Goal: Task Accomplishment & Management: Use online tool/utility

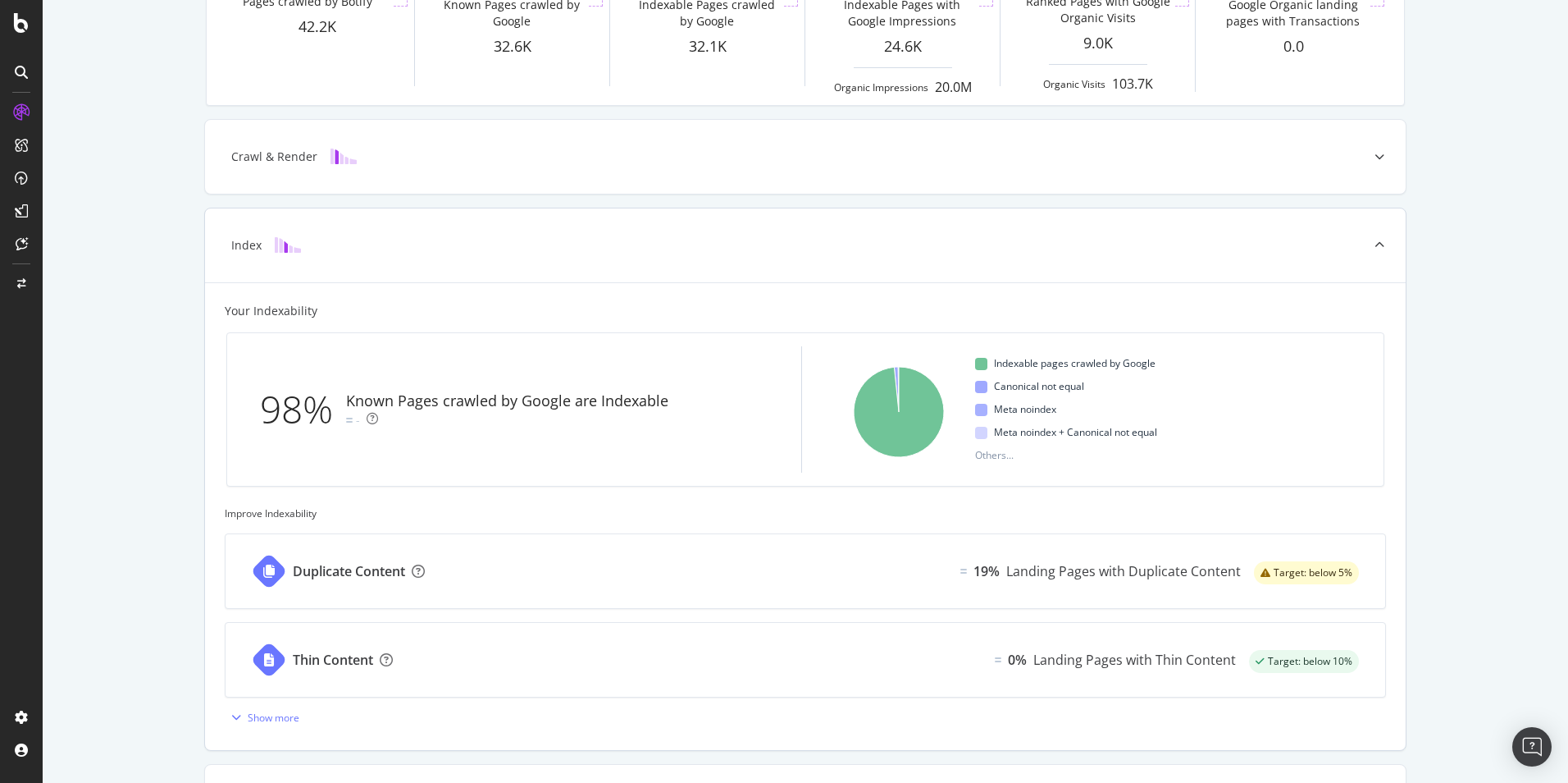
scroll to position [246, 0]
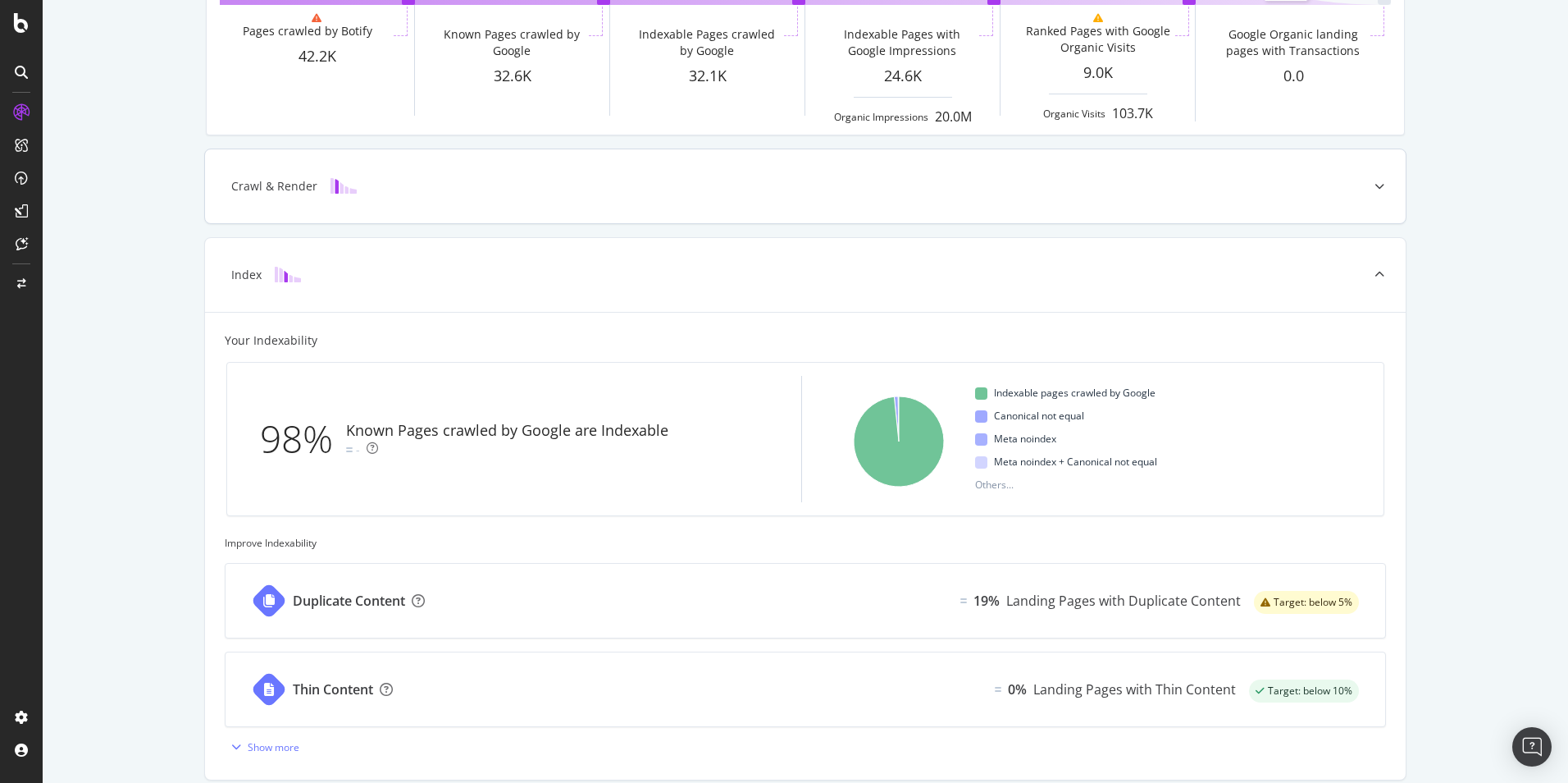
click at [459, 184] on div "Crawl & Render" at bounding box center [779, 186] width 1135 height 16
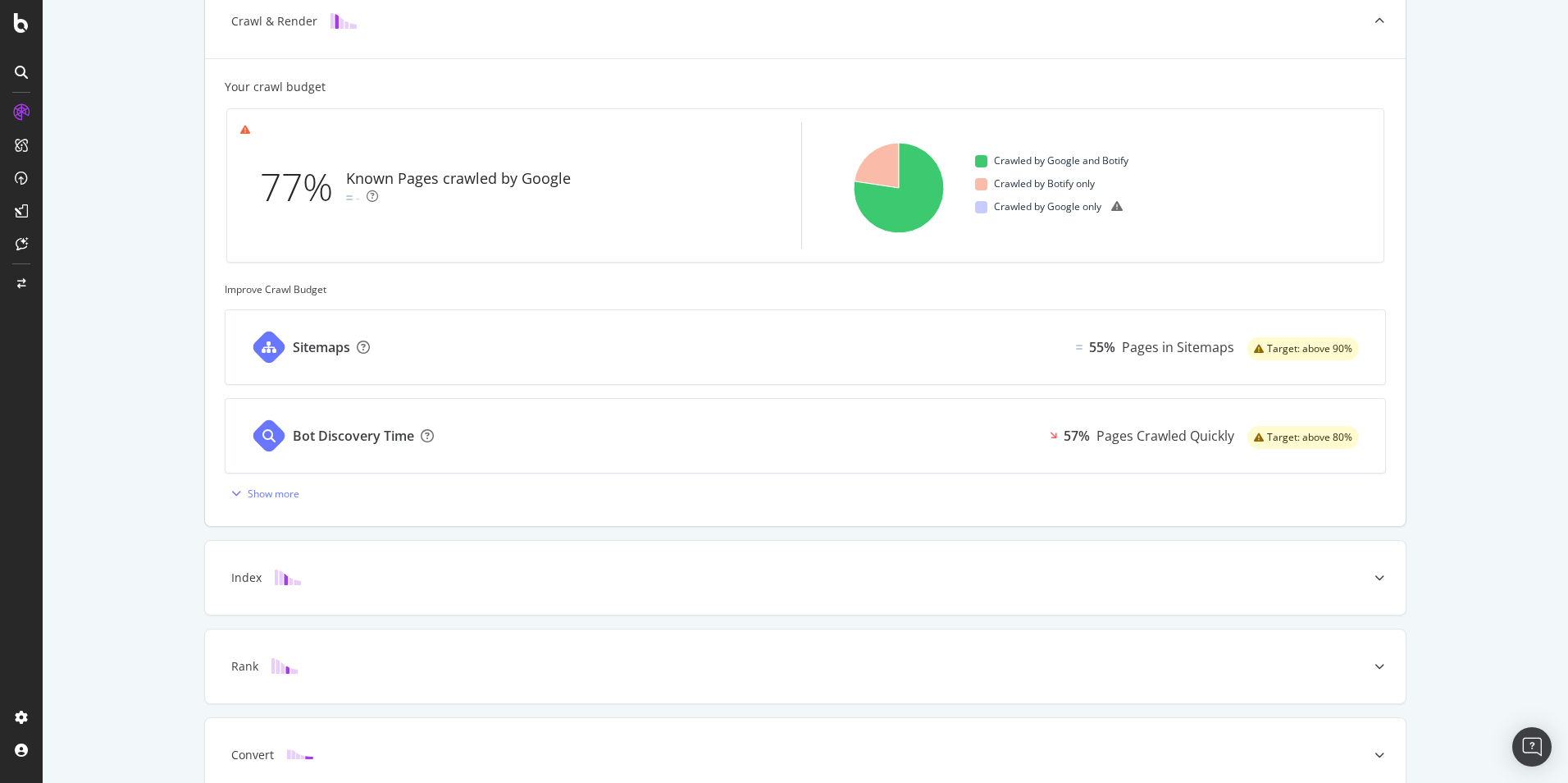
scroll to position [492, 0]
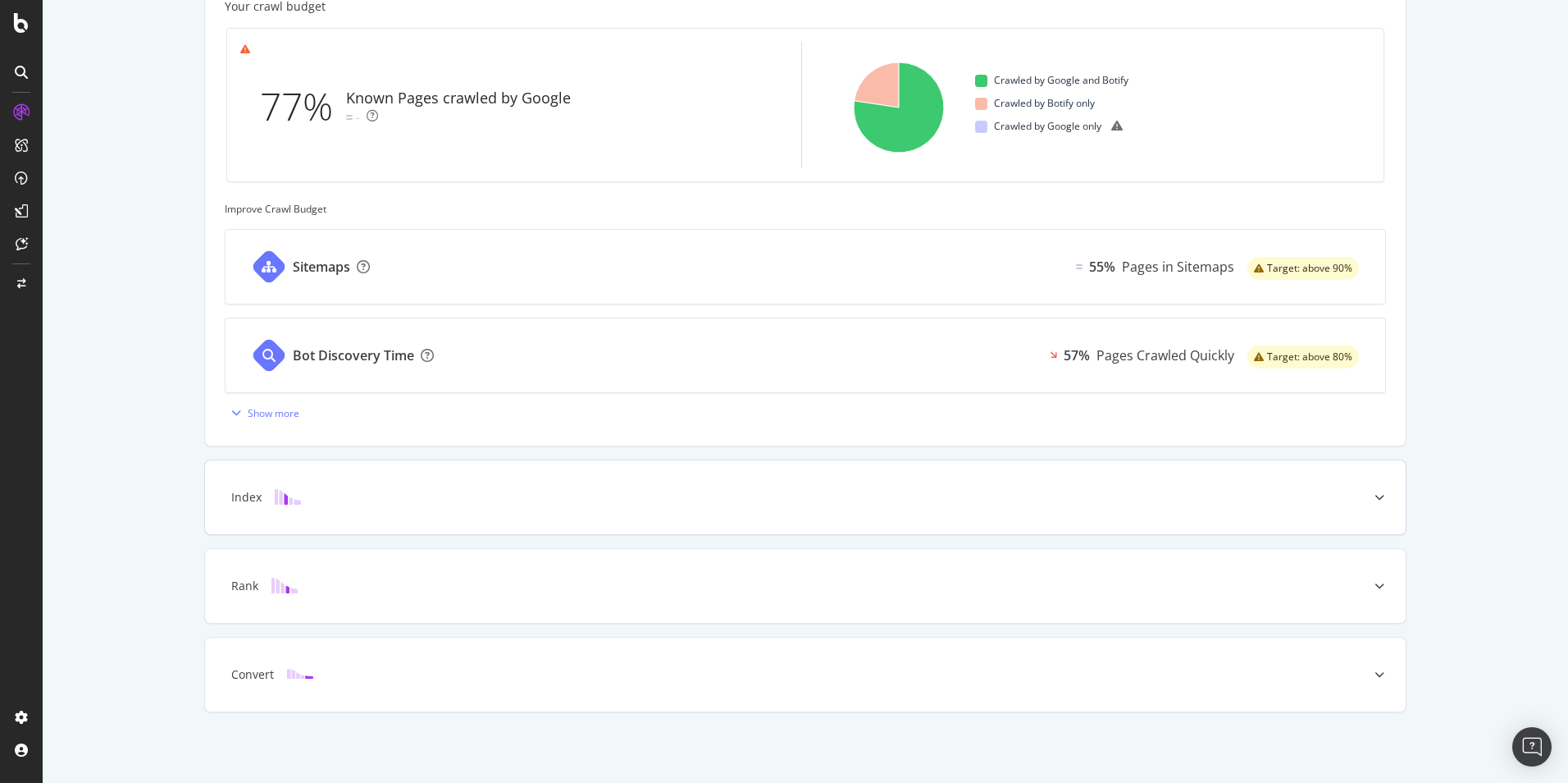
click at [429, 500] on div "Index" at bounding box center [779, 497] width 1135 height 16
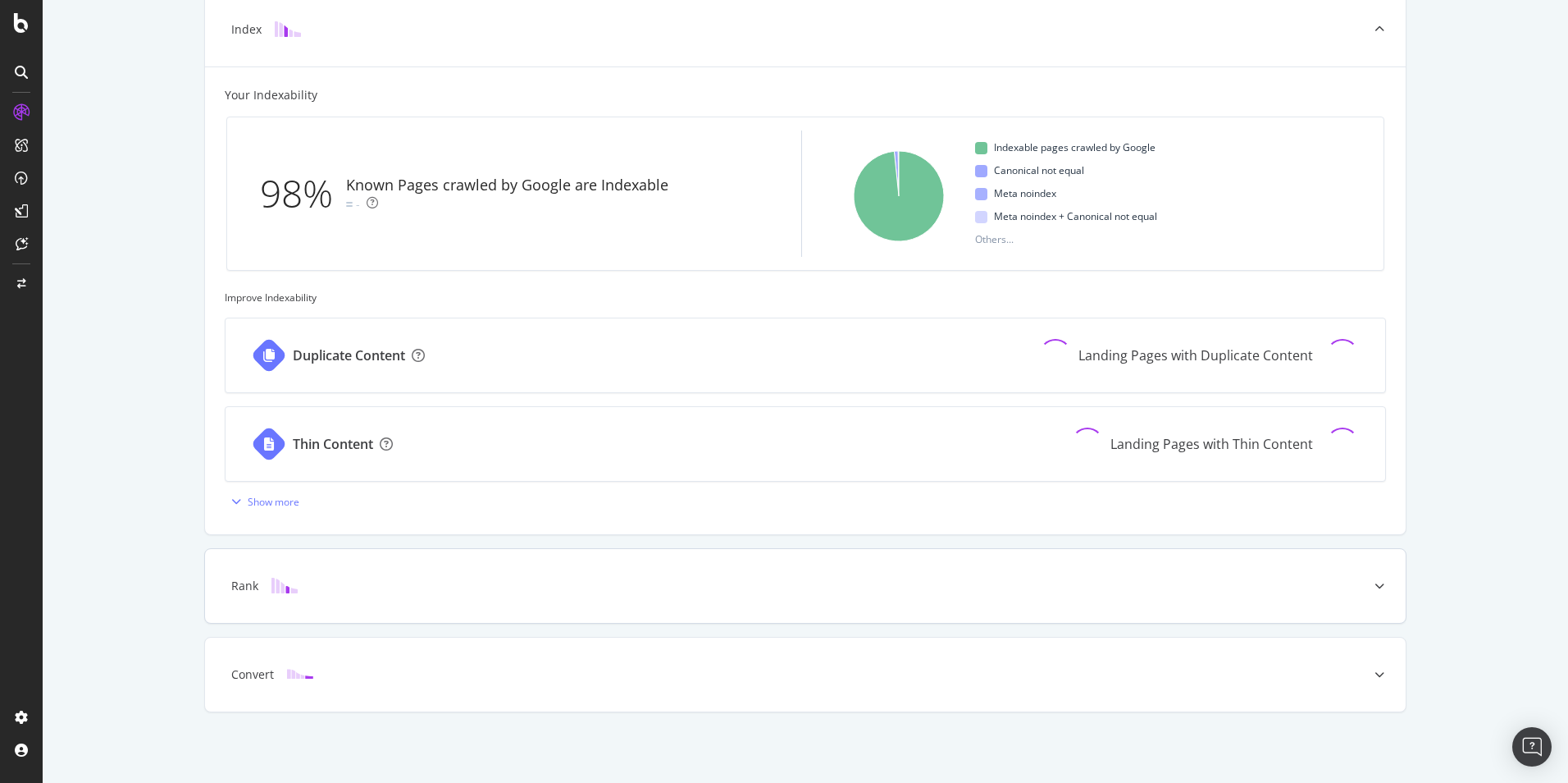
click at [350, 577] on div "Rank" at bounding box center [805, 585] width 1200 height 74
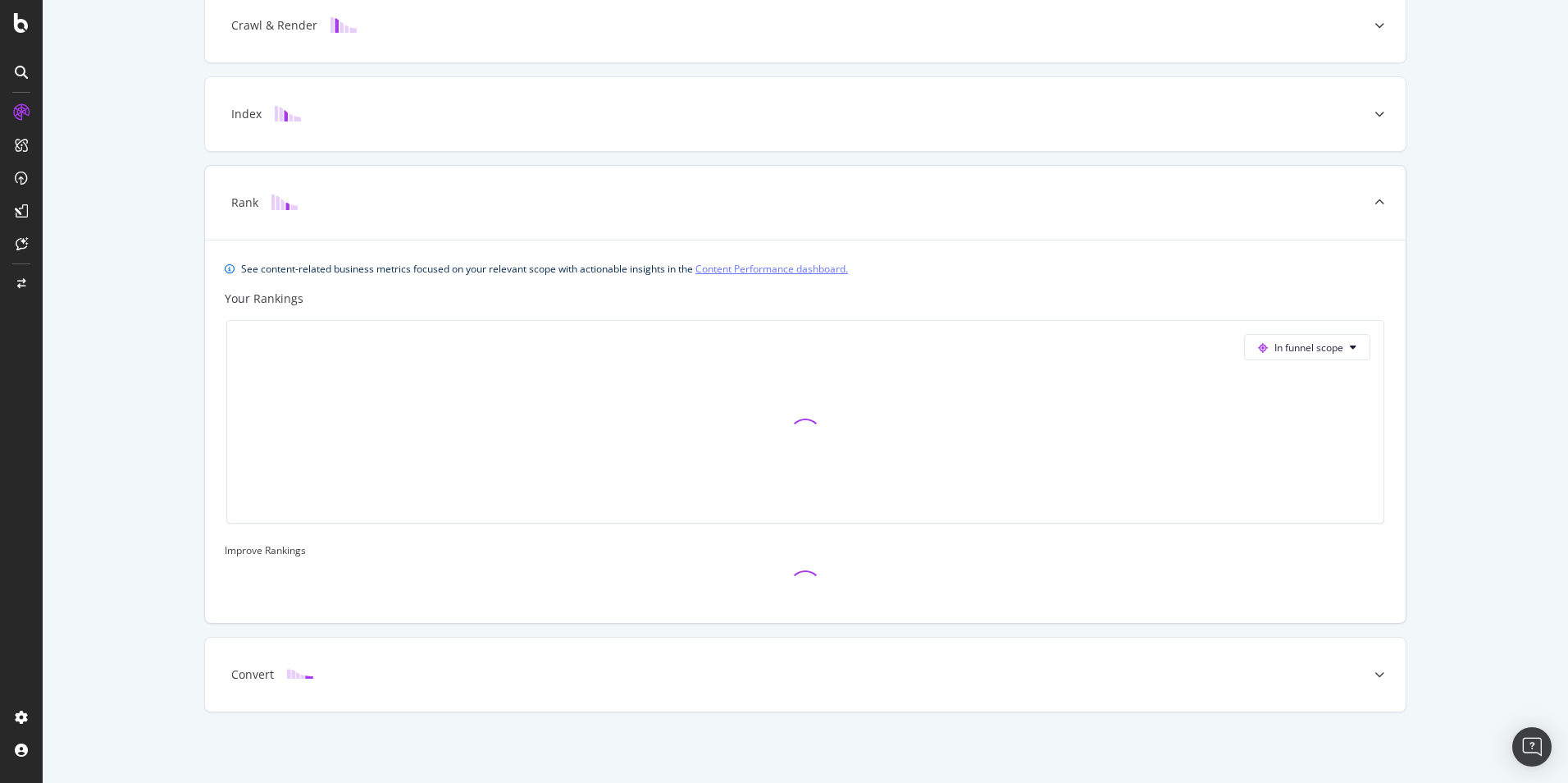
scroll to position [407, 0]
click at [338, 679] on div "Convert" at bounding box center [779, 674] width 1135 height 16
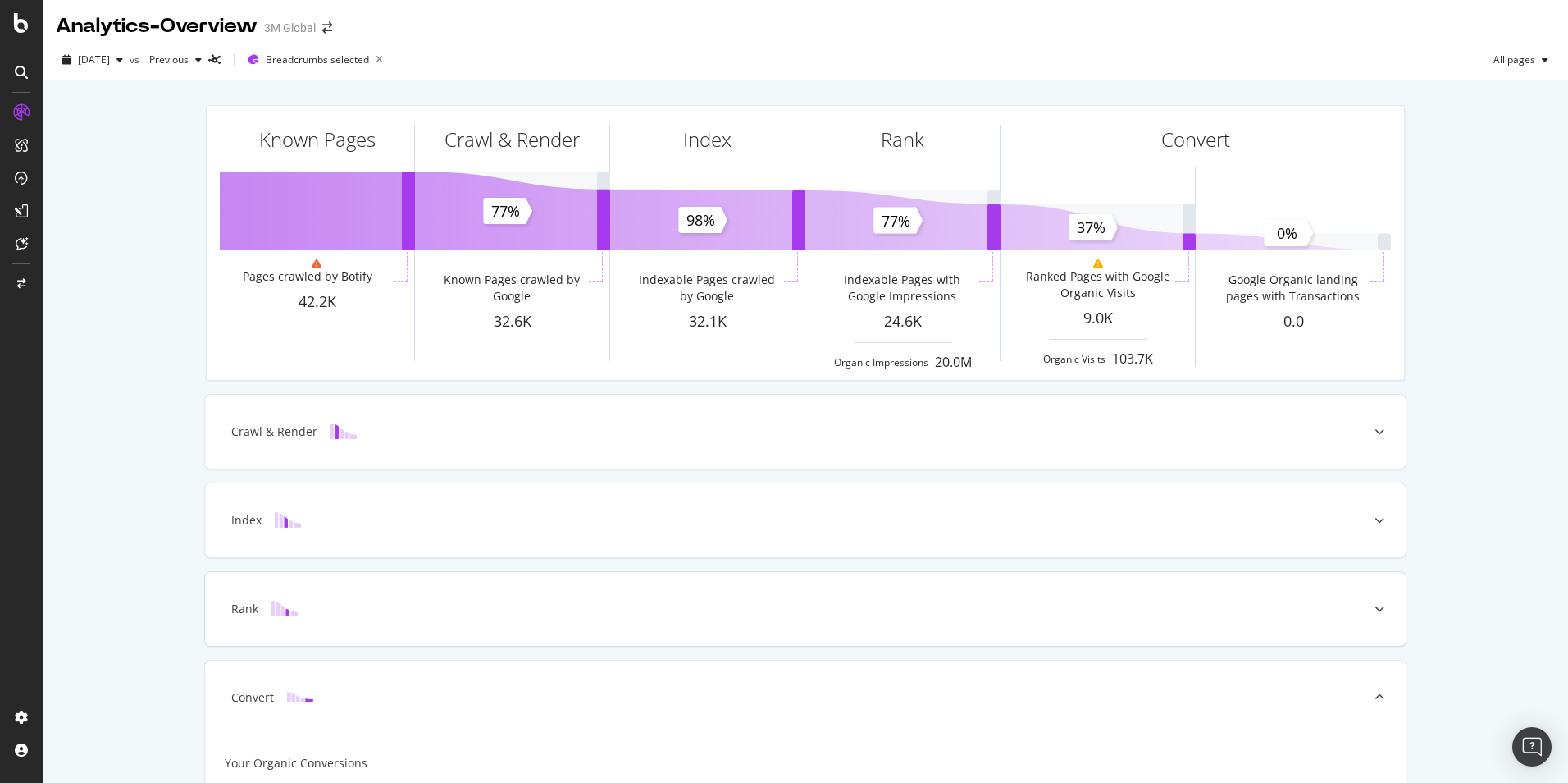
scroll to position [0, 0]
click at [1367, 437] on div at bounding box center [1379, 432] width 52 height 74
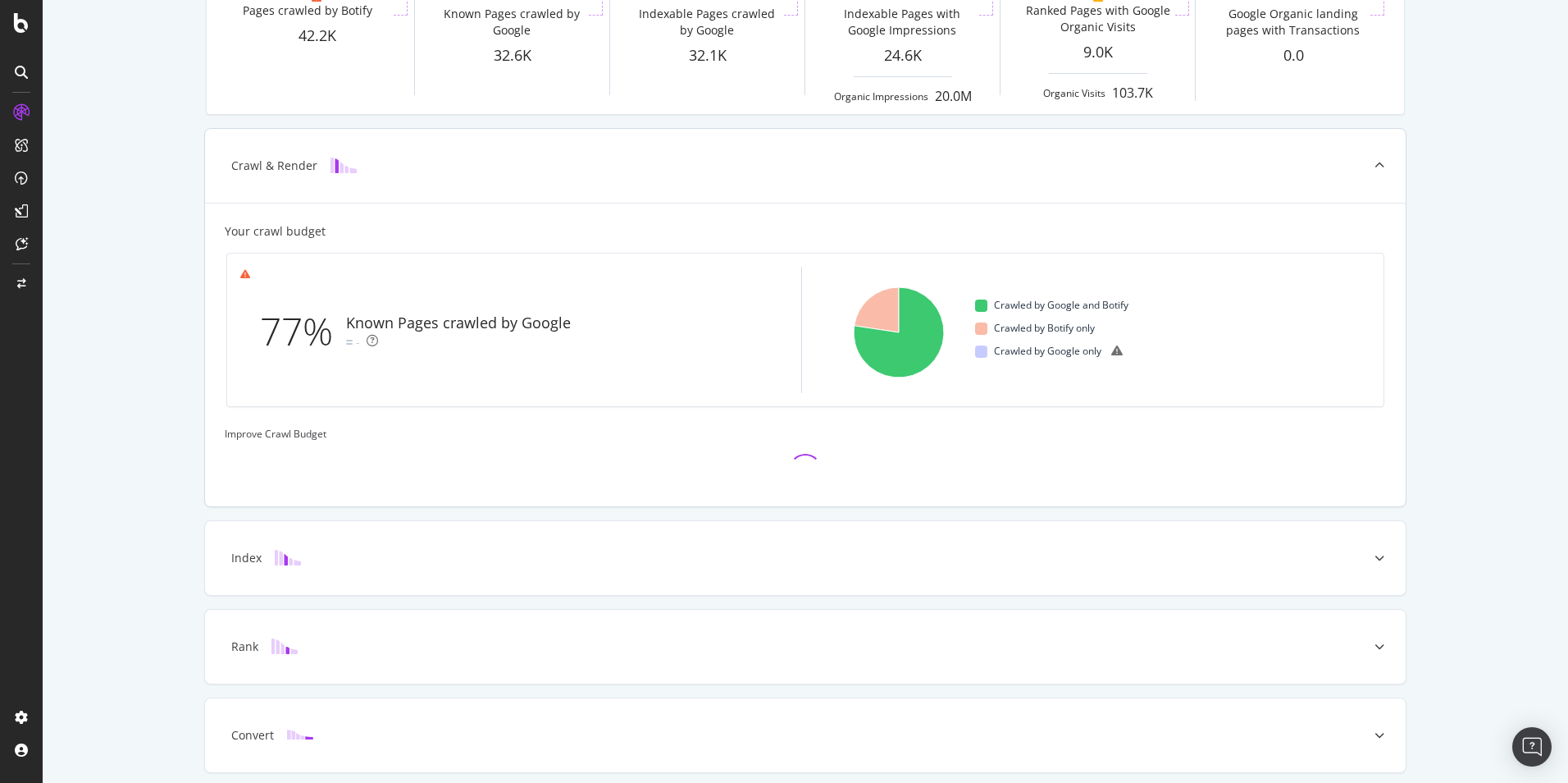
scroll to position [327, 0]
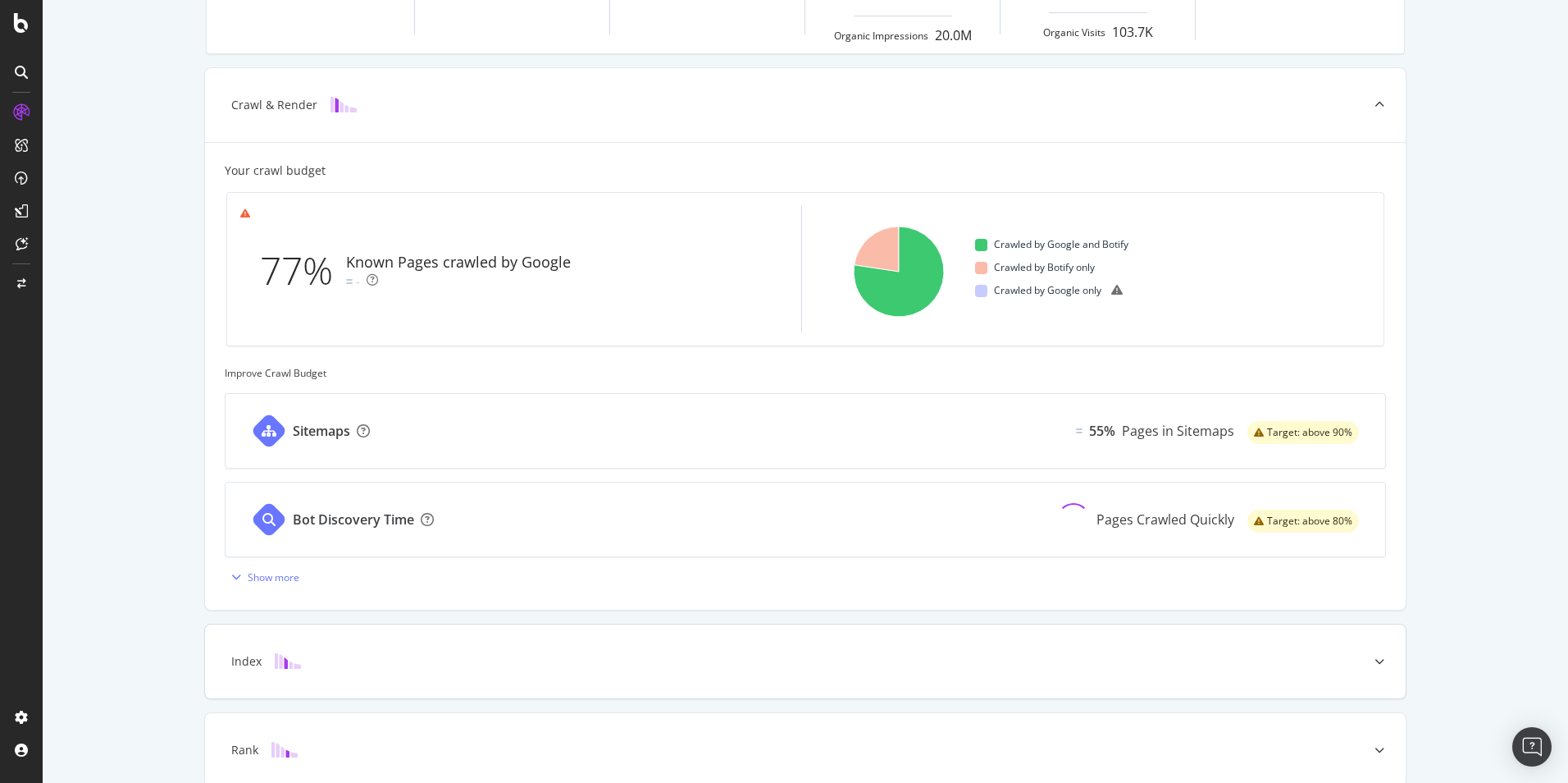
click at [1377, 655] on div at bounding box center [1379, 661] width 52 height 74
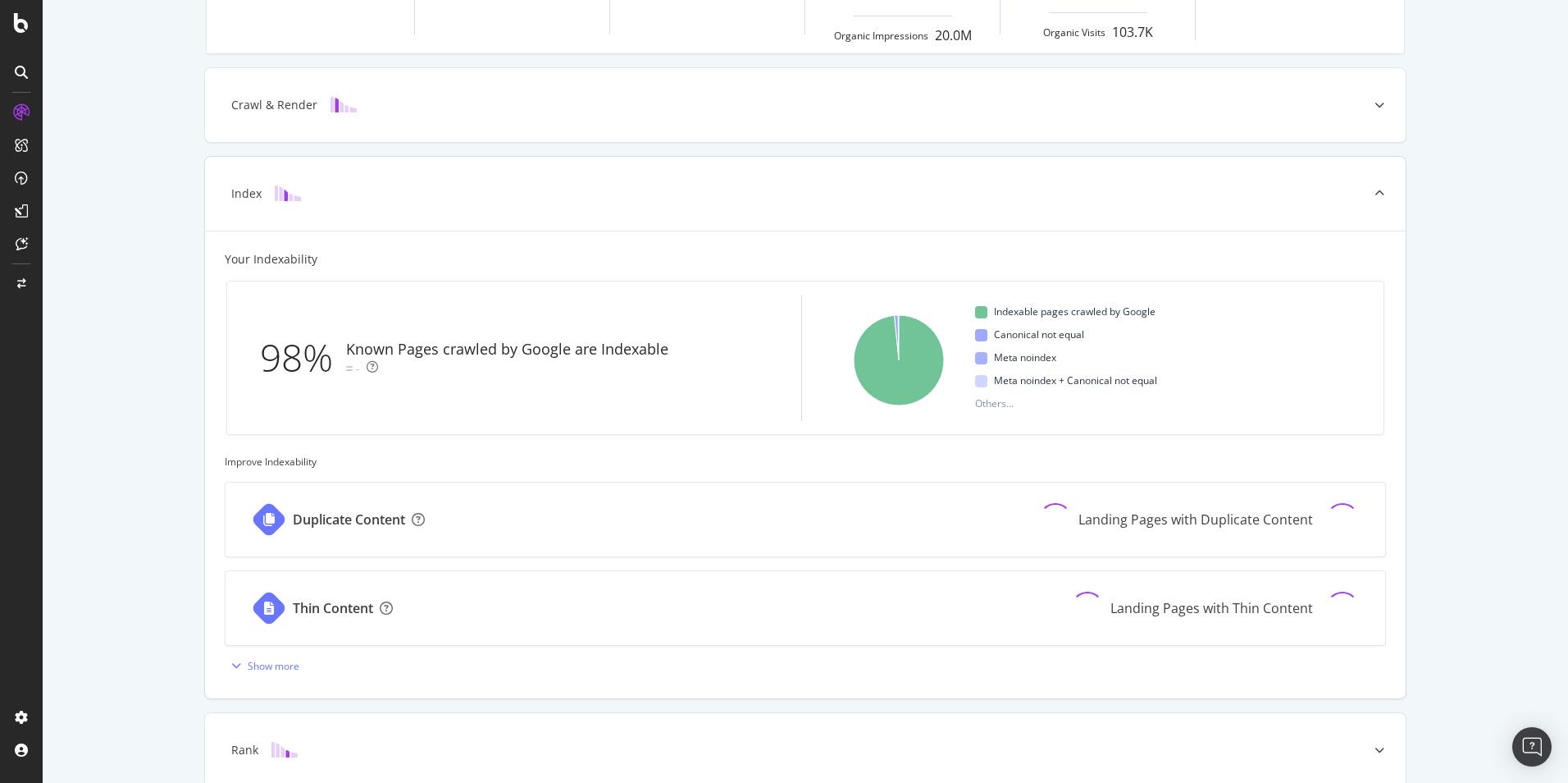
scroll to position [0, 0]
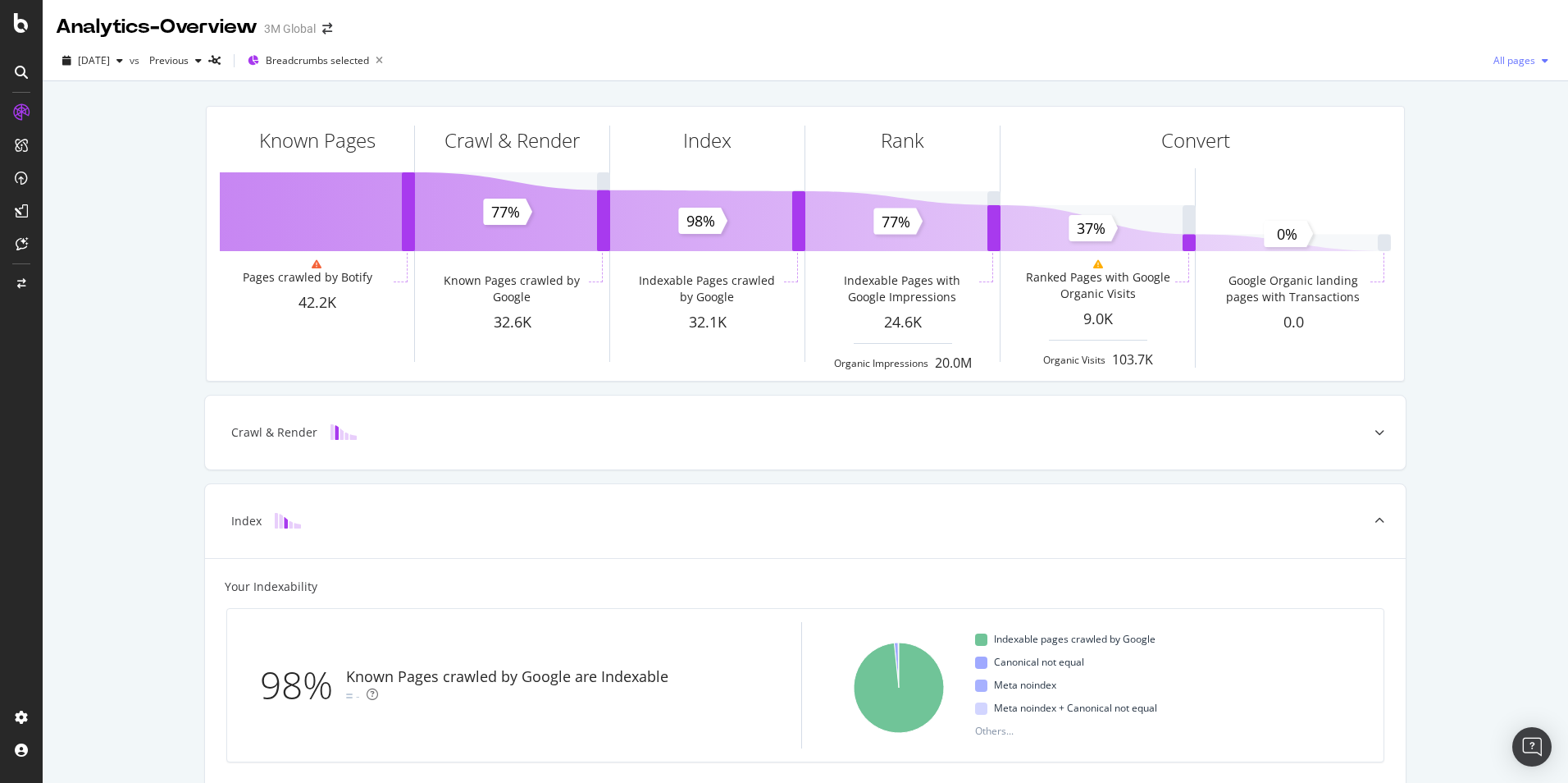
click at [1490, 62] on span "All pages" at bounding box center [1510, 60] width 48 height 14
click at [1437, 96] on span "Non-Indexable pages" at bounding box center [1413, 92] width 96 height 14
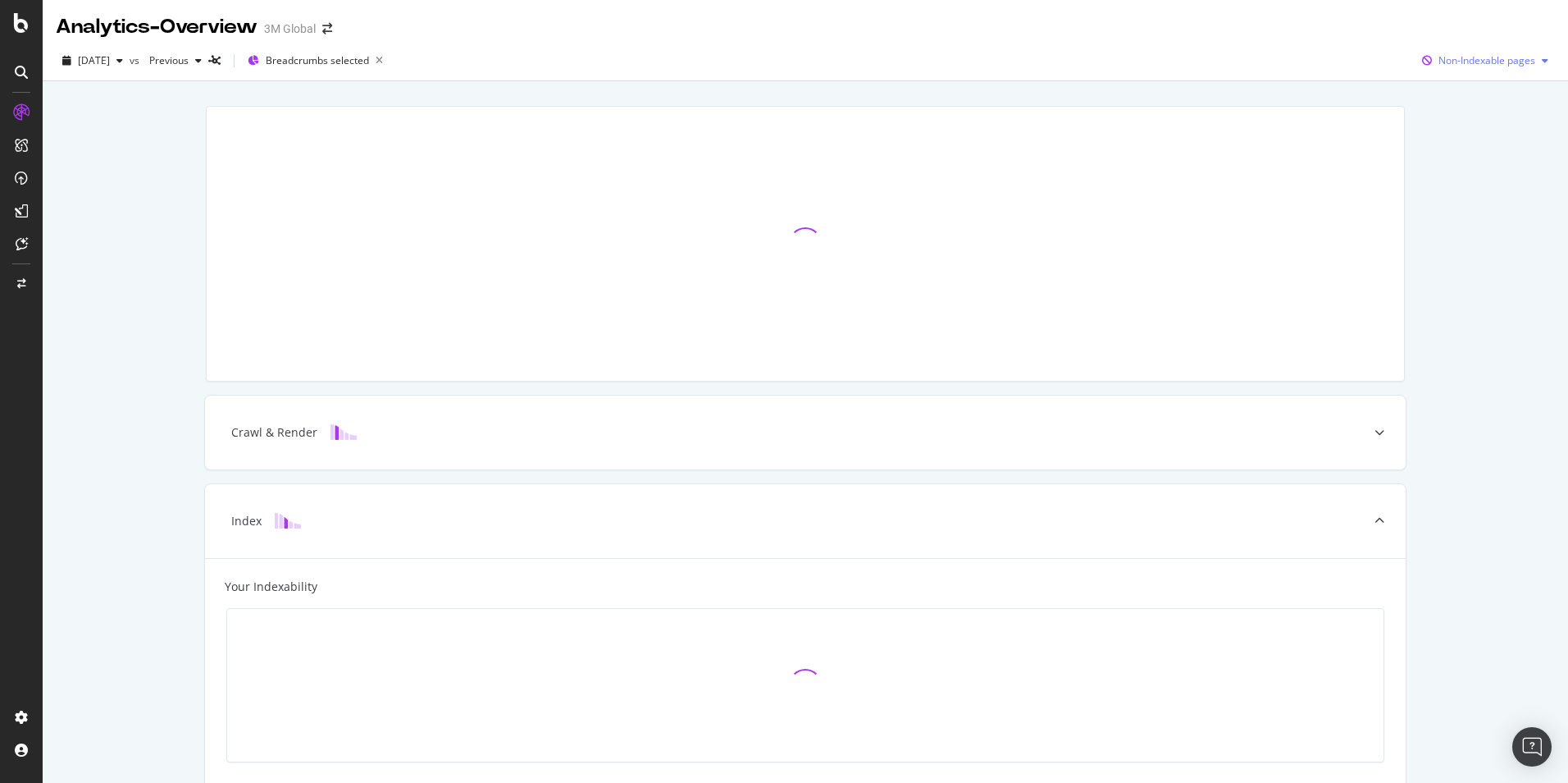
click at [1489, 60] on span "Non-Indexable pages" at bounding box center [1486, 60] width 96 height 14
click at [1472, 89] on span "All pages" at bounding box center [1479, 93] width 126 height 14
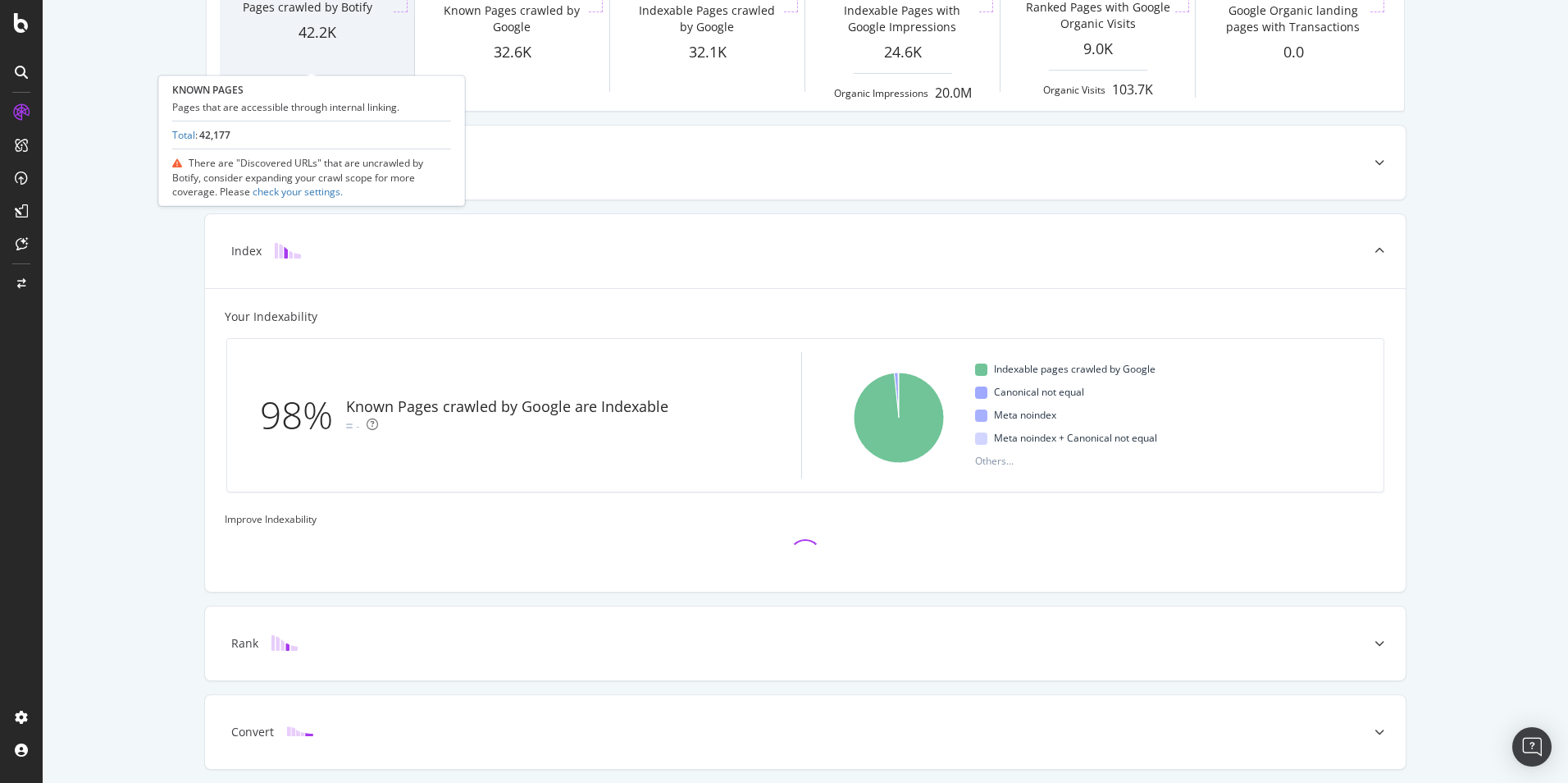
scroll to position [327, 0]
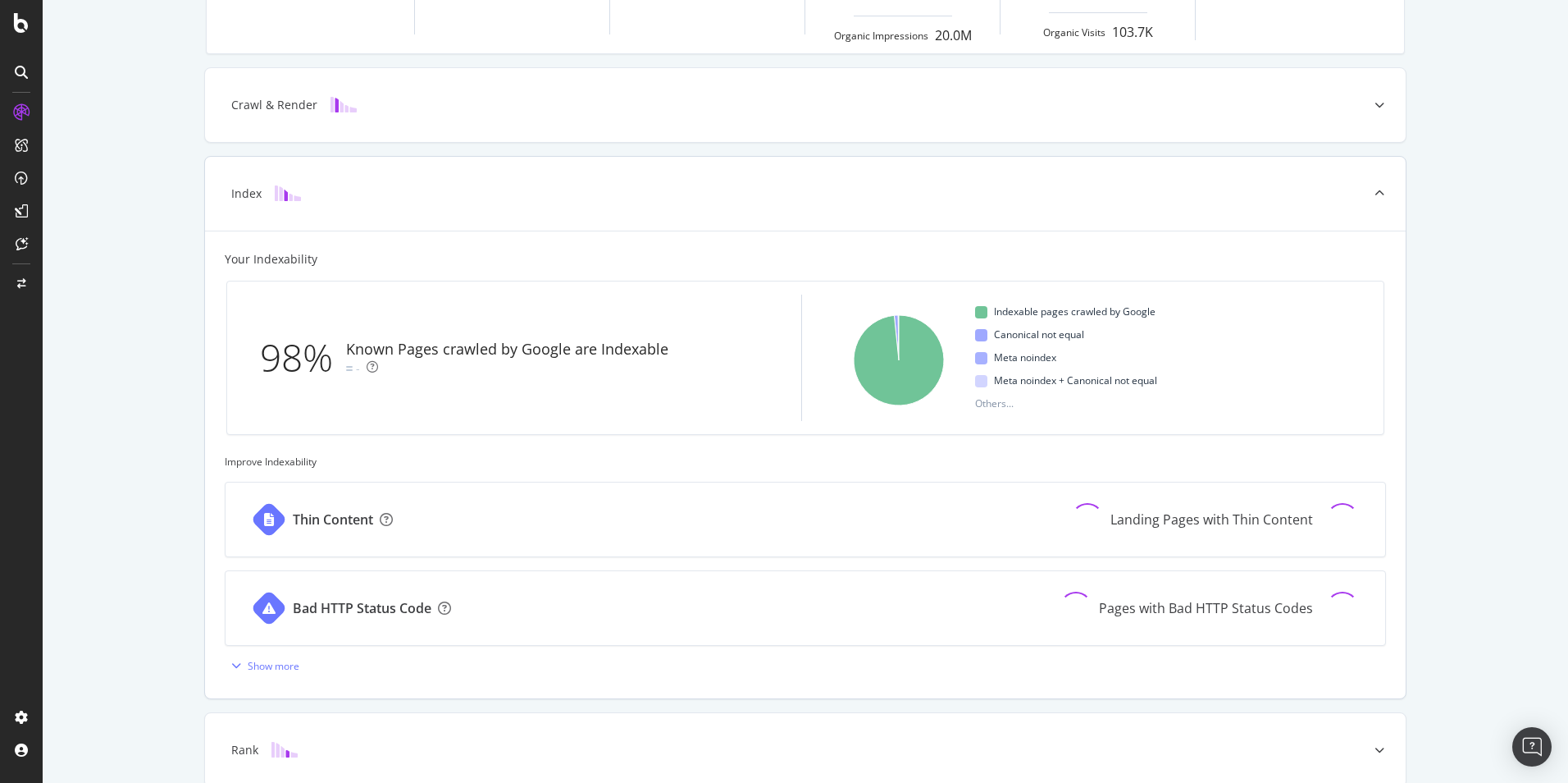
click at [1372, 582] on div "Thin Content Landing Pages with Thin Content Bad HTTP Status Code Pages with Ba…" at bounding box center [805, 580] width 1161 height 197
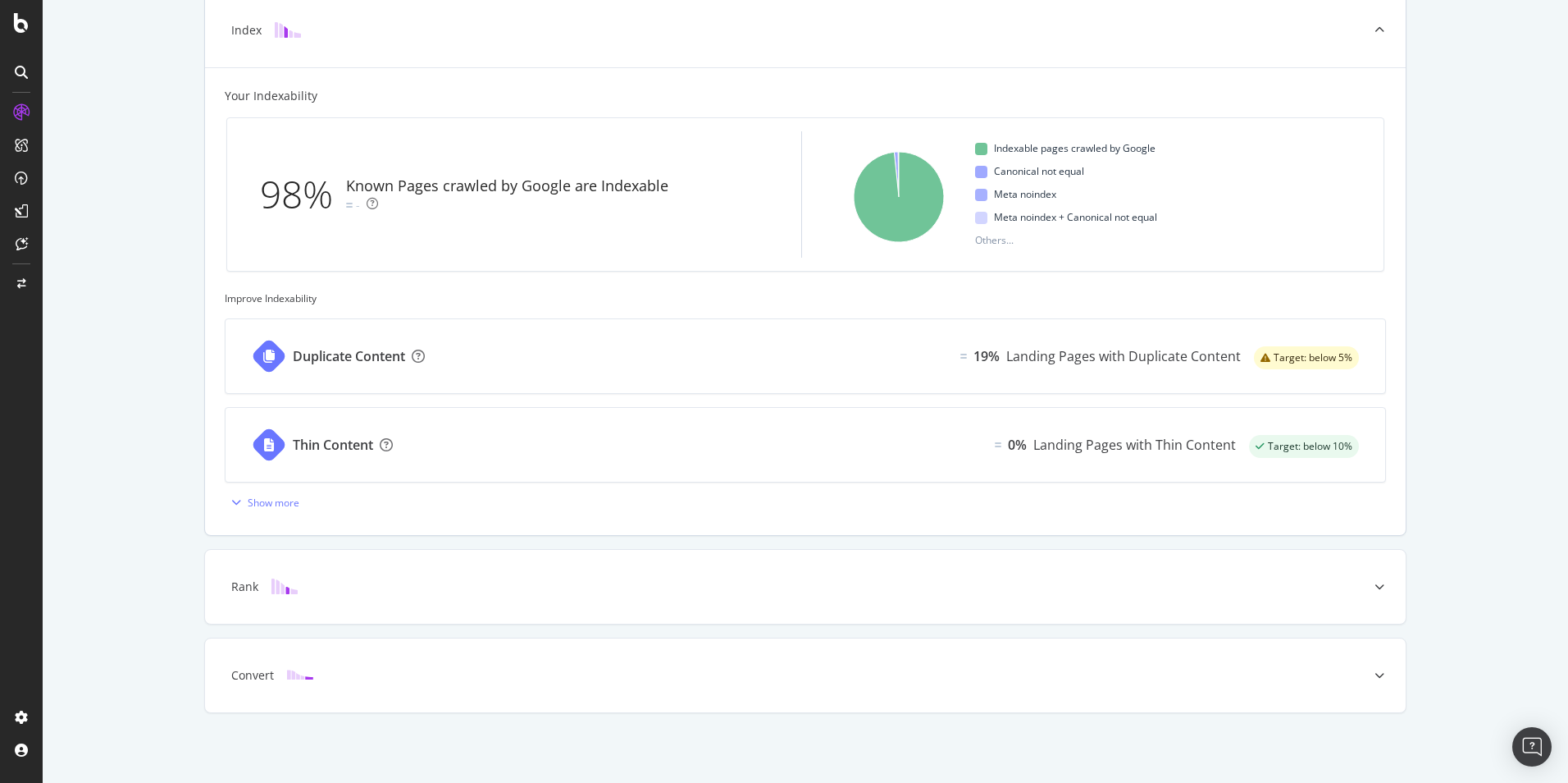
scroll to position [492, 0]
click at [311, 577] on div "Rank" at bounding box center [805, 585] width 1200 height 74
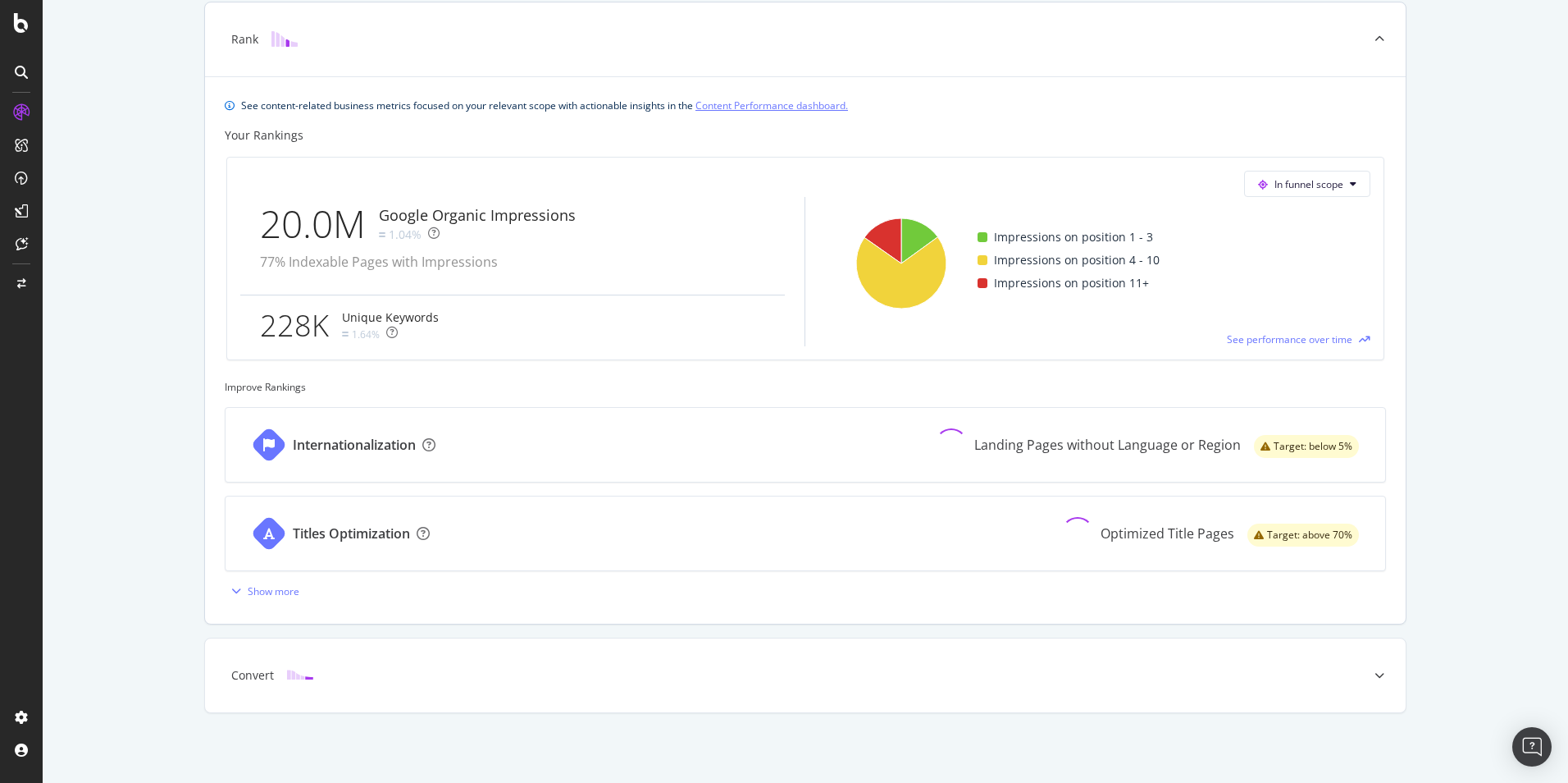
scroll to position [571, 0]
click at [416, 657] on div "Convert" at bounding box center [805, 674] width 1200 height 74
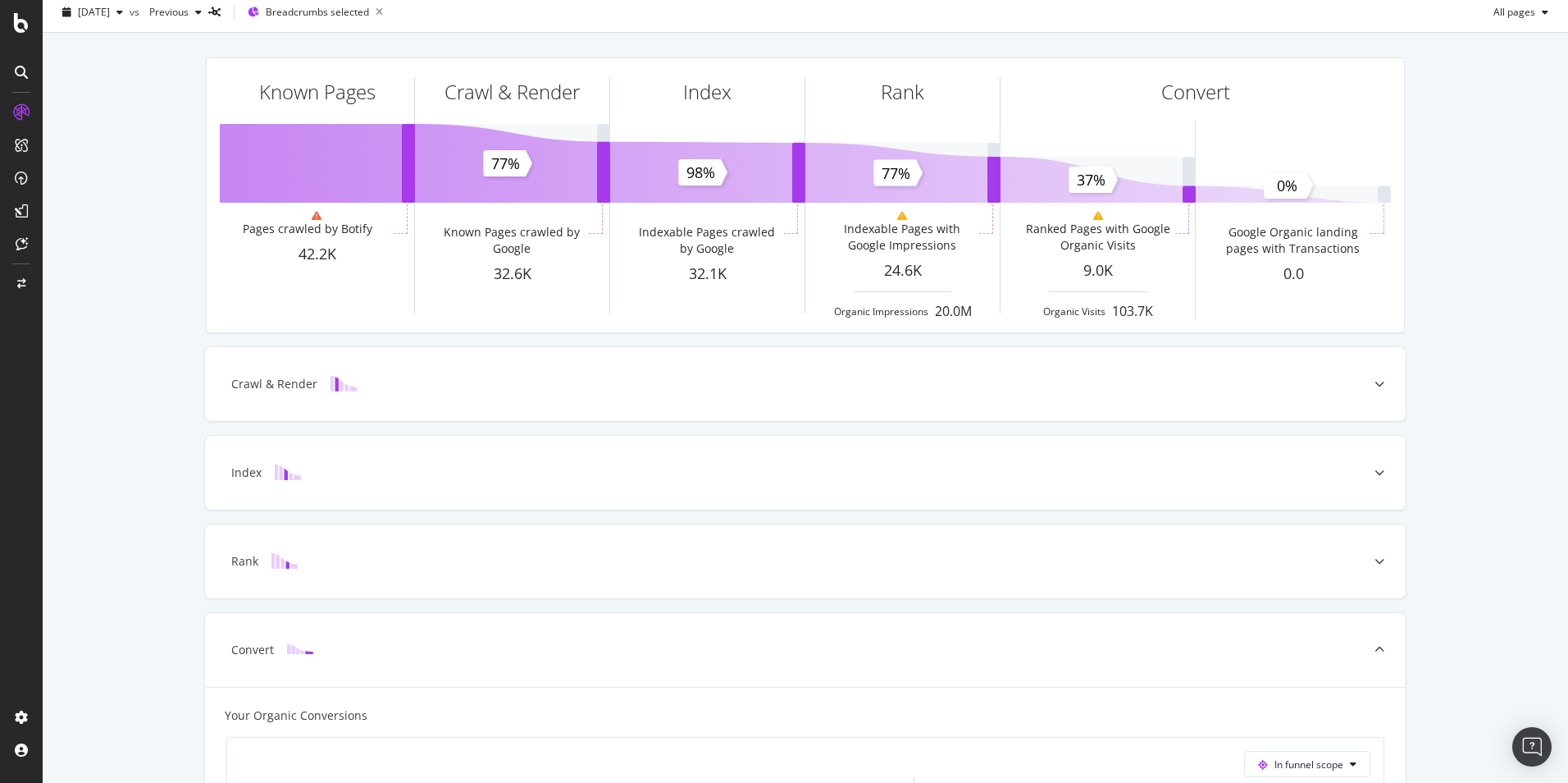
scroll to position [0, 0]
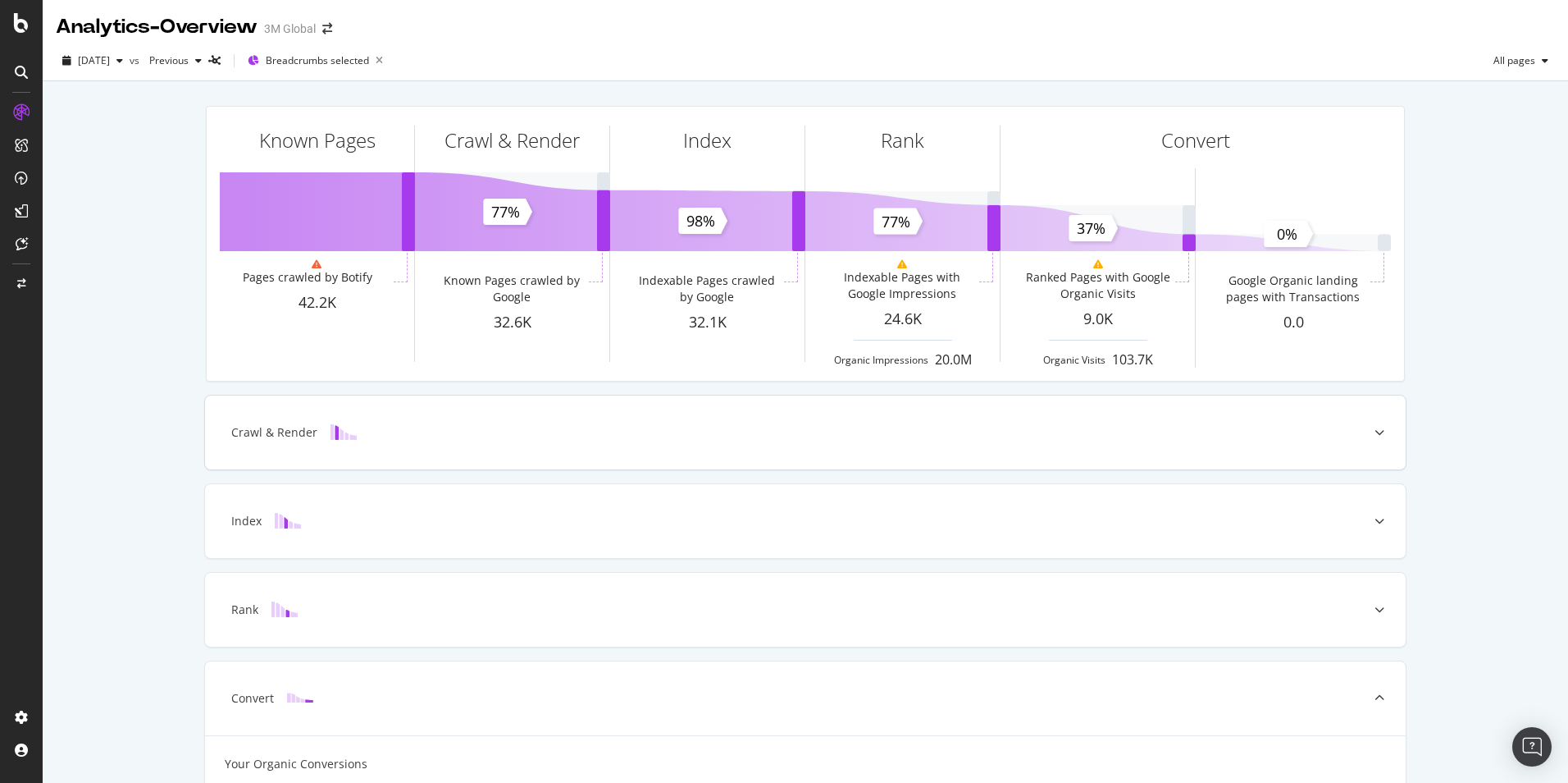
click at [412, 446] on div "Crawl & Render" at bounding box center [805, 432] width 1200 height 74
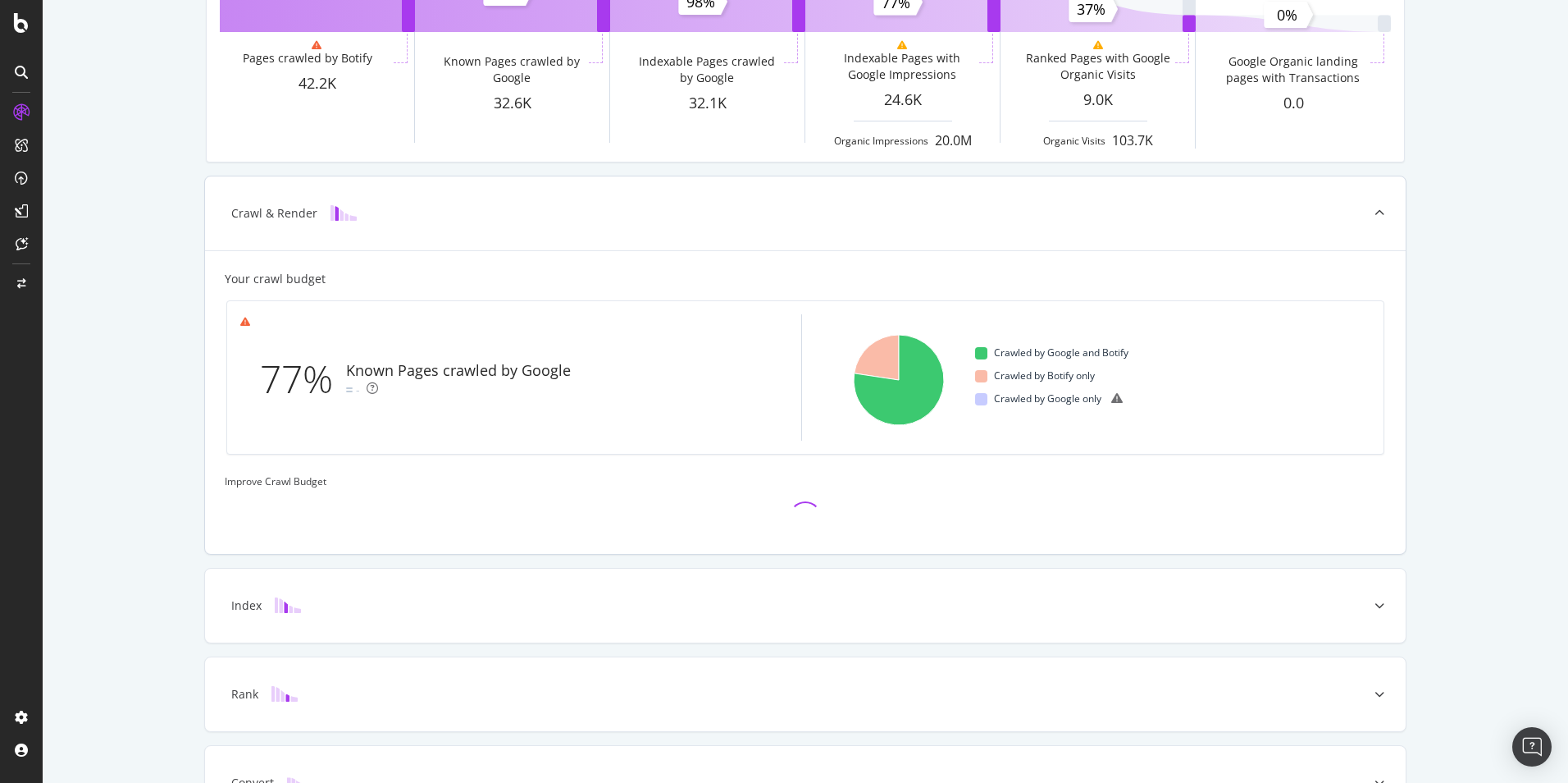
scroll to position [327, 0]
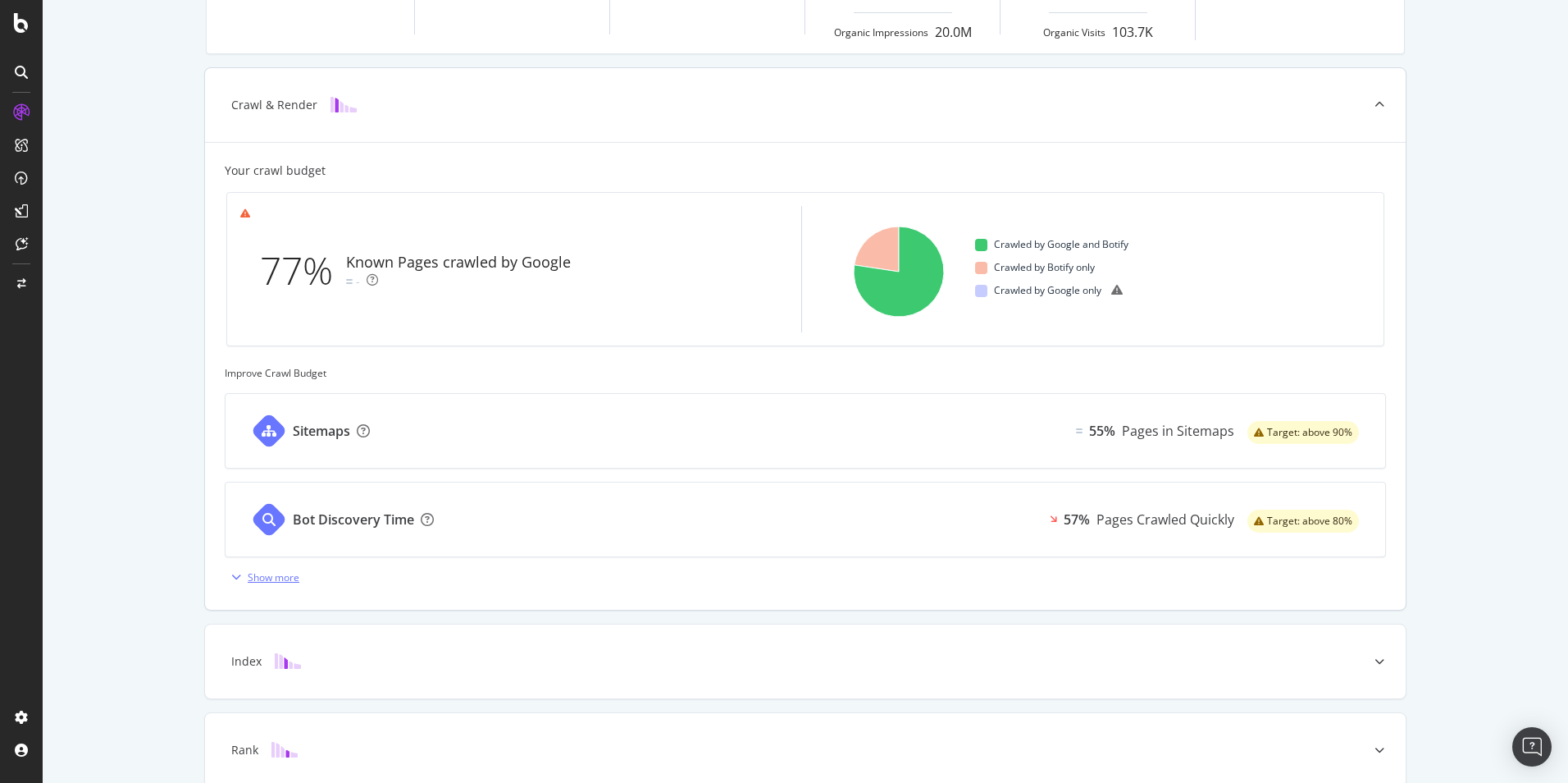
click at [262, 580] on div "Show more" at bounding box center [274, 577] width 52 height 14
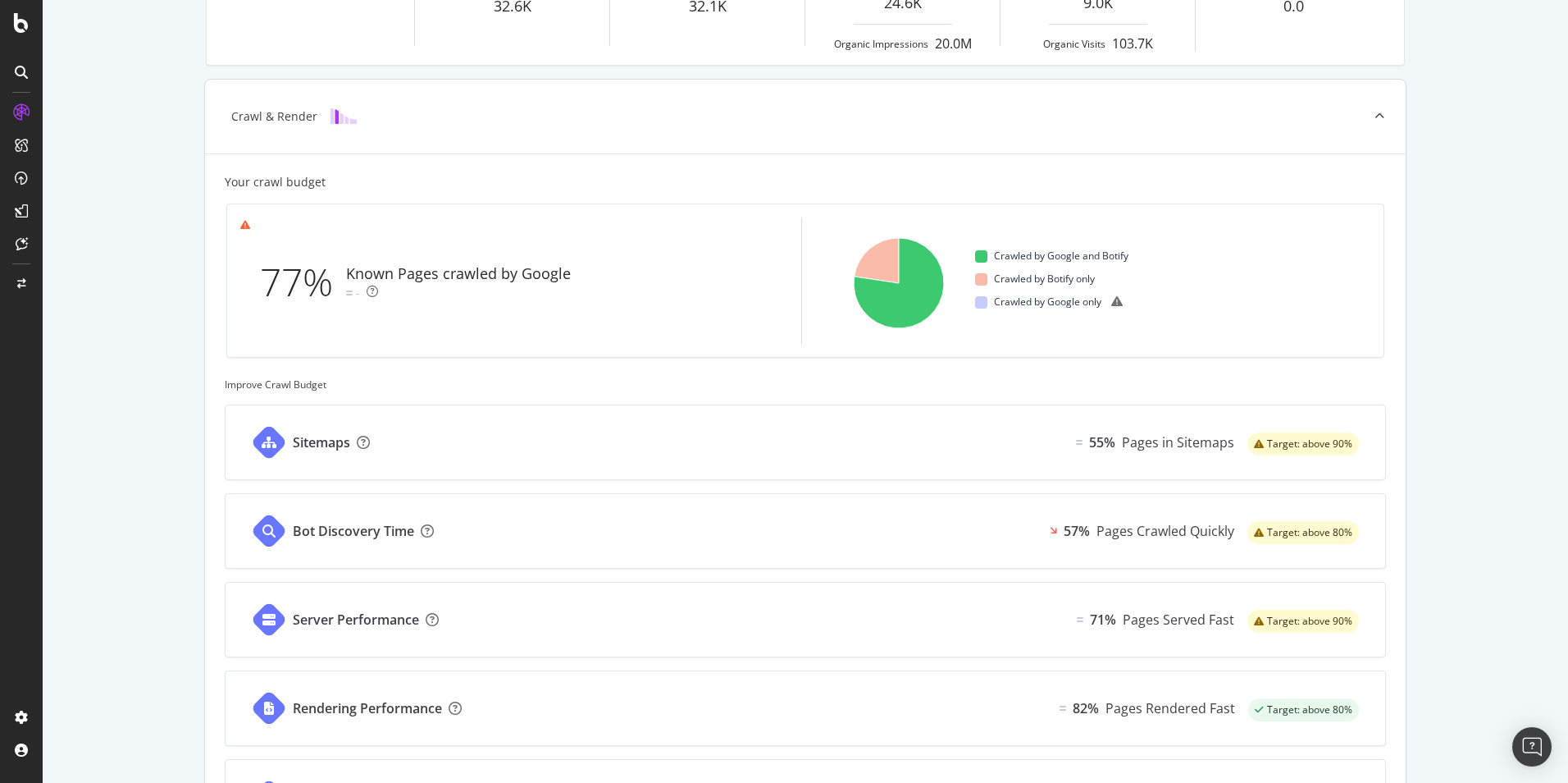
scroll to position [245, 0]
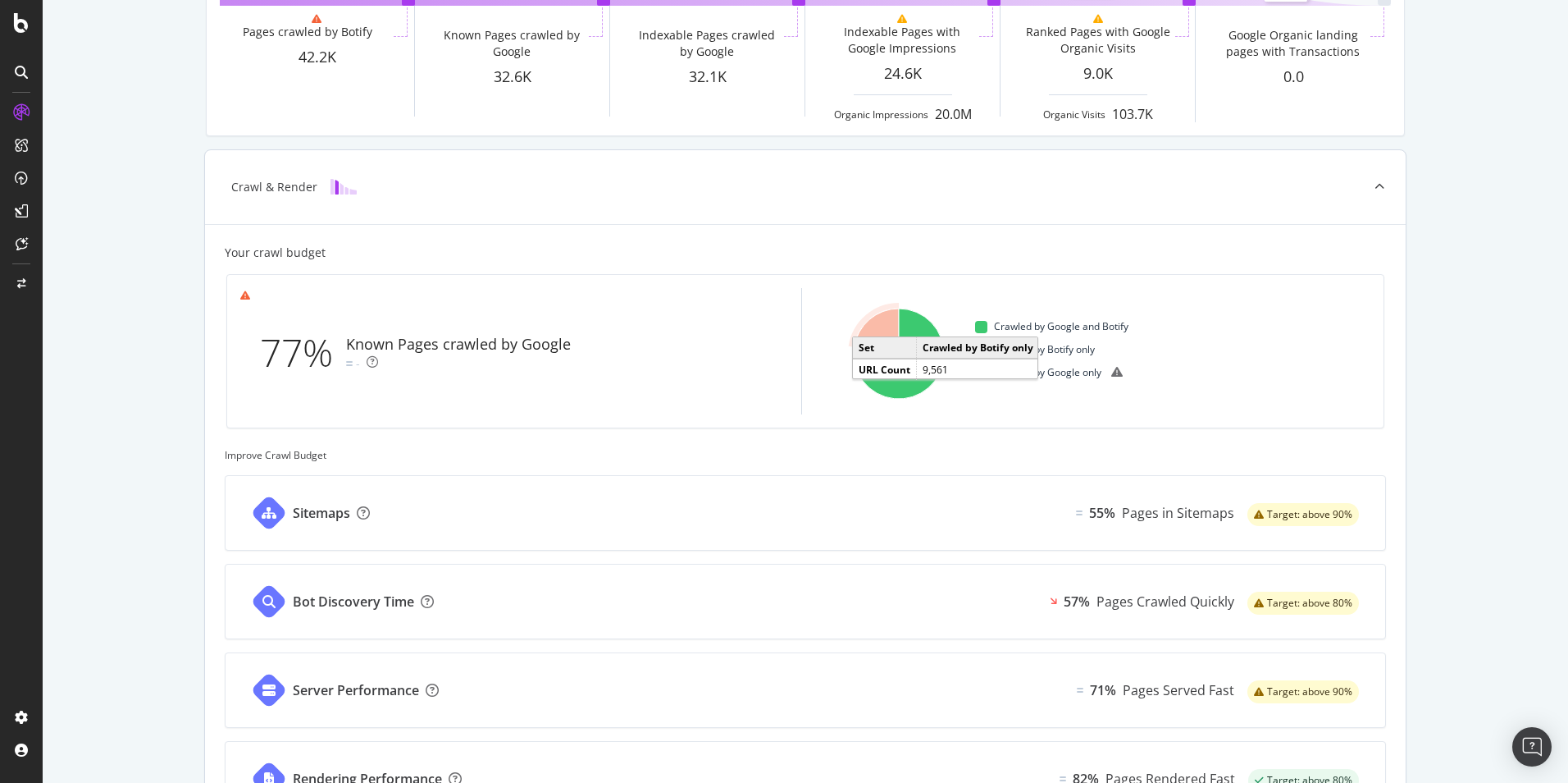
click at [866, 336] on icon "A chart." at bounding box center [876, 331] width 44 height 45
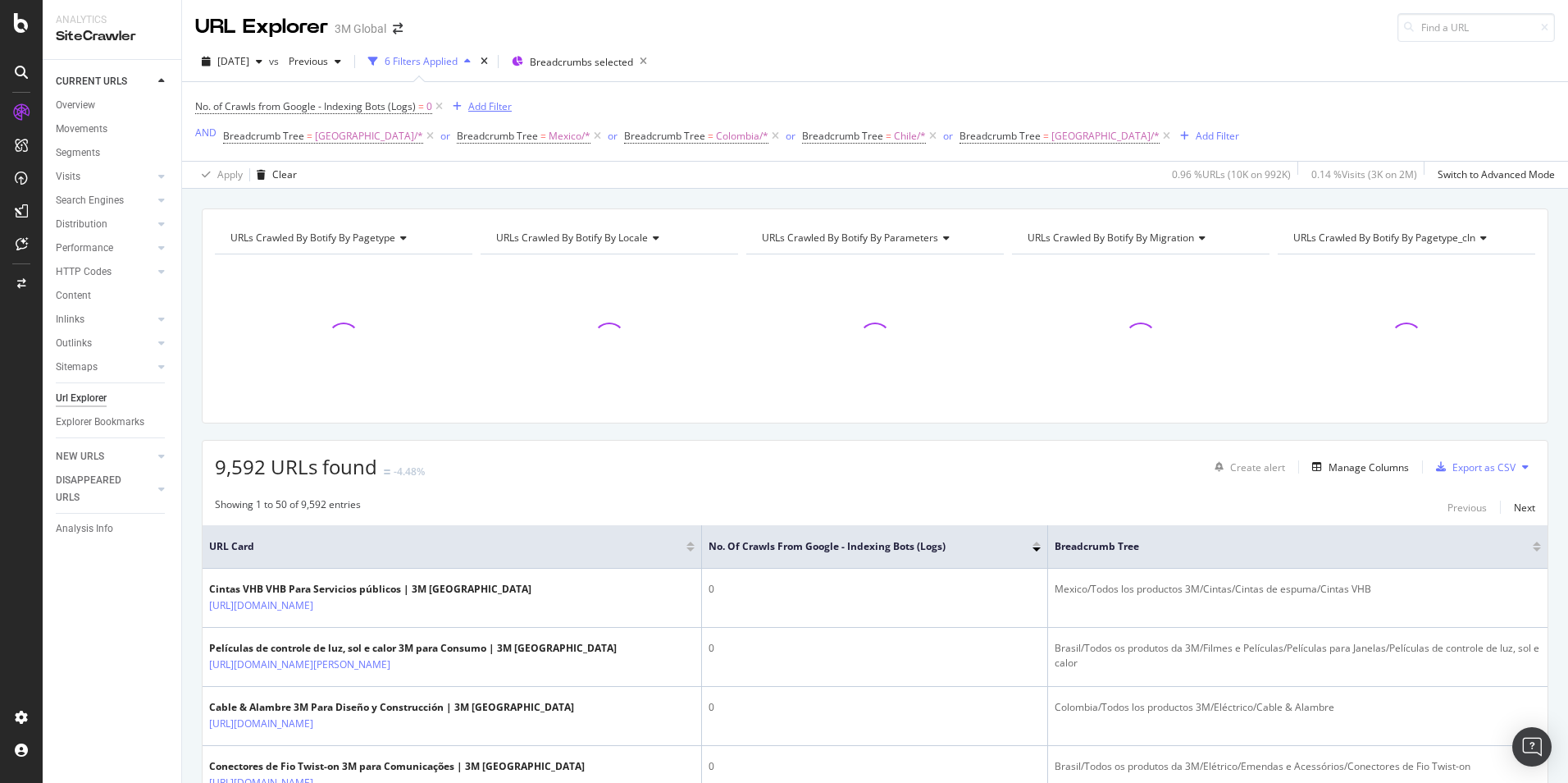
click at [492, 103] on div "Add Filter" at bounding box center [490, 106] width 43 height 14
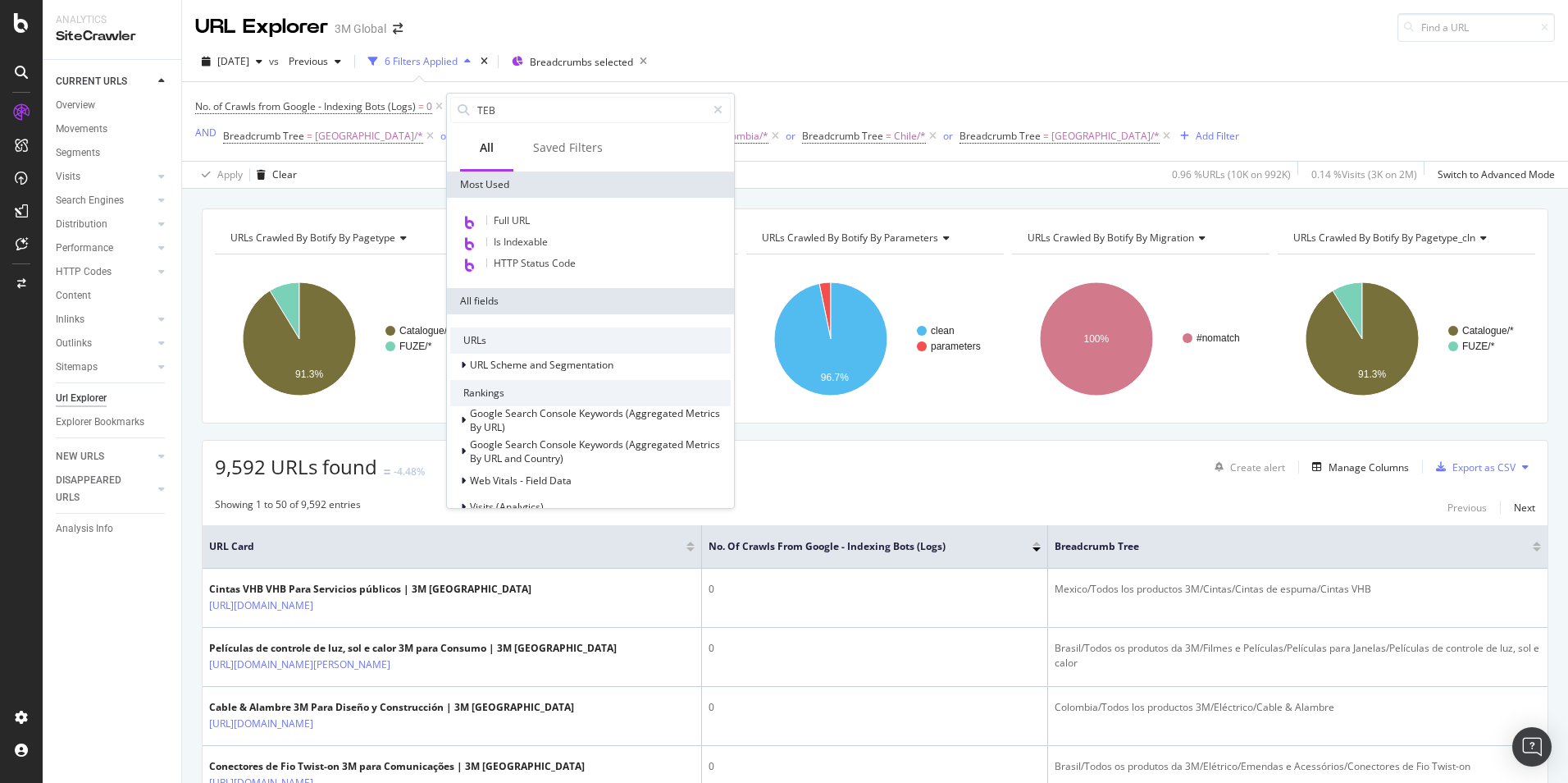
type input "TEBG"
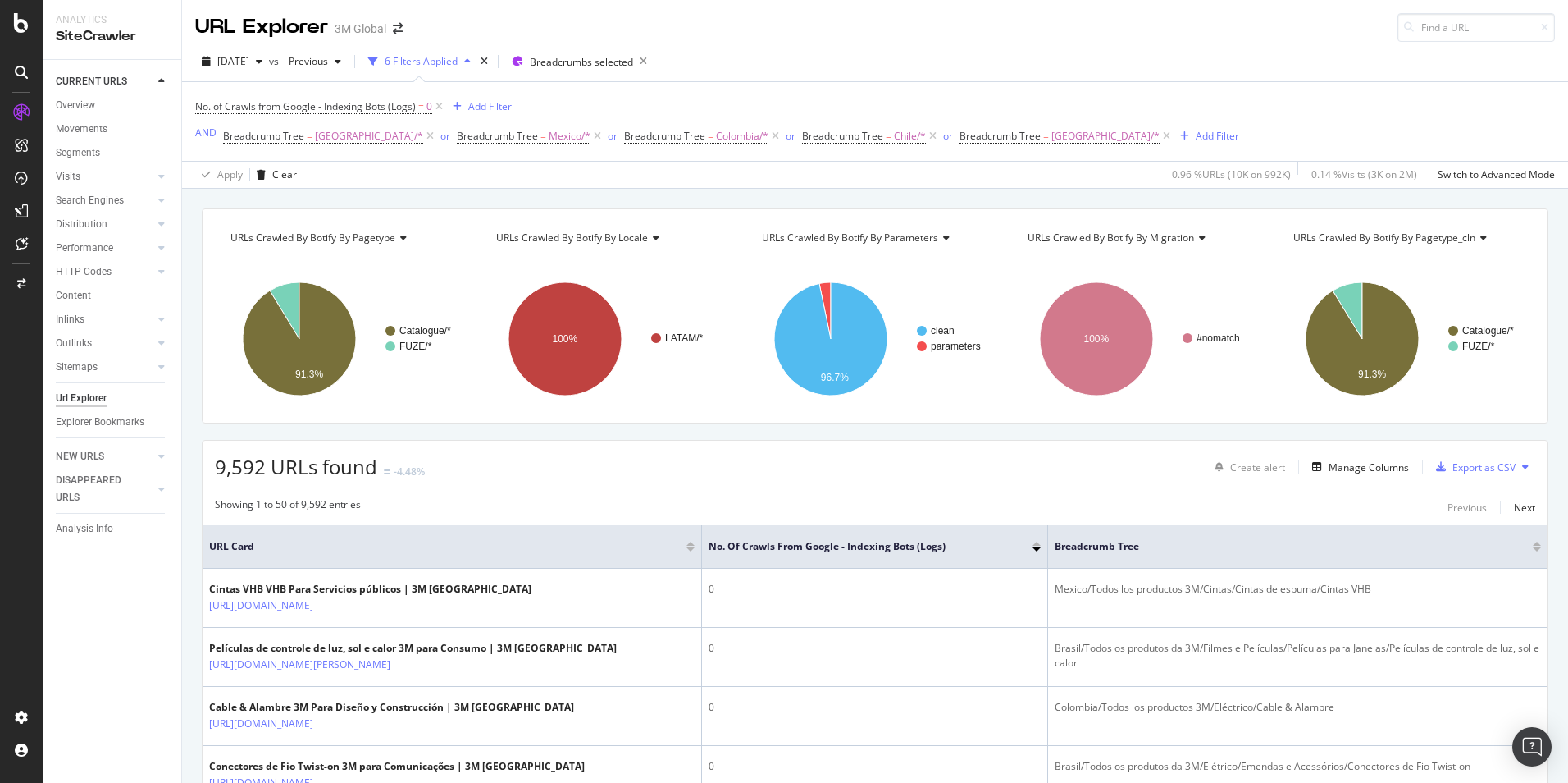
click at [857, 64] on div "[DATE] vs Previous 6 Filters Applied Breadcrumbs selected" at bounding box center [875, 65] width 1386 height 33
click at [504, 107] on div "Add Filter" at bounding box center [490, 106] width 43 height 14
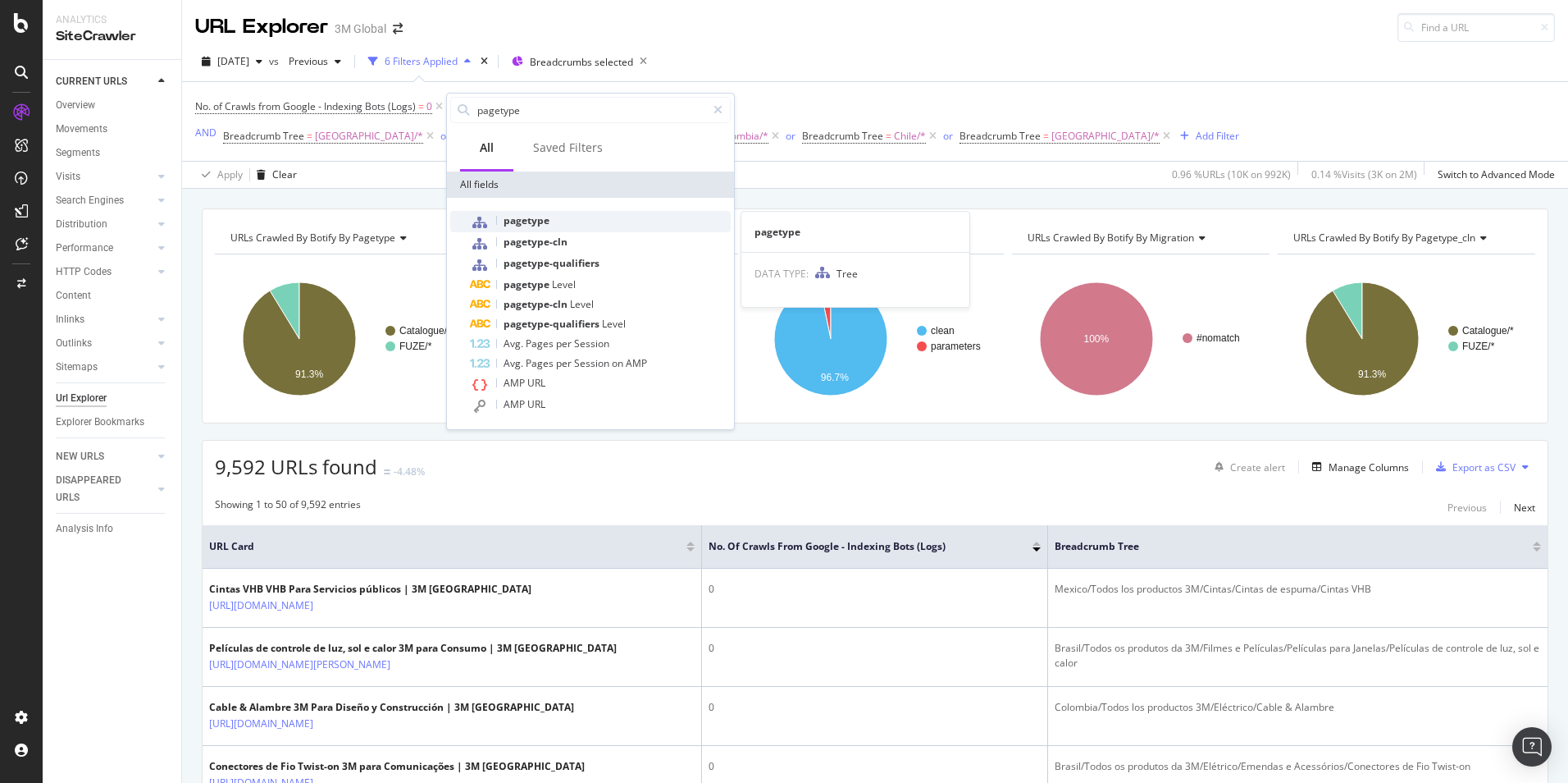
type input "pagetype"
click at [558, 221] on div "pagetype" at bounding box center [599, 222] width 261 height 21
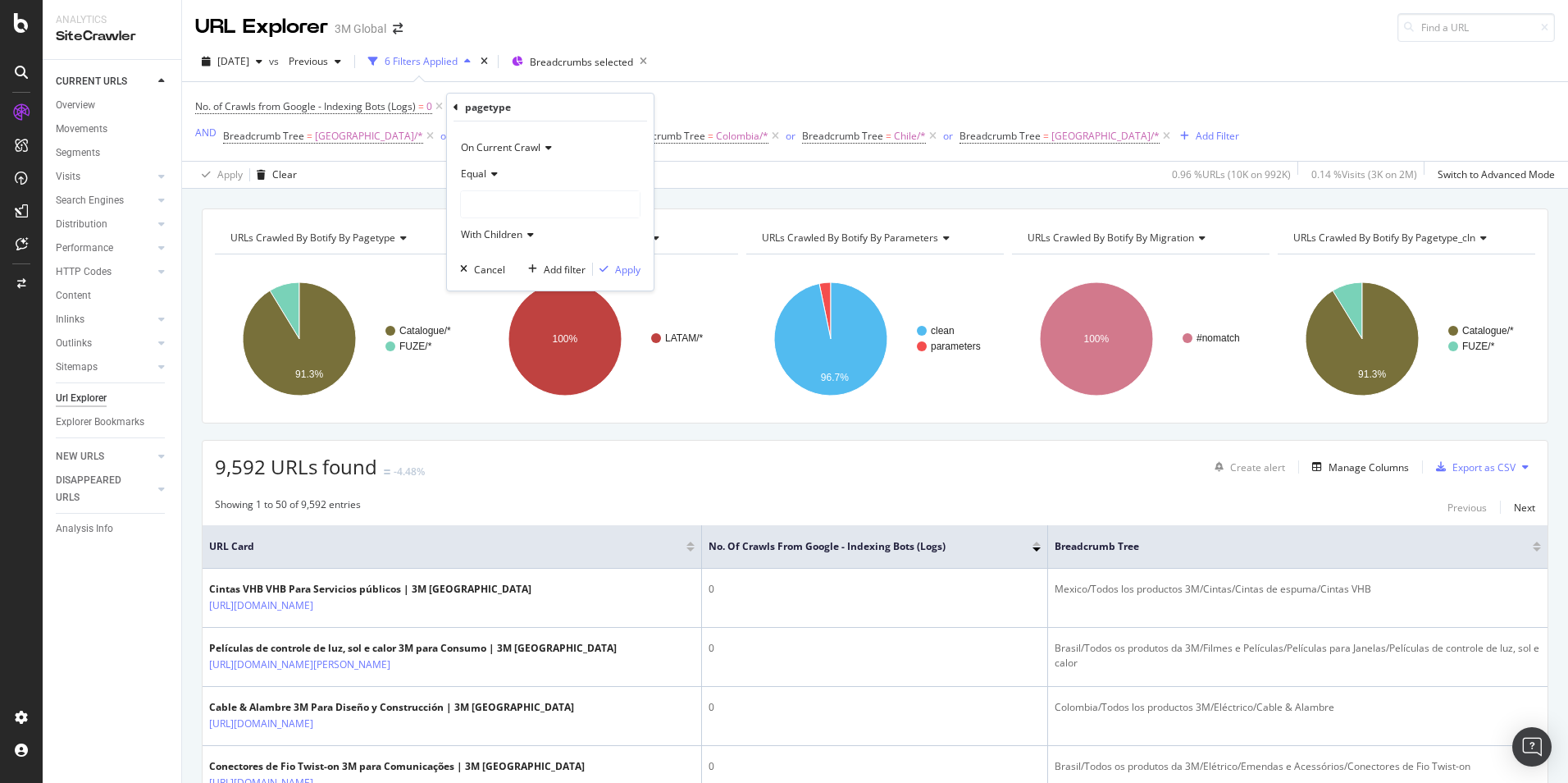
click at [496, 204] on div at bounding box center [549, 203] width 178 height 26
click at [492, 250] on span "FUZE" at bounding box center [489, 253] width 24 height 14
click at [492, 253] on span "FUZE" at bounding box center [489, 253] width 24 height 14
click at [592, 249] on span "Select" at bounding box center [589, 253] width 29 height 14
click at [630, 268] on div "Apply" at bounding box center [627, 269] width 25 height 14
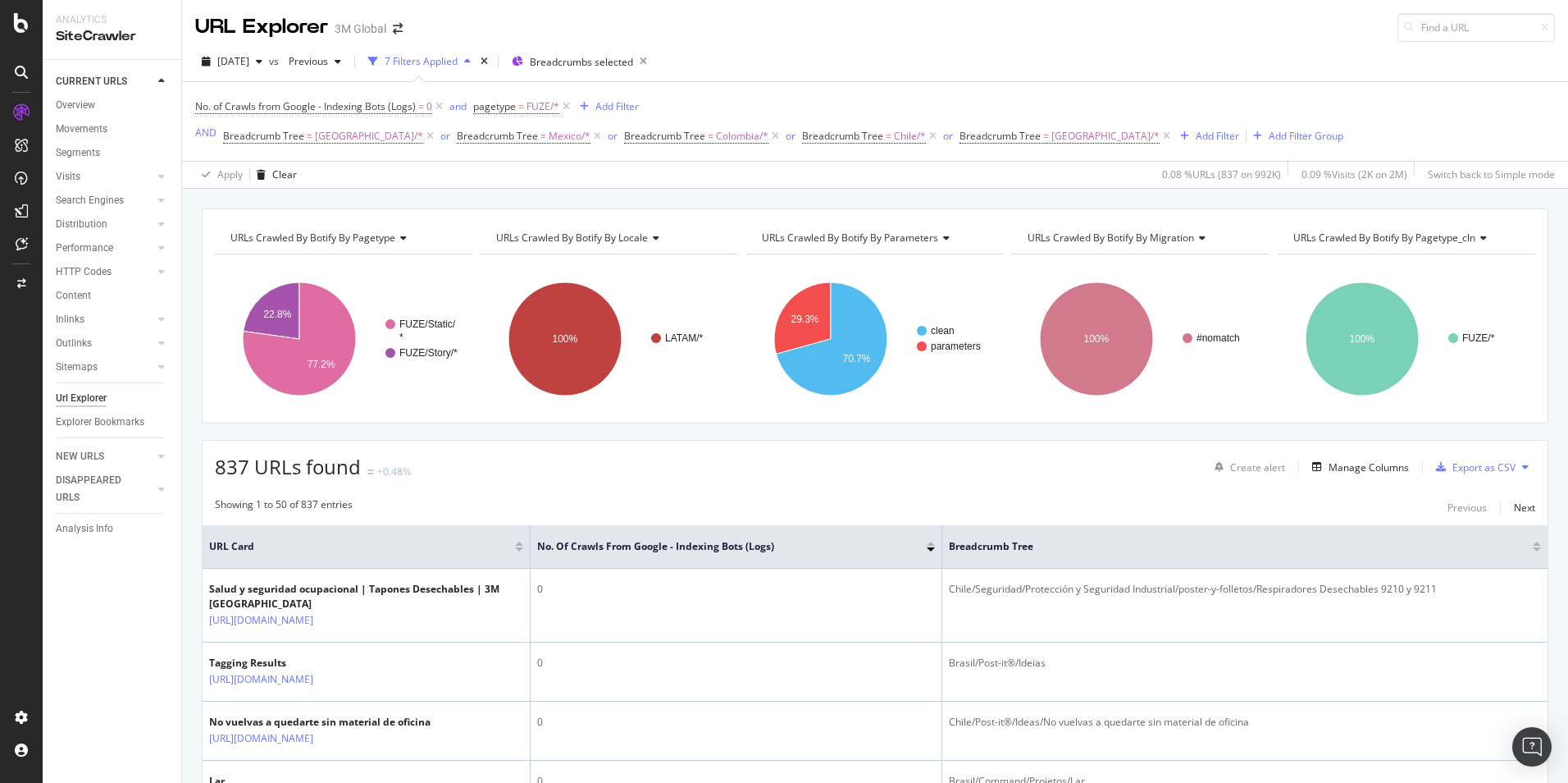
click at [449, 54] on div "7 Filters Applied" at bounding box center [421, 61] width 73 height 14
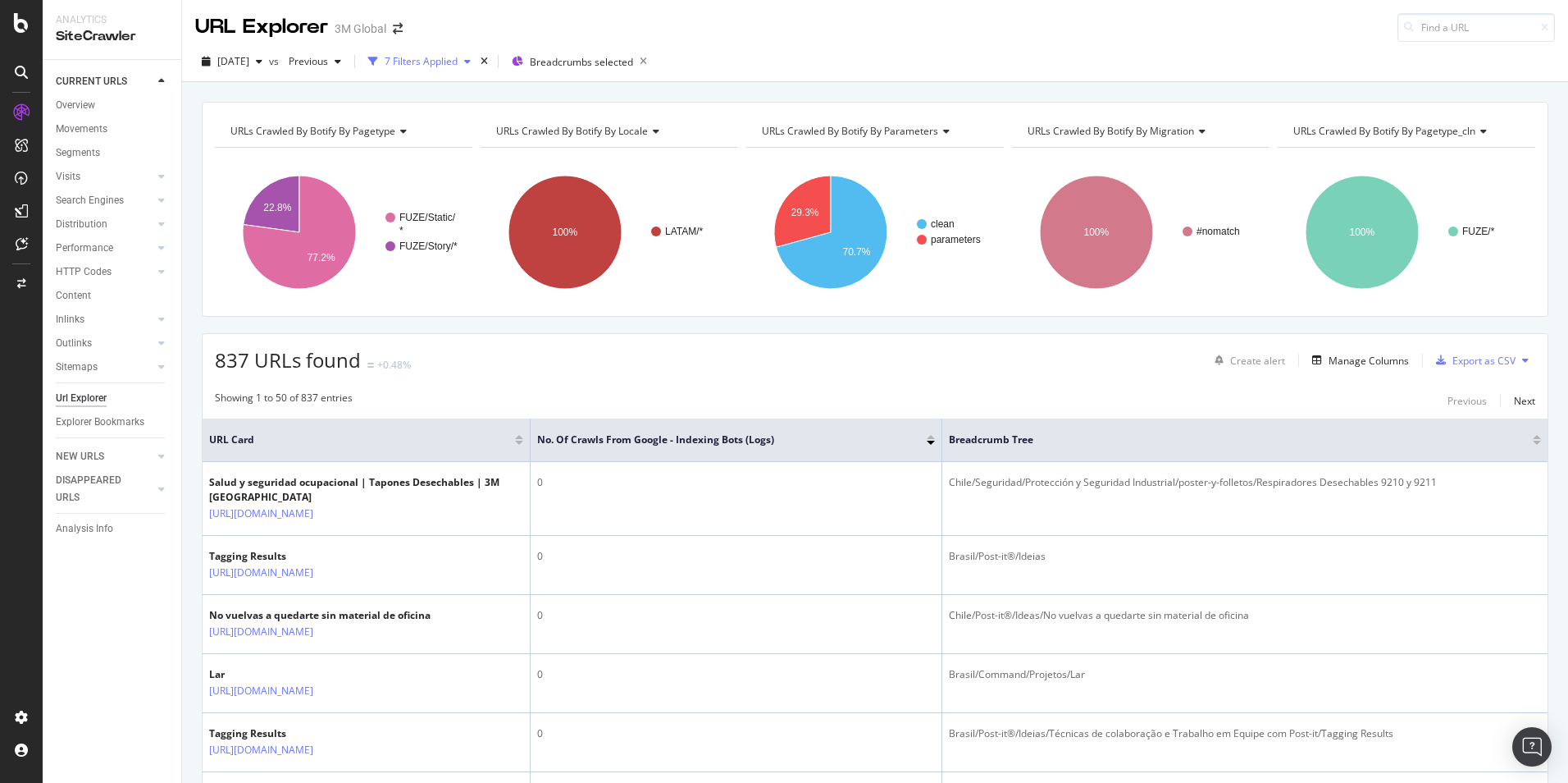
click at [447, 68] on div "7 Filters Applied" at bounding box center [421, 61] width 73 height 14
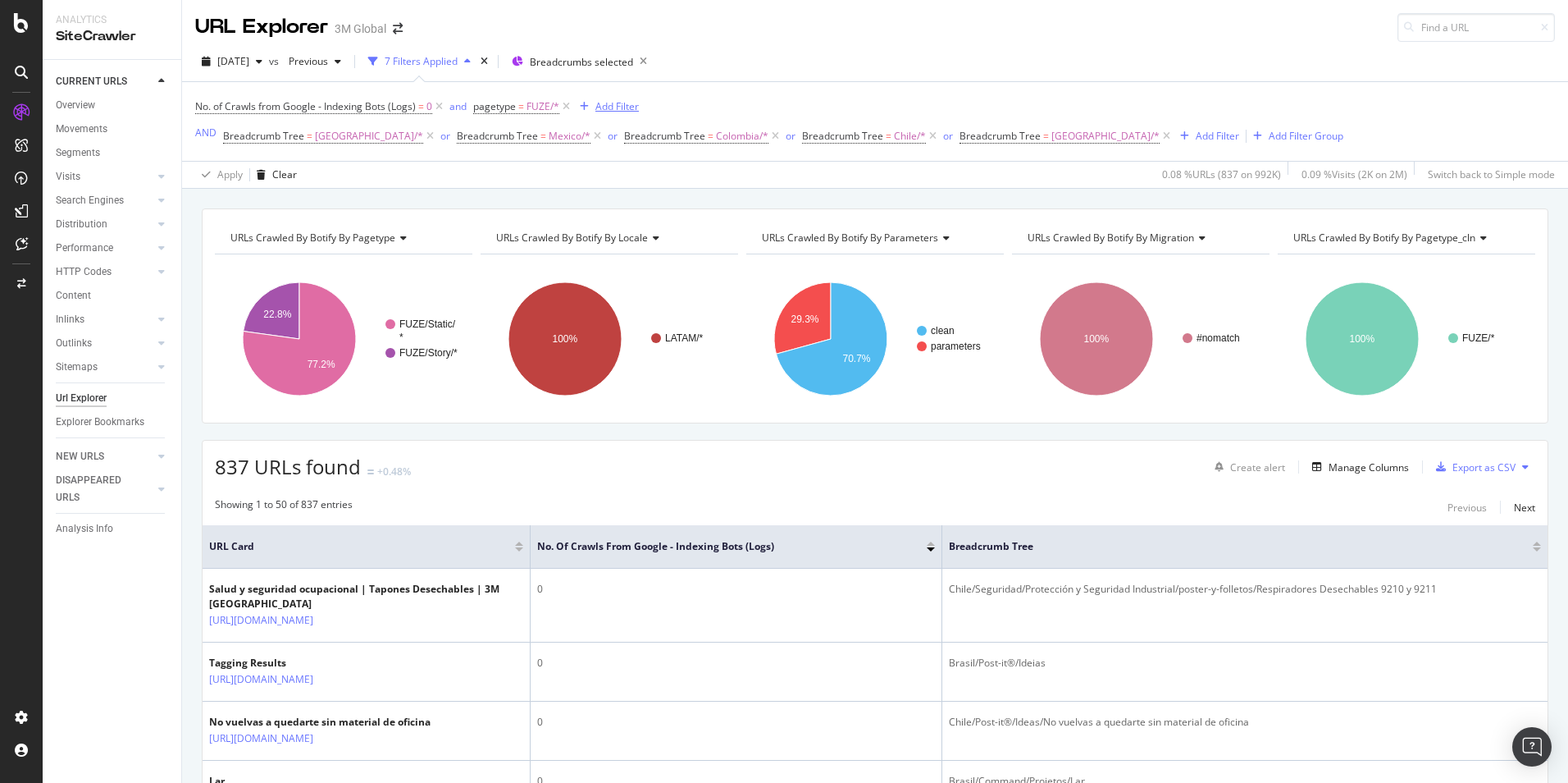
click at [601, 107] on div "Add Filter" at bounding box center [617, 106] width 43 height 14
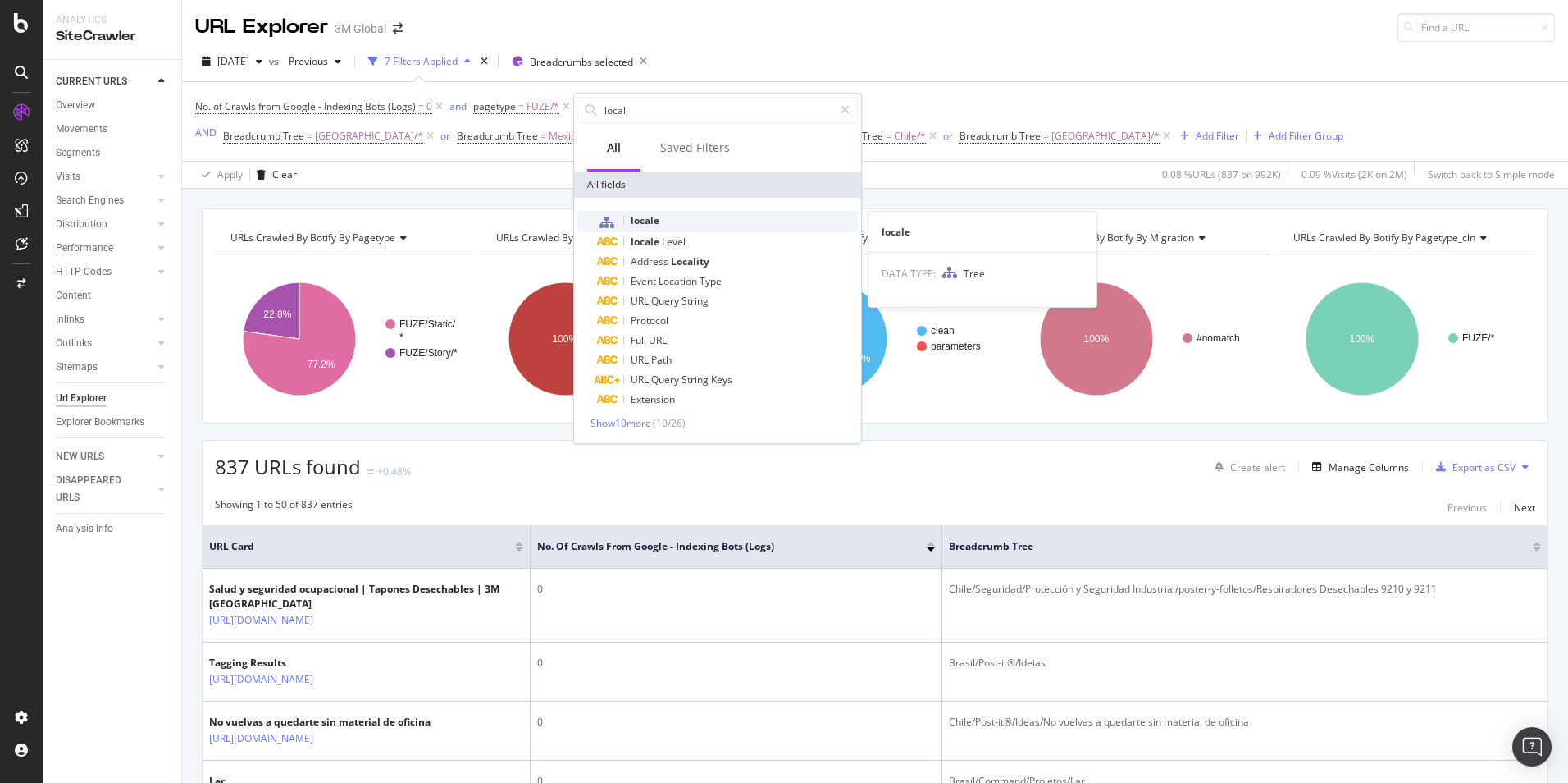
type input "local"
click at [657, 221] on span "locale" at bounding box center [645, 220] width 29 height 14
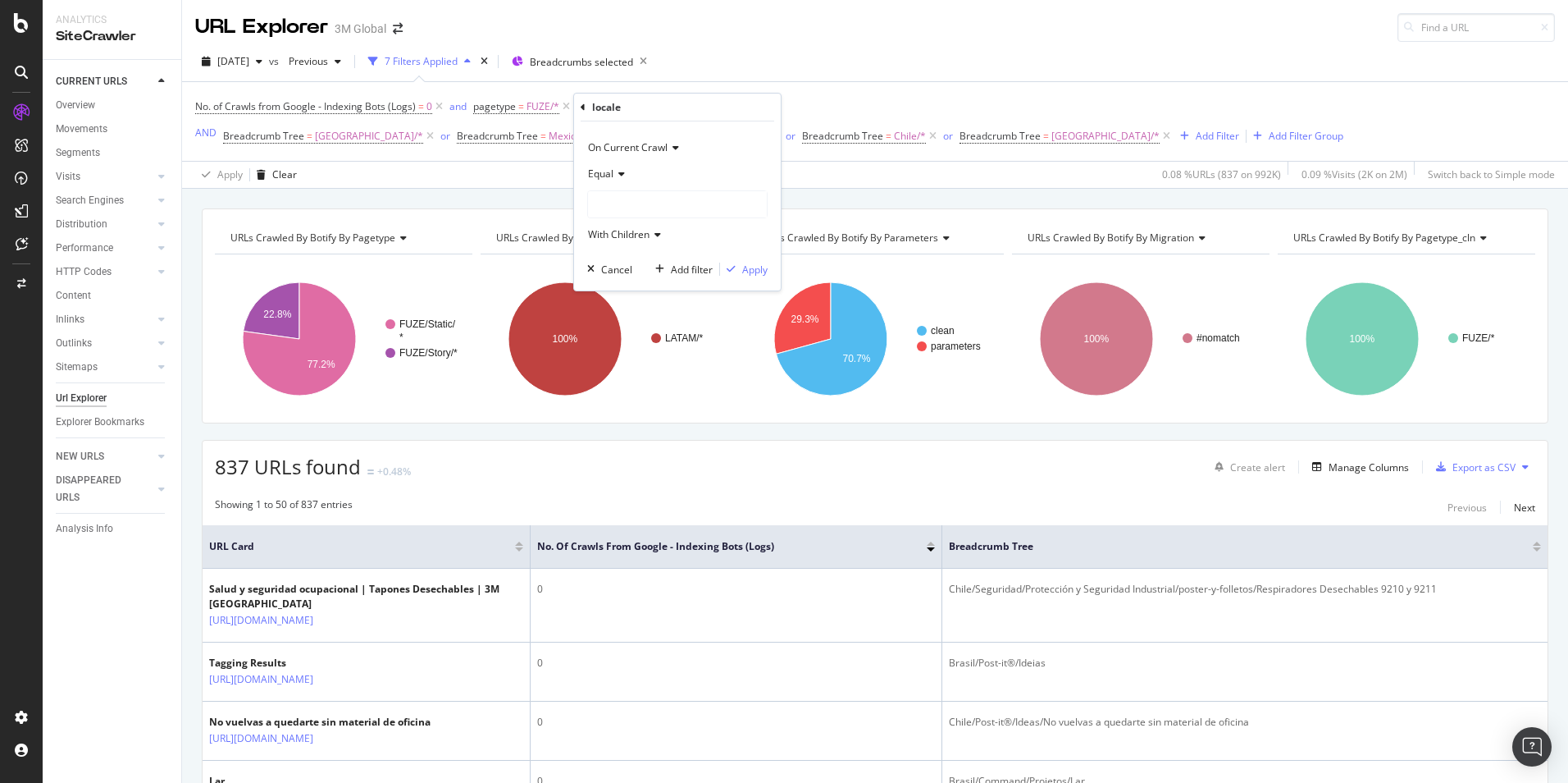
click at [622, 201] on div at bounding box center [677, 203] width 178 height 26
click at [609, 289] on span "LATAM" at bounding box center [621, 288] width 33 height 14
click at [648, 203] on div at bounding box center [677, 203] width 178 height 26
click at [620, 282] on span "LATAM" at bounding box center [621, 288] width 33 height 14
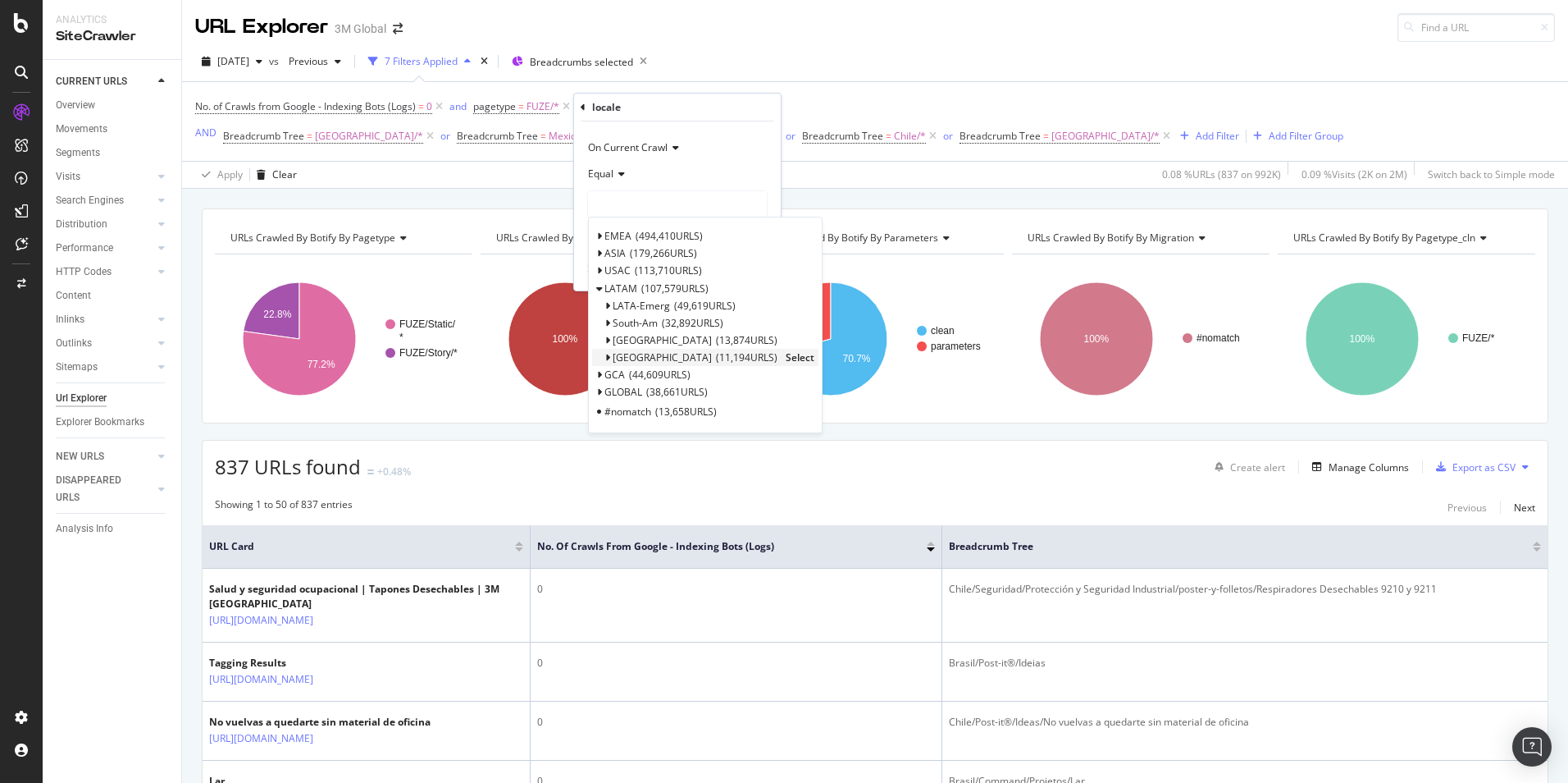
click at [785, 359] on span "Select" at bounding box center [800, 357] width 29 height 14
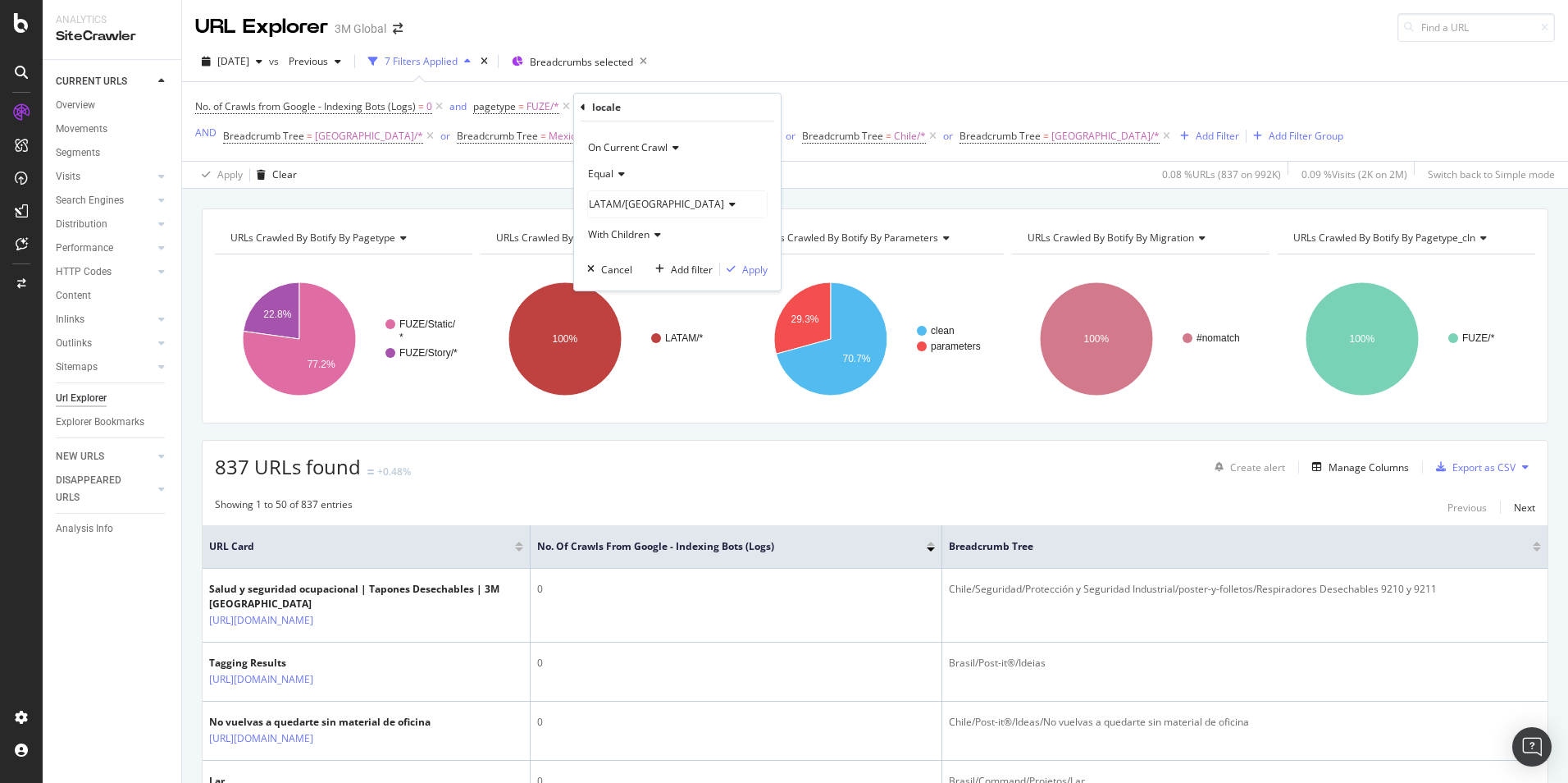
click at [685, 203] on div "LATAM/[GEOGRAPHIC_DATA]" at bounding box center [677, 203] width 178 height 26
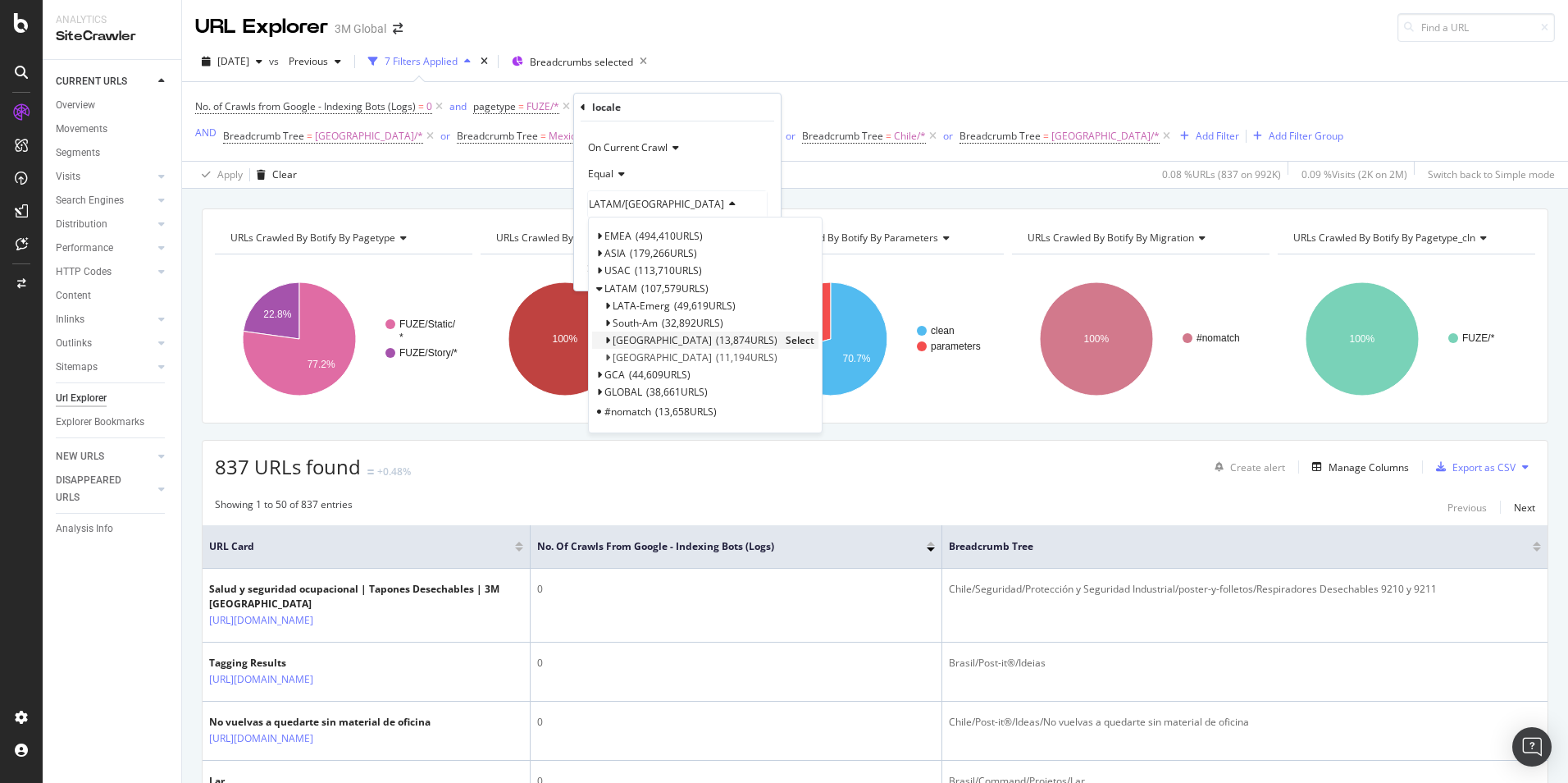
click at [785, 339] on span "Select" at bounding box center [800, 339] width 29 height 14
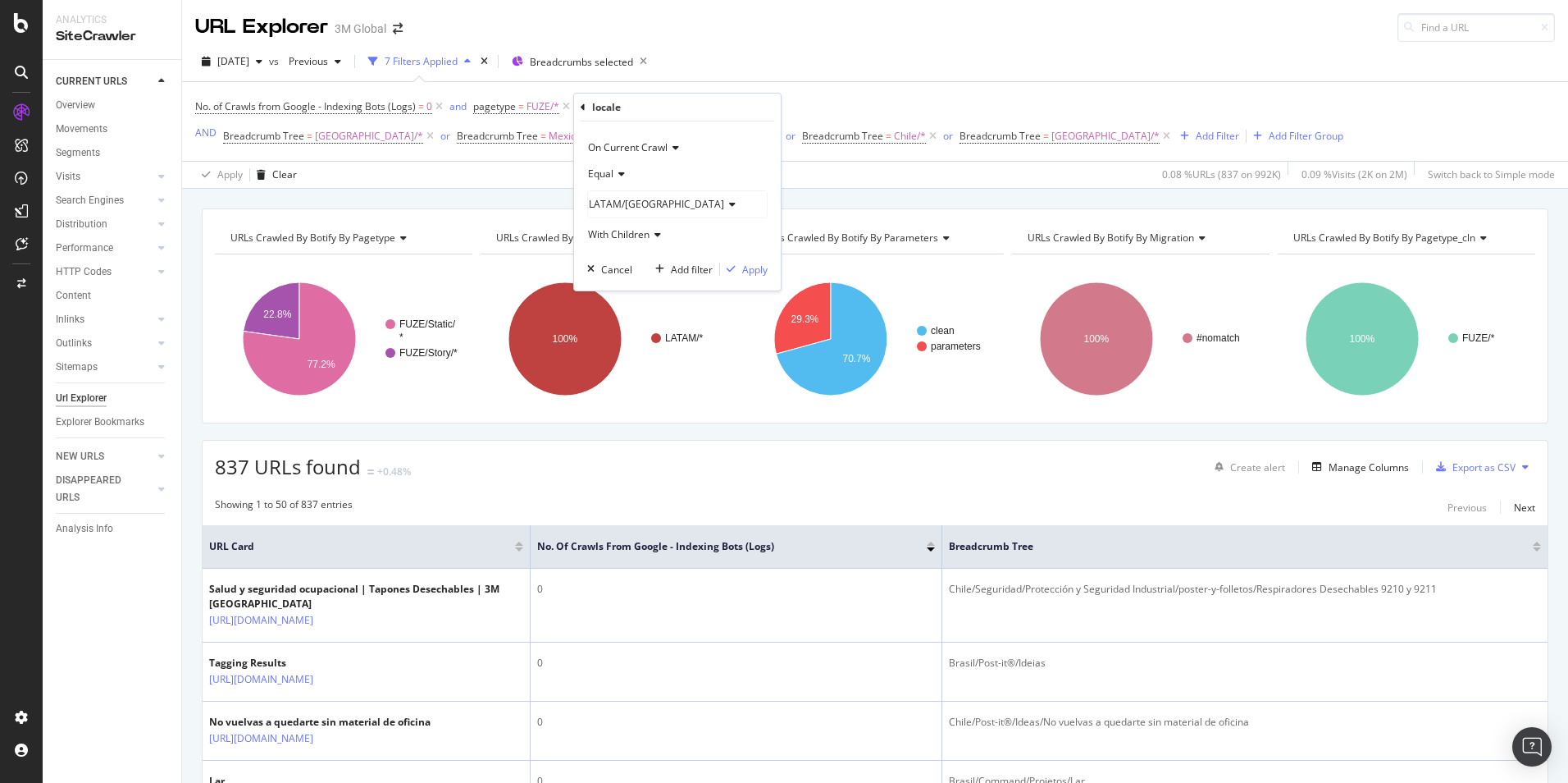
click at [730, 204] on div "LATAM/[GEOGRAPHIC_DATA]" at bounding box center [677, 203] width 178 height 26
click at [731, 171] on div "Equal" at bounding box center [677, 174] width 180 height 26
click at [660, 147] on span "On Current Crawl" at bounding box center [627, 147] width 80 height 14
click at [724, 164] on div "On Current Crawl On Compared Crawl Diff Between Crawls" at bounding box center [678, 202] width 184 height 85
click at [713, 137] on div "On Current Crawl" at bounding box center [677, 148] width 180 height 26
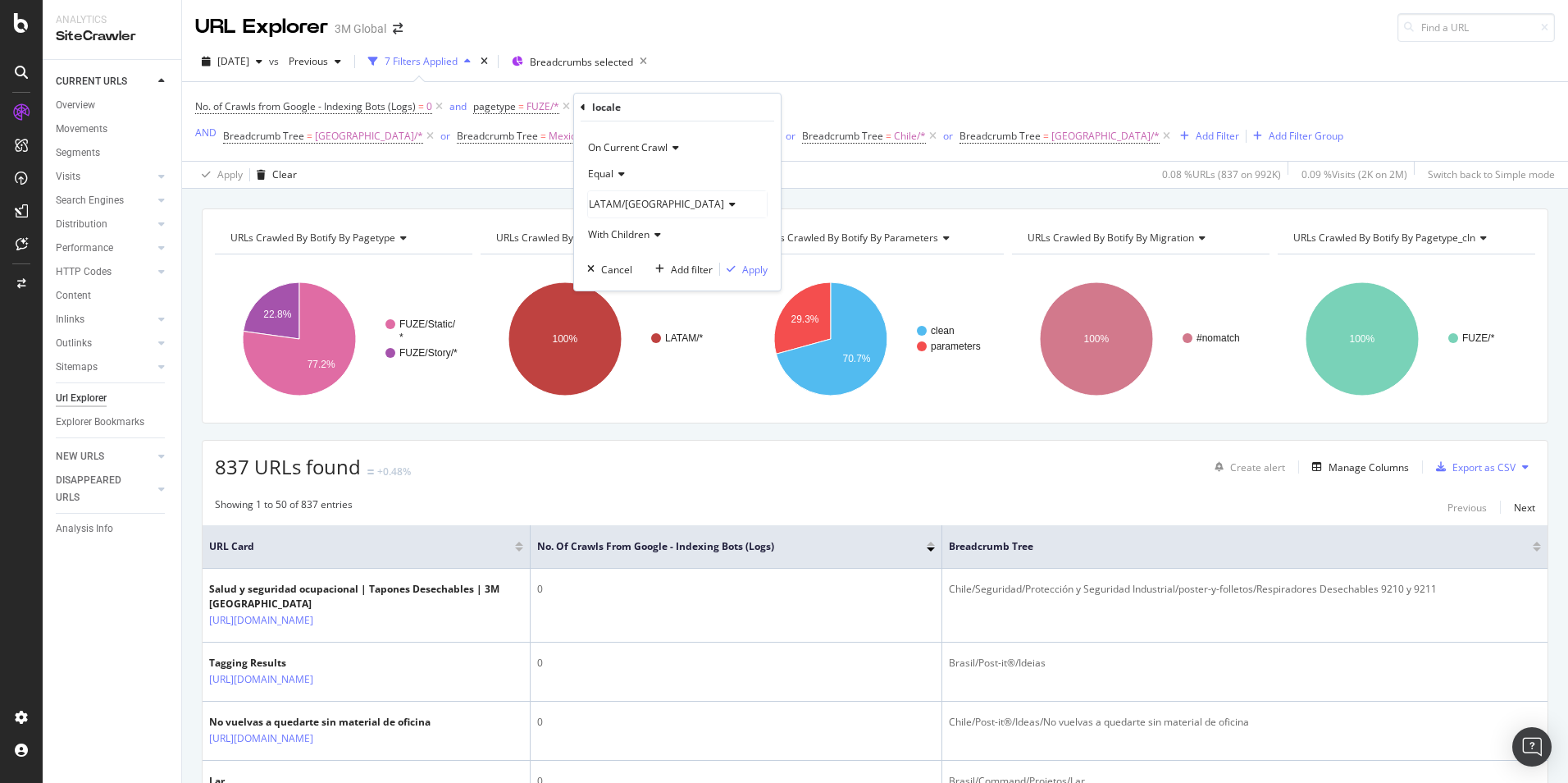
click at [634, 148] on span "On Current Crawl" at bounding box center [627, 147] width 80 height 14
click at [658, 182] on span "On Current Crawl" at bounding box center [638, 181] width 85 height 14
click at [604, 174] on span "Equal" at bounding box center [600, 174] width 25 height 14
click at [629, 208] on div "Equal" at bounding box center [678, 207] width 175 height 21
click at [724, 204] on icon at bounding box center [730, 204] width 12 height 10
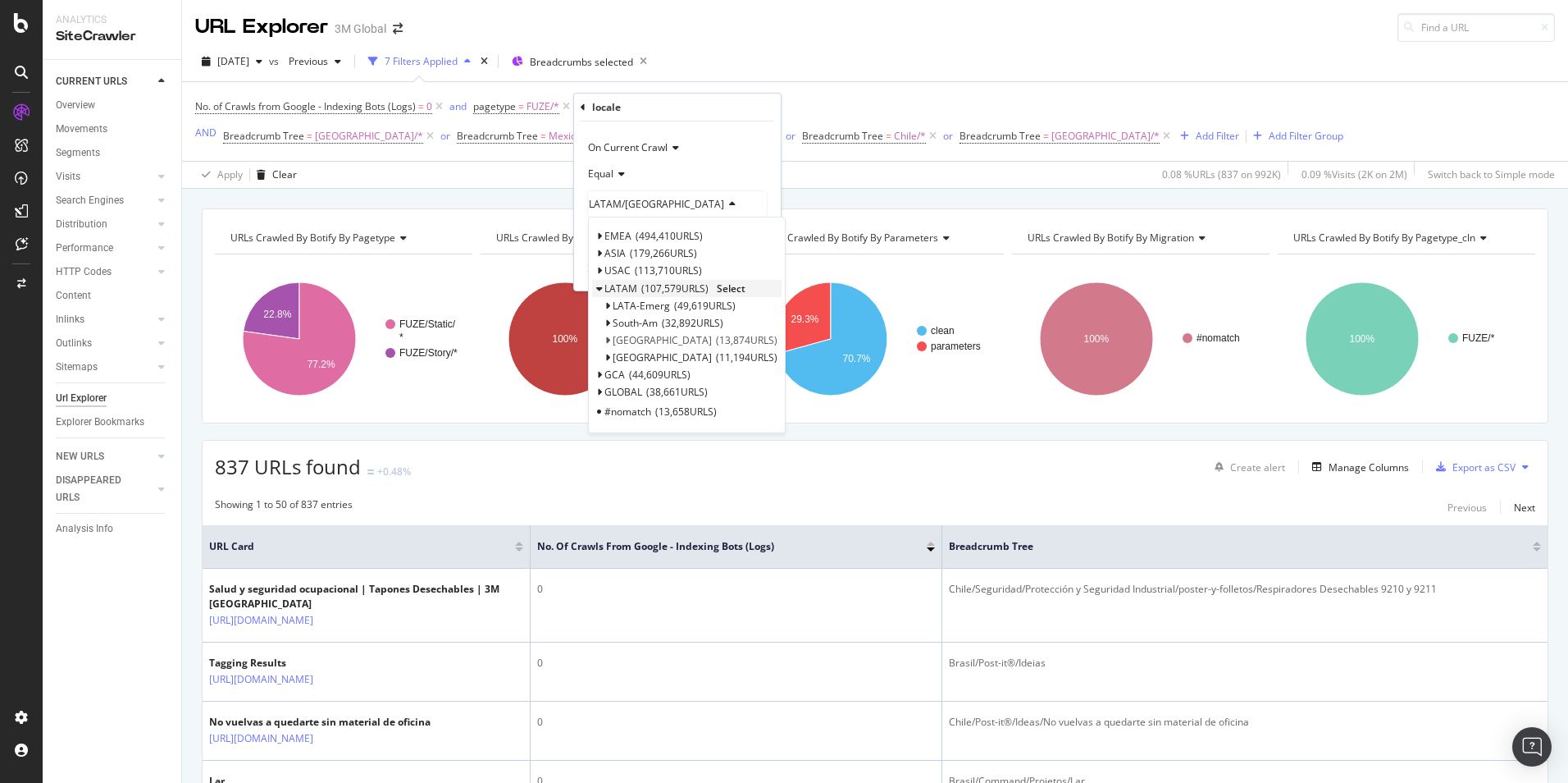
click at [634, 288] on span "LATAM" at bounding box center [621, 288] width 33 height 14
click at [728, 287] on span "Select" at bounding box center [731, 288] width 29 height 14
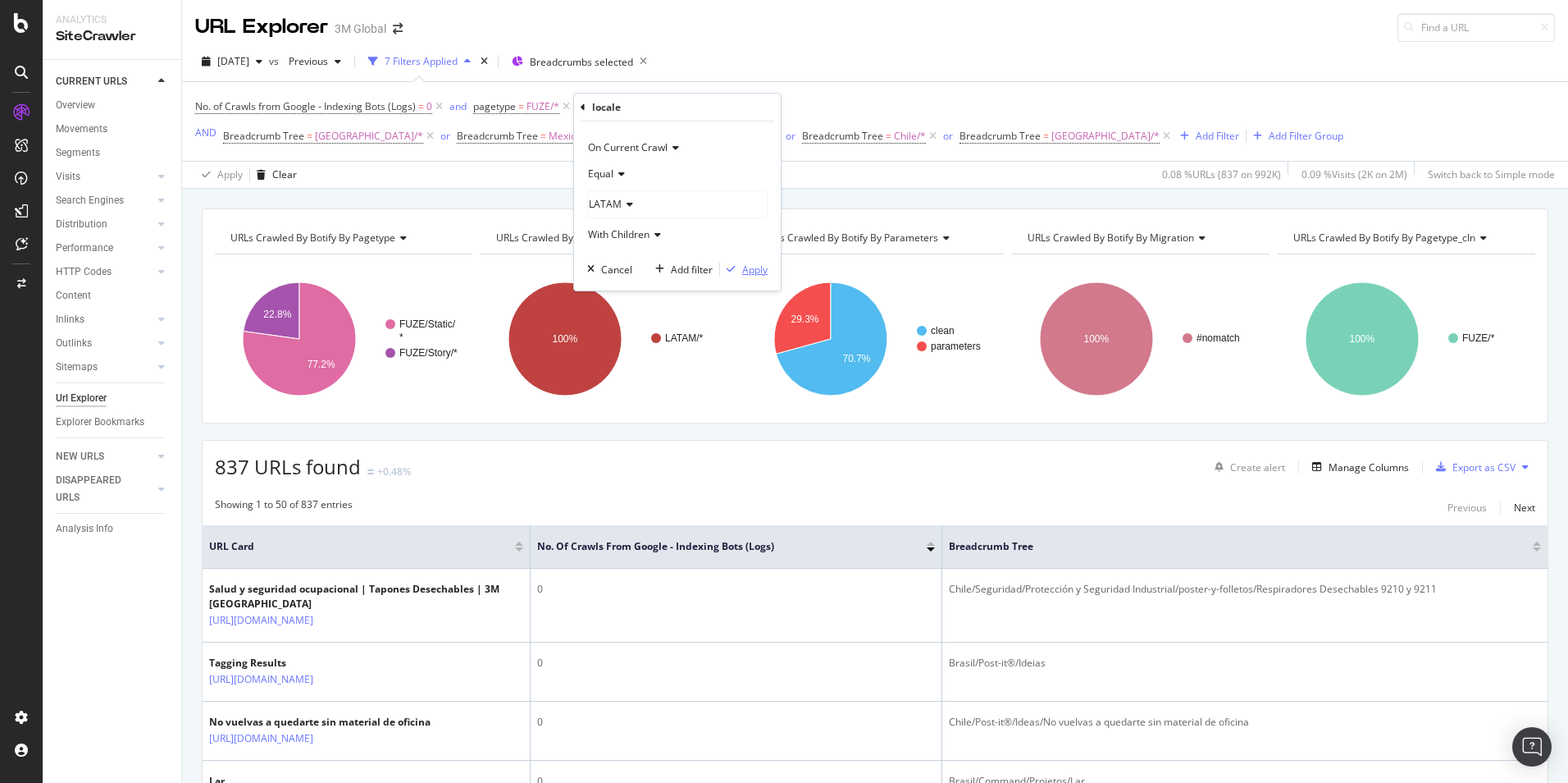
click at [750, 262] on div "Apply" at bounding box center [755, 269] width 25 height 14
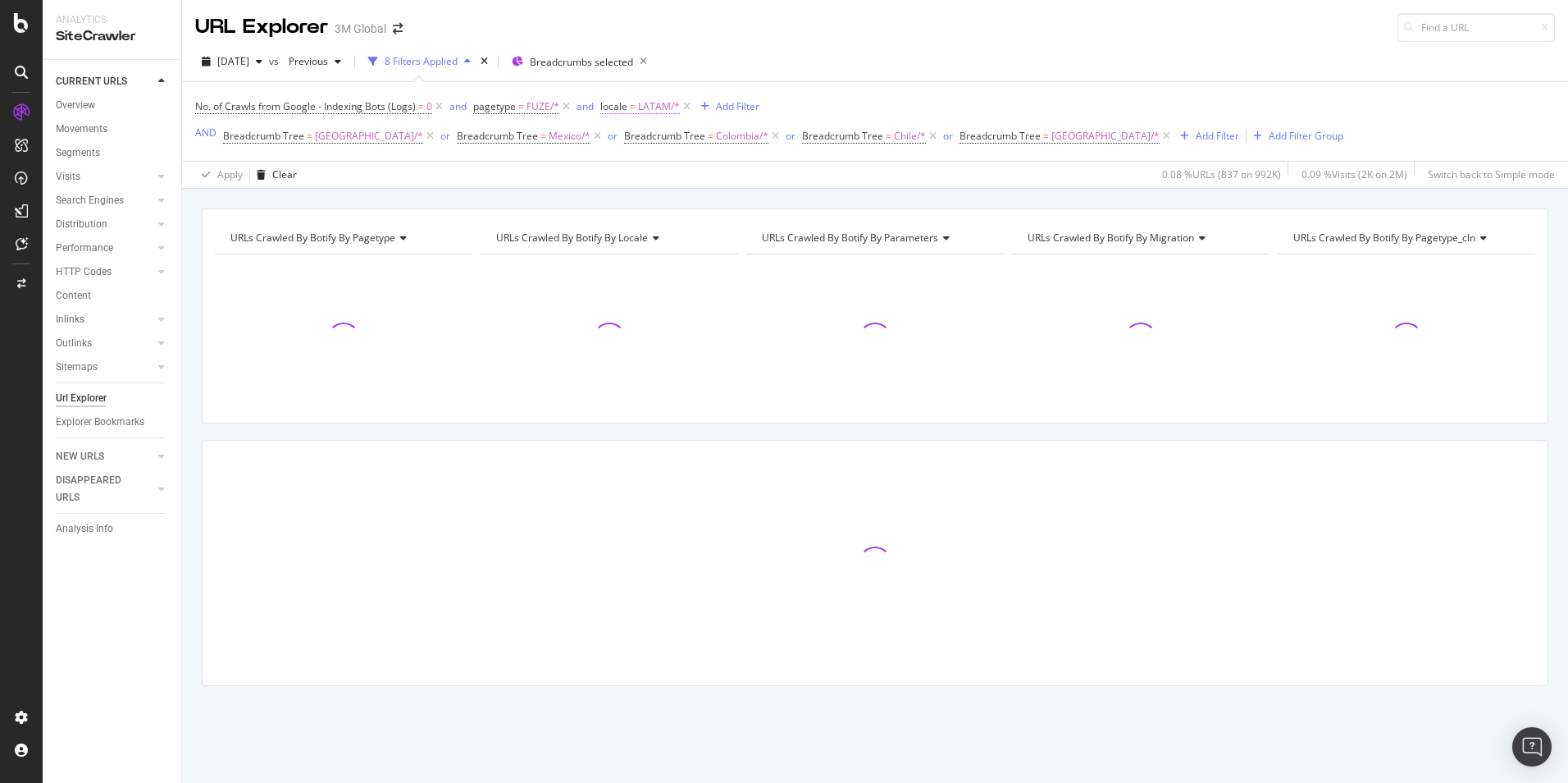
click at [655, 107] on span "LATAM/*" at bounding box center [658, 107] width 41 height 23
drag, startPoint x: 760, startPoint y: 64, endPoint x: 718, endPoint y: 80, distance: 44.9
click at [758, 66] on div "[DATE] vs Previous 8 Filters Applied Breadcrumbs selected" at bounding box center [875, 65] width 1386 height 33
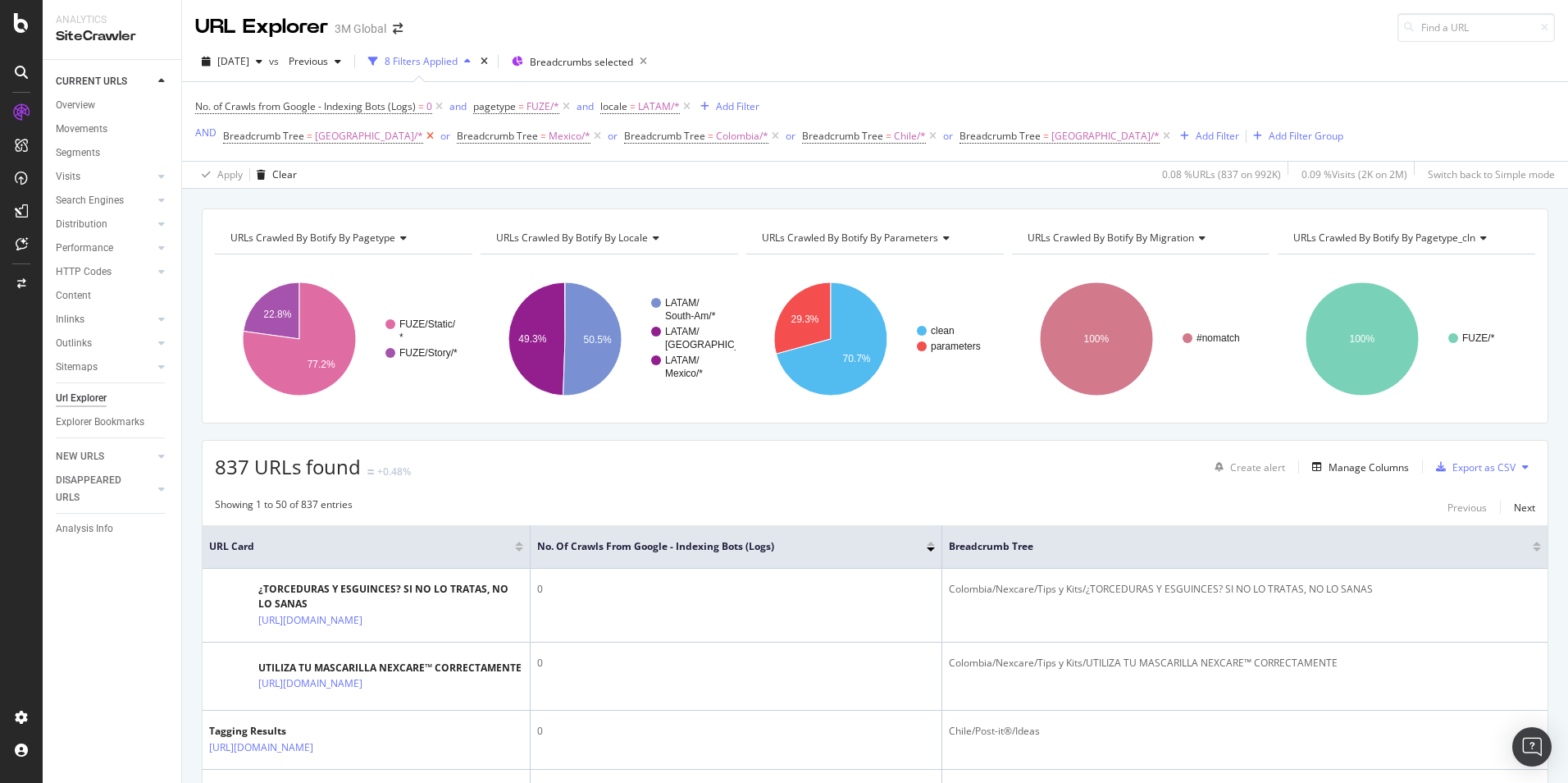
click at [423, 135] on icon at bounding box center [430, 136] width 13 height 16
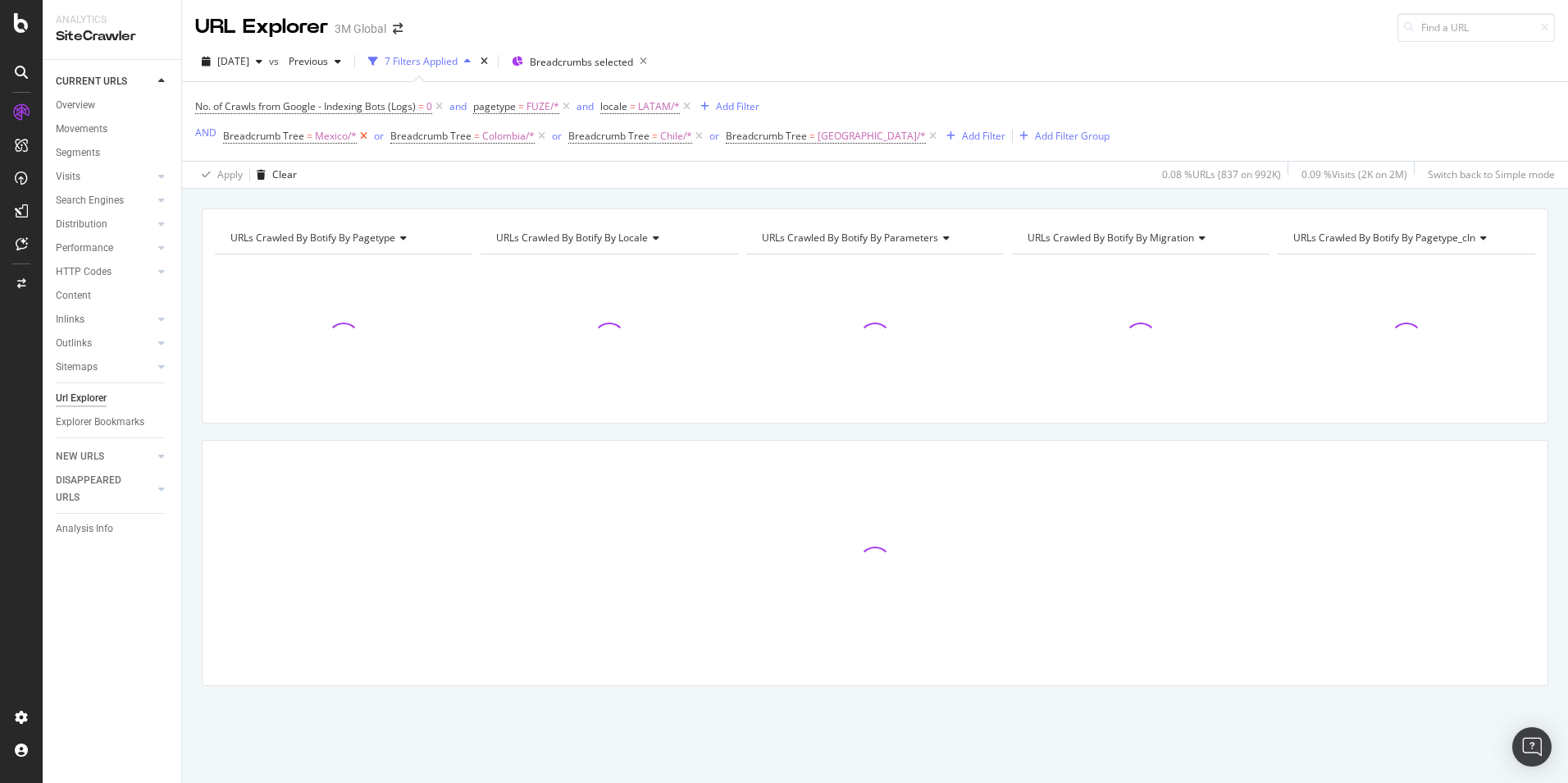
click at [360, 138] on icon at bounding box center [363, 136] width 13 height 16
click at [371, 136] on icon at bounding box center [374, 136] width 13 height 16
click at [355, 135] on icon at bounding box center [354, 136] width 13 height 16
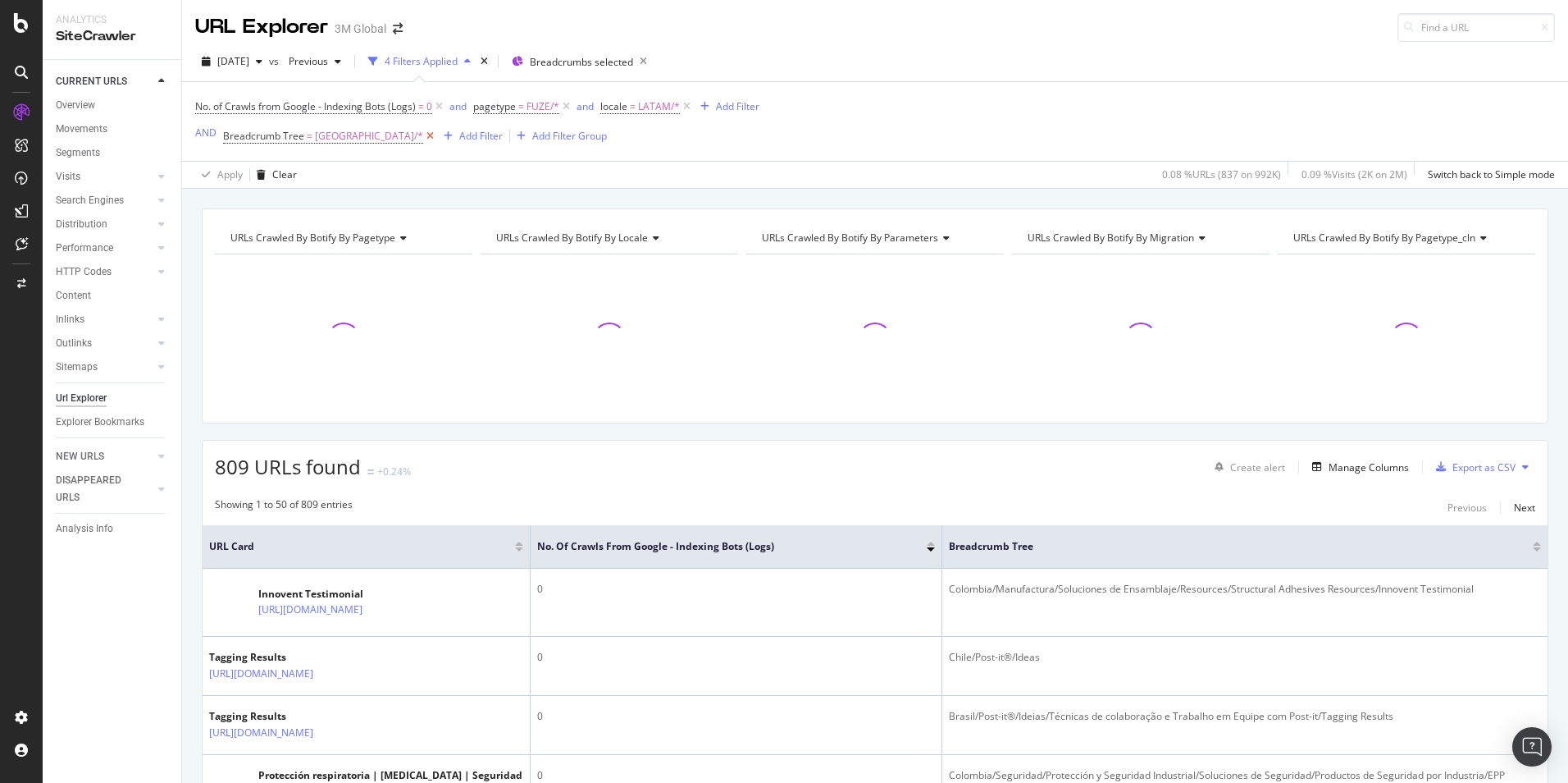
click at [423, 134] on icon at bounding box center [430, 136] width 13 height 16
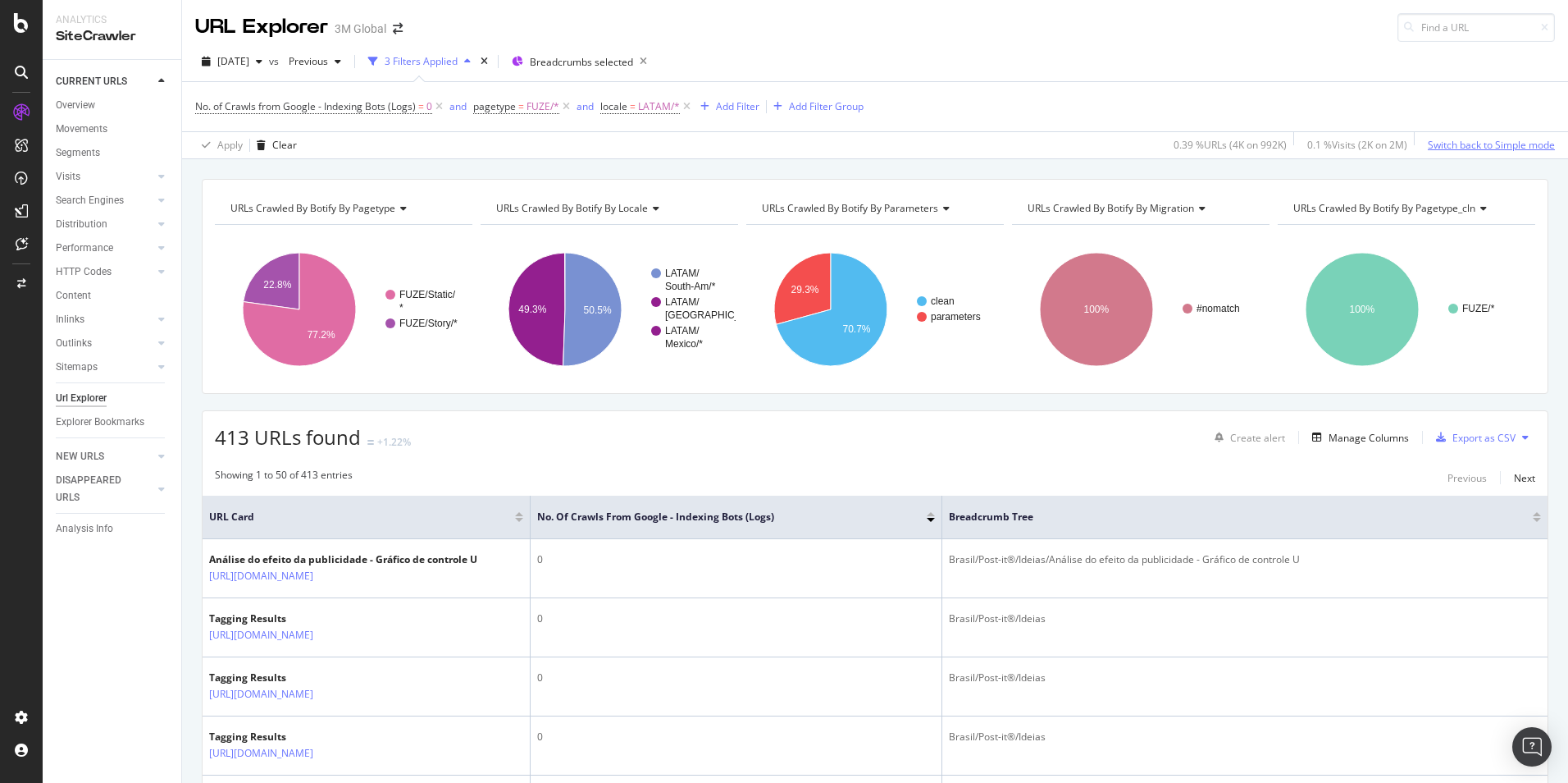
click at [1466, 145] on div "Switch back to Simple mode" at bounding box center [1491, 145] width 127 height 14
click at [653, 61] on icon at bounding box center [643, 62] width 20 height 23
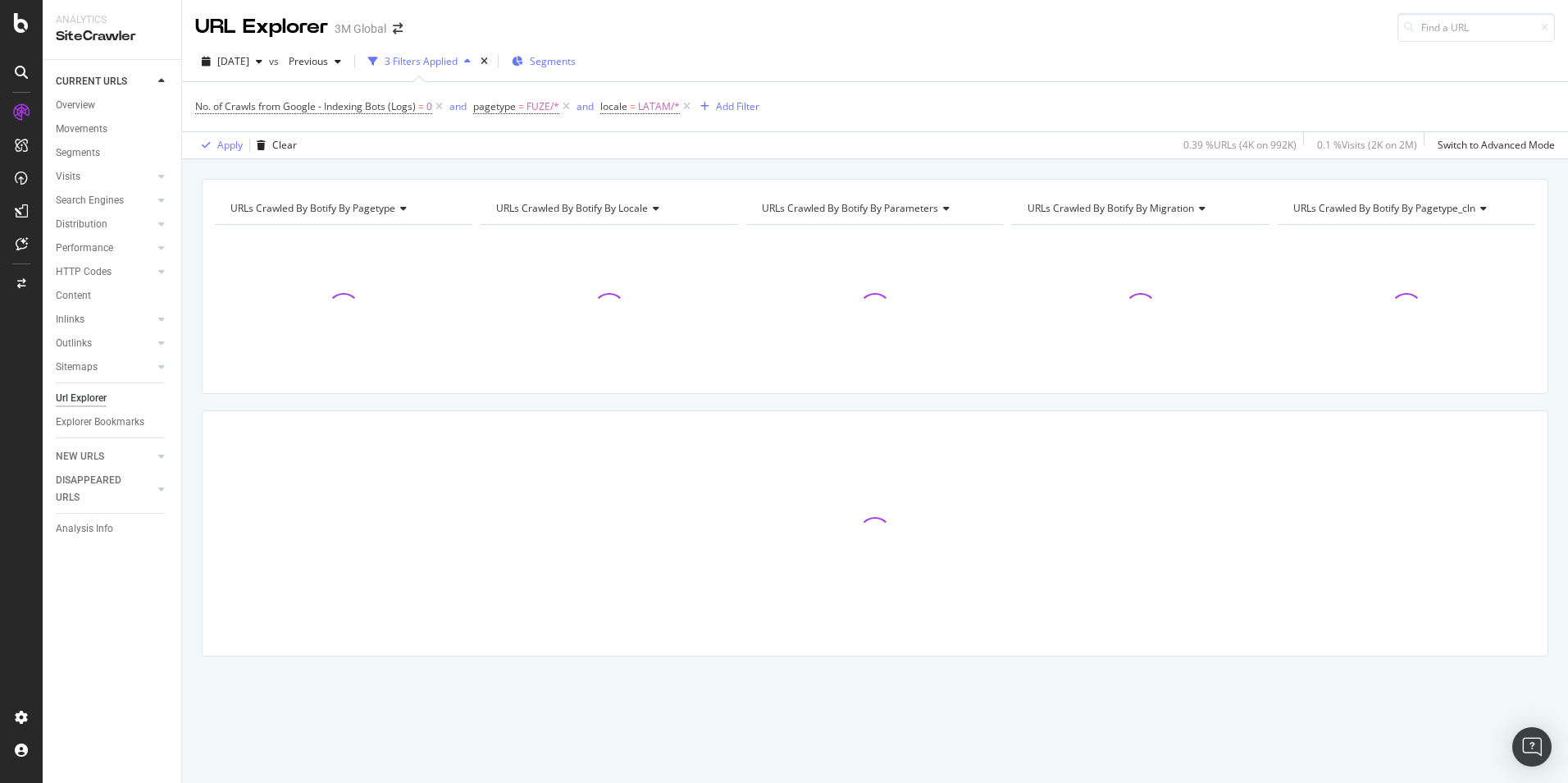
click at [575, 68] on span "Segments" at bounding box center [553, 61] width 46 height 14
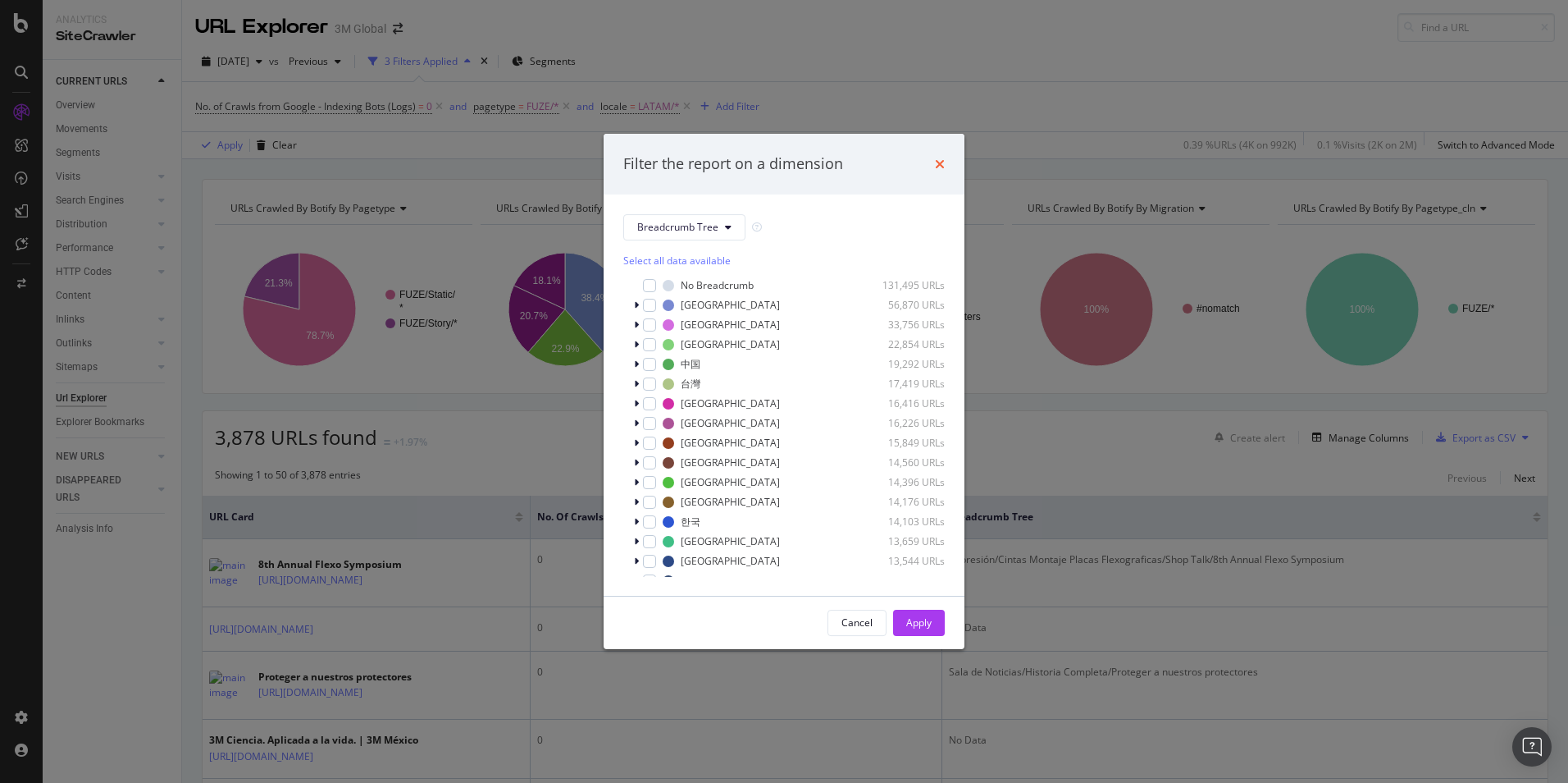
click at [939, 169] on icon "times" at bounding box center [940, 164] width 10 height 14
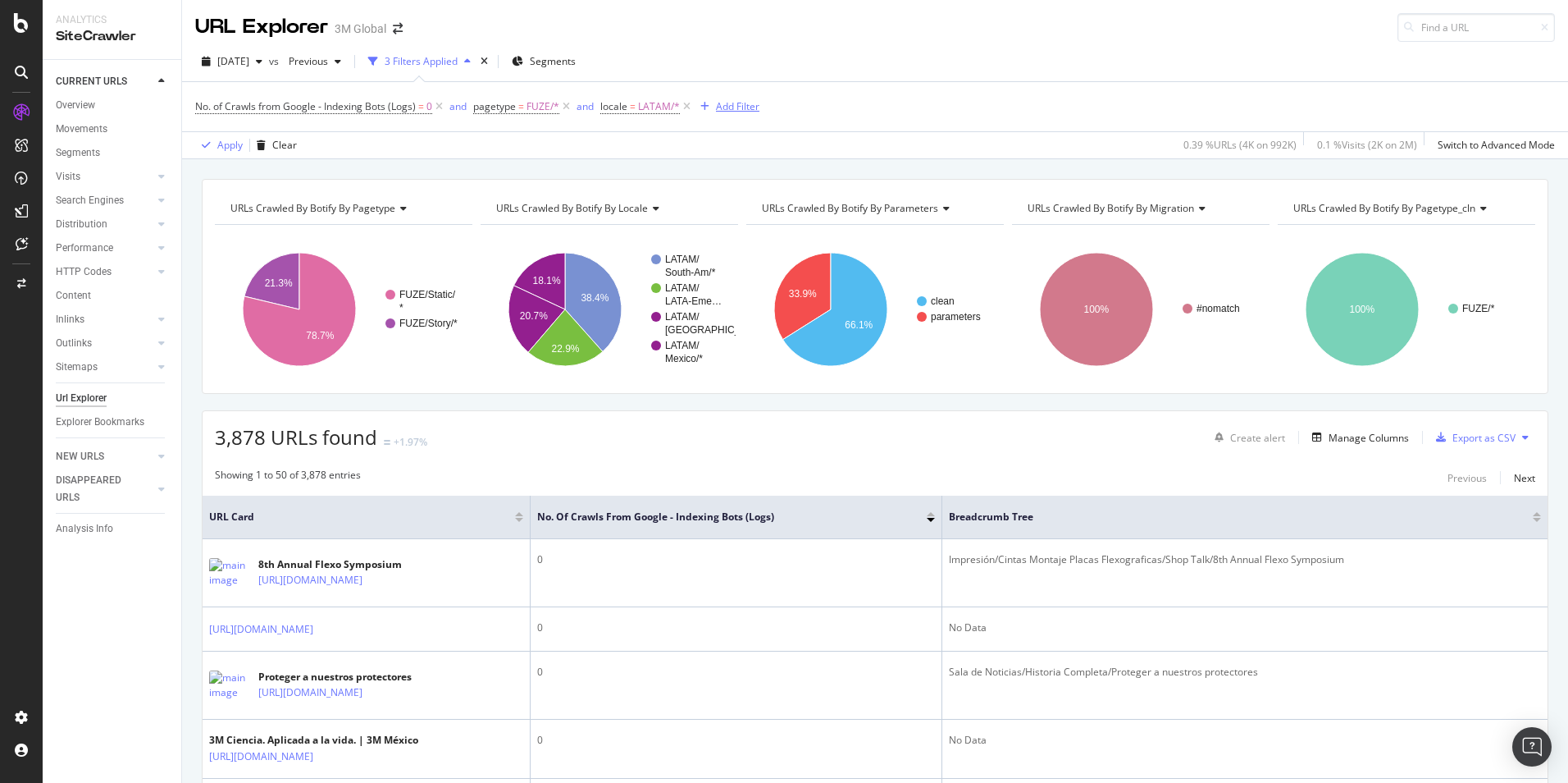
click at [744, 104] on div "Add Filter" at bounding box center [737, 106] width 43 height 14
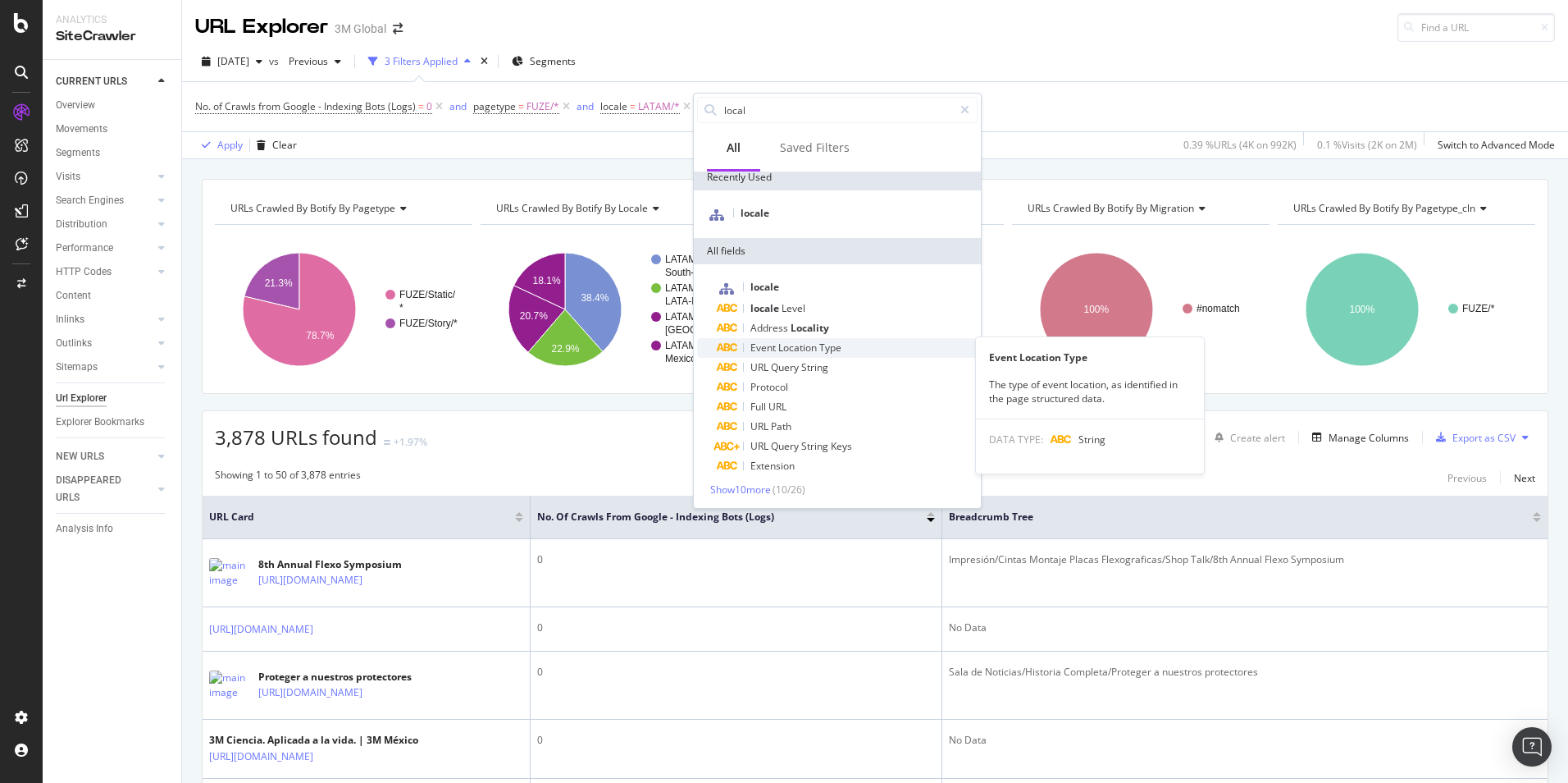
scroll to position [9, 0]
click at [736, 486] on span "Show 10 more" at bounding box center [740, 488] width 61 height 14
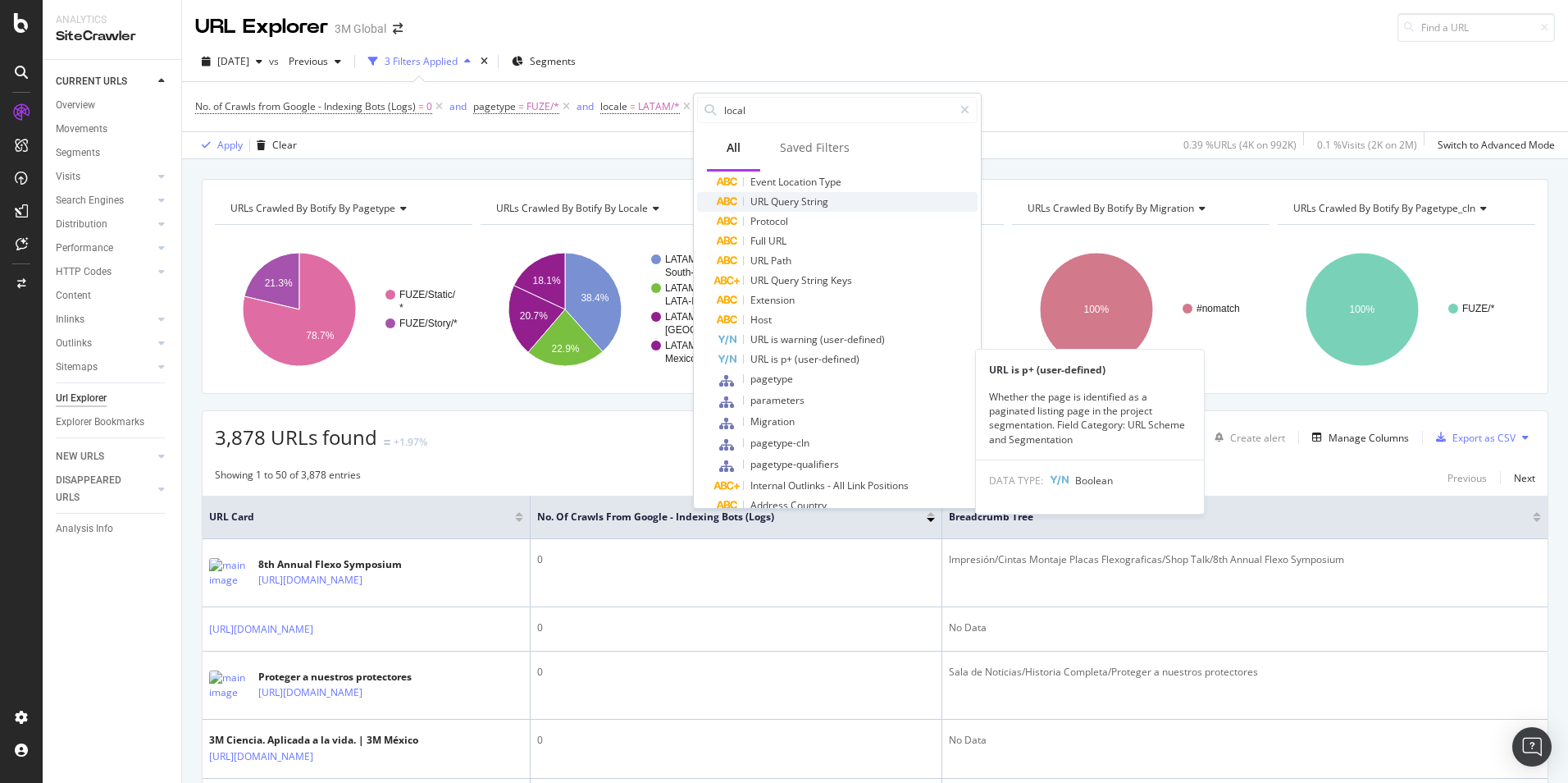
scroll to position [214, 0]
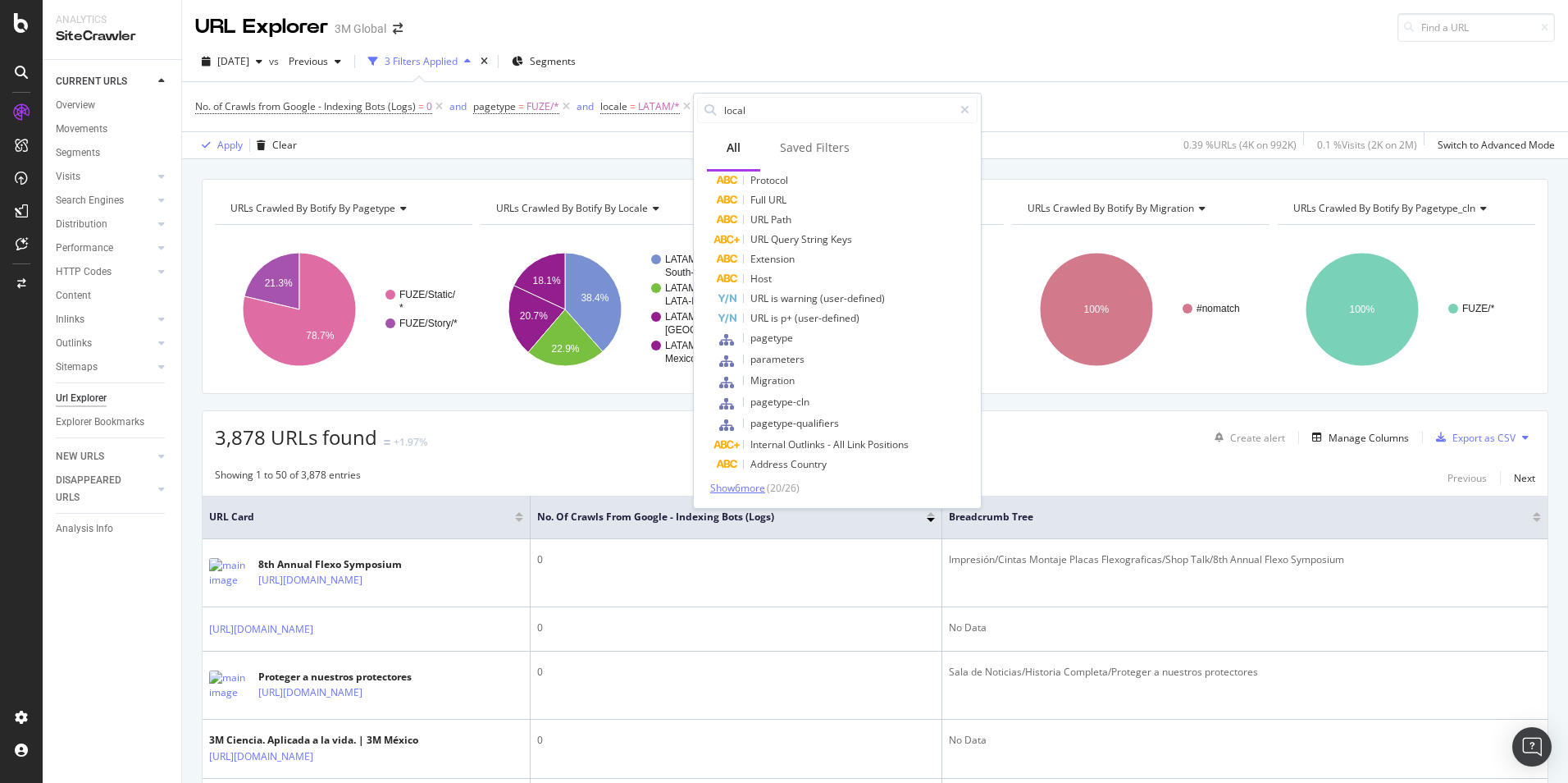
click at [756, 493] on span "Show 6 more" at bounding box center [737, 488] width 55 height 14
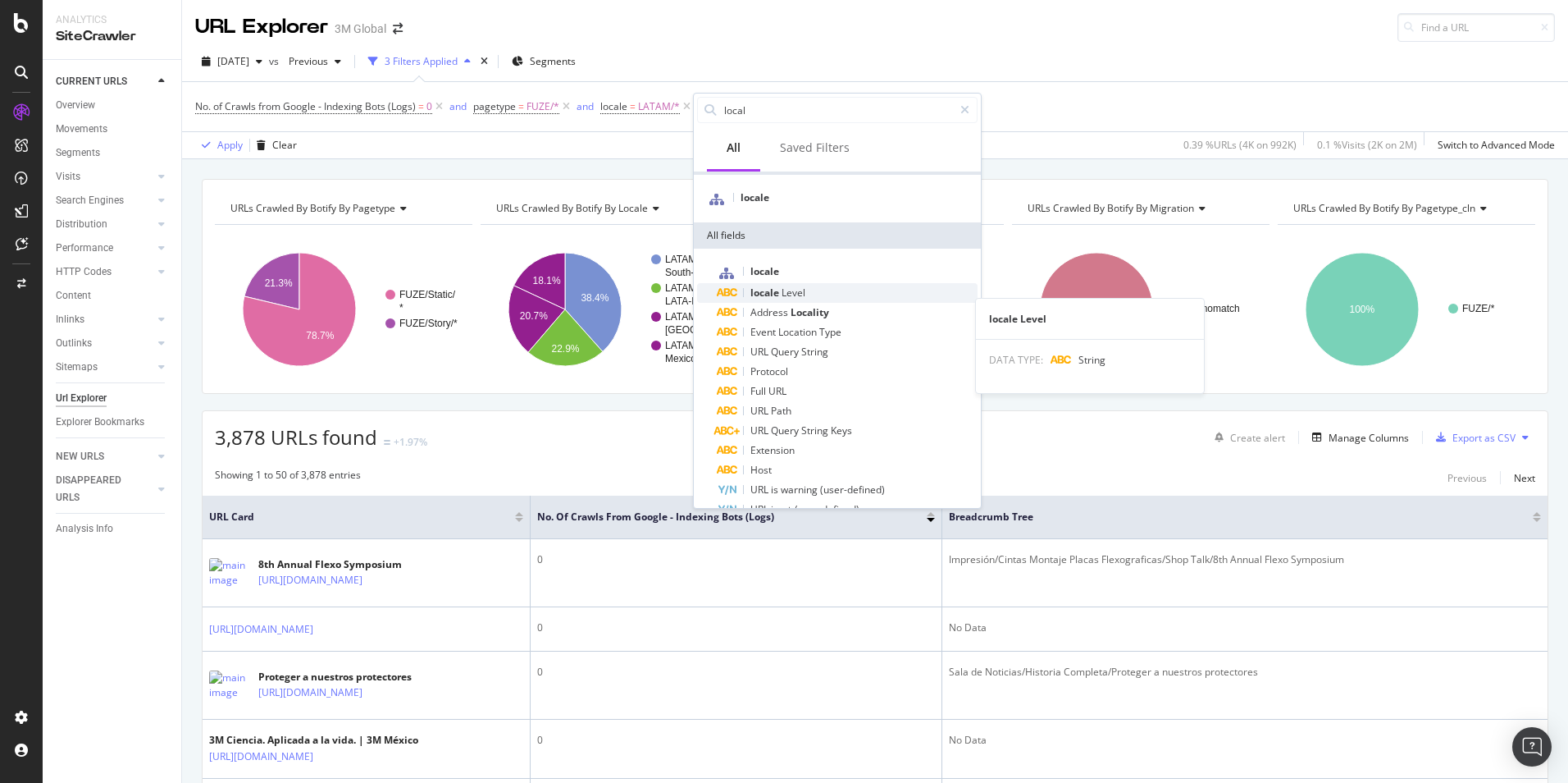
scroll to position [0, 0]
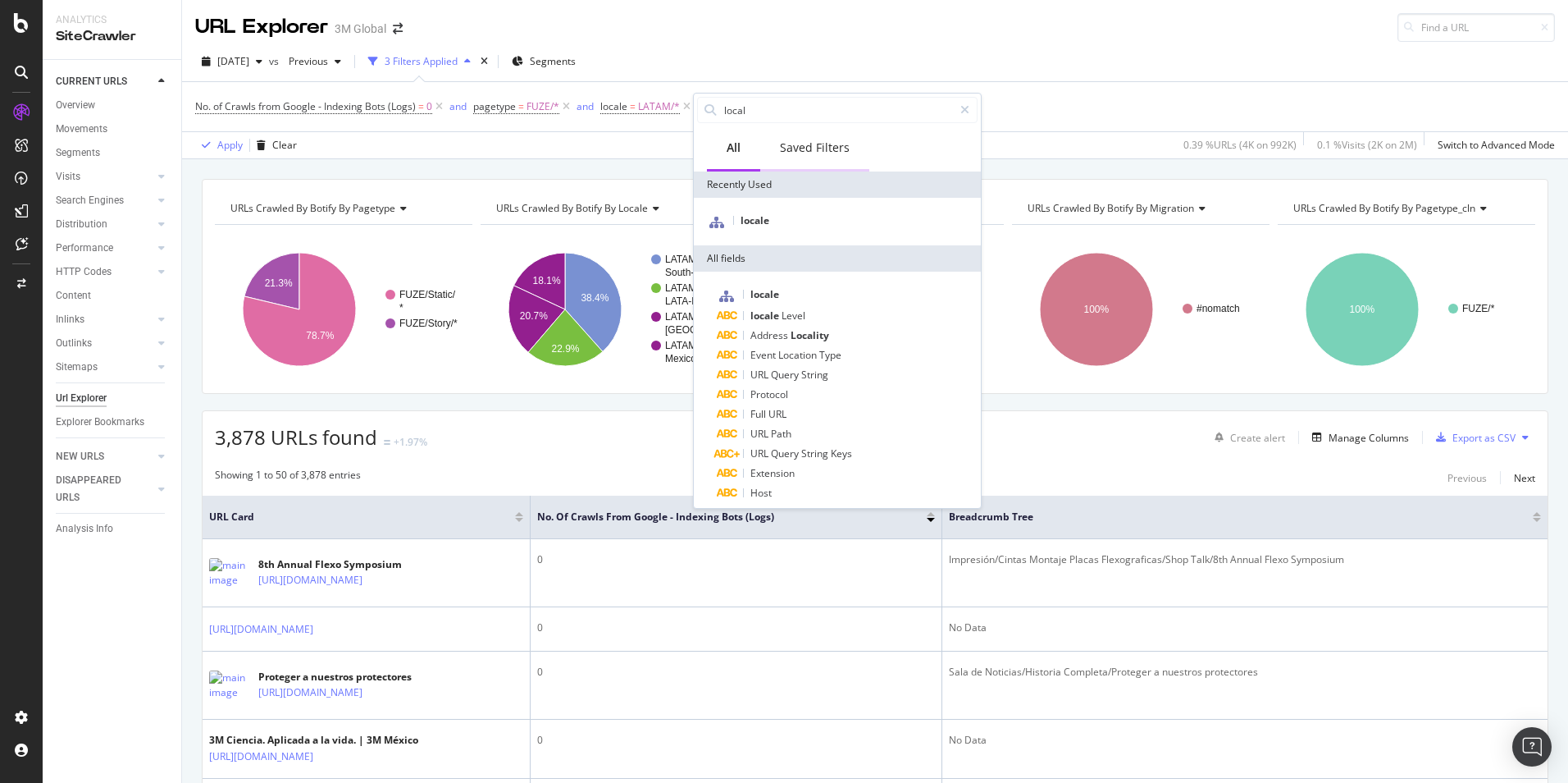
click at [825, 150] on div "Saved Filters" at bounding box center [814, 148] width 69 height 16
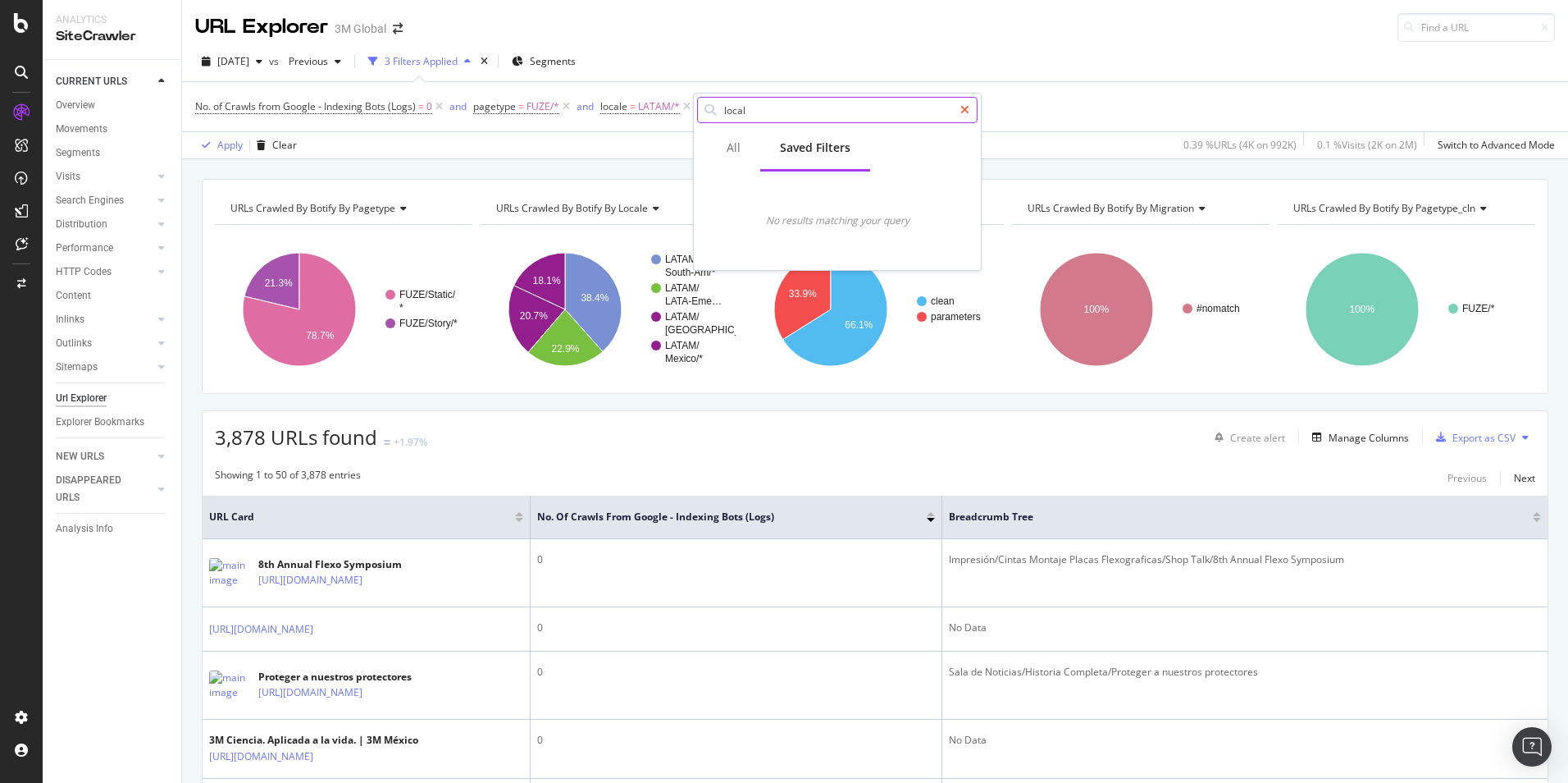
click at [964, 111] on icon at bounding box center [964, 110] width 9 height 12
click at [439, 107] on icon at bounding box center [439, 106] width 13 height 16
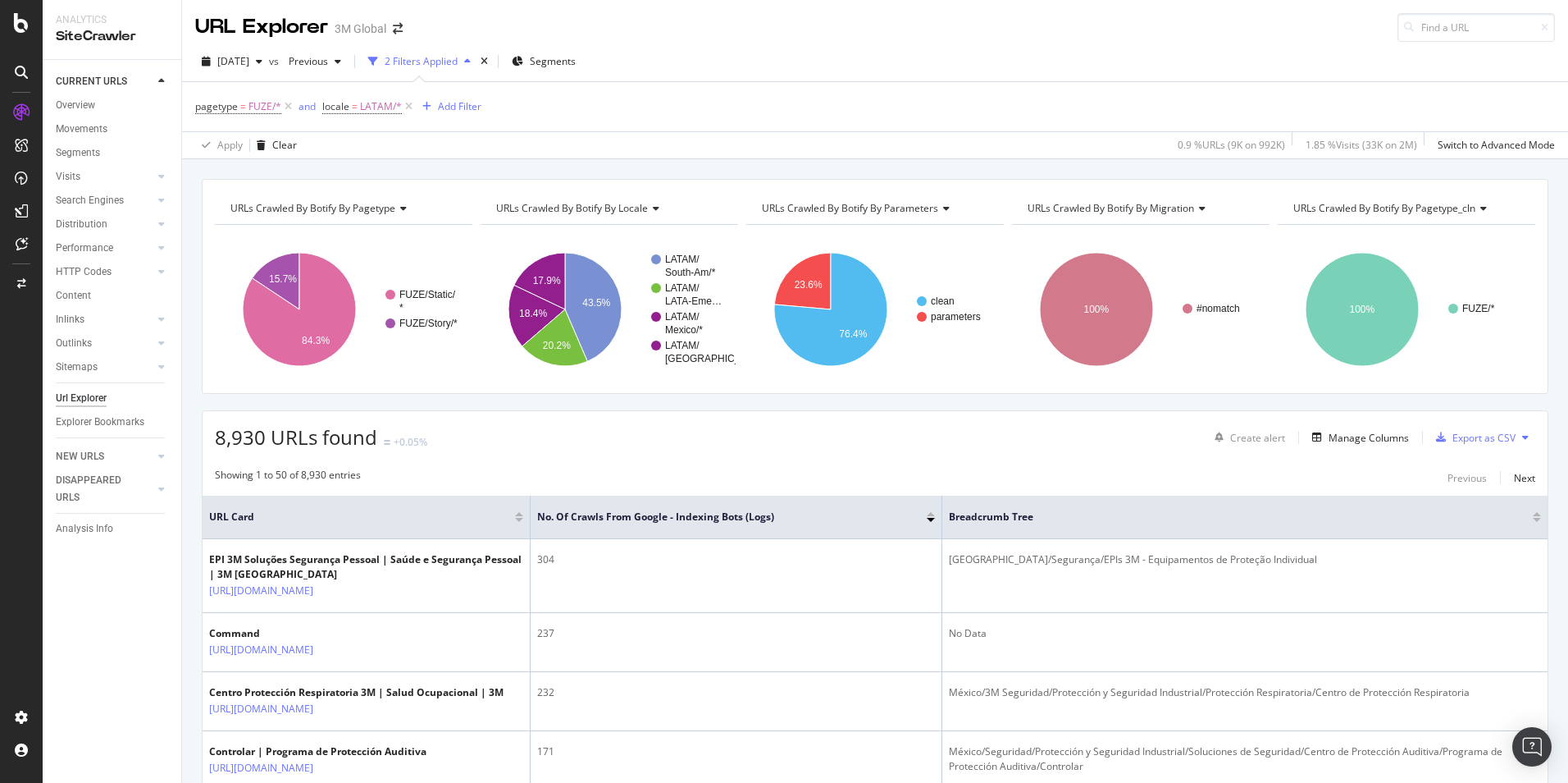
click at [458, 63] on div "2 Filters Applied" at bounding box center [421, 61] width 73 height 14
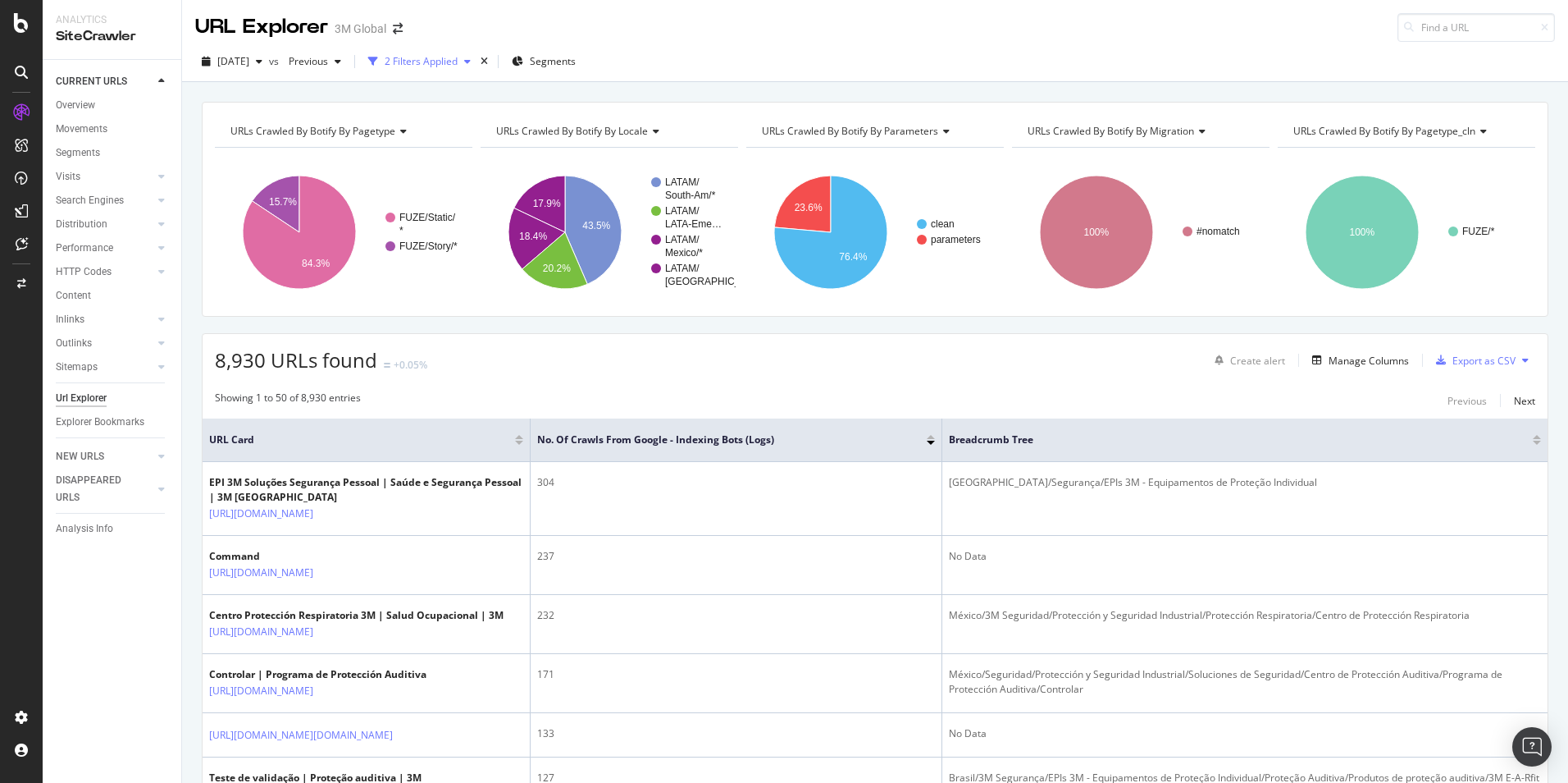
click at [458, 63] on div "2 Filters Applied" at bounding box center [421, 61] width 73 height 14
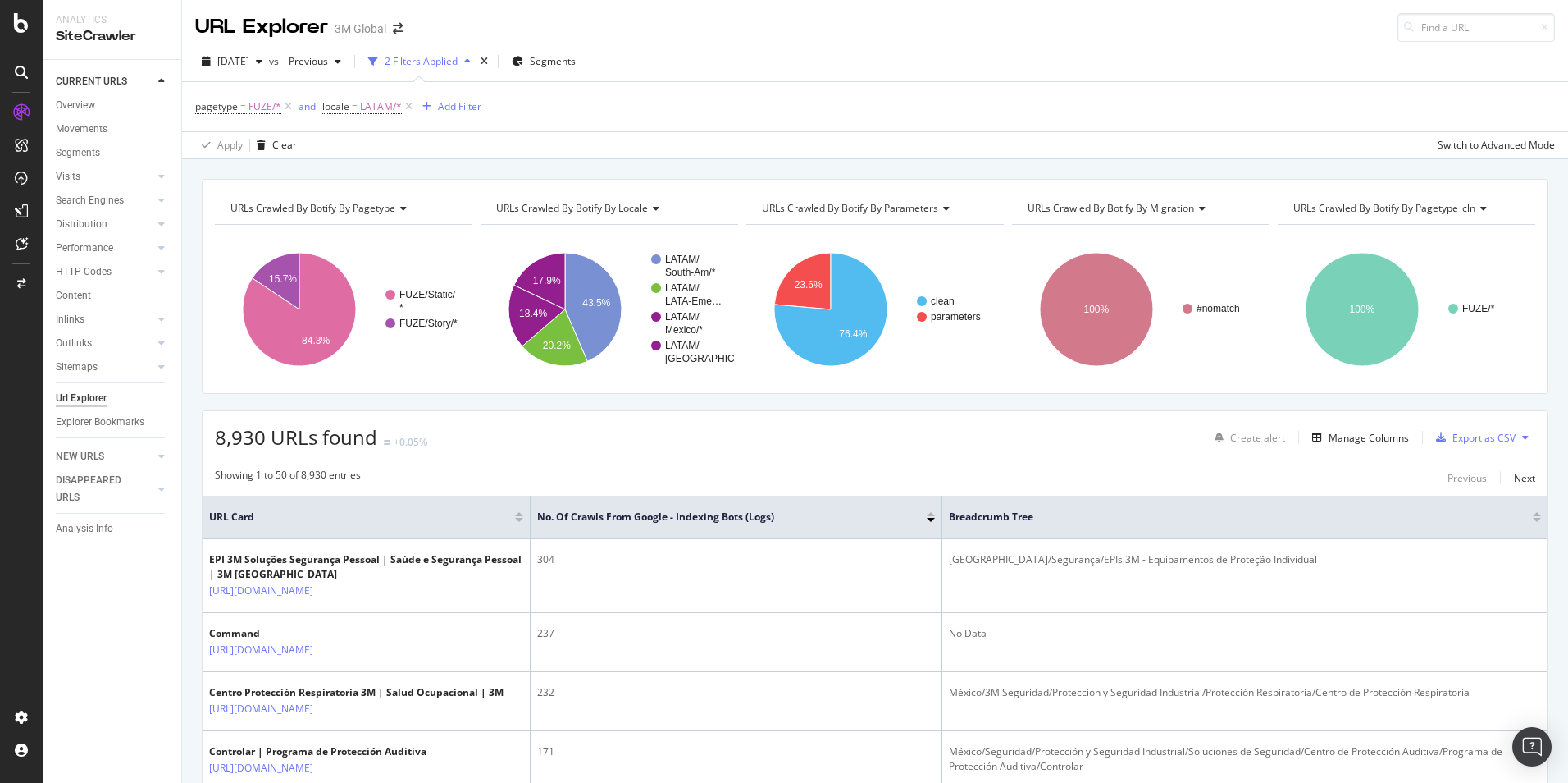
click at [458, 63] on div "2 Filters Applied" at bounding box center [421, 61] width 73 height 14
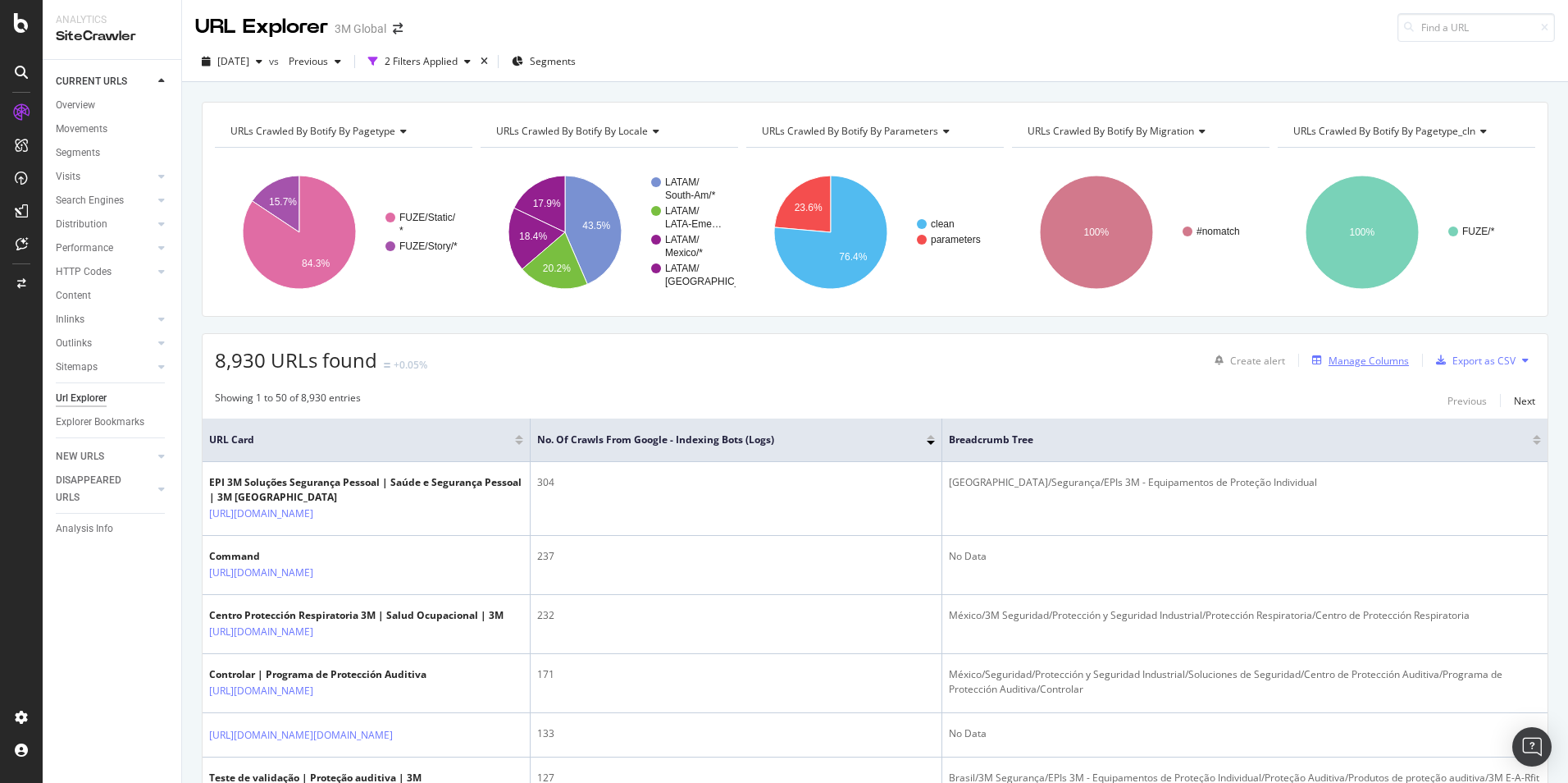
click at [1328, 362] on div "Manage Columns" at bounding box center [1368, 361] width 80 height 14
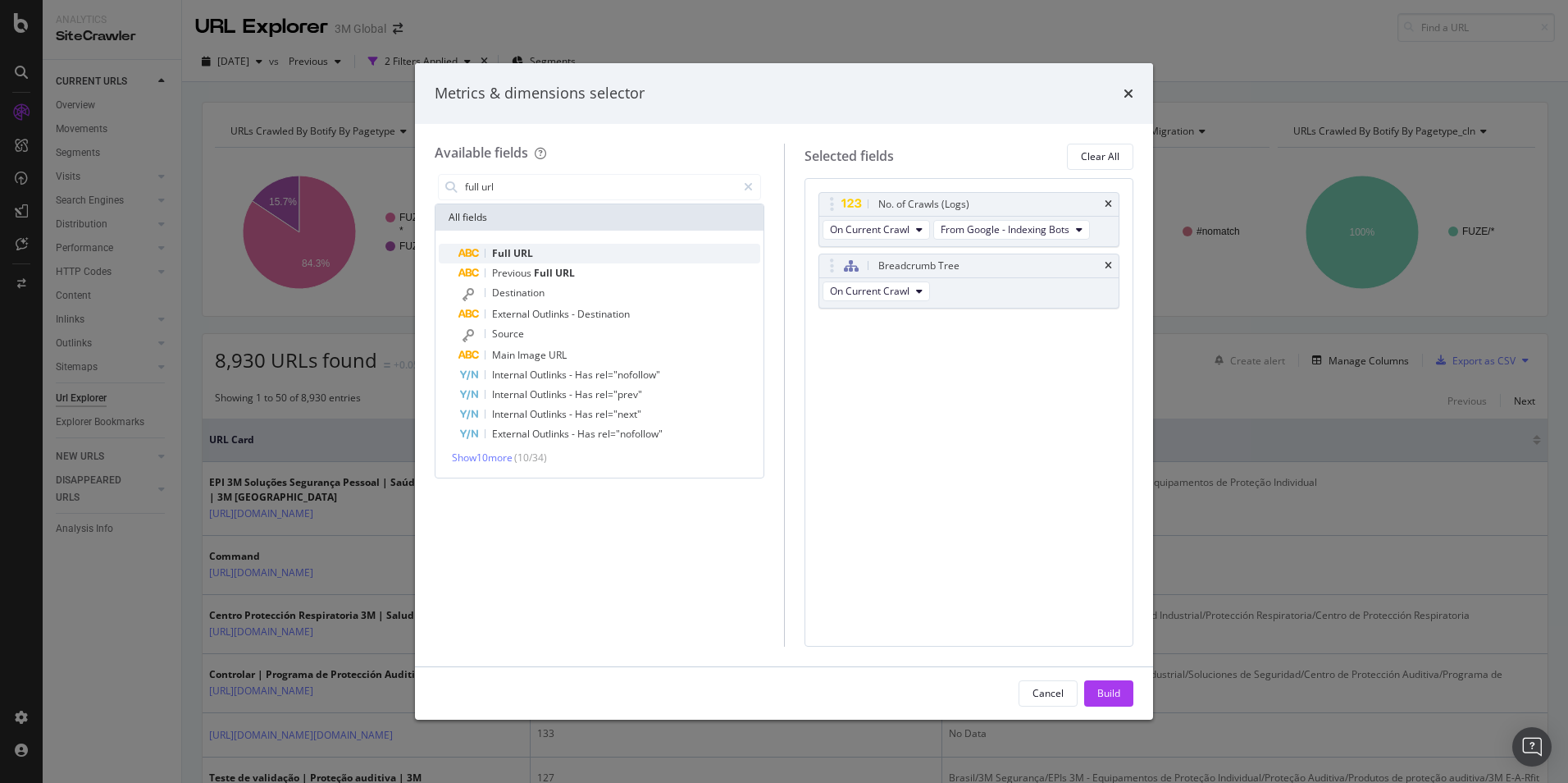
click at [548, 253] on div "Full URL" at bounding box center [609, 254] width 302 height 19
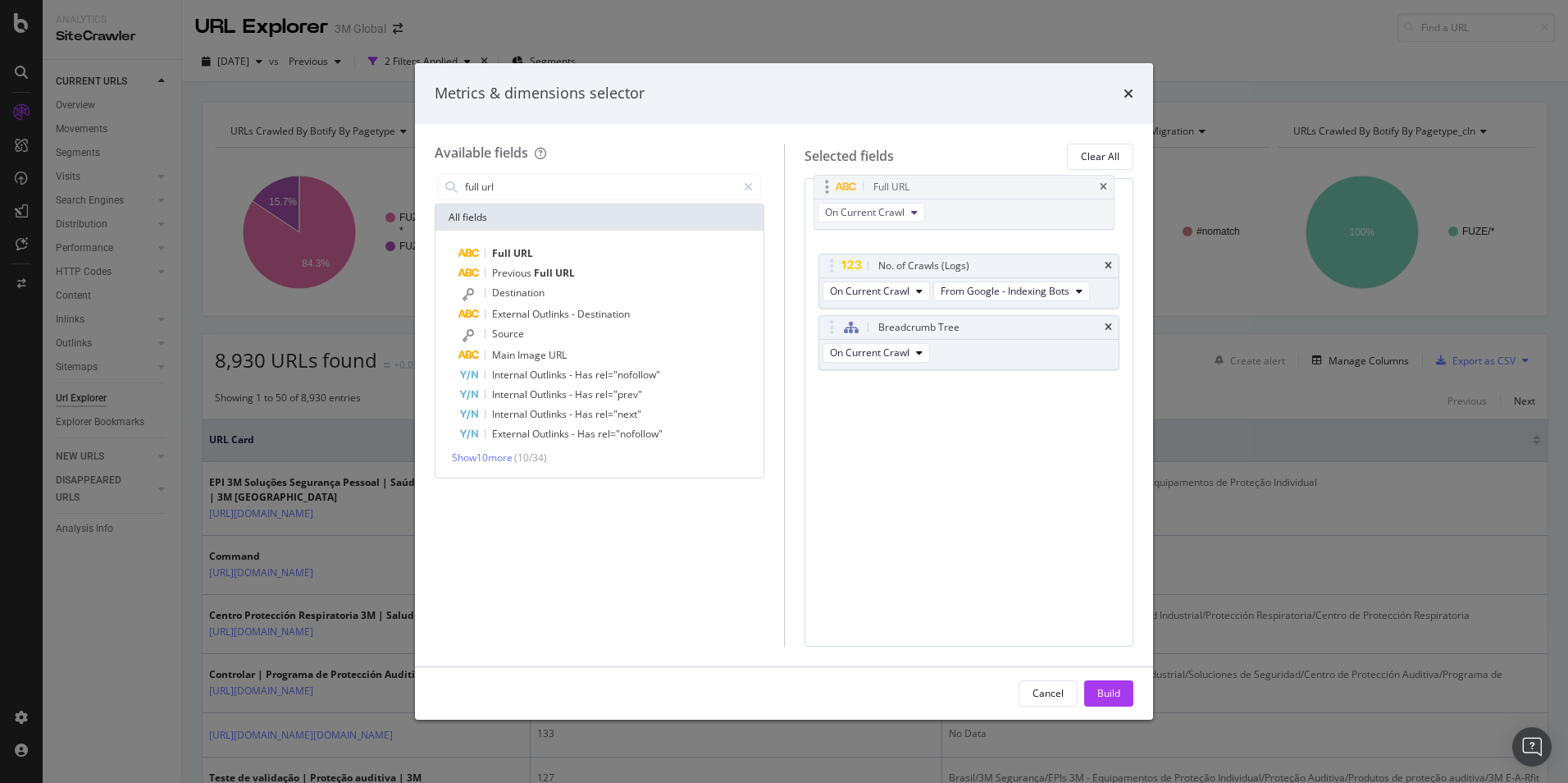
drag, startPoint x: 1014, startPoint y: 327, endPoint x: 1009, endPoint y: 187, distance: 140.1
click at [1009, 187] on body "Analytics SiteCrawler CURRENT URLS Overview Movements Segments Visits Analysis …" at bounding box center [784, 392] width 1568 height 783
click at [1107, 262] on icon "times" at bounding box center [1108, 266] width 8 height 10
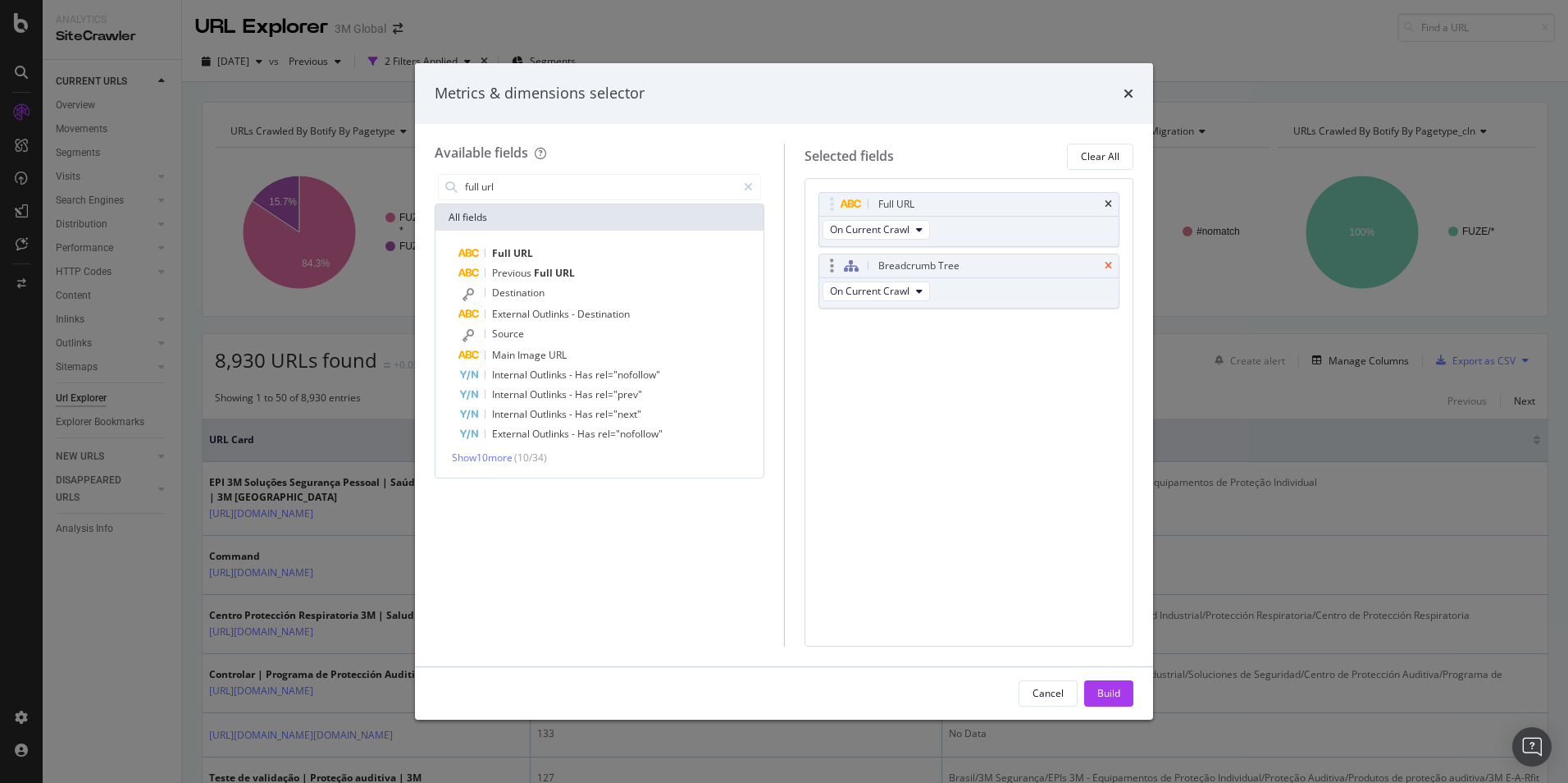
click at [1106, 266] on icon "times" at bounding box center [1108, 266] width 8 height 10
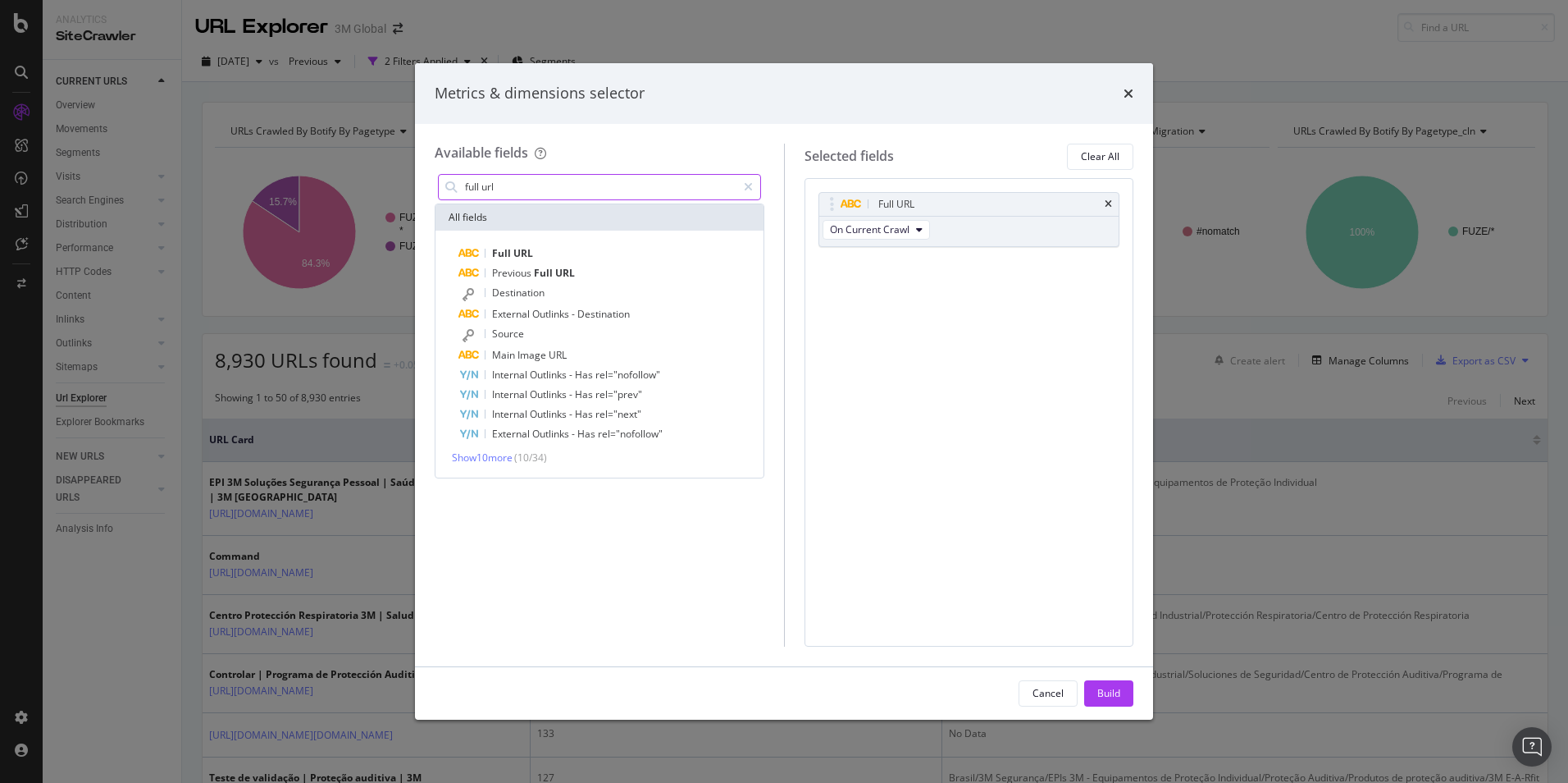
click at [559, 193] on input "full url" at bounding box center [599, 187] width 273 height 25
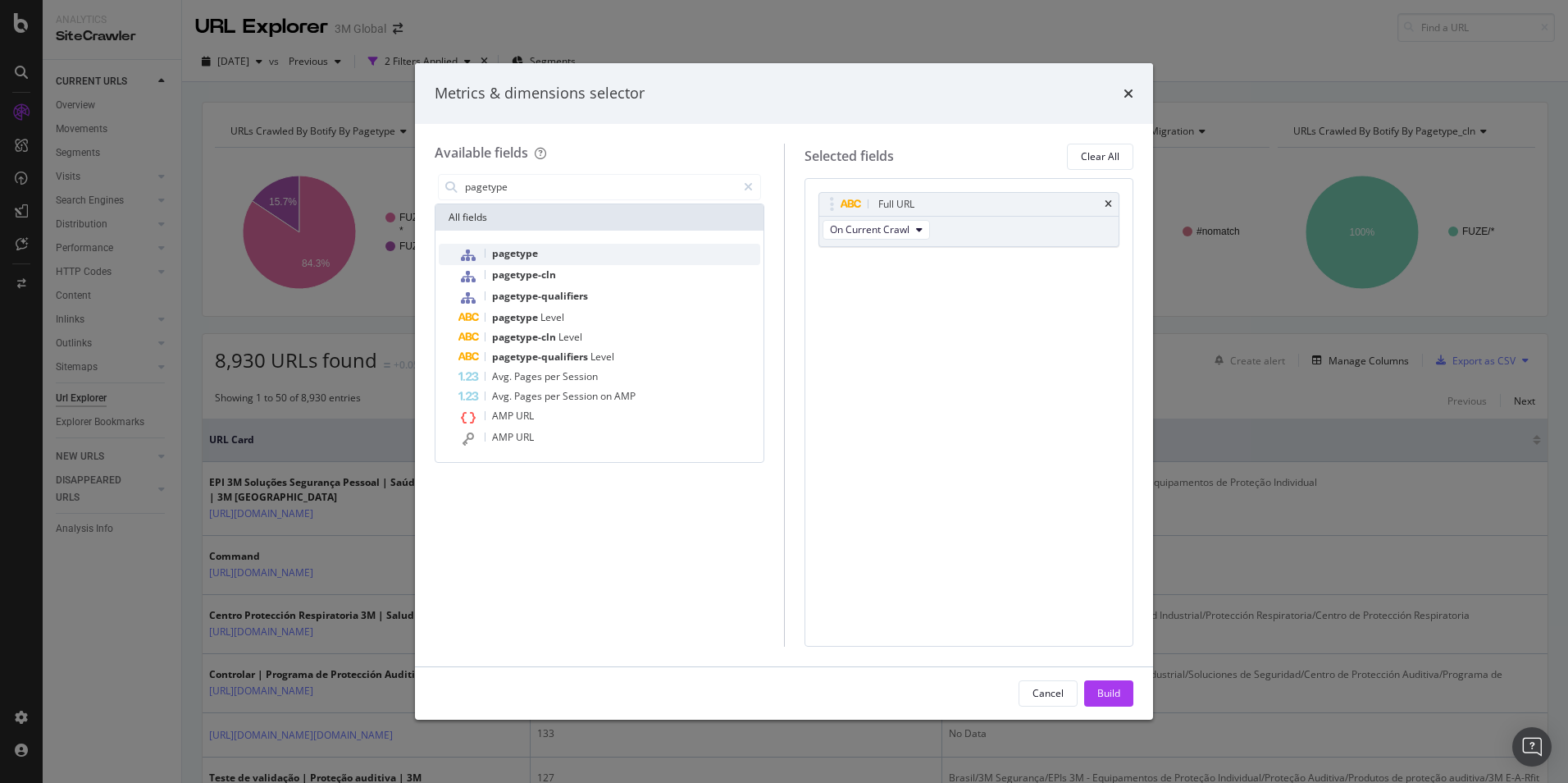
click at [547, 253] on div "pagetype" at bounding box center [609, 255] width 302 height 21
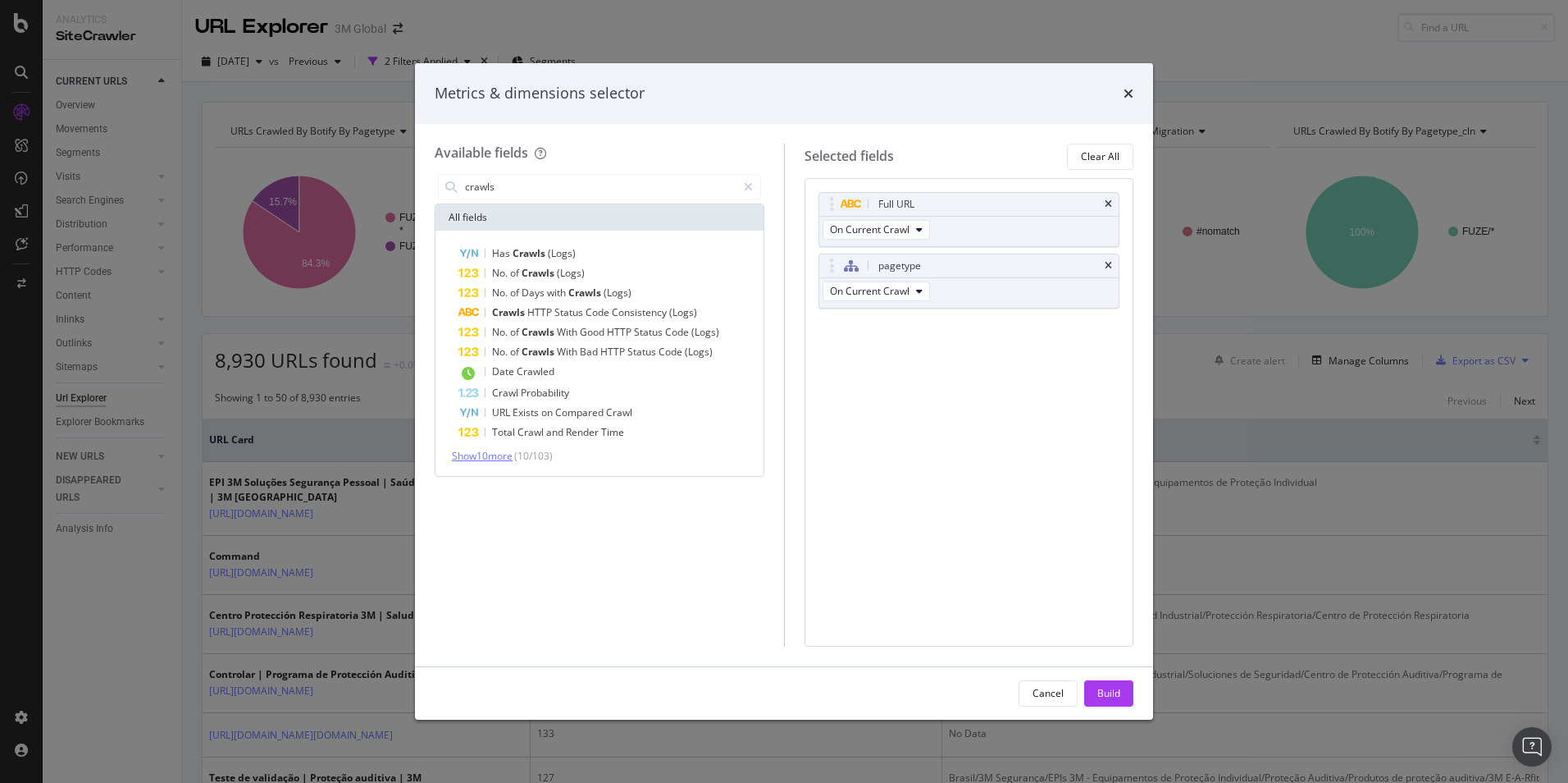
click at [483, 454] on span "Show 10 more" at bounding box center [482, 455] width 61 height 14
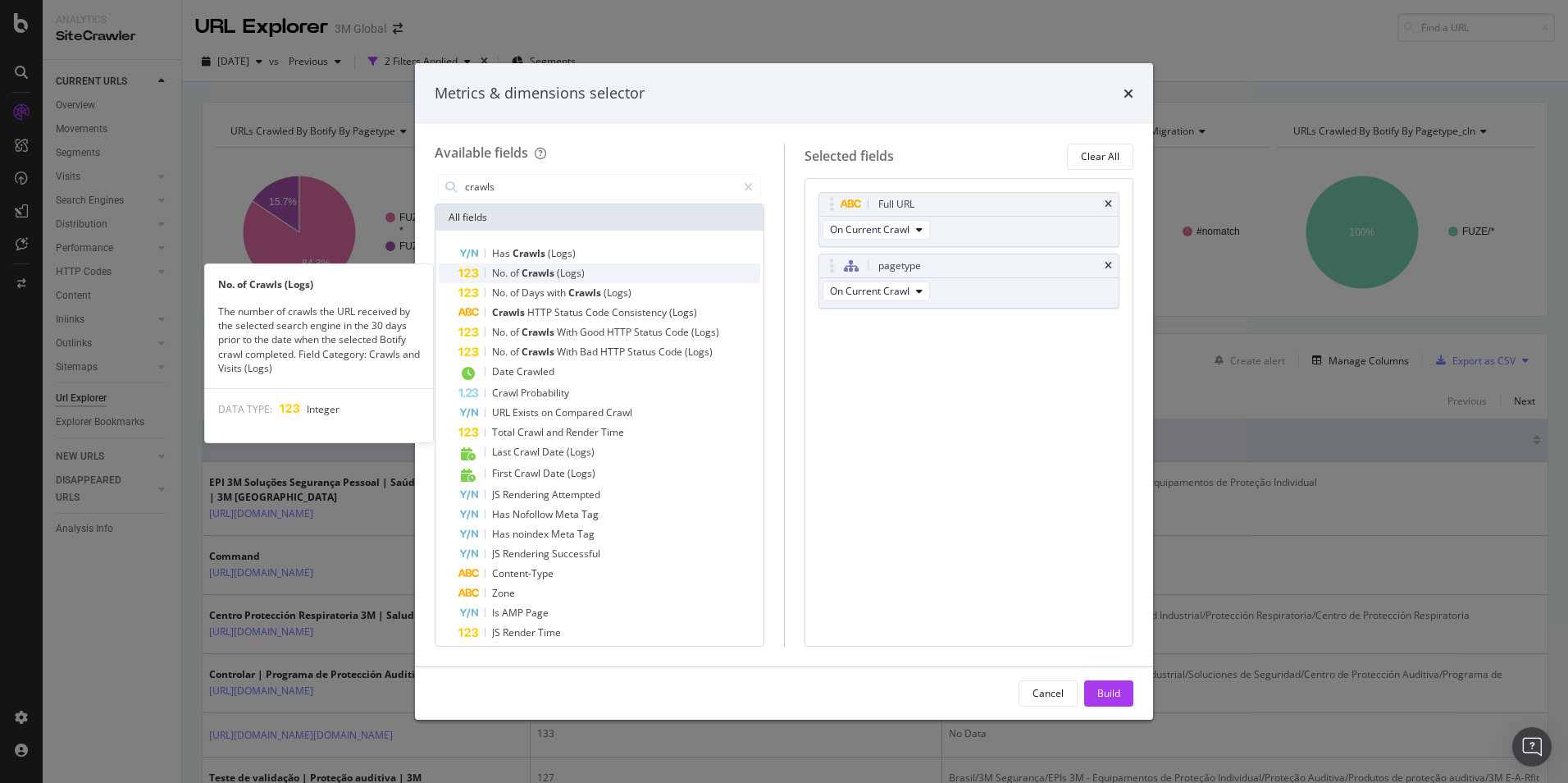
click at [640, 280] on div "No. of Crawls (Logs)" at bounding box center [609, 273] width 302 height 19
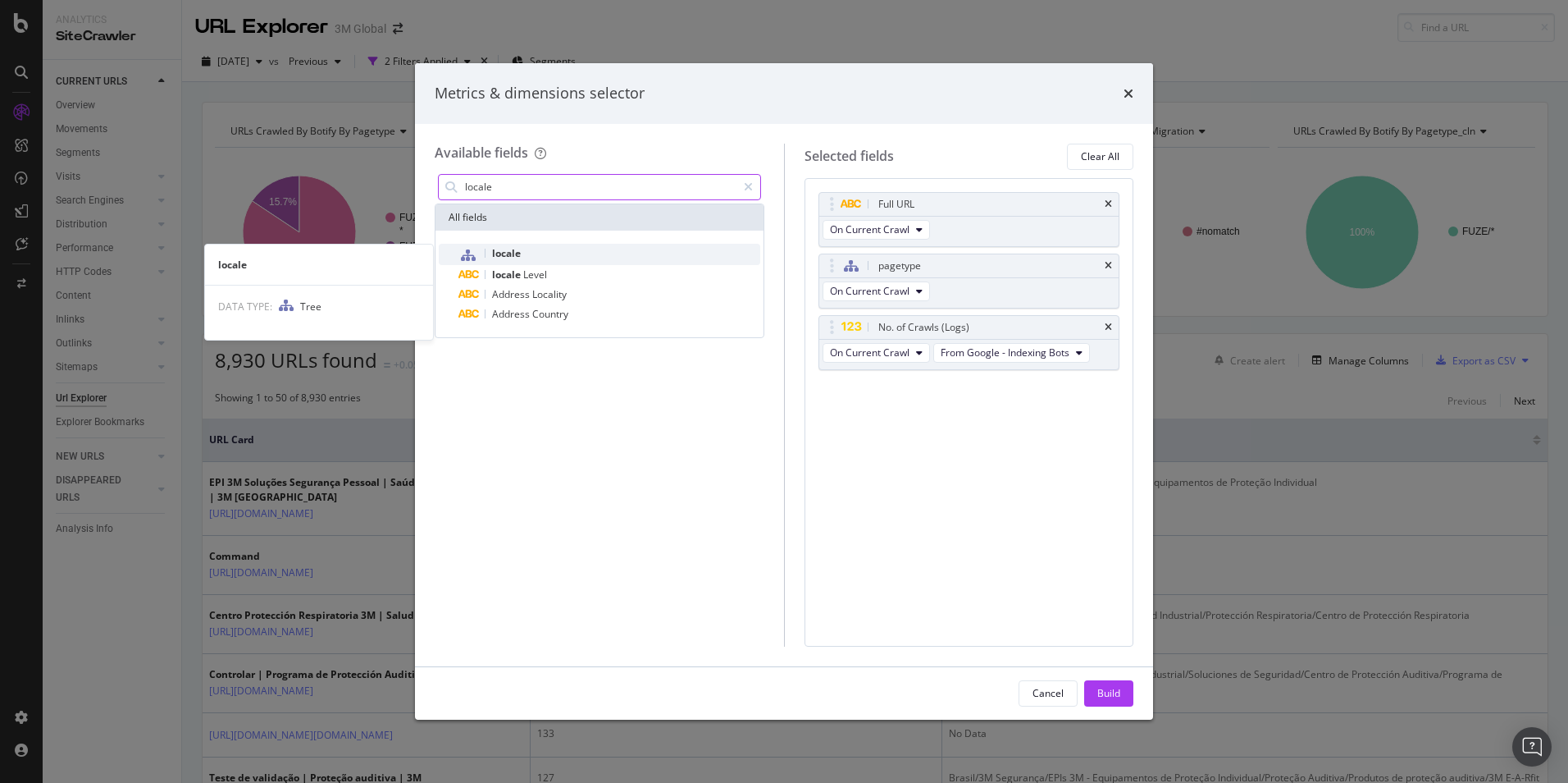
type input "locale"
click at [498, 253] on span "locale" at bounding box center [506, 253] width 29 height 14
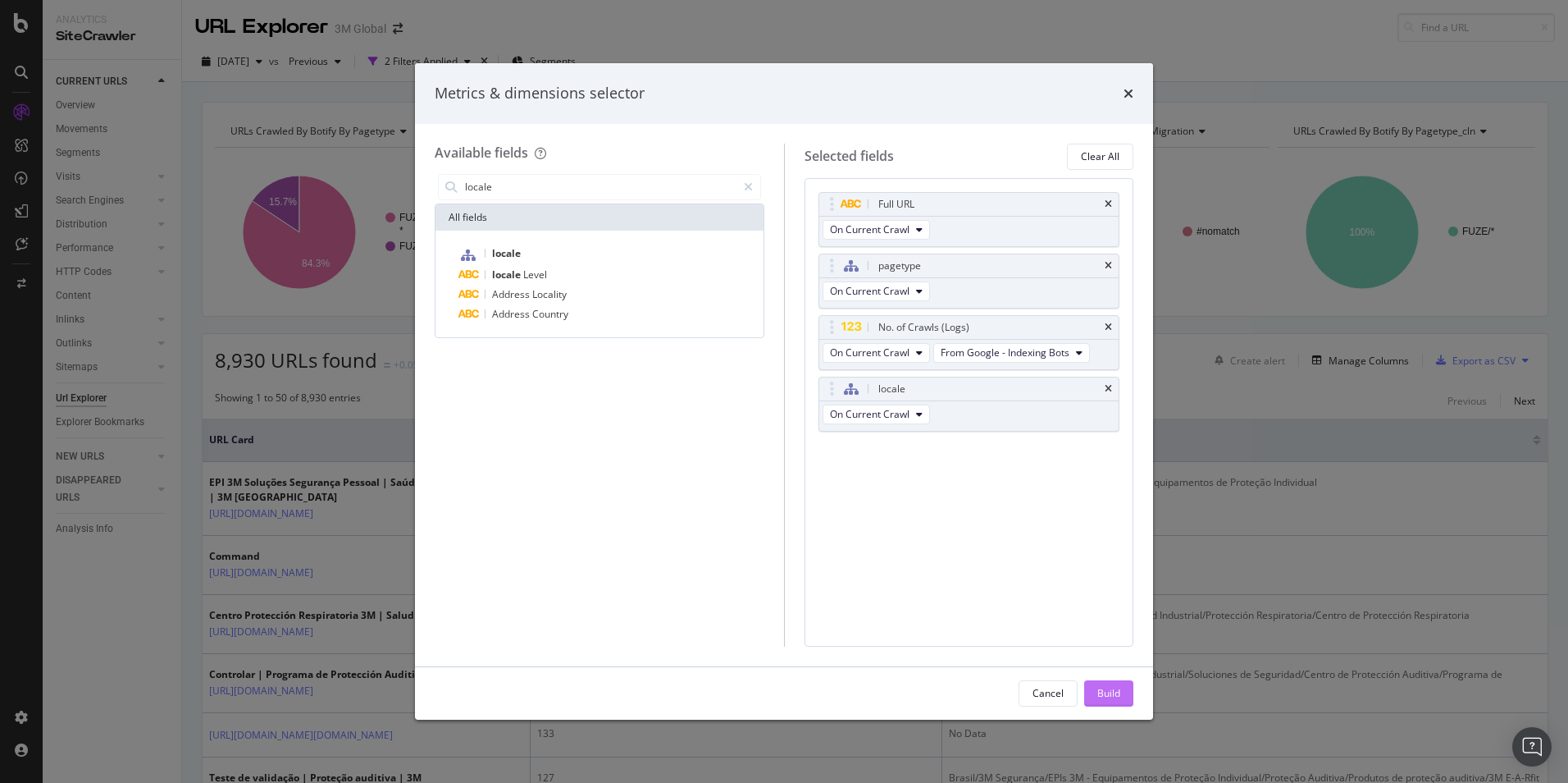
click at [1120, 692] on button "Build" at bounding box center [1108, 692] width 49 height 26
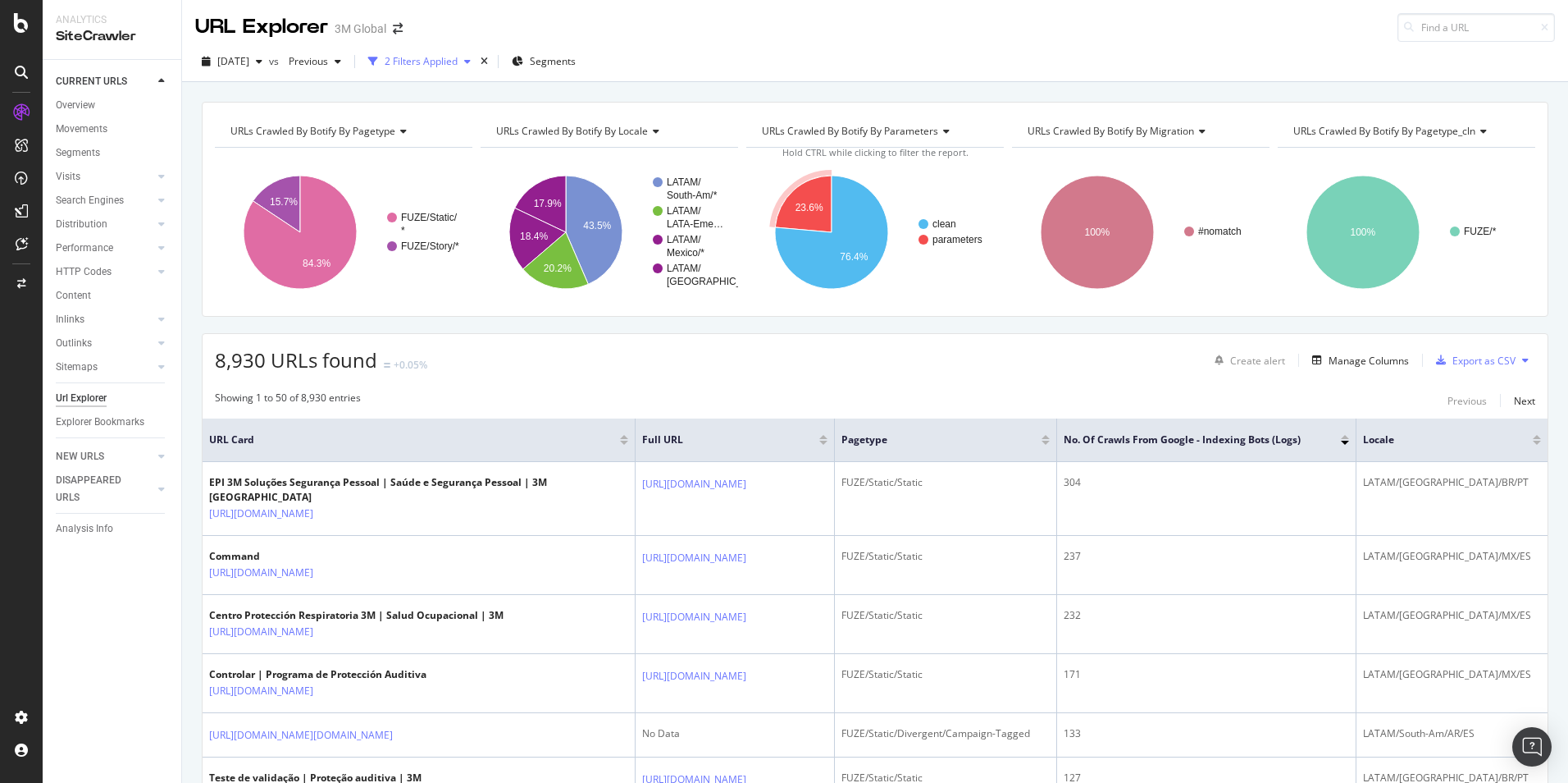
click at [453, 59] on div "2 Filters Applied" at bounding box center [421, 61] width 73 height 14
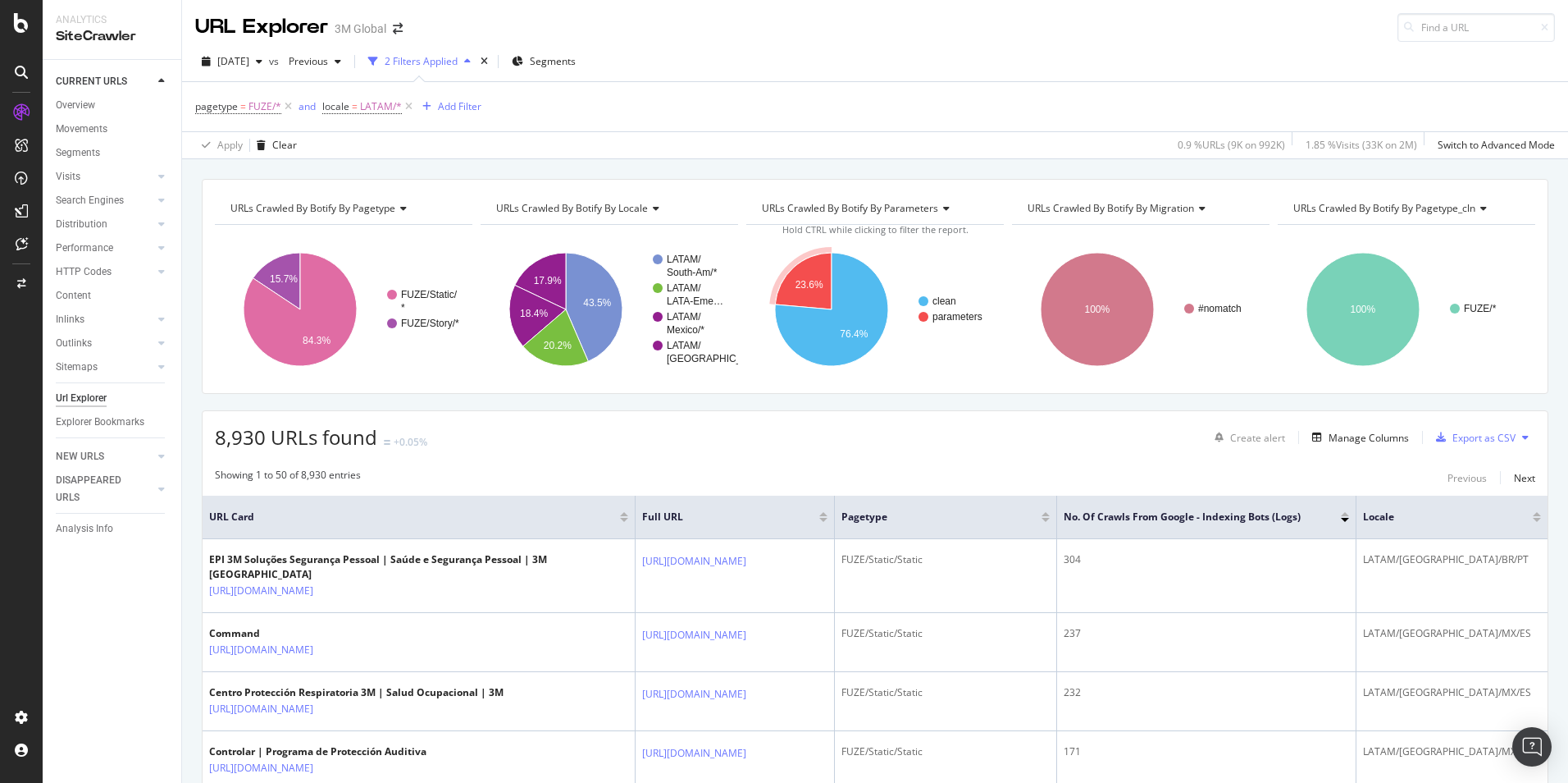
click at [453, 59] on div "2 Filters Applied" at bounding box center [421, 61] width 73 height 14
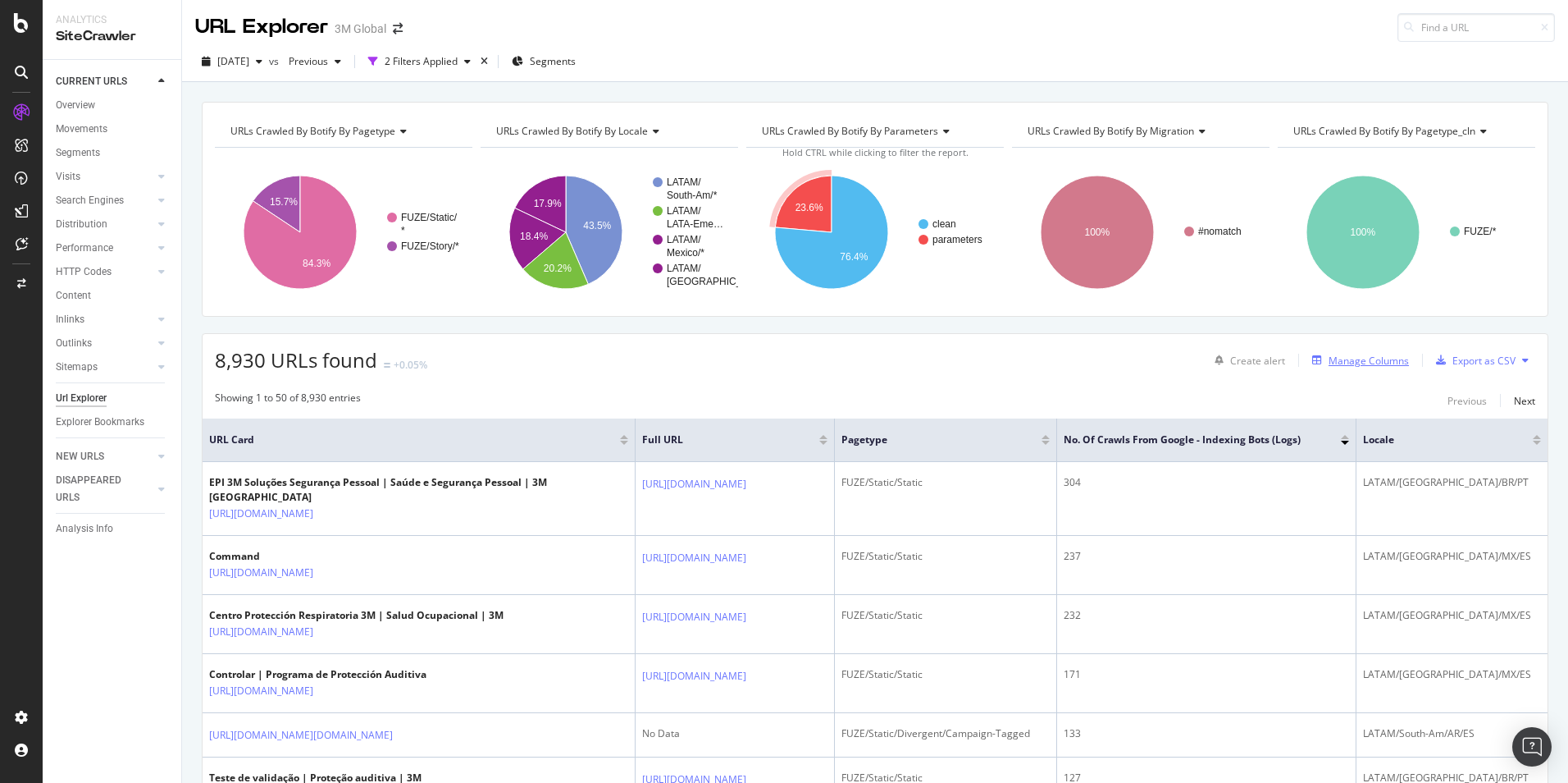
click at [1348, 360] on div "Manage Columns" at bounding box center [1368, 361] width 80 height 14
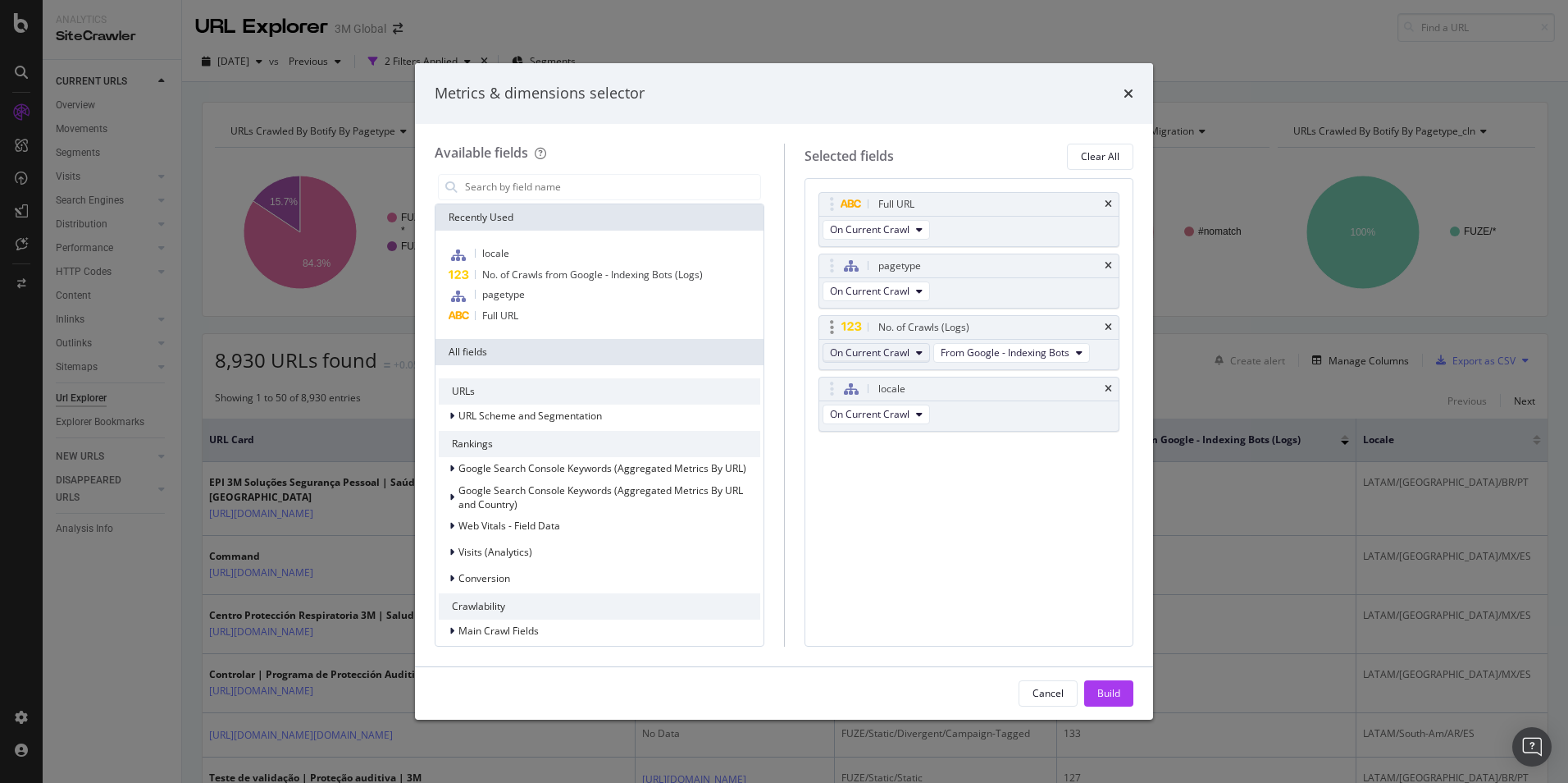
click at [916, 353] on icon "modal" at bounding box center [918, 353] width 7 height 10
click at [988, 351] on span "From Google - Indexing Bots" at bounding box center [1005, 352] width 129 height 14
click at [917, 571] on div "Full URL On Current Crawl pagetype On Current Crawl No. of Crawls (Logs) On Cur…" at bounding box center [970, 413] width 330 height 469
click at [1103, 697] on div "Build" at bounding box center [1108, 692] width 23 height 14
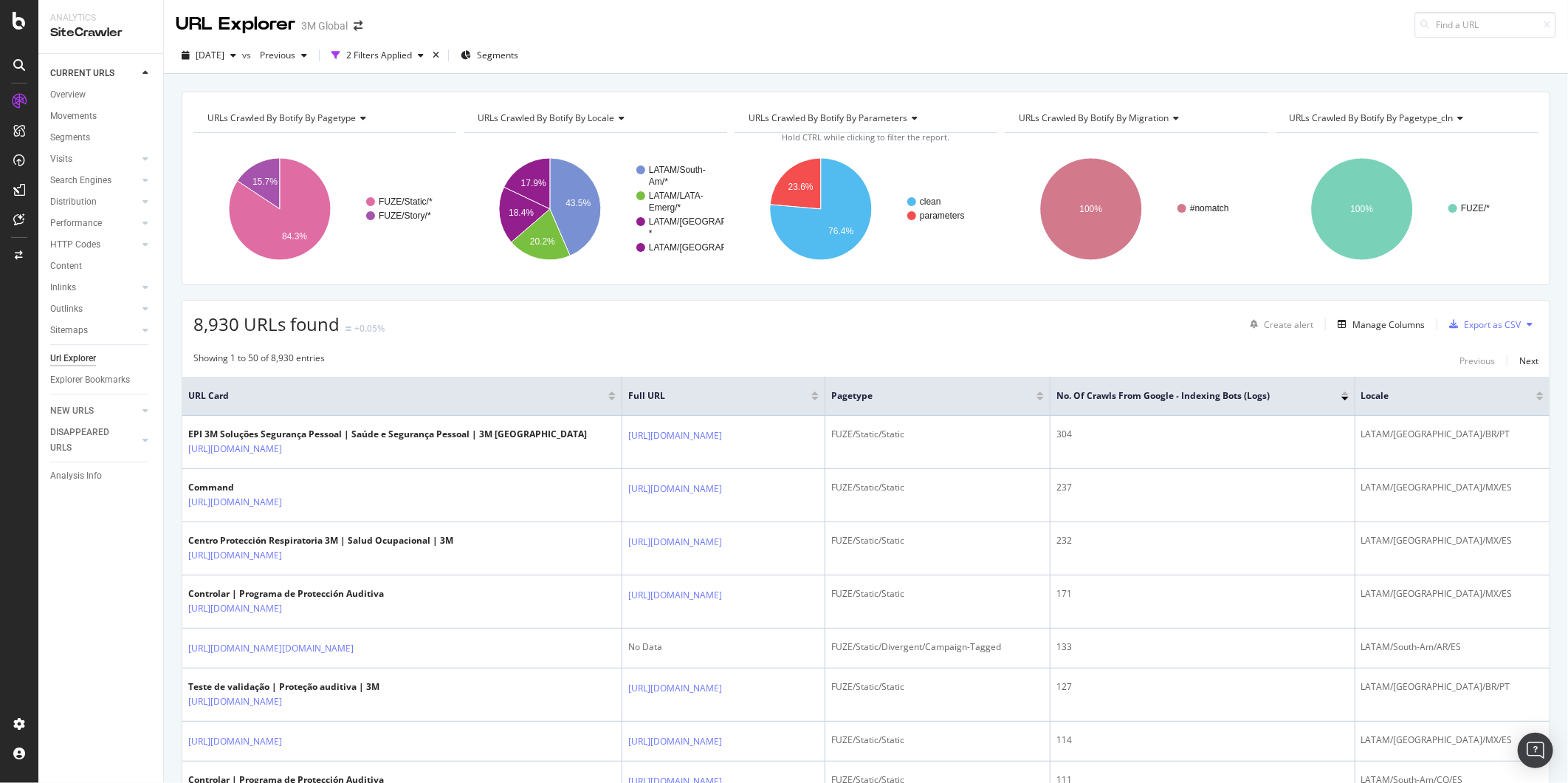
click at [1348, 397] on div at bounding box center [1345, 398] width 8 height 3
click at [399, 52] on div "2 Filters Applied" at bounding box center [379, 55] width 66 height 12
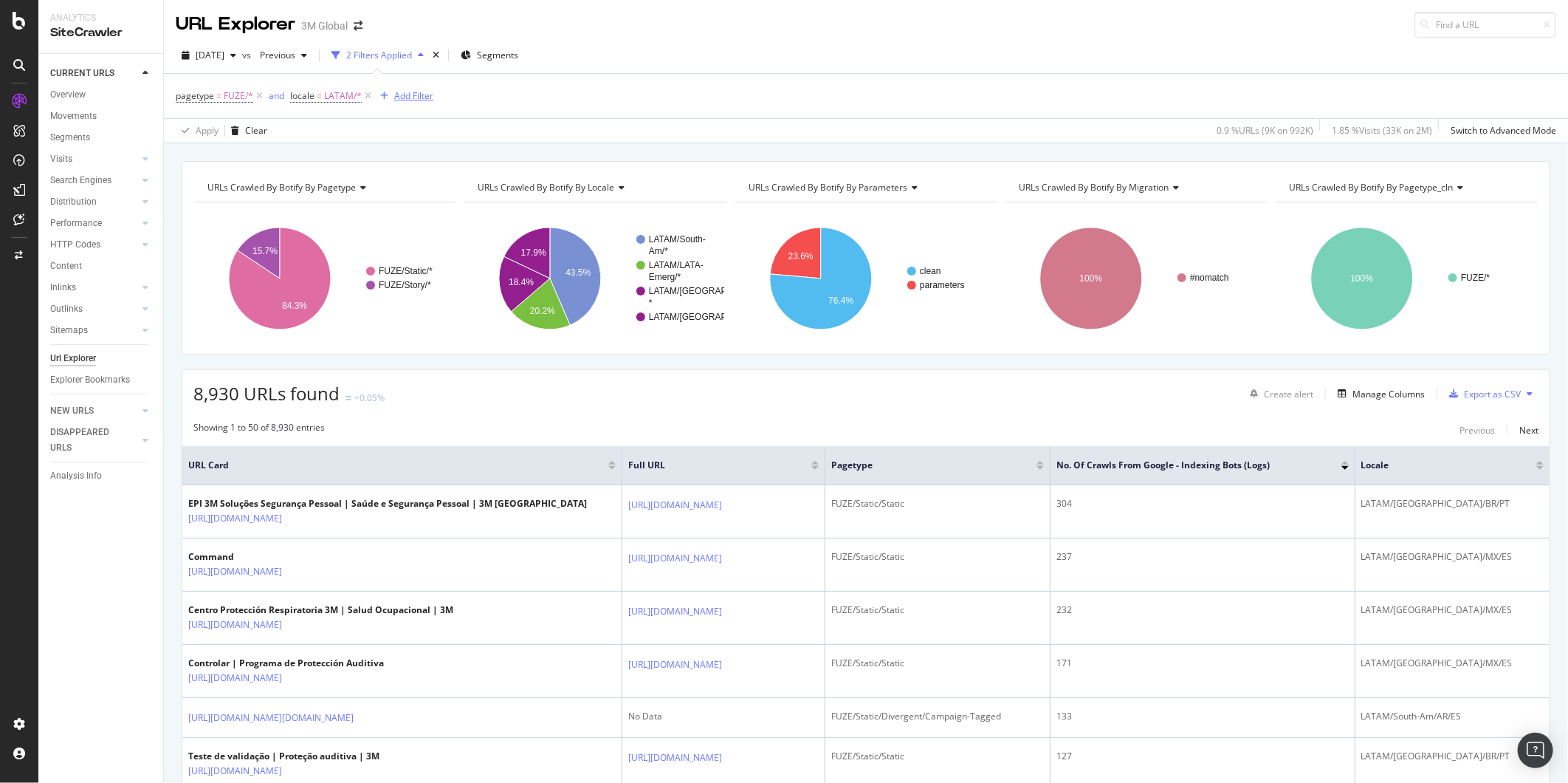
click at [409, 96] on div "Add Filter" at bounding box center [413, 95] width 39 height 12
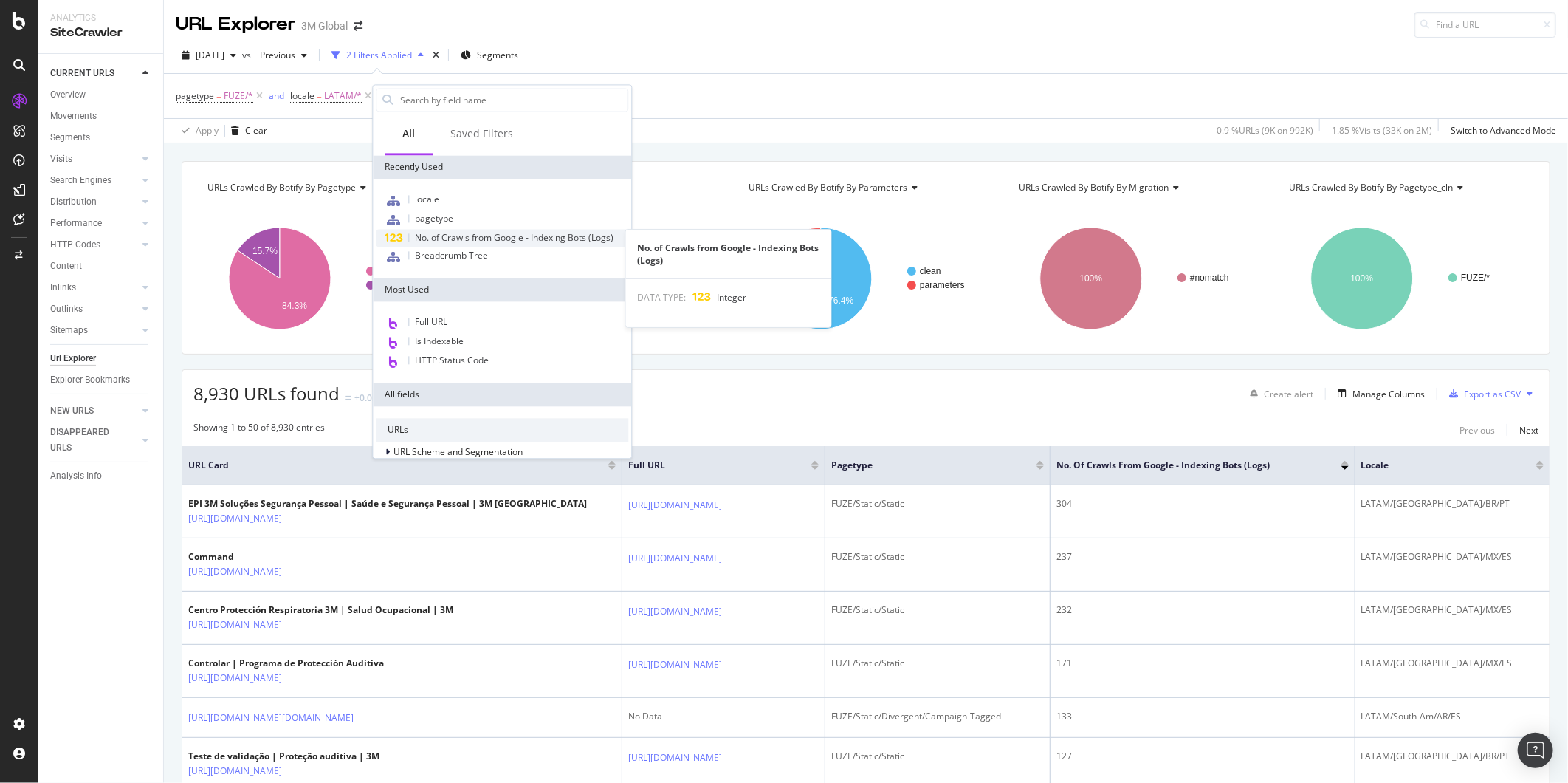
click at [517, 240] on span "No. of Crawls from Google - Indexing Bots (Logs)" at bounding box center [514, 237] width 199 height 12
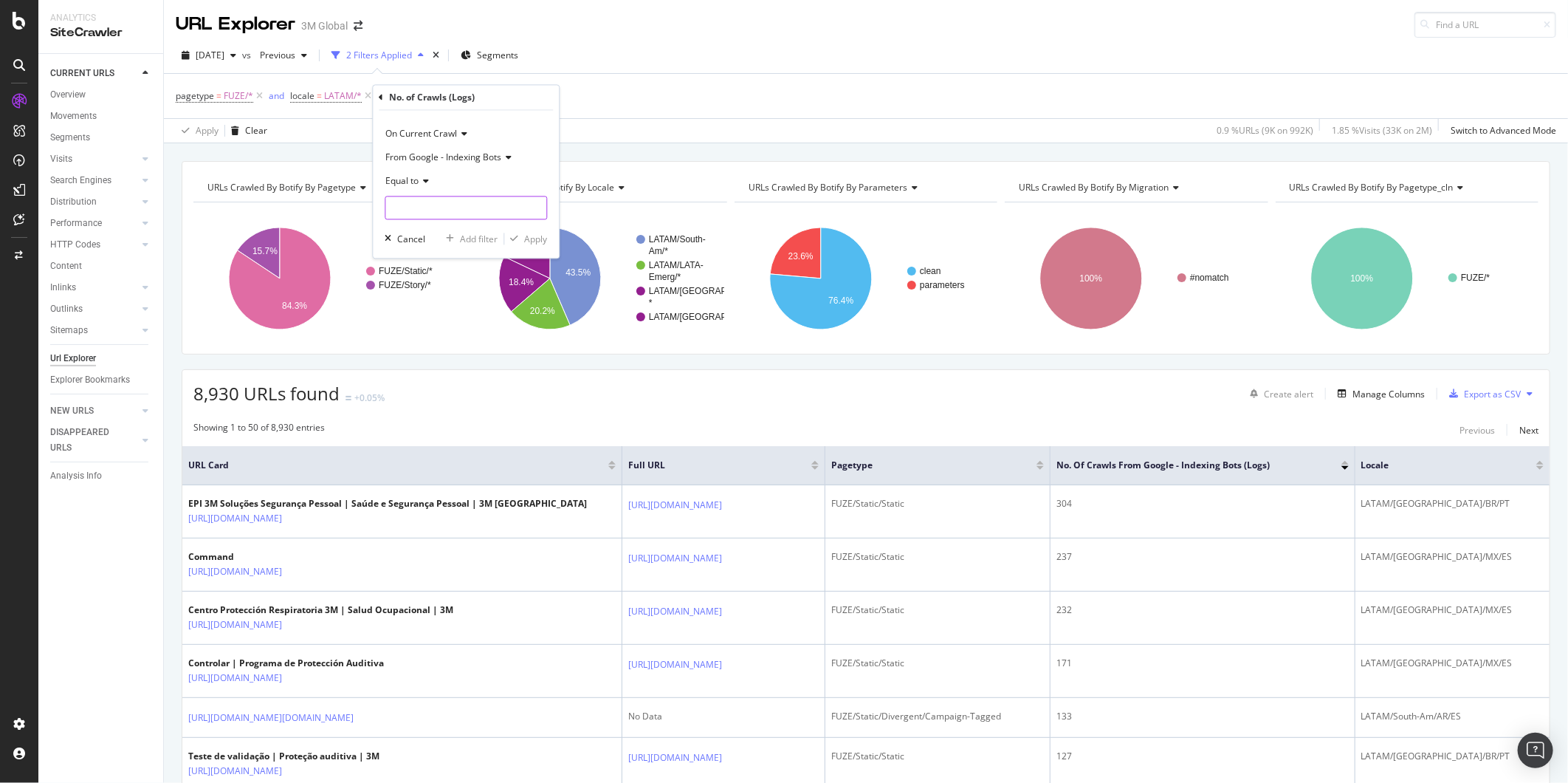
click at [415, 202] on input "number" at bounding box center [465, 207] width 162 height 23
type input "0"
click at [532, 238] on div "Apply" at bounding box center [535, 239] width 23 height 12
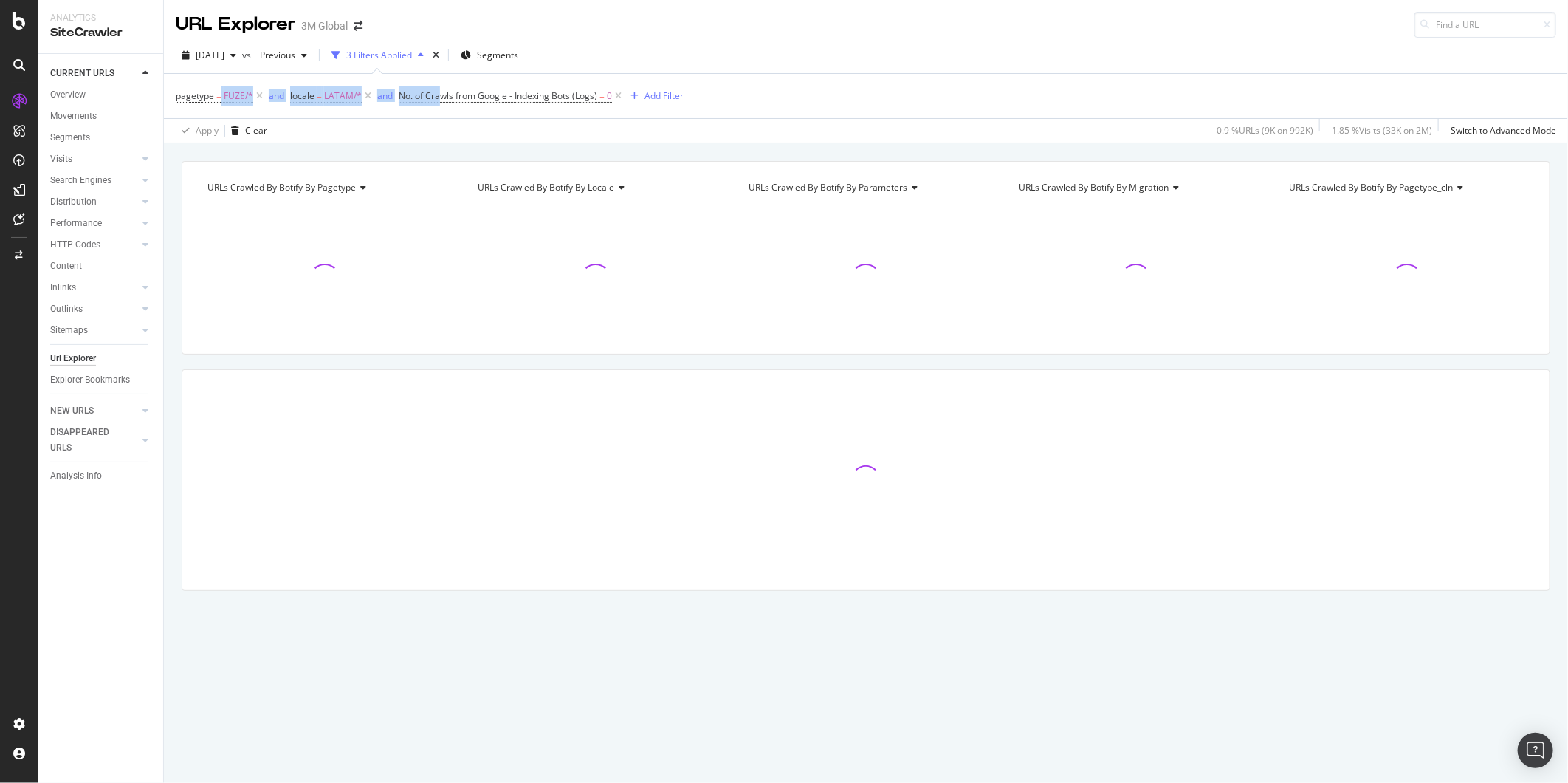
drag, startPoint x: 439, startPoint y: 96, endPoint x: 222, endPoint y: 104, distance: 217.1
click at [222, 102] on span "pagetype = FUZE/* and locale = LATAM/* and No. of Crawls from Google - Indexing…" at bounding box center [399, 95] width 449 height 12
click at [793, 93] on div "pagetype = FUZE/* and locale = LATAM/* and No. of Crawls from Google - Indexing…" at bounding box center [865, 95] width 1381 height 44
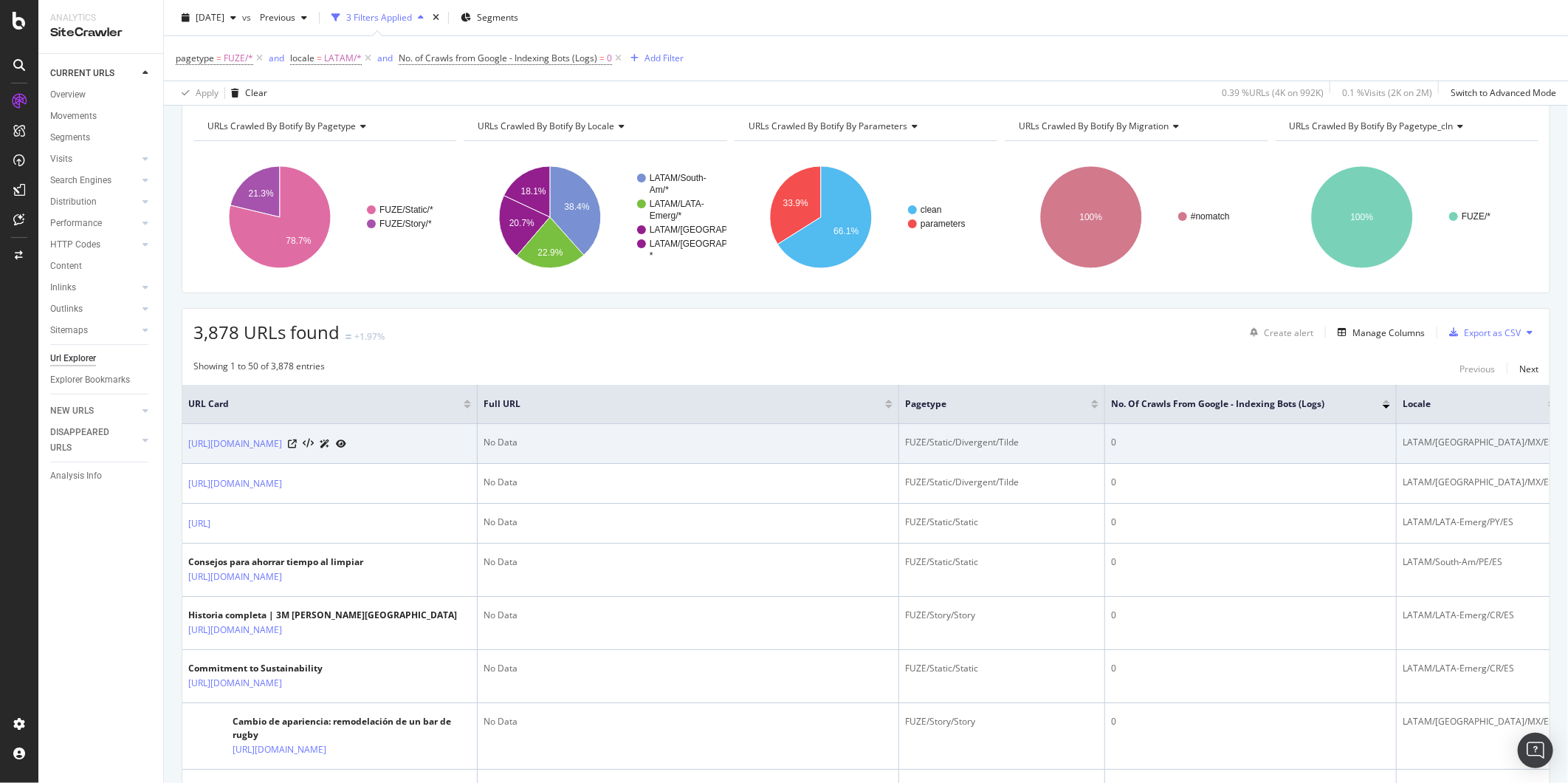
scroll to position [3, 0]
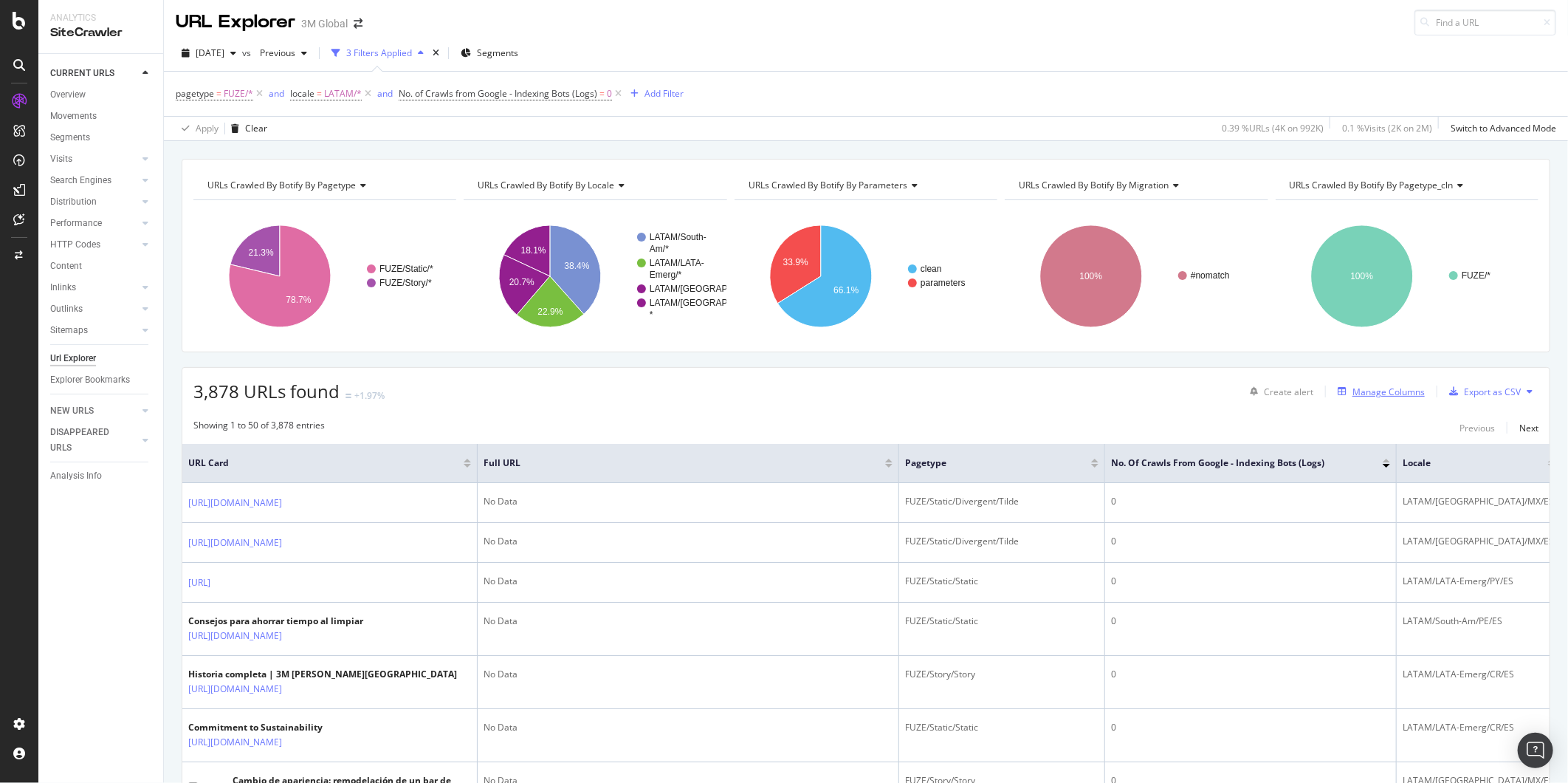
click at [1359, 390] on div "Manage Columns" at bounding box center [1388, 392] width 72 height 12
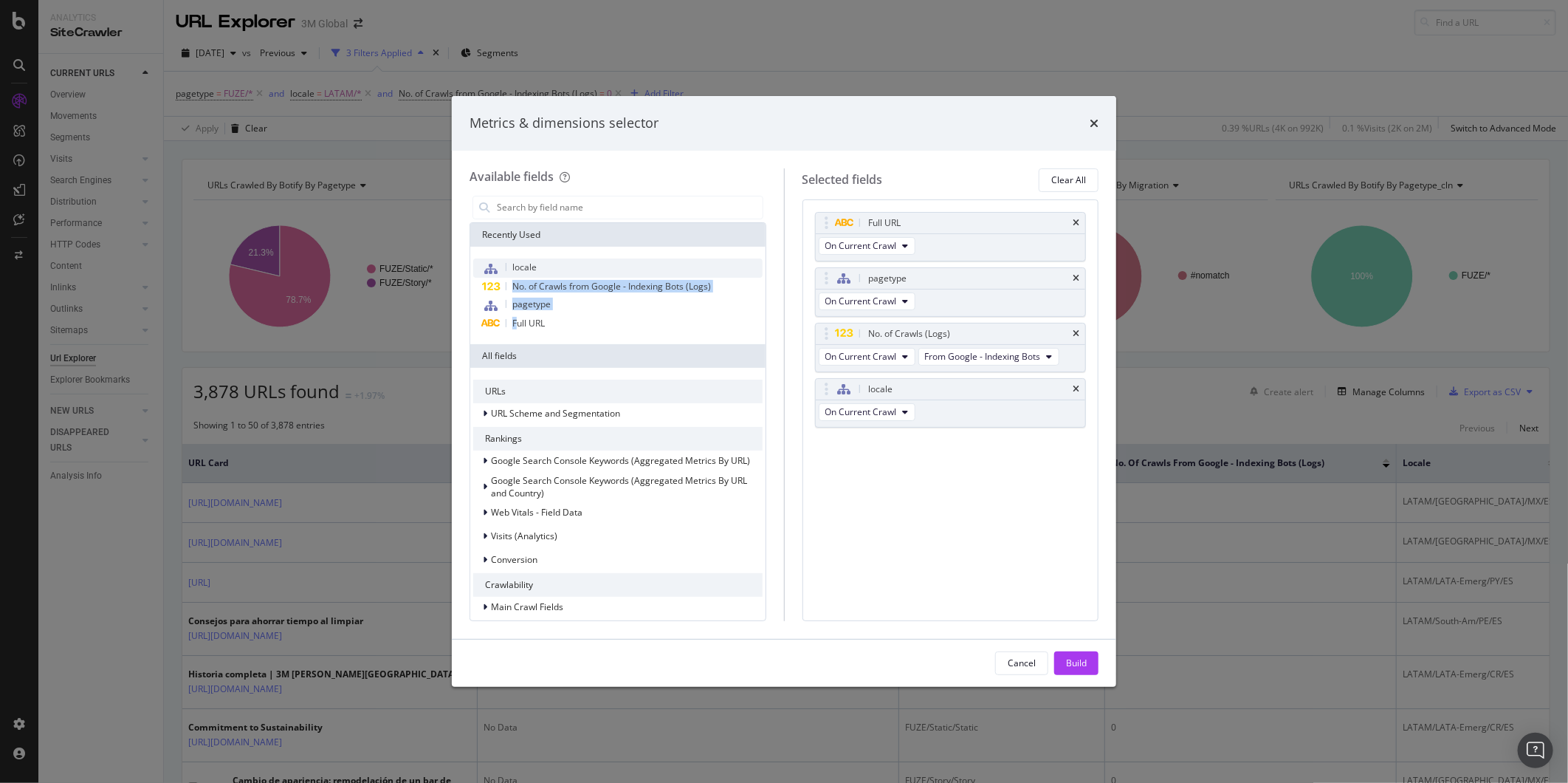
drag, startPoint x: 518, startPoint y: 319, endPoint x: 741, endPoint y: 271, distance: 228.1
click at [749, 269] on div "locale No. of Crawls from Google - Indexing Bots (Logs) pagetype Full URL" at bounding box center [617, 295] width 289 height 74
click at [545, 323] on span "Full URL" at bounding box center [528, 323] width 32 height 12
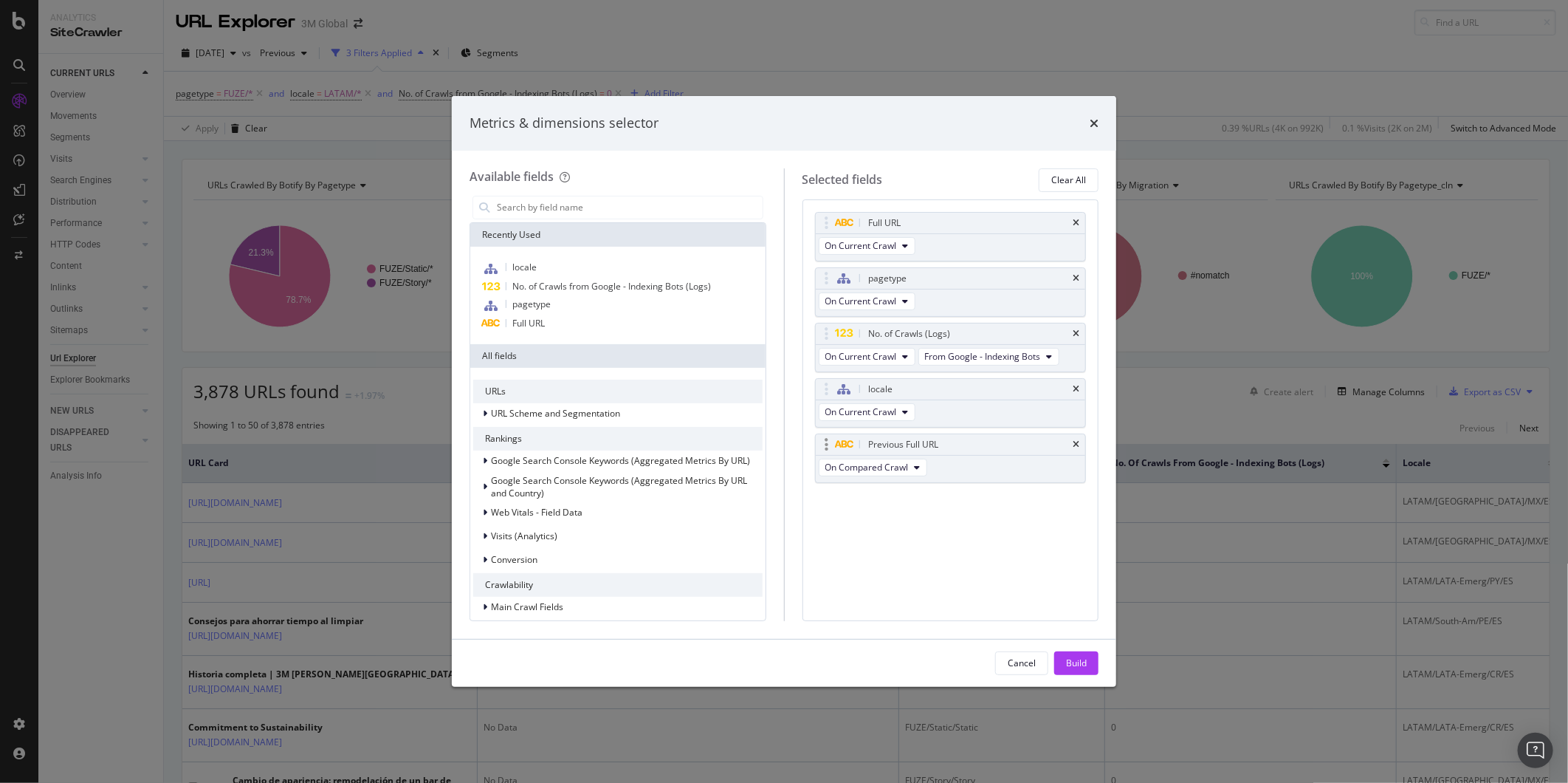
click at [1071, 442] on div "Previous Full URL" at bounding box center [950, 444] width 270 height 21
drag, startPoint x: 991, startPoint y: 445, endPoint x: 981, endPoint y: 220, distance: 225.2
click at [980, 217] on body "Analytics SiteCrawler CURRENT URLS Overview Movements Segments Visits Analysis …" at bounding box center [784, 392] width 1568 height 783
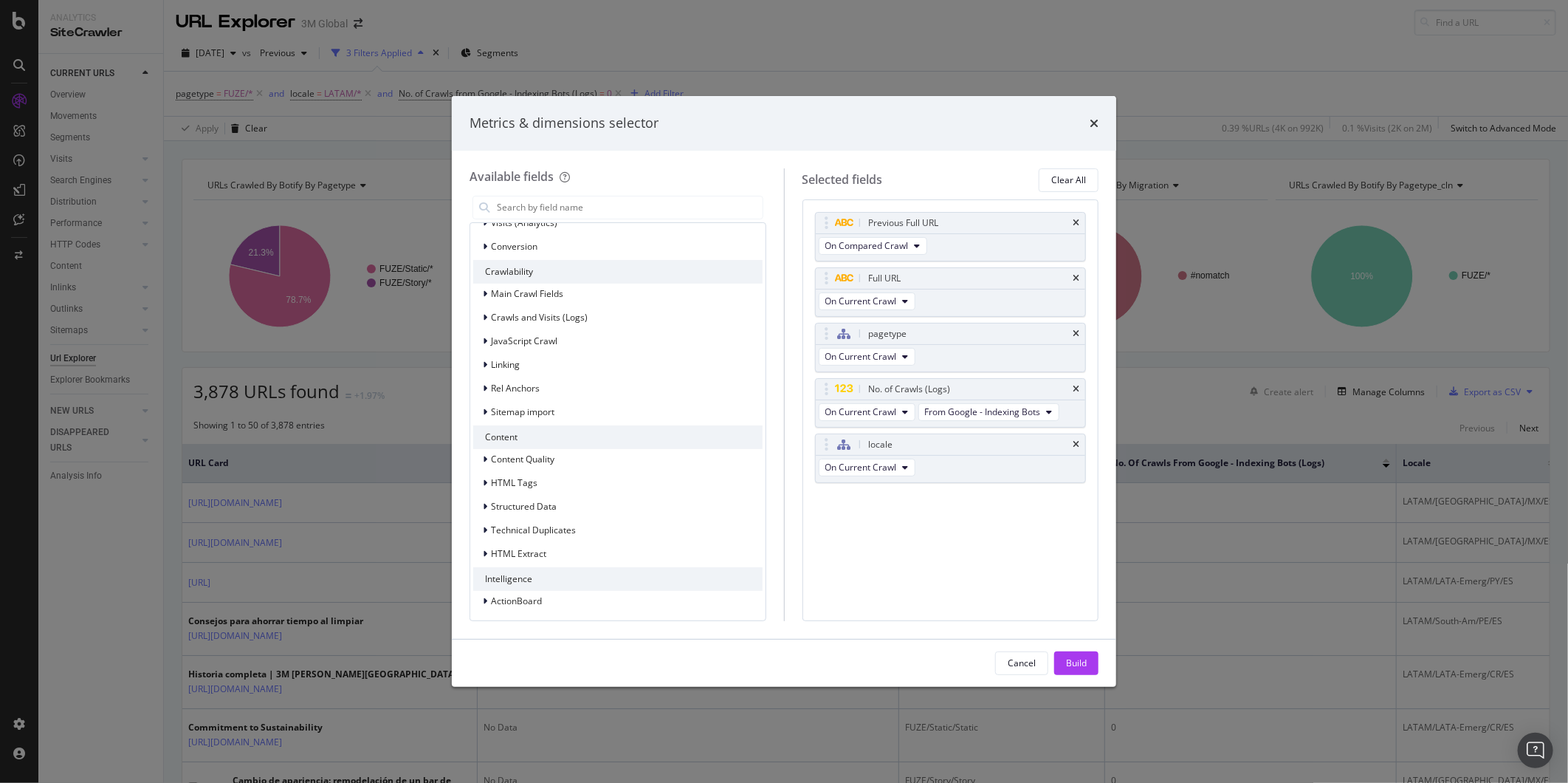
scroll to position [315, 0]
click at [1080, 665] on div "Build" at bounding box center [1076, 662] width 21 height 12
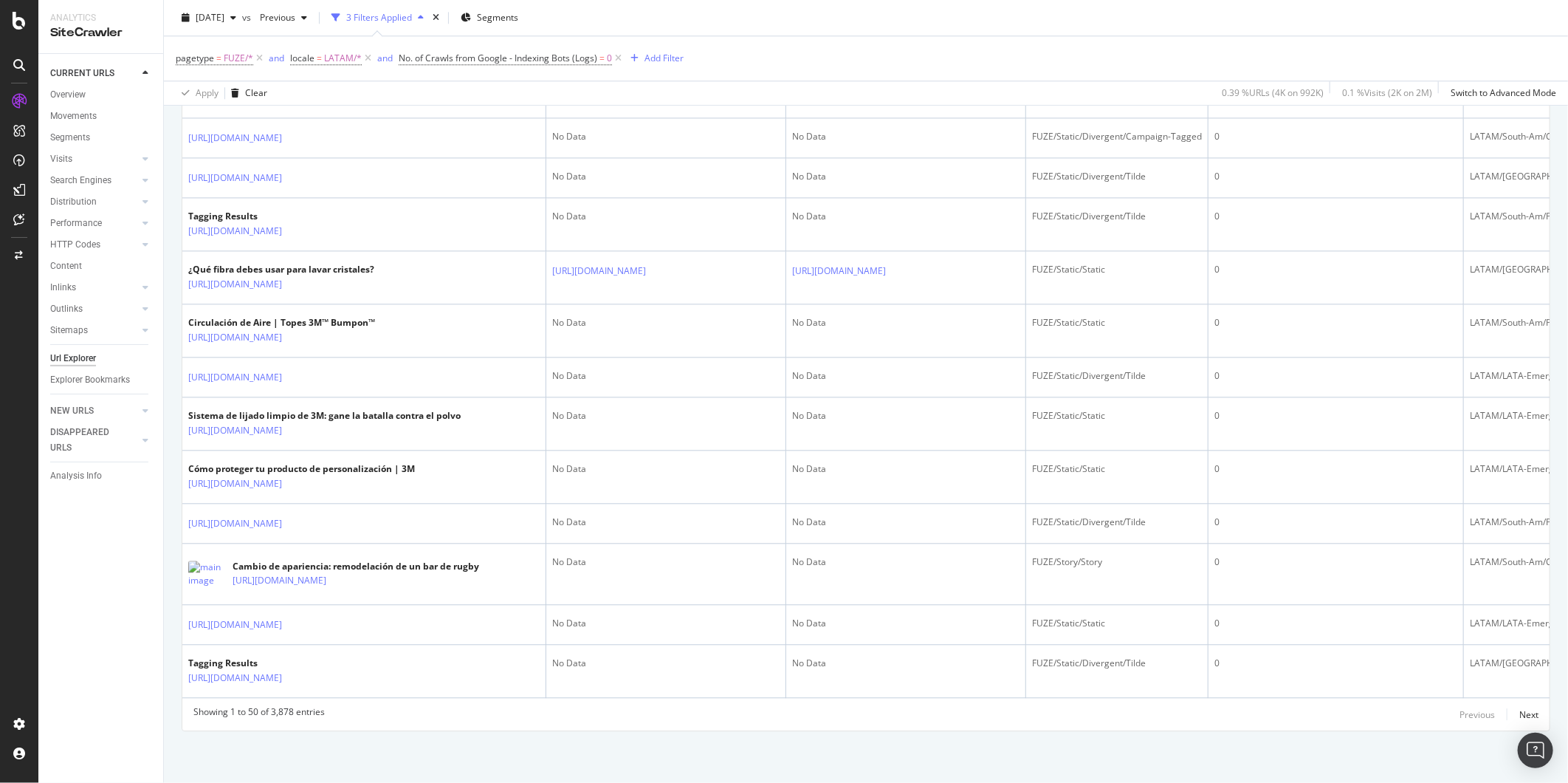
scroll to position [3148, 0]
click at [1411, 704] on div "Next" at bounding box center [1529, 714] width 19 height 12
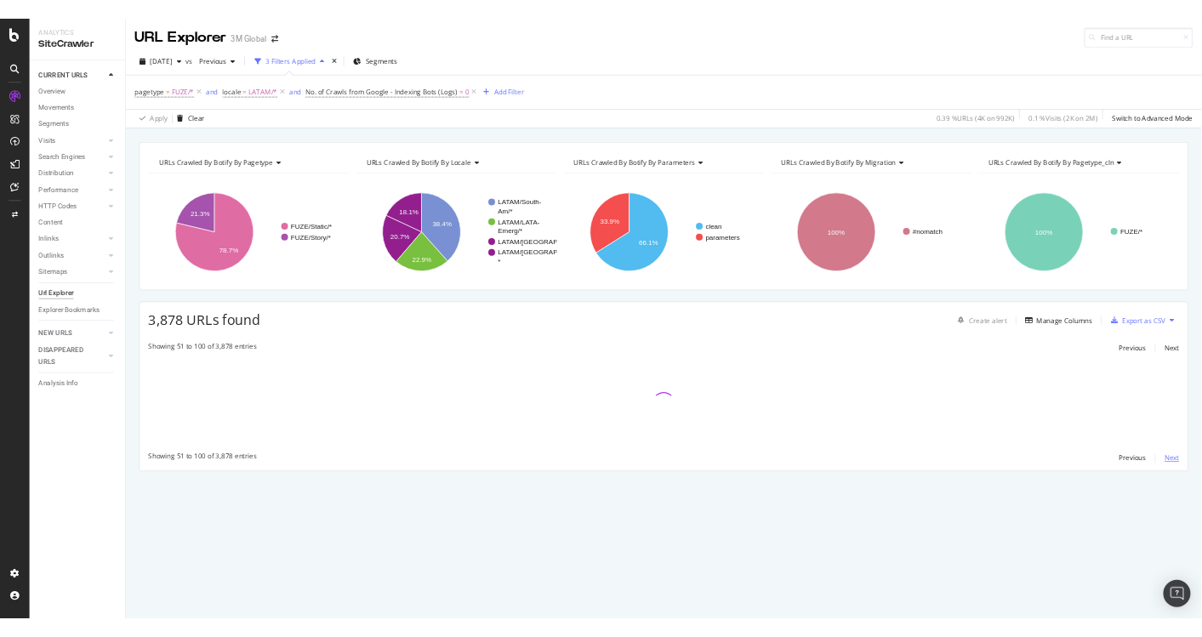
scroll to position [0, 0]
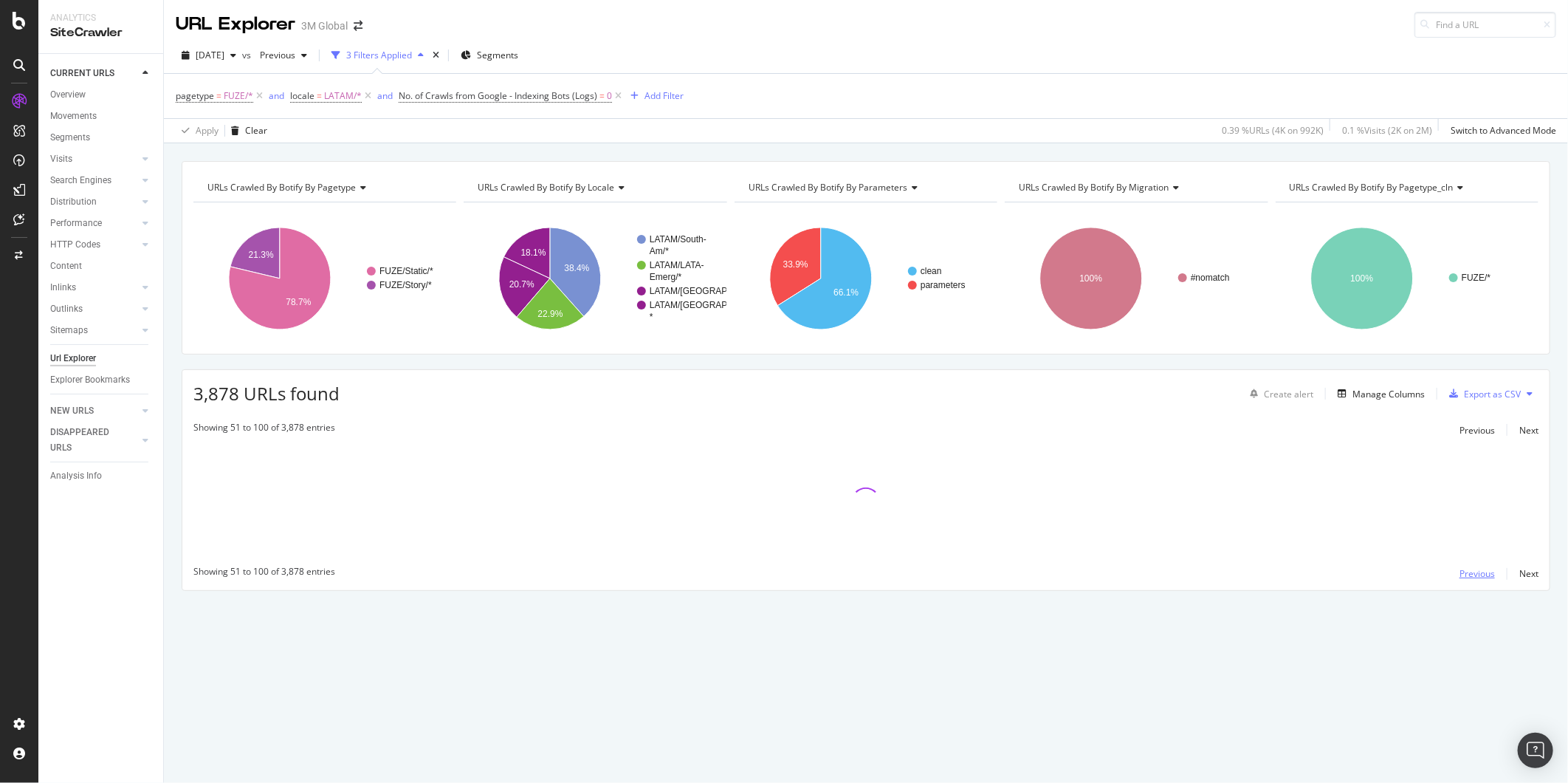
click at [1411, 576] on div "Previous" at bounding box center [1477, 573] width 36 height 12
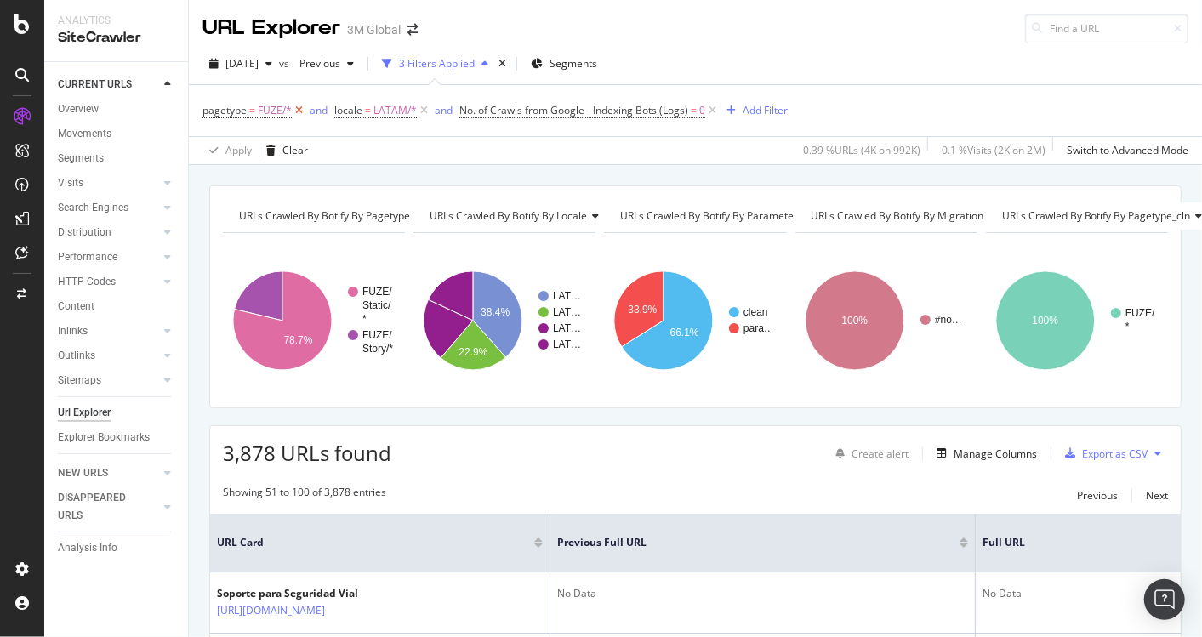
click at [293, 106] on icon at bounding box center [299, 110] width 14 height 17
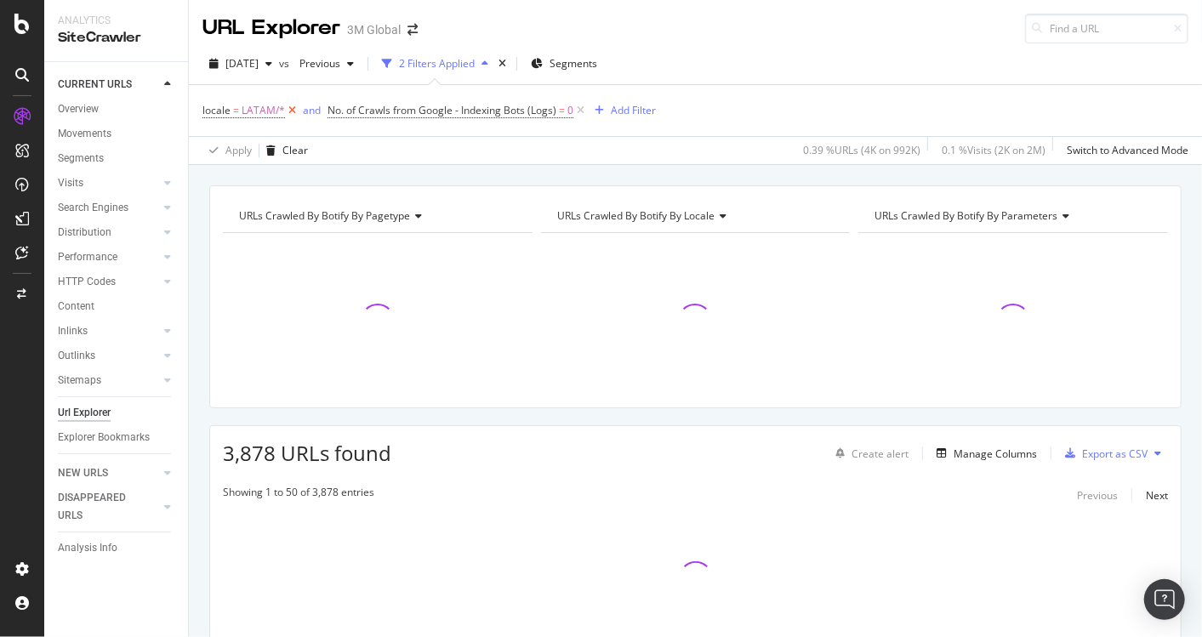
click at [291, 108] on icon at bounding box center [292, 110] width 14 height 17
click at [508, 111] on div "Add Filter" at bounding box center [508, 110] width 45 height 14
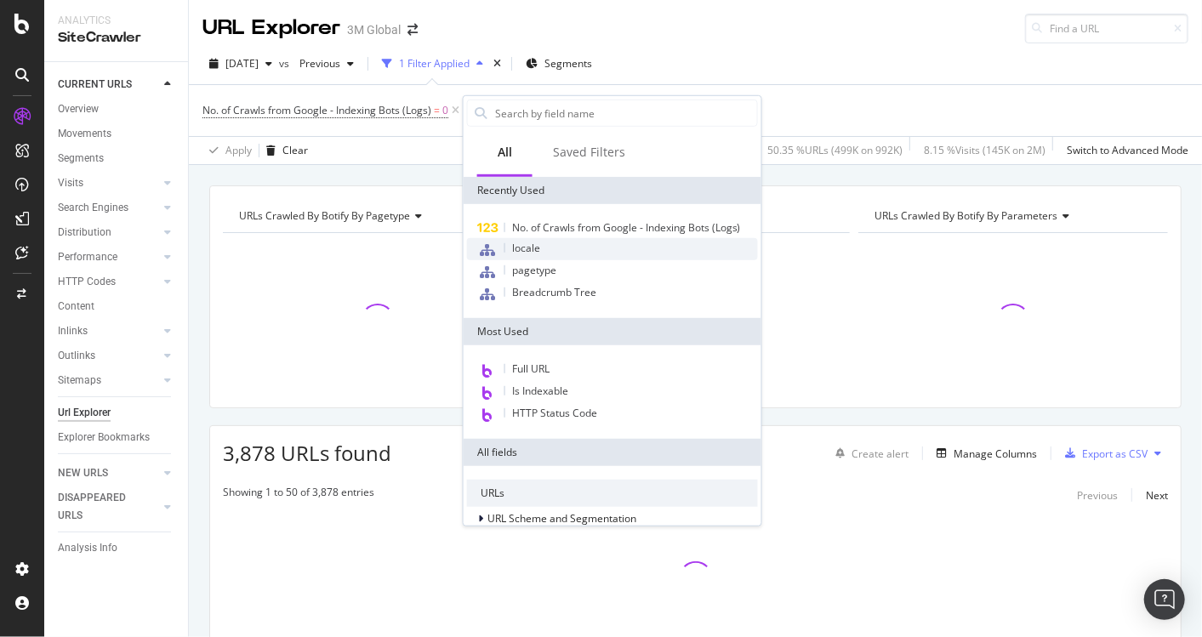
click at [538, 254] on div "locale" at bounding box center [526, 249] width 28 height 14
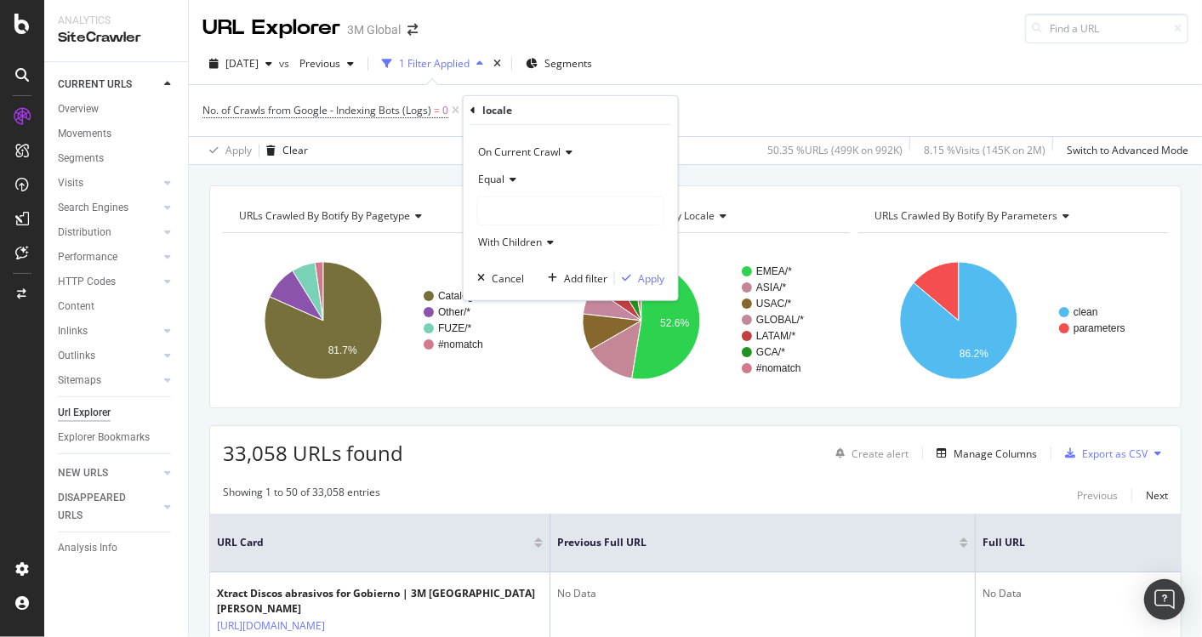
click at [510, 213] on div at bounding box center [570, 210] width 185 height 27
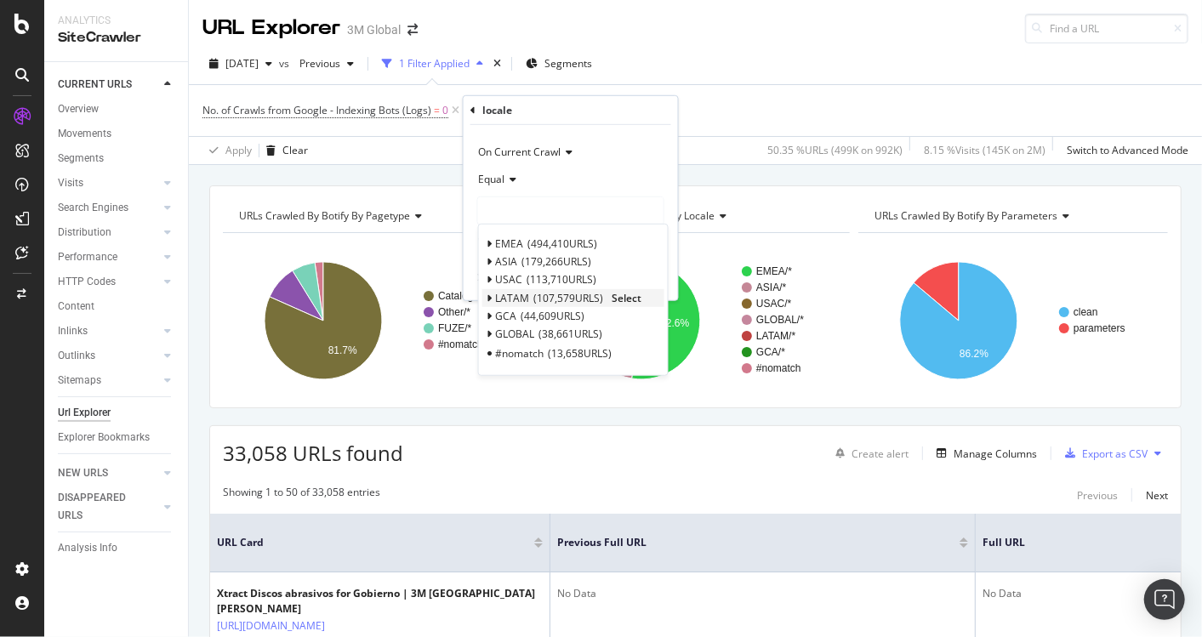
click at [621, 299] on span "Select" at bounding box center [627, 297] width 30 height 14
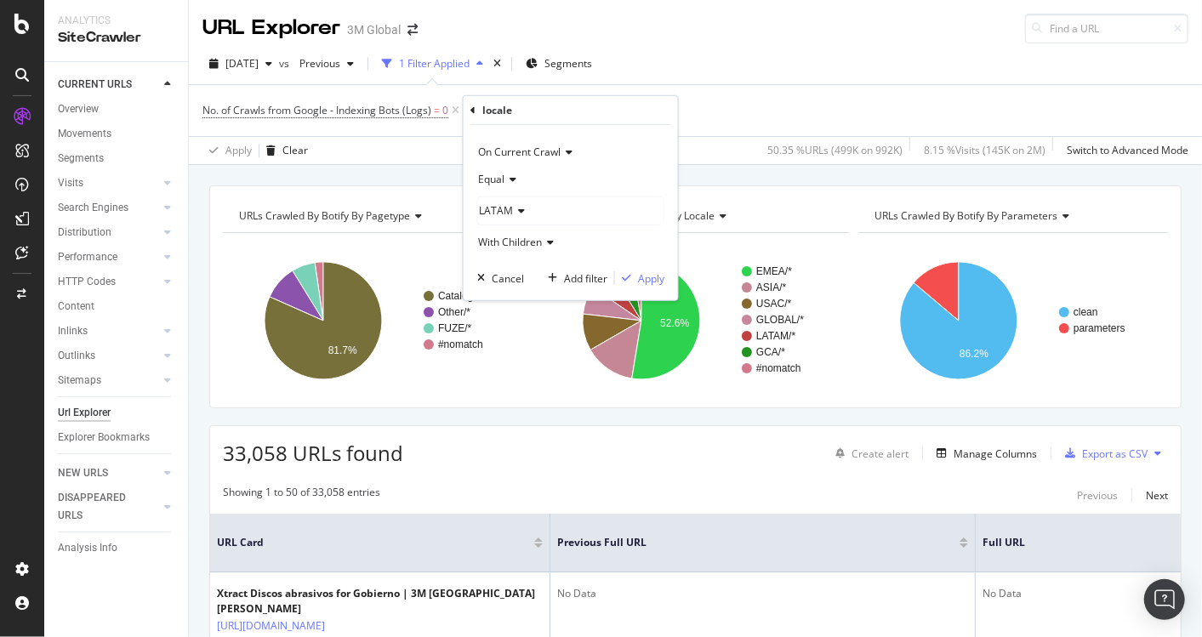
click at [544, 237] on icon at bounding box center [548, 242] width 12 height 10
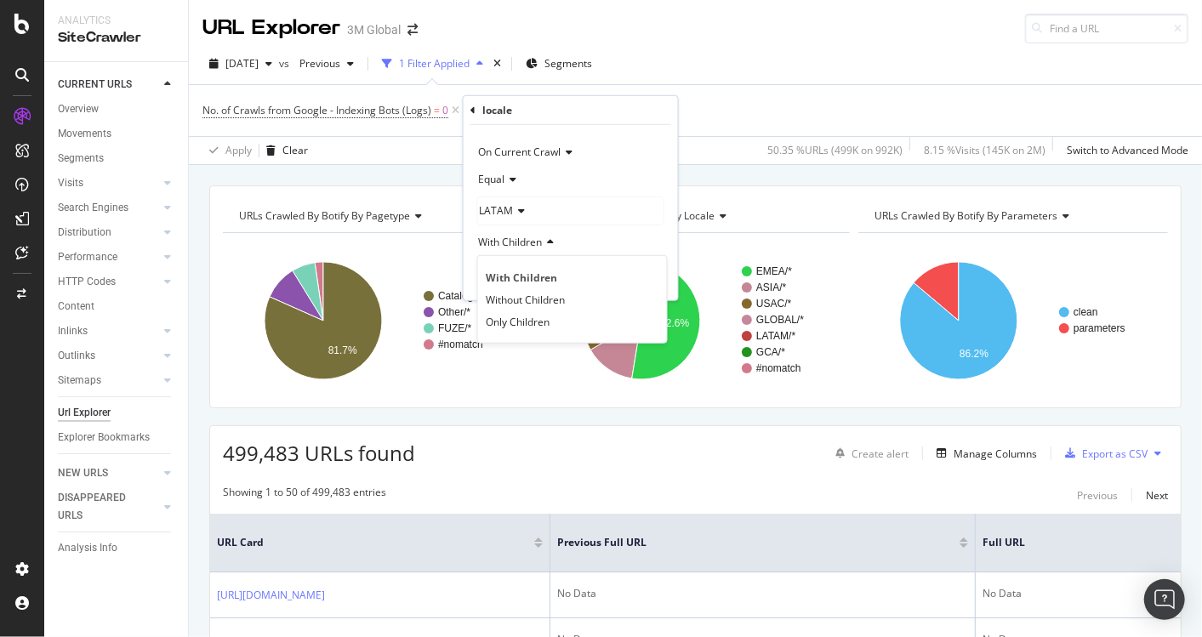
click at [597, 240] on div "With Children" at bounding box center [570, 242] width 187 height 27
click at [647, 279] on div "Apply" at bounding box center [651, 278] width 26 height 14
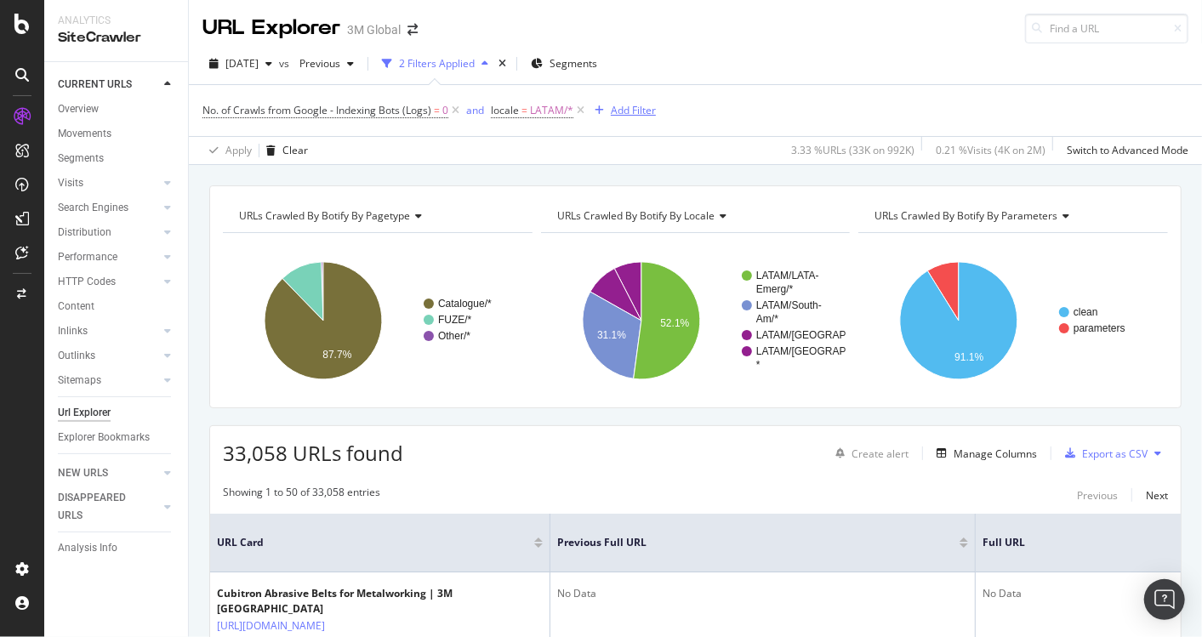
click at [637, 109] on div "Add Filter" at bounding box center [633, 110] width 45 height 14
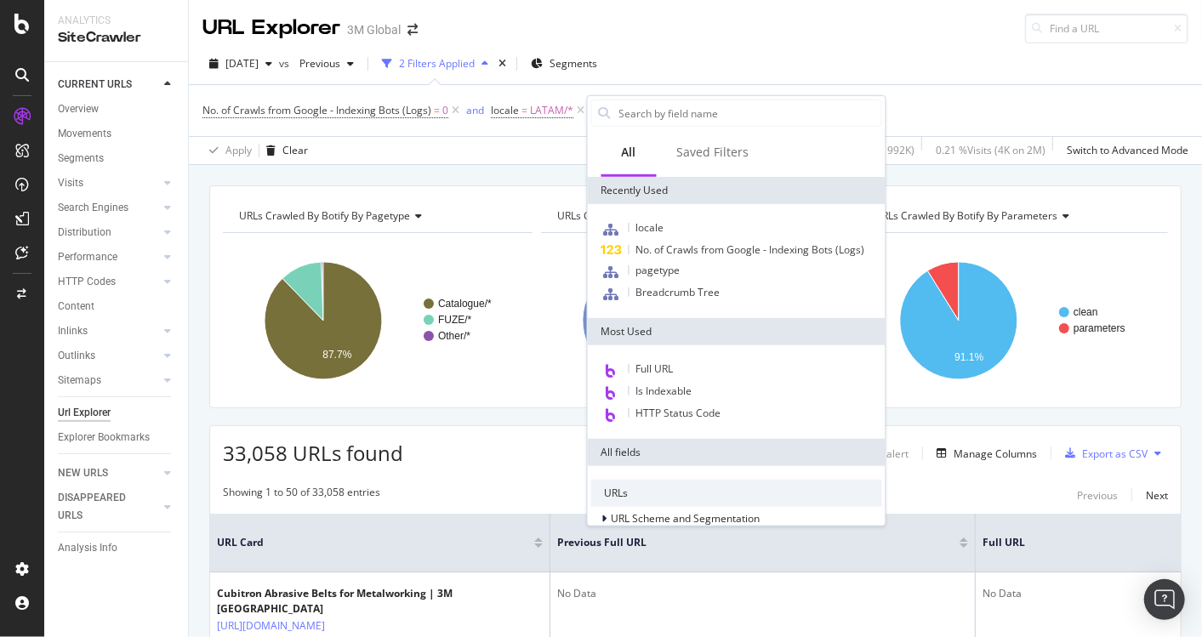
click at [682, 63] on div "[DATE] vs Previous 2 Filters Applied Segments" at bounding box center [695, 67] width 1013 height 34
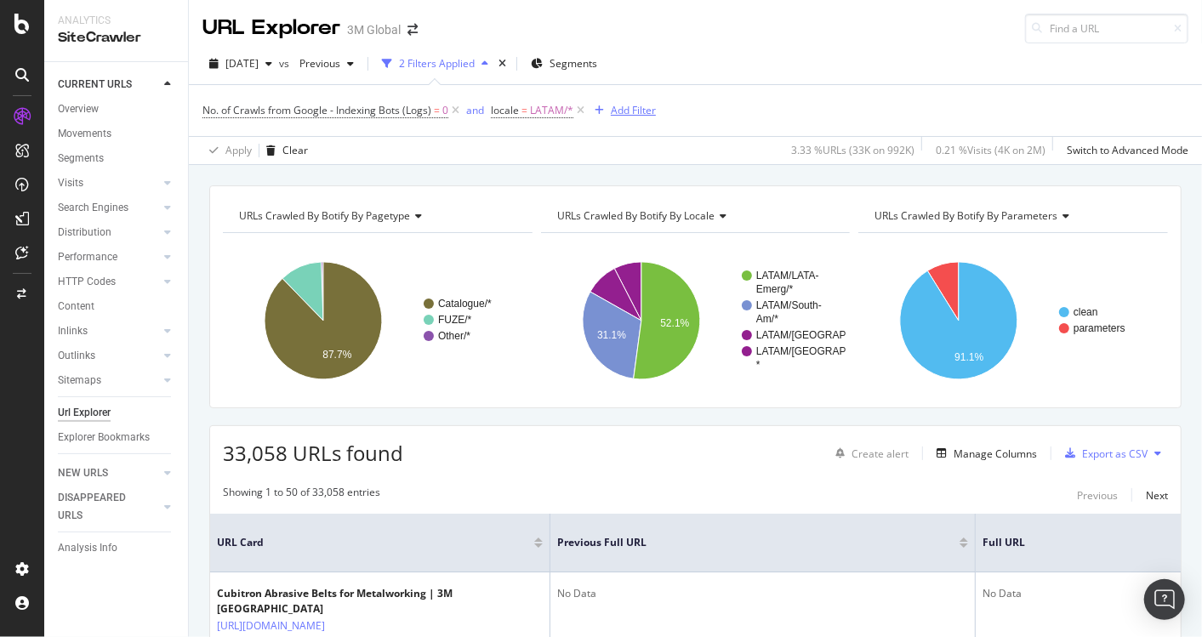
click at [623, 105] on div "Add Filter" at bounding box center [633, 110] width 45 height 14
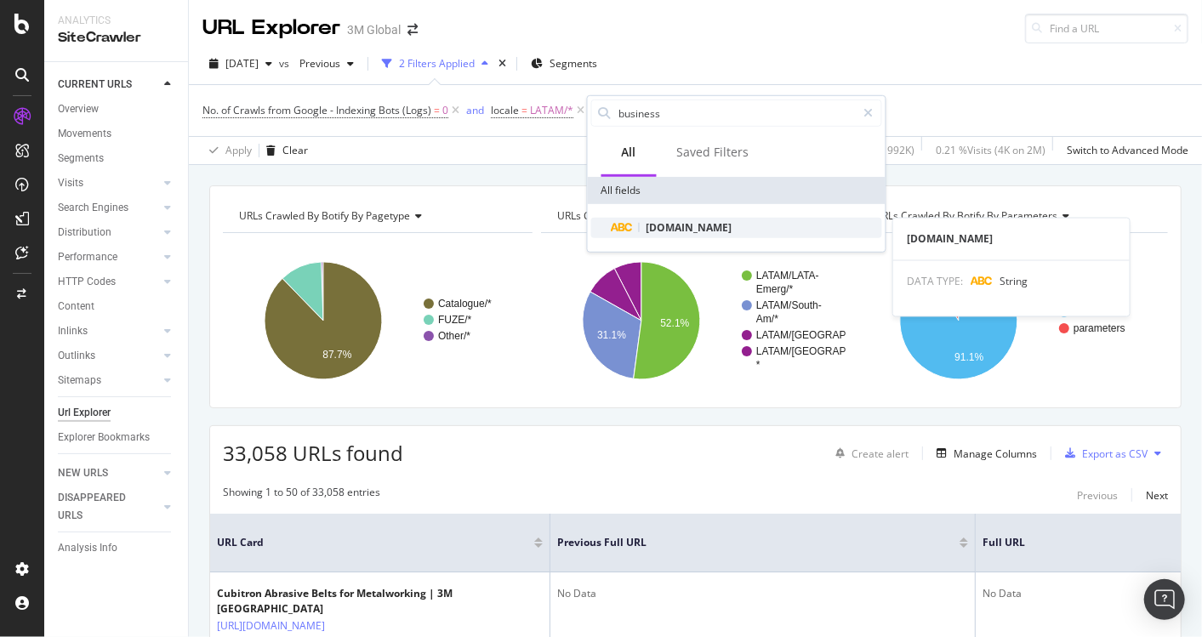
type input "business"
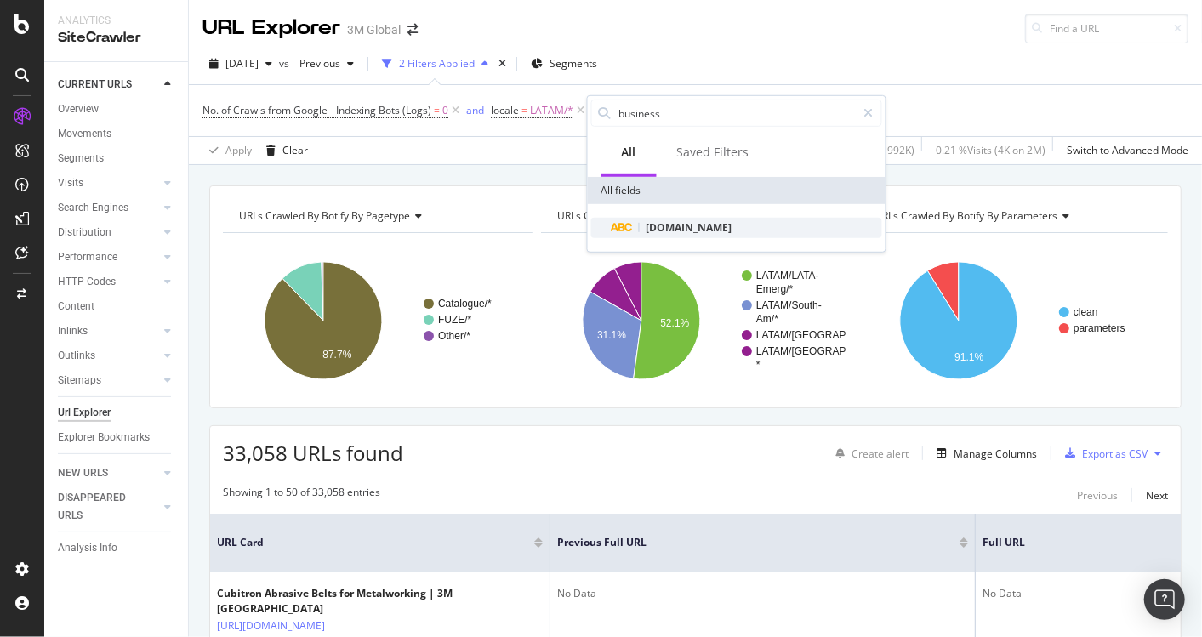
click at [721, 236] on div "[DOMAIN_NAME]" at bounding box center [747, 228] width 271 height 20
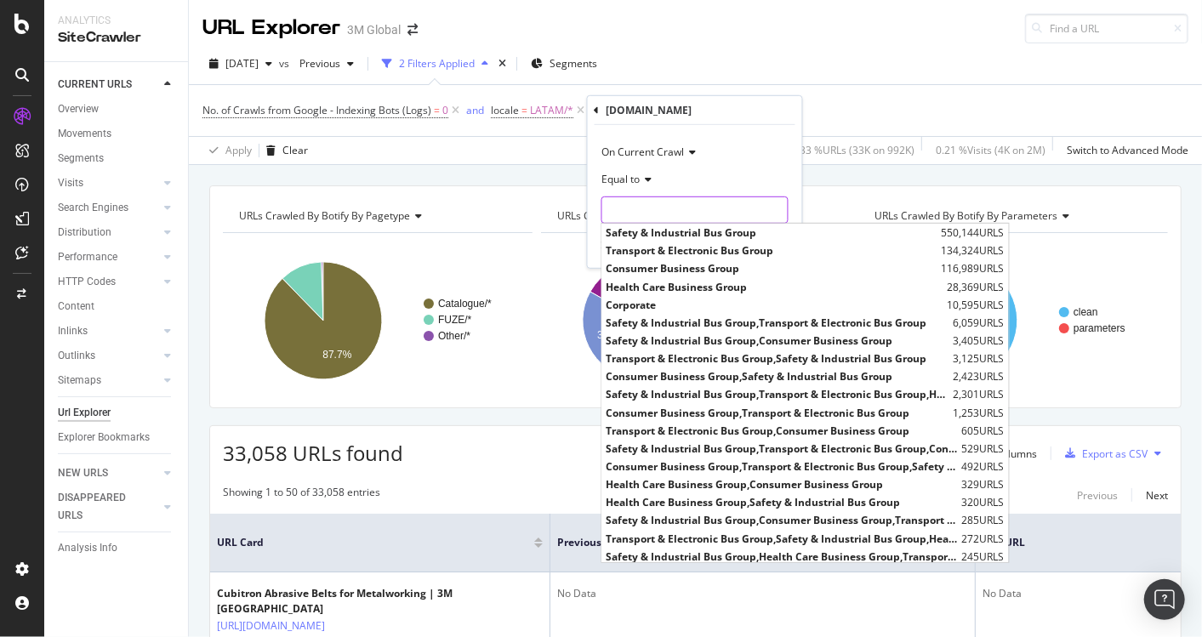
click at [660, 207] on input "text" at bounding box center [694, 210] width 185 height 27
click at [665, 244] on span "Transport & Electronic Bus Group" at bounding box center [772, 250] width 331 height 14
type input "Transport & Electronic Bus Group"
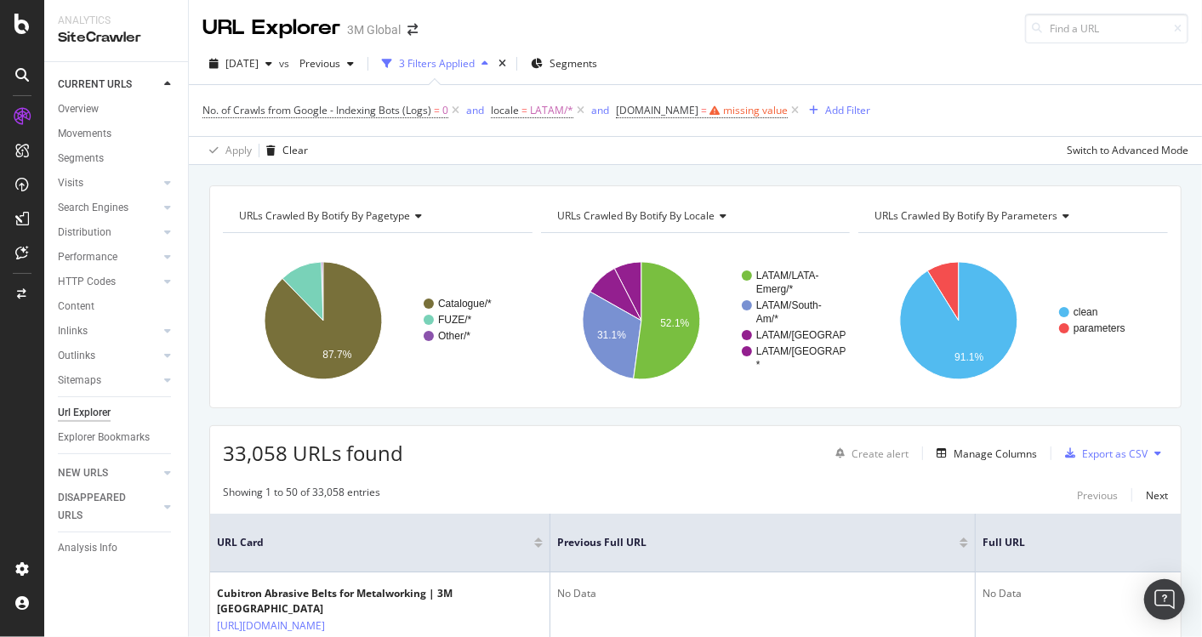
click at [512, 131] on div "No. of Crawls from Google - Indexing Bots (Logs) = 0 and locale = LATAM/* and […" at bounding box center [695, 110] width 986 height 51
click at [746, 111] on div "missing value" at bounding box center [755, 110] width 65 height 14
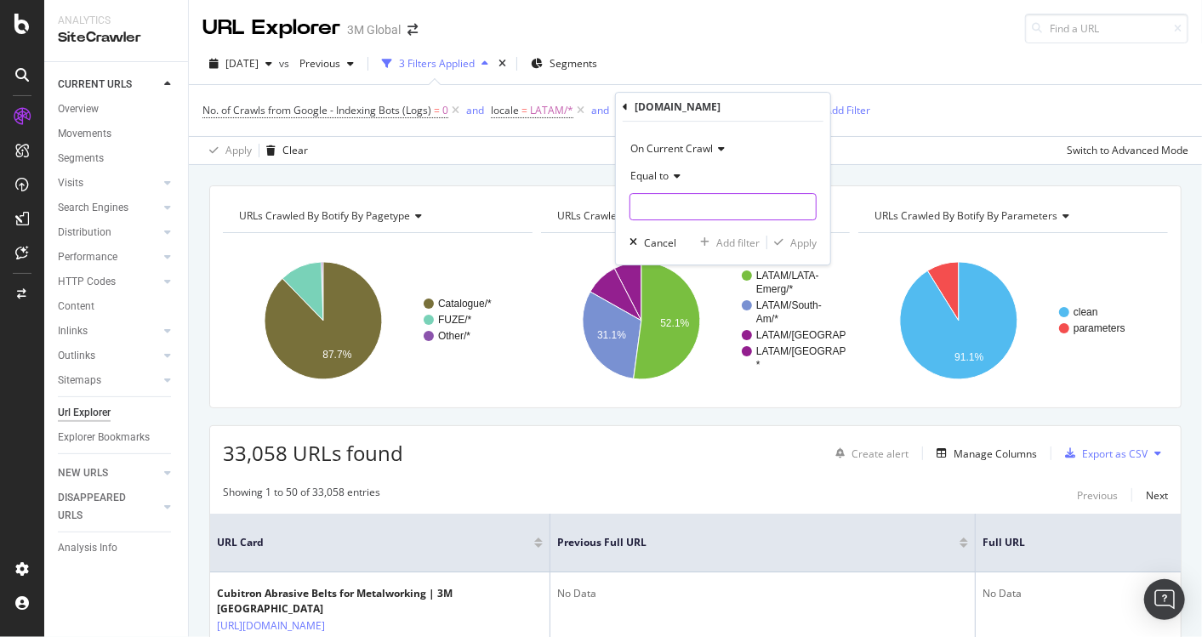
click at [659, 208] on input "text" at bounding box center [722, 206] width 185 height 27
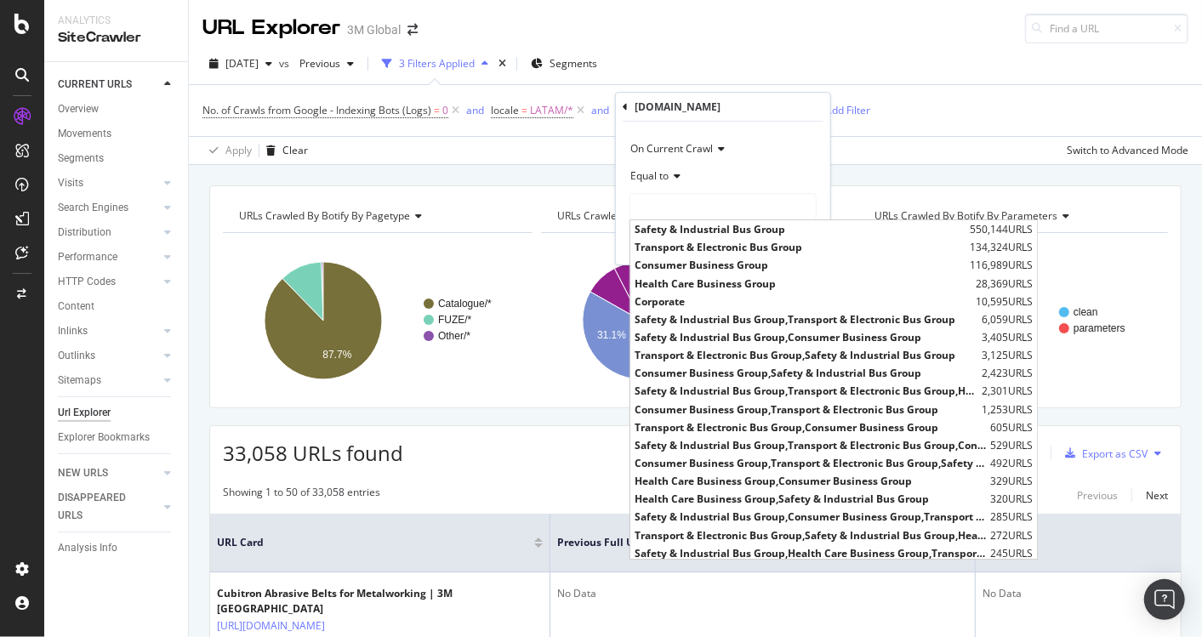
click at [685, 248] on span "Transport & Electronic Bus Group" at bounding box center [800, 247] width 331 height 14
type input "Transport & Electronic Bus Group"
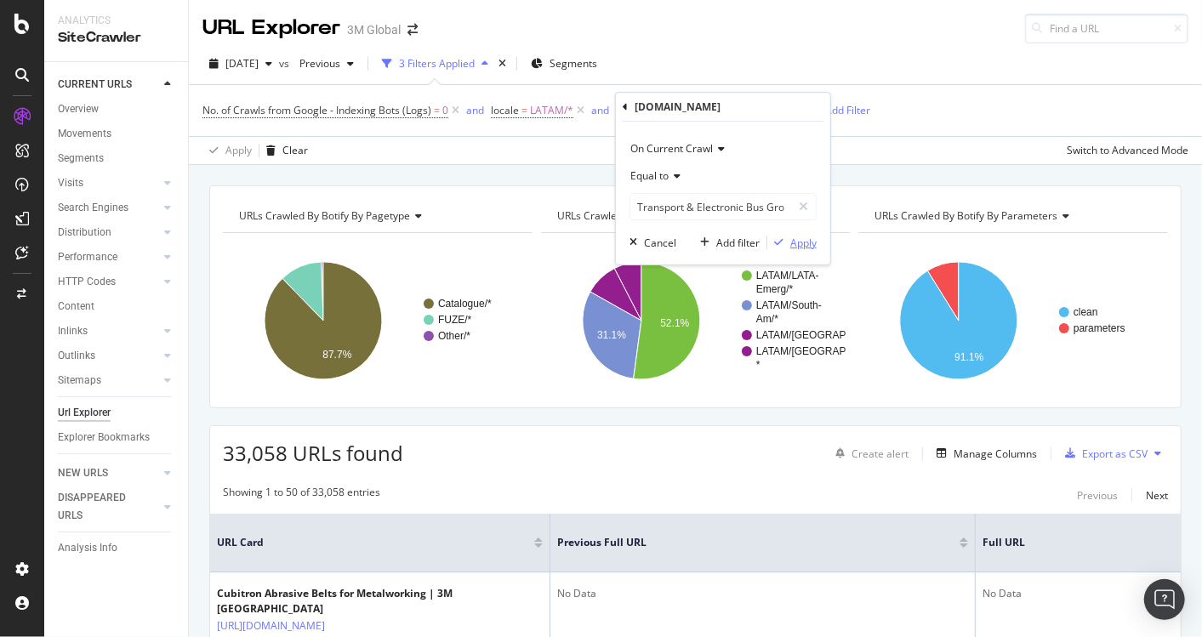
click at [792, 242] on div "Apply" at bounding box center [803, 243] width 26 height 14
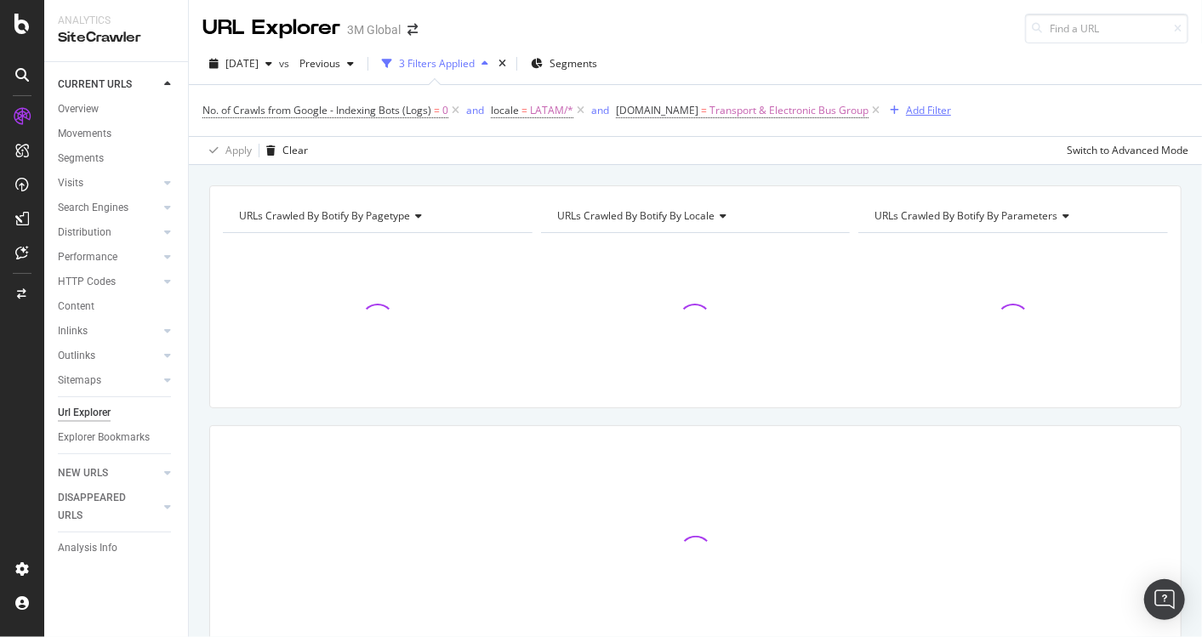
click at [911, 111] on div "Add Filter" at bounding box center [928, 110] width 45 height 14
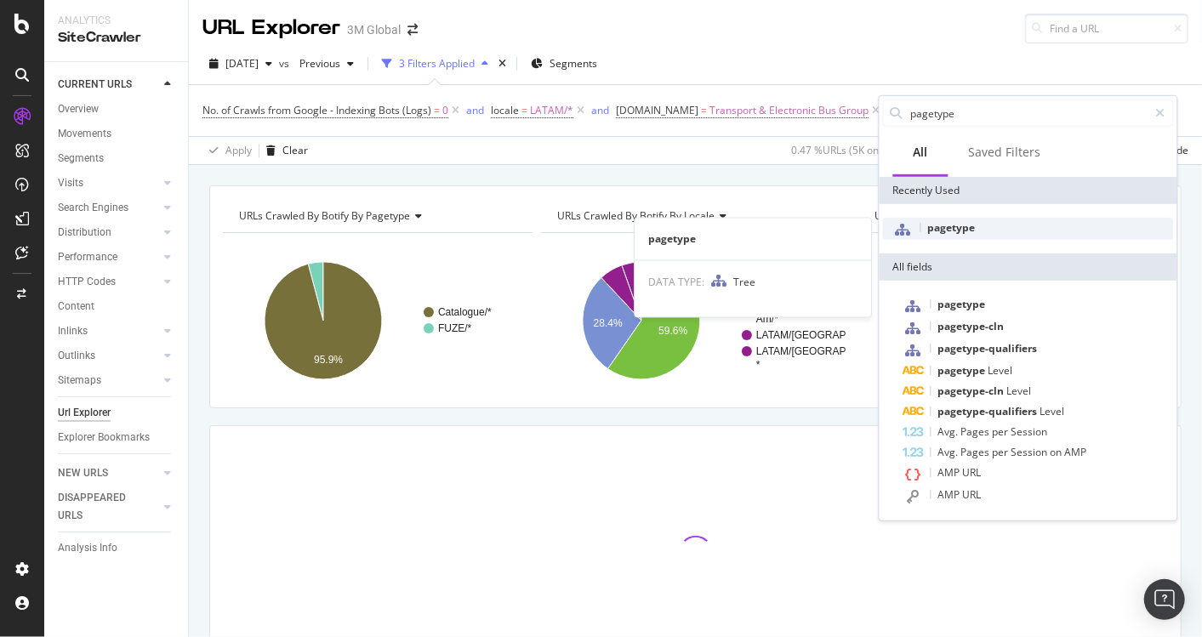
type input "pagetype"
click at [961, 228] on span "pagetype" at bounding box center [952, 227] width 48 height 14
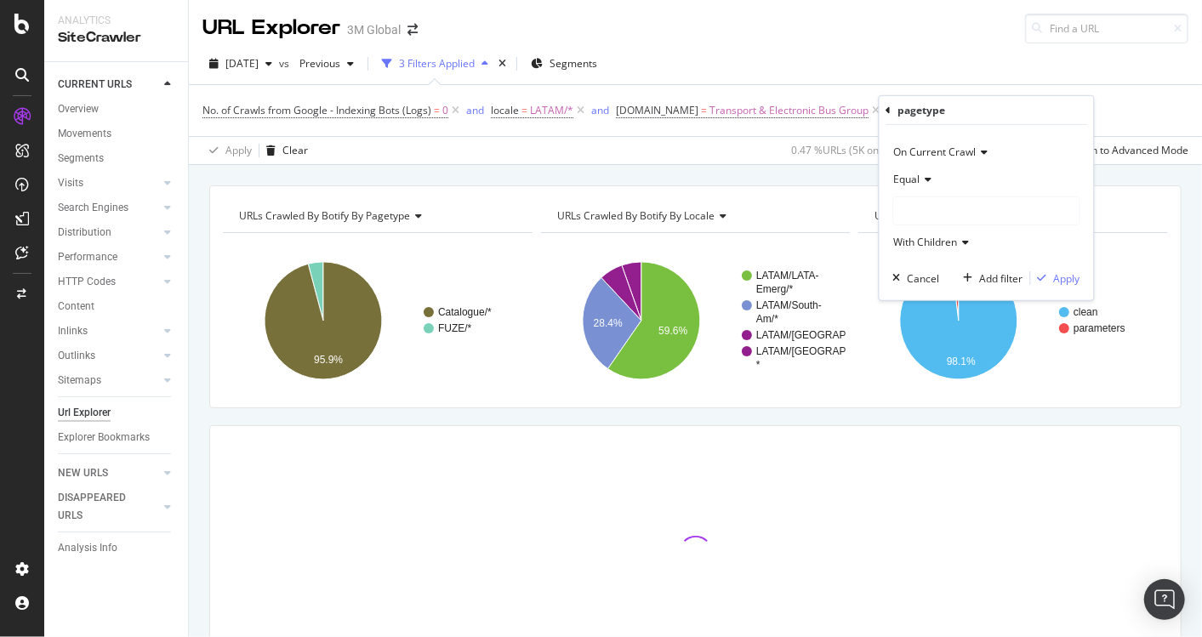
click at [948, 224] on div at bounding box center [986, 211] width 187 height 29
click at [948, 212] on div at bounding box center [986, 210] width 185 height 27
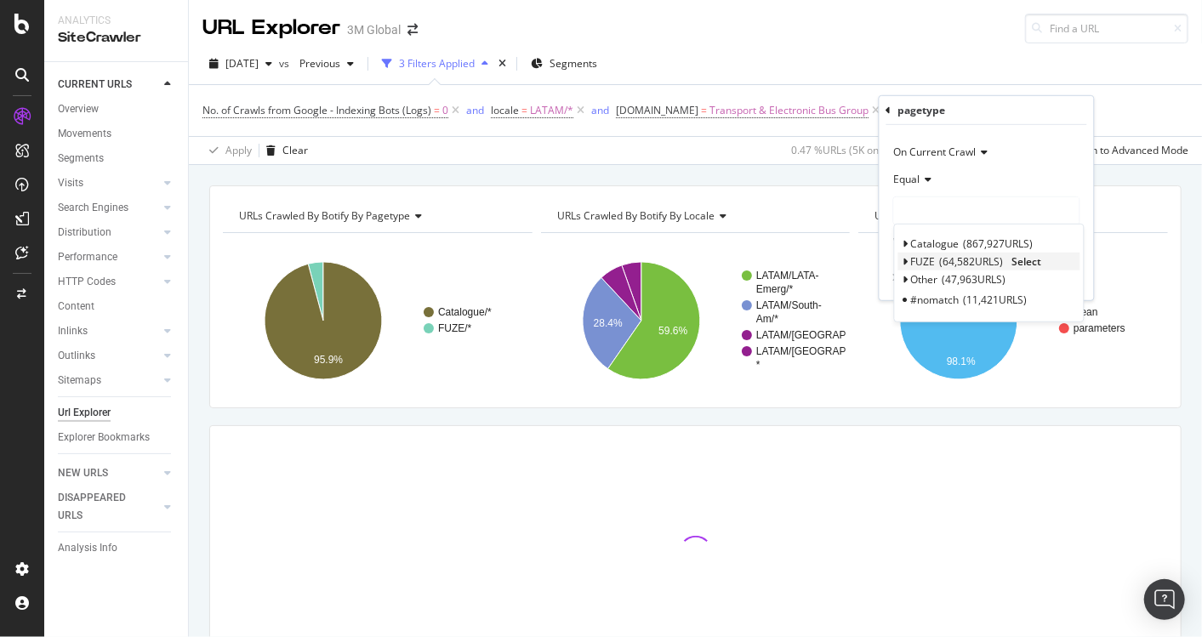
click at [940, 262] on span "64,582 URLS" at bounding box center [972, 261] width 64 height 14
click at [1043, 259] on div "FUZE 64,582 URLS Select" at bounding box center [989, 262] width 182 height 18
click at [1033, 259] on span "Select" at bounding box center [1027, 261] width 30 height 14
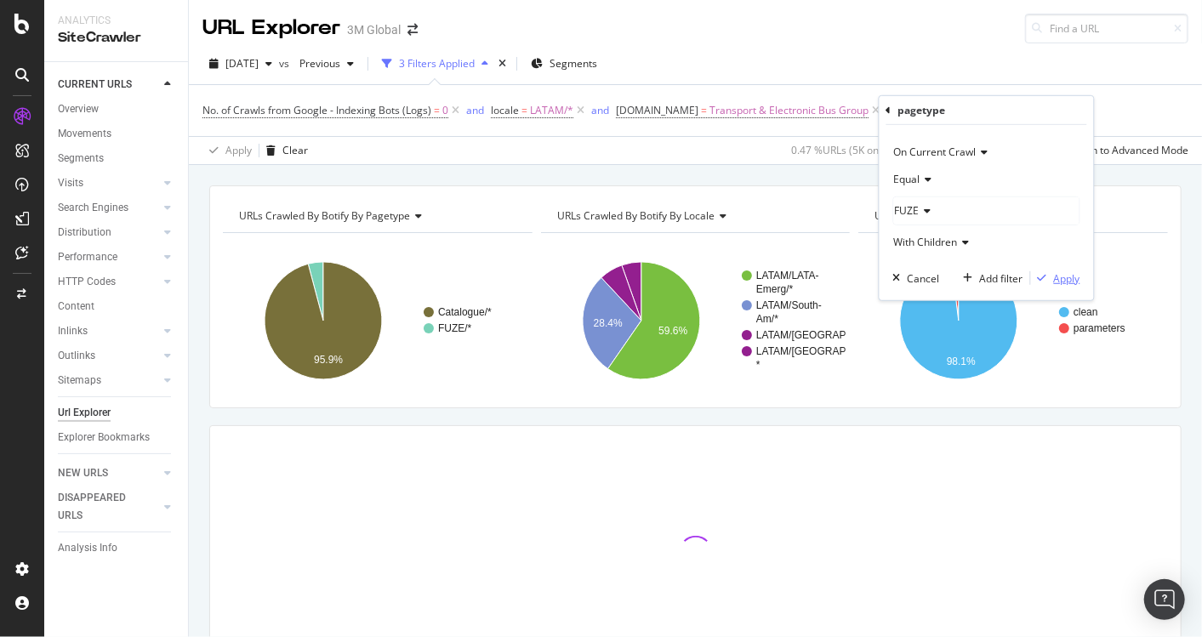
click at [1055, 272] on div "Apply" at bounding box center [1067, 278] width 26 height 14
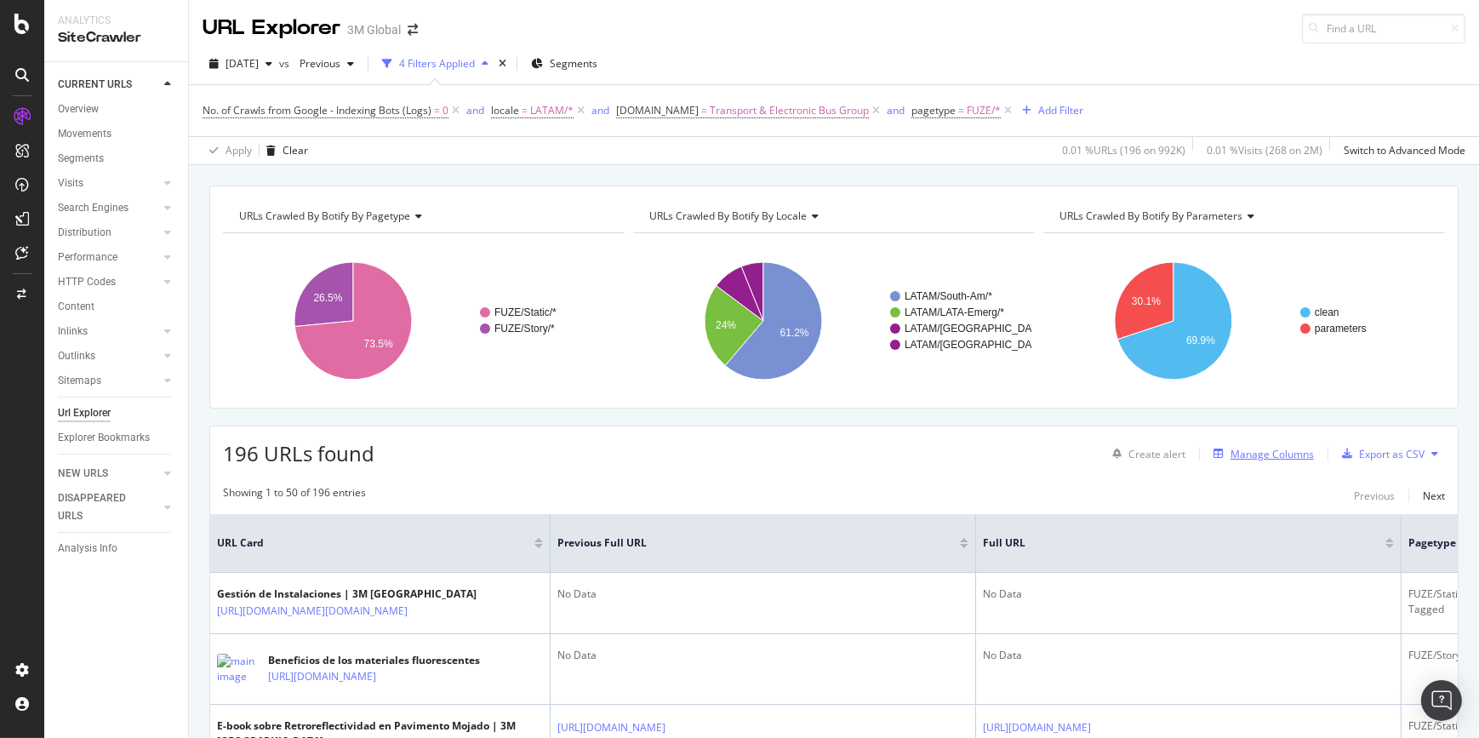
click at [1230, 454] on div "Manage Columns" at bounding box center [1271, 454] width 83 height 14
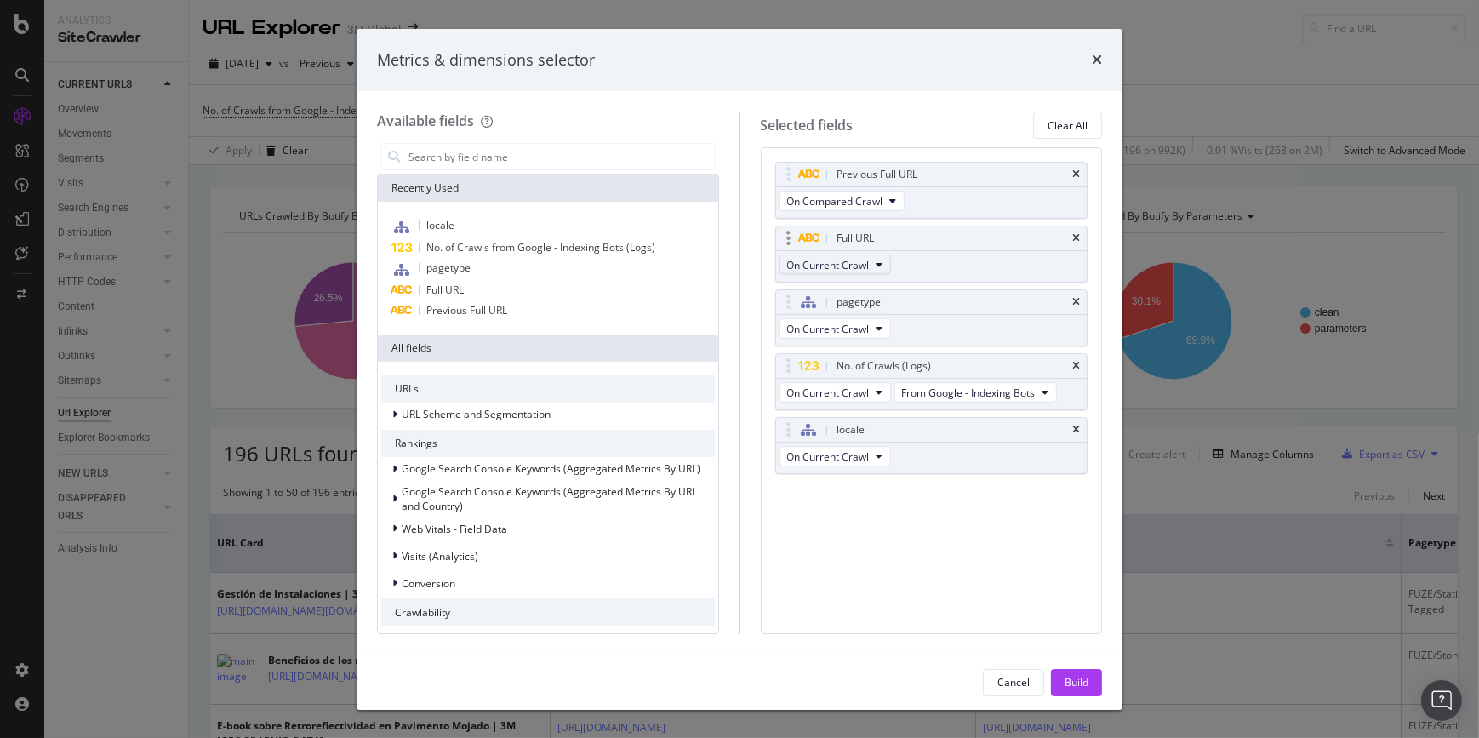
click at [858, 271] on span "On Current Crawl" at bounding box center [828, 265] width 83 height 14
click at [1106, 243] on div "Available fields Recently Used locale No. of Crawls from Google - Indexing Bots…" at bounding box center [739, 372] width 766 height 562
click at [841, 203] on span "On Compared Crawl" at bounding box center [835, 201] width 96 height 14
drag, startPoint x: 1098, startPoint y: 211, endPoint x: 1070, endPoint y: 305, distance: 97.7
click at [1099, 210] on div "Previous Full URL On Compared Crawl Full URL On Current Crawl pagetype On Curre…" at bounding box center [932, 390] width 342 height 486
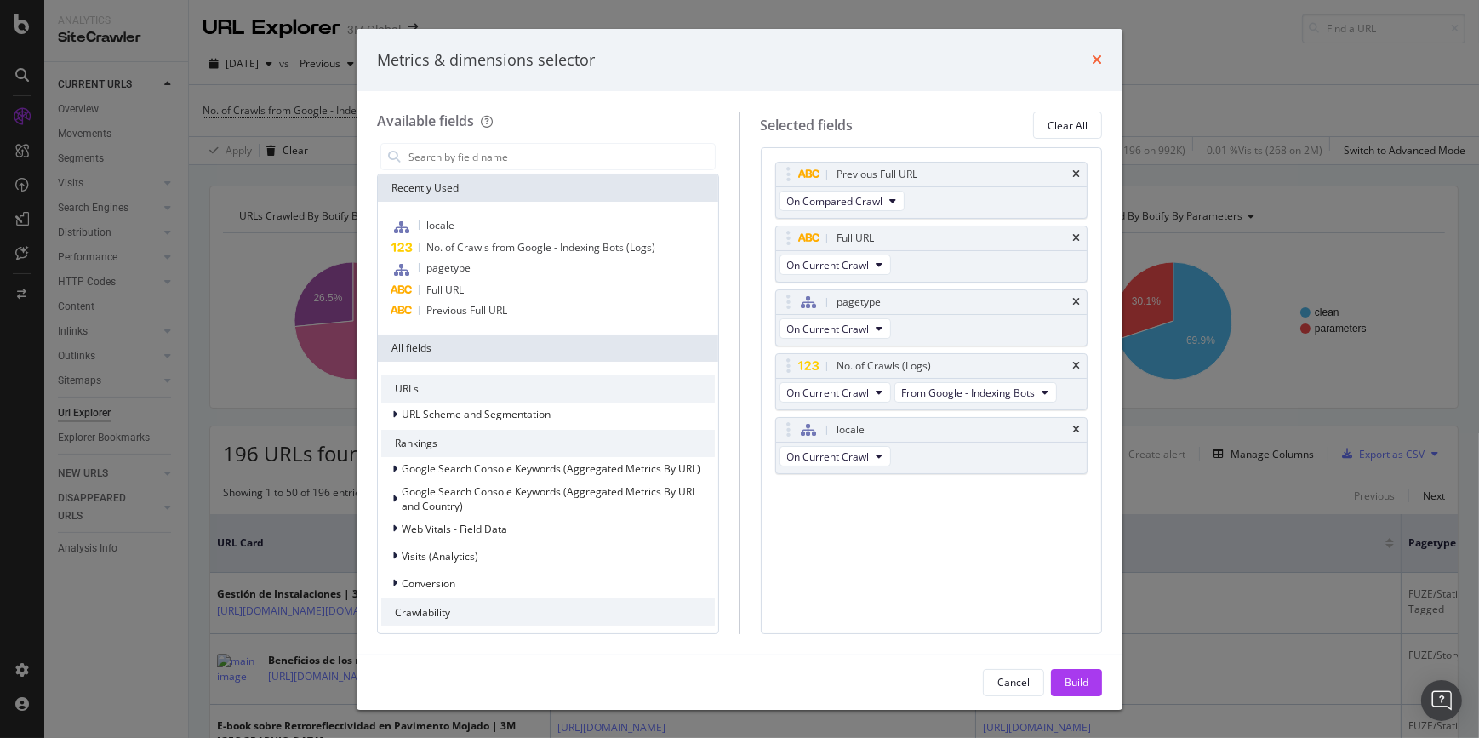
click at [1097, 60] on icon "times" at bounding box center [1096, 60] width 10 height 14
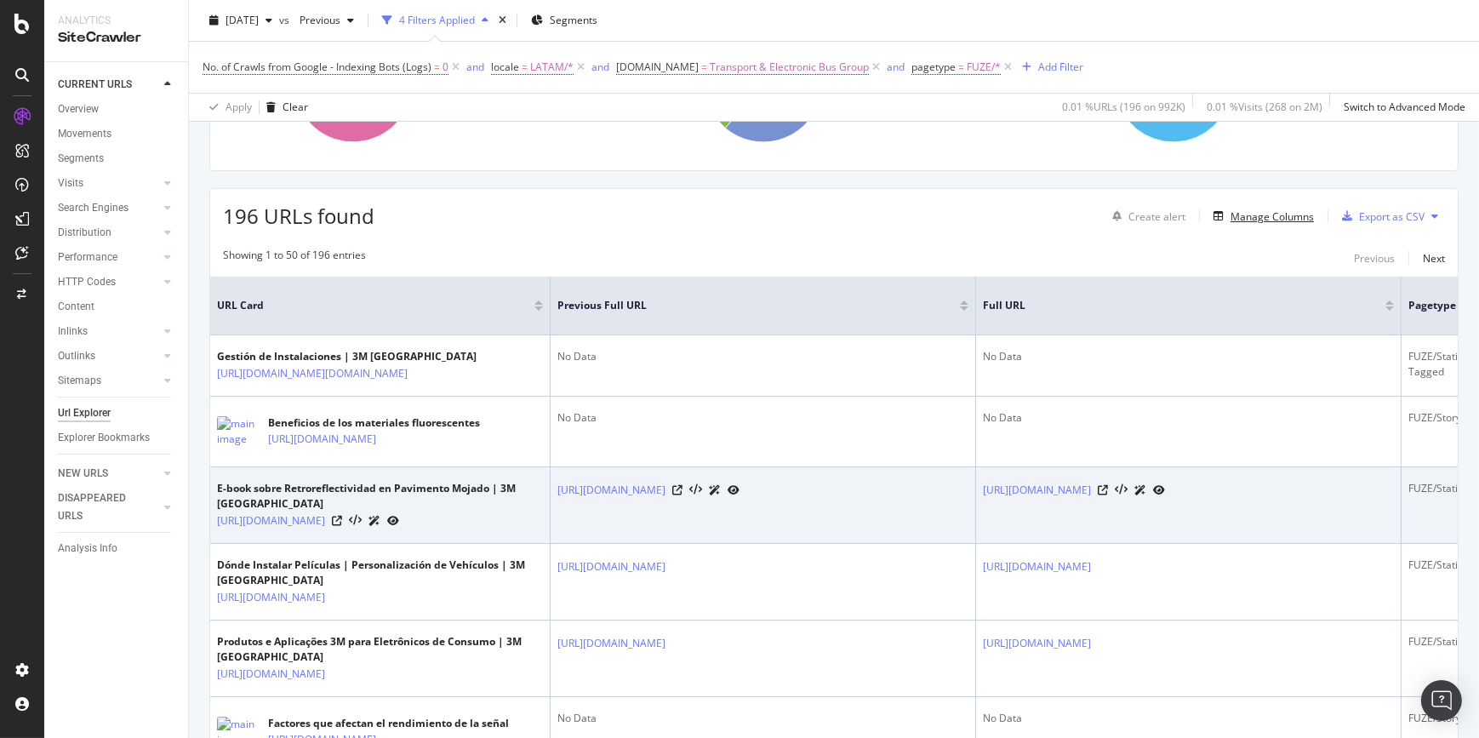
scroll to position [231, 0]
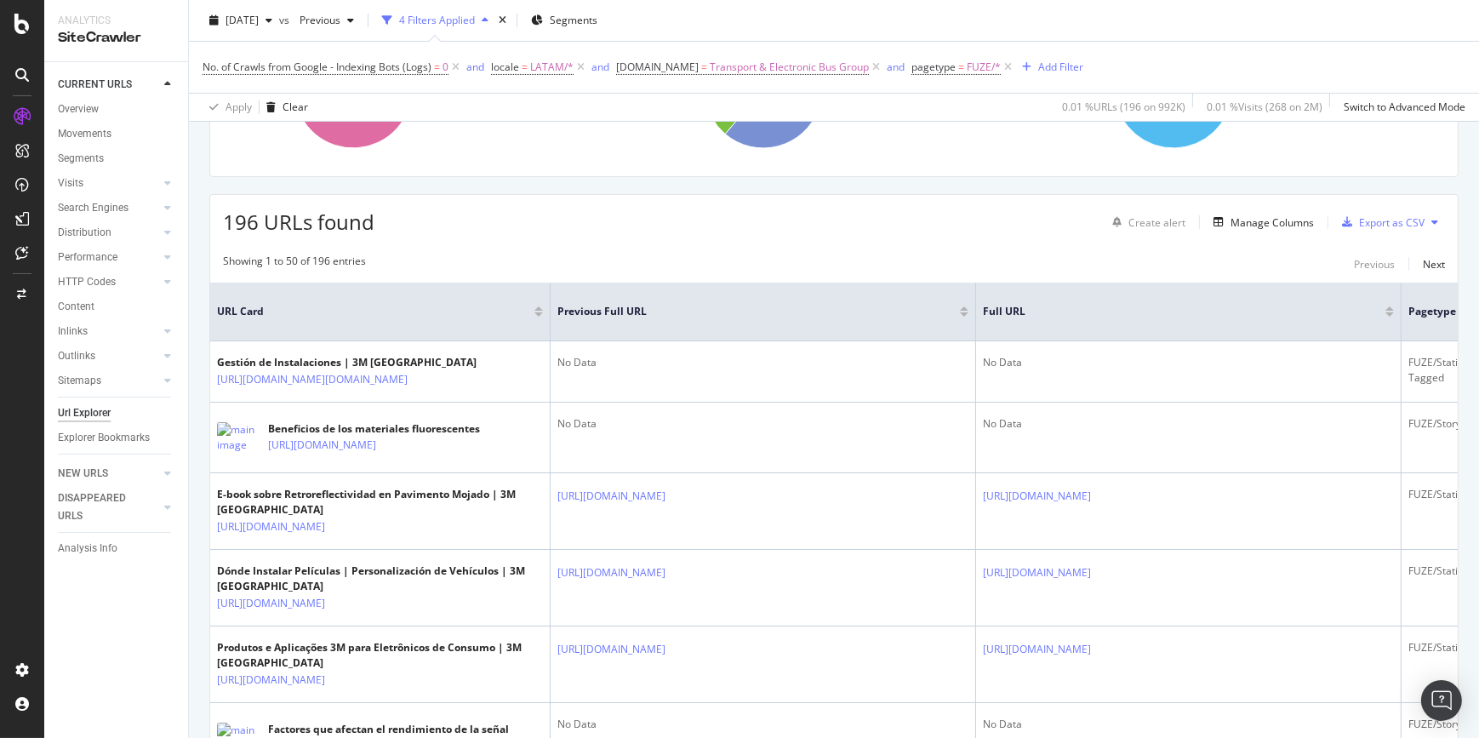
click at [1229, 210] on div "Create alert Manage Columns Export as CSV" at bounding box center [1274, 222] width 339 height 29
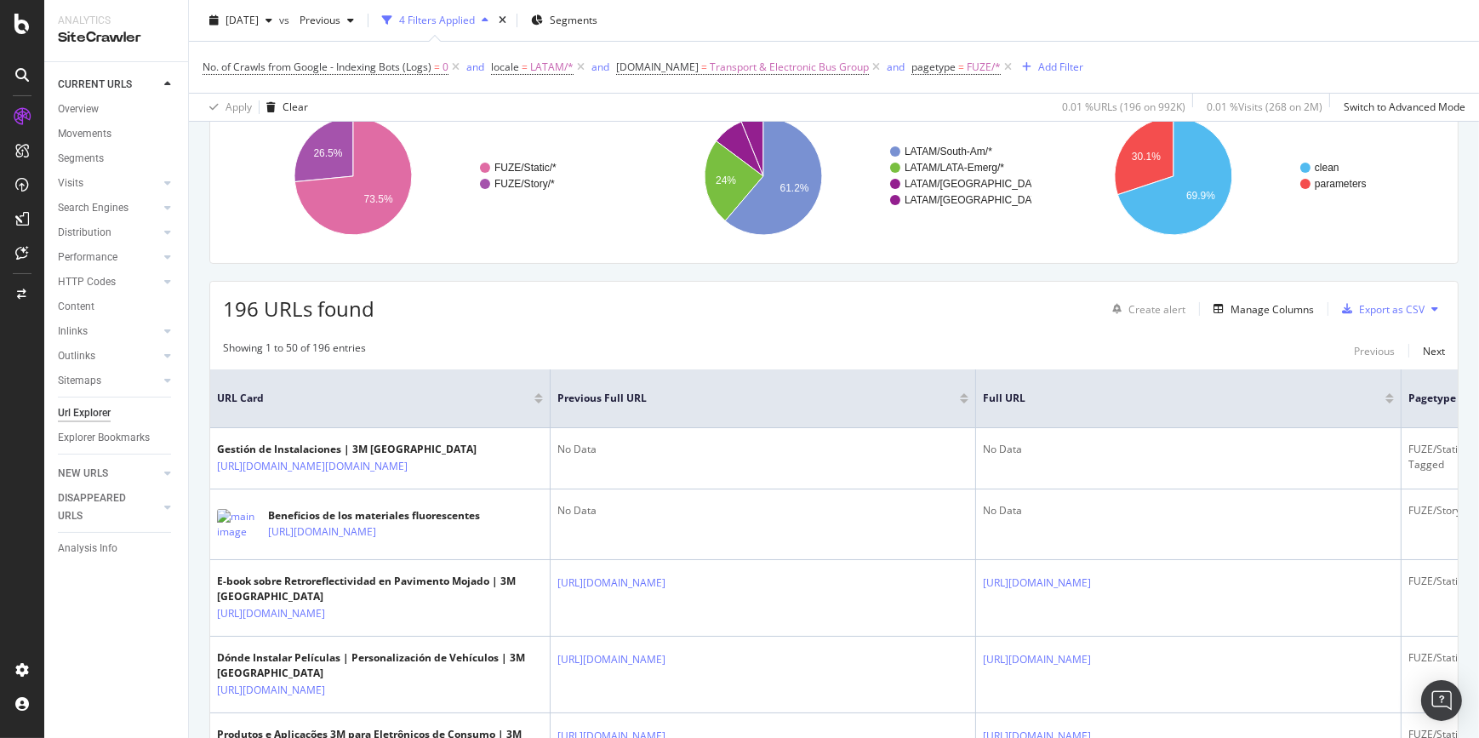
scroll to position [0, 0]
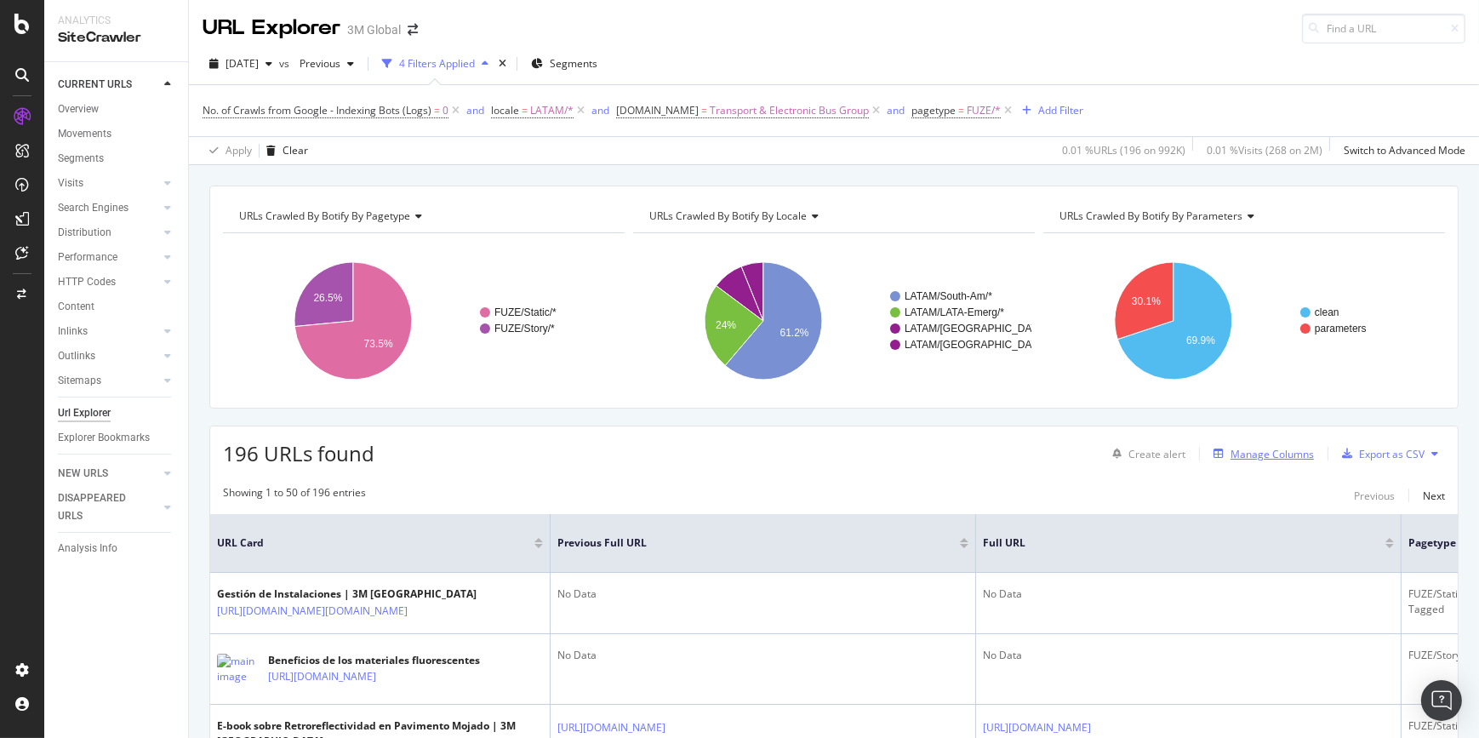
click at [1280, 445] on div "Manage Columns" at bounding box center [1259, 453] width 107 height 19
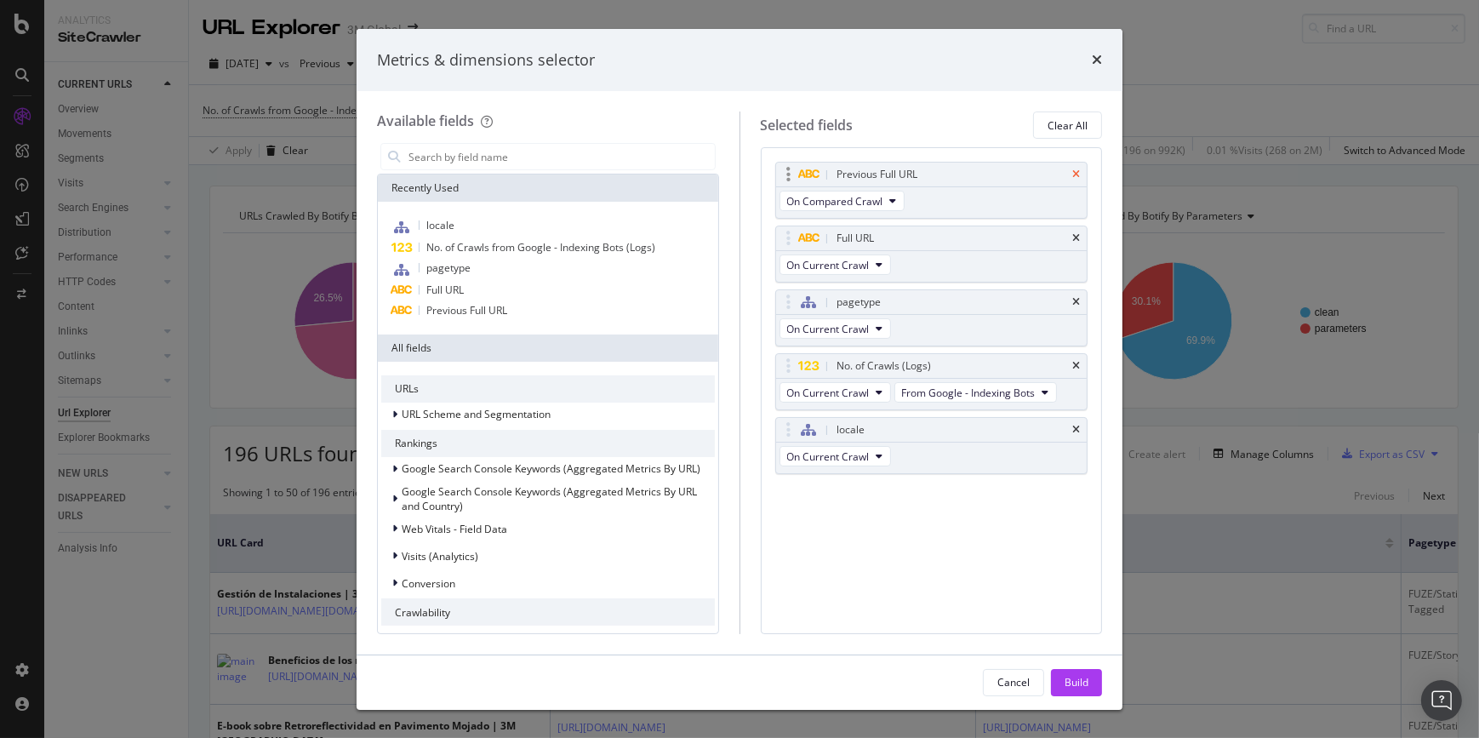
click at [1074, 170] on icon "times" at bounding box center [1076, 174] width 8 height 10
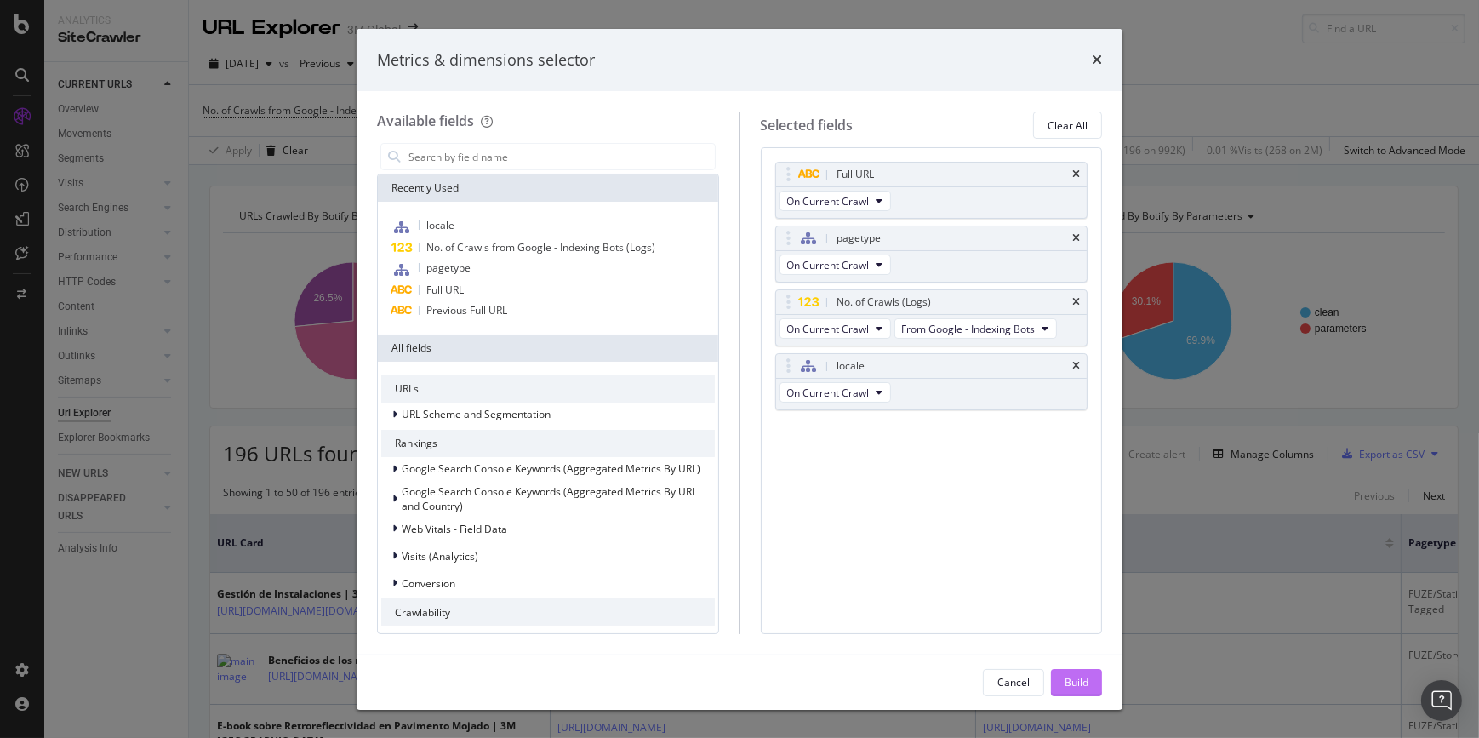
click at [1086, 680] on div "Build" at bounding box center [1076, 682] width 24 height 14
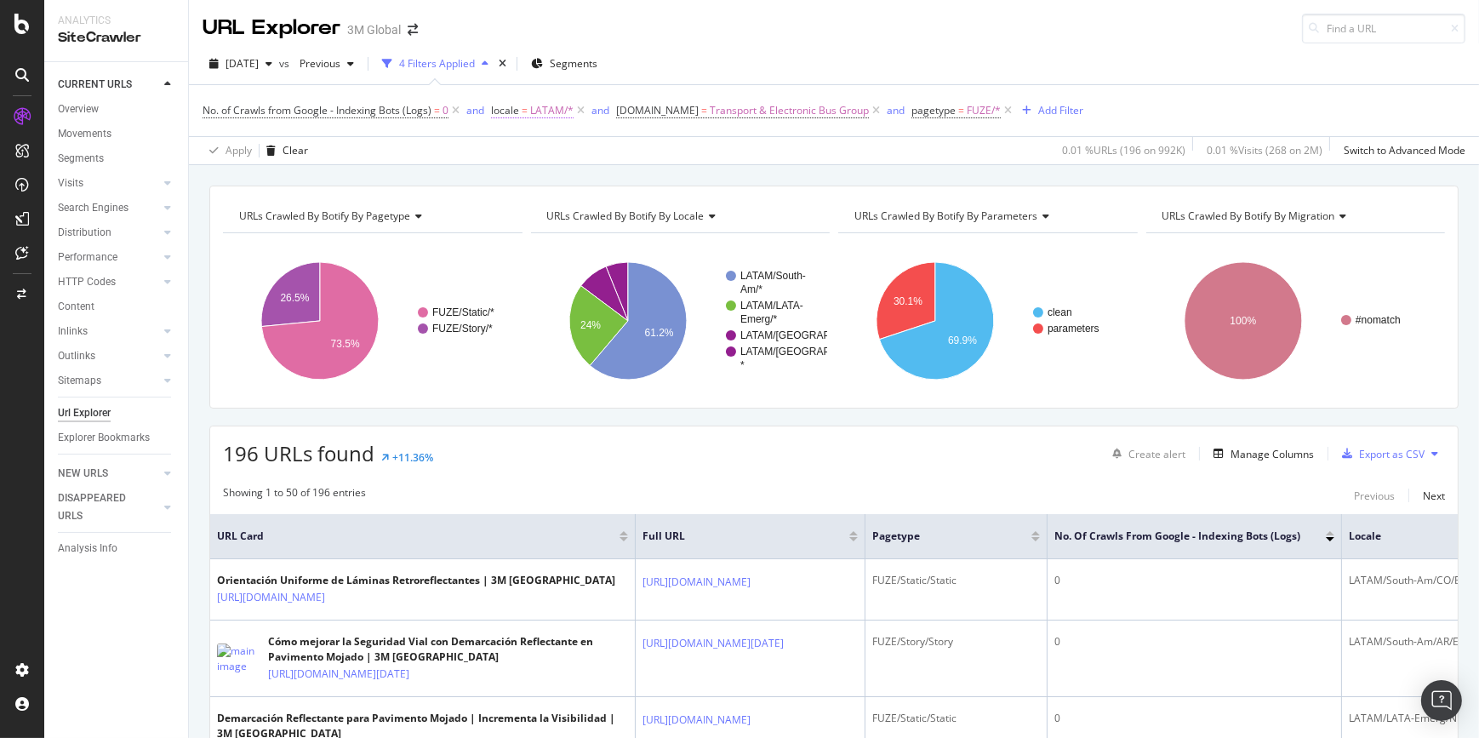
click at [541, 111] on span "LATAM/*" at bounding box center [551, 111] width 43 height 24
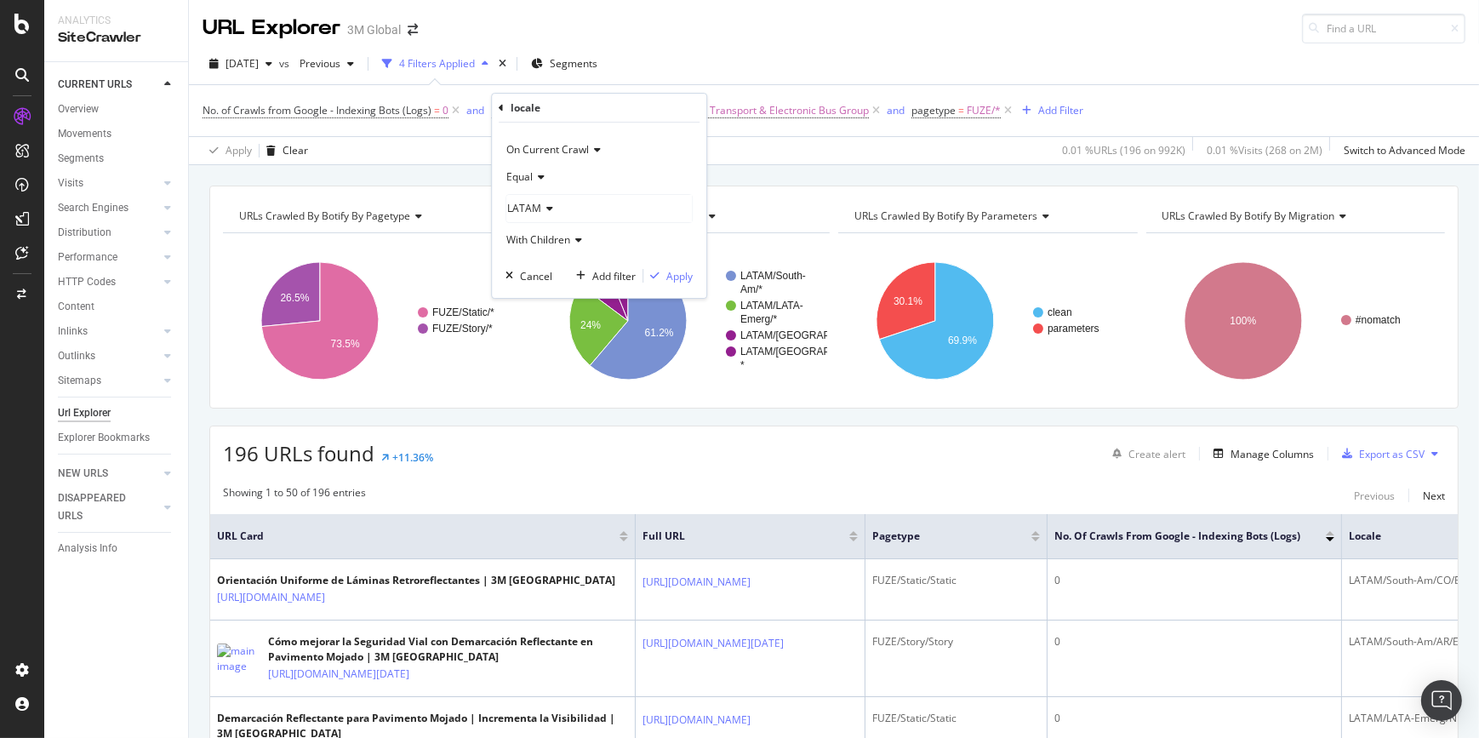
click at [544, 213] on icon at bounding box center [547, 208] width 12 height 10
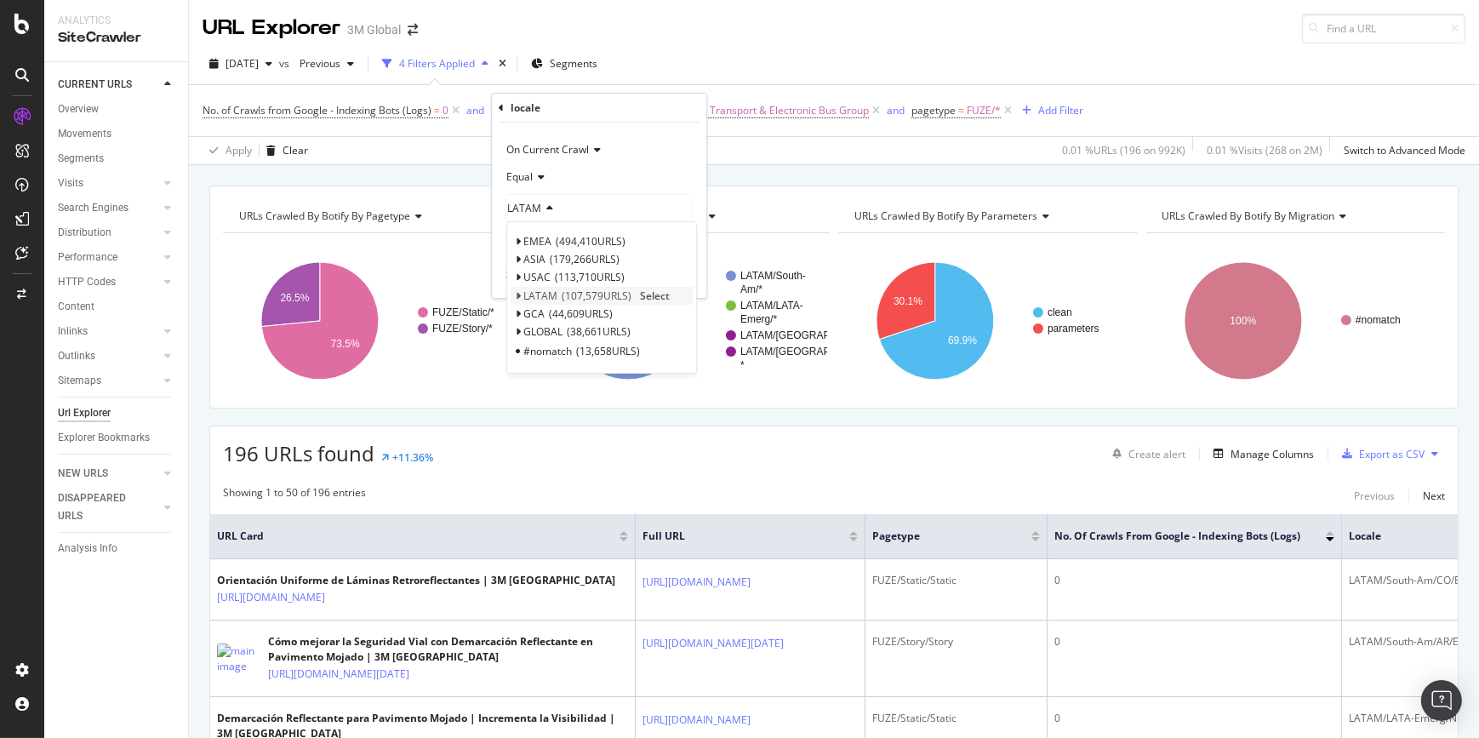
click at [518, 295] on icon at bounding box center [518, 296] width 6 height 10
click at [528, 312] on icon at bounding box center [526, 314] width 6 height 10
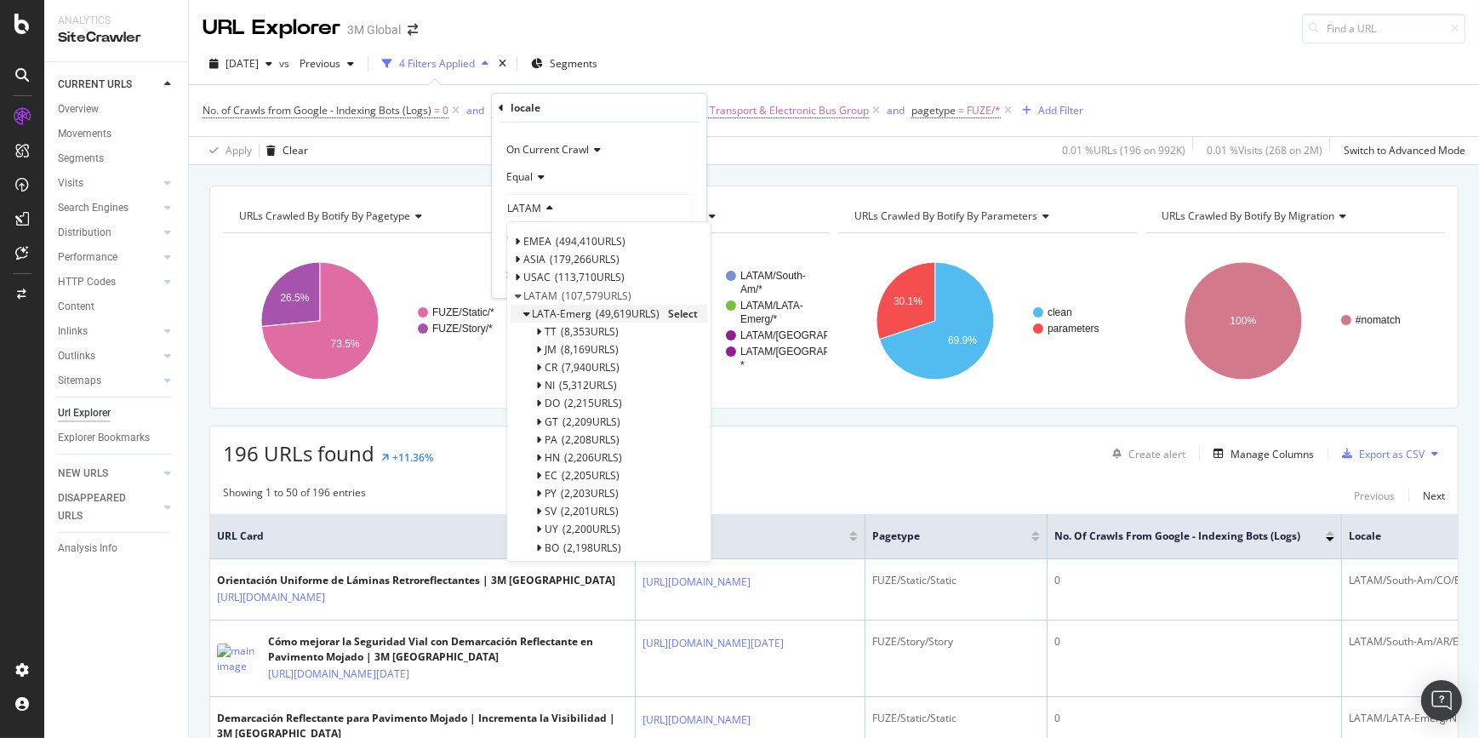
click at [528, 312] on icon at bounding box center [526, 314] width 6 height 10
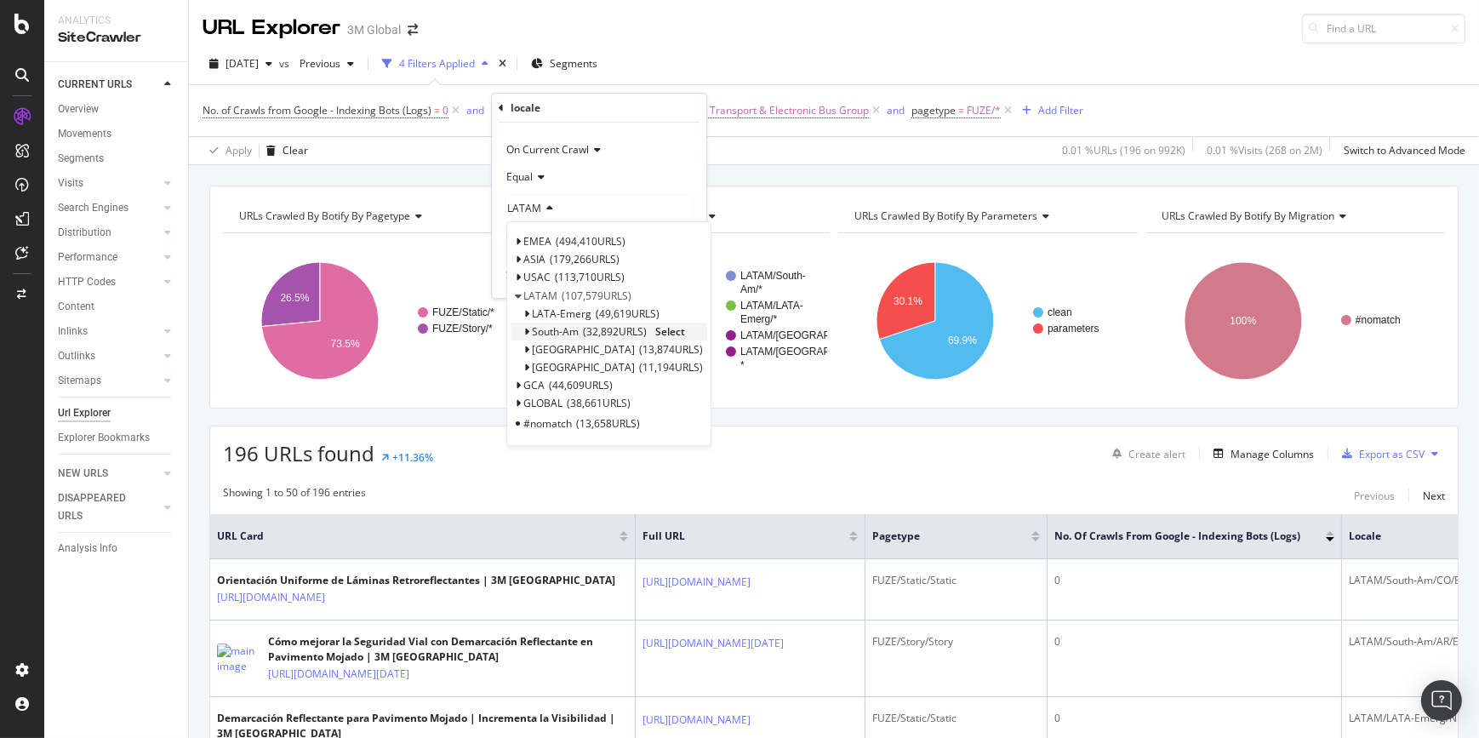
click at [523, 332] on icon at bounding box center [526, 332] width 6 height 10
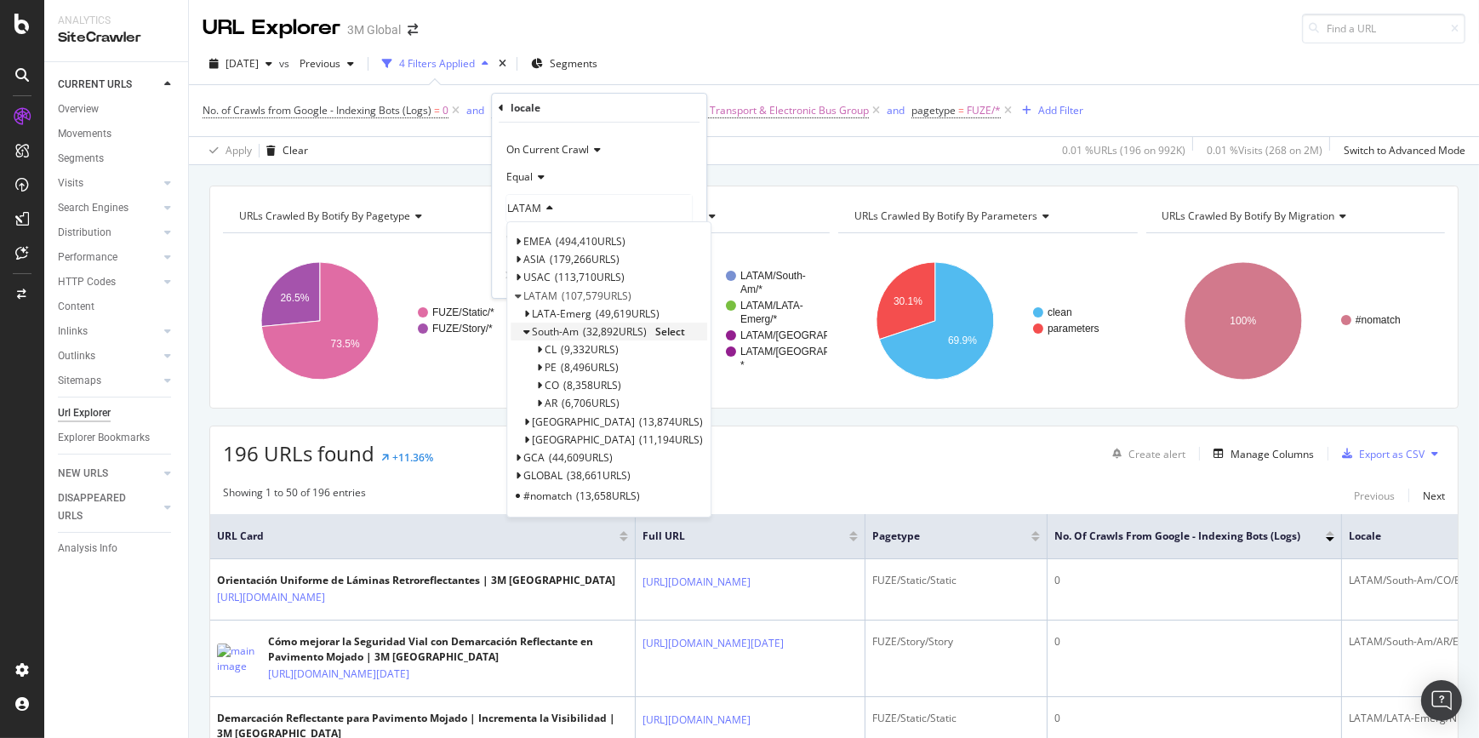
click at [523, 332] on icon at bounding box center [526, 332] width 6 height 10
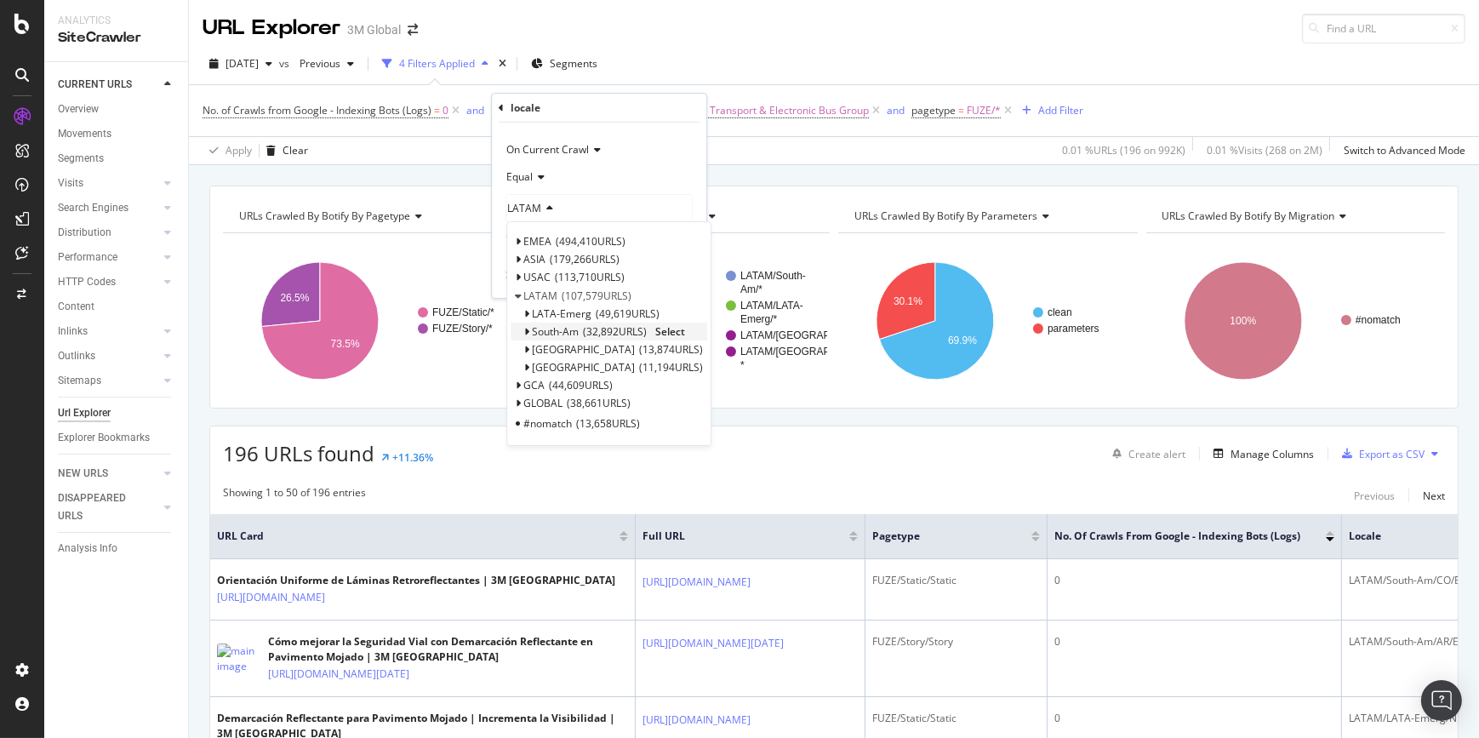
click at [523, 332] on icon at bounding box center [526, 332] width 6 height 10
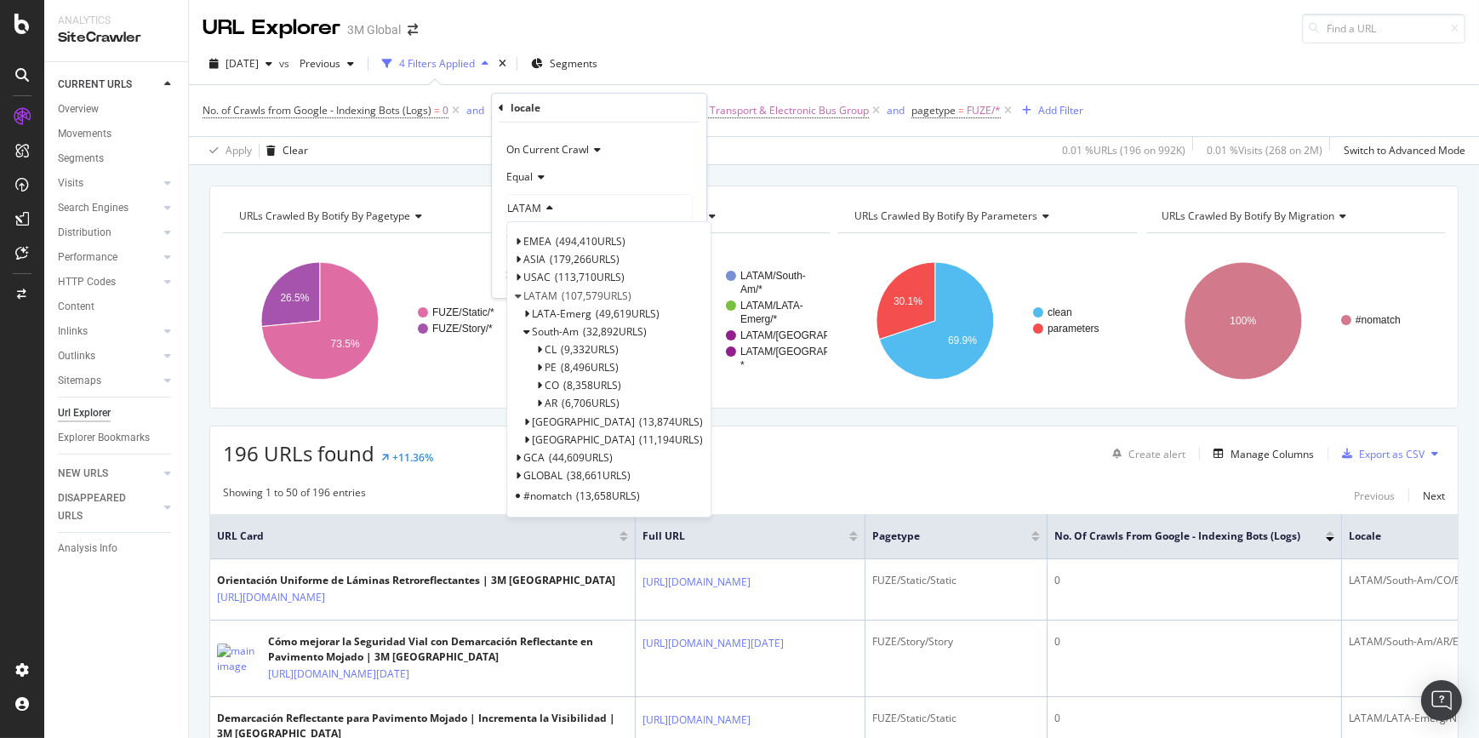
click at [754, 150] on div "Apply Clear 0.01 % URLs ( 196 on 992K ) 0.01 % Visits ( 268 on 2M ) Switch to A…" at bounding box center [834, 150] width 1290 height 28
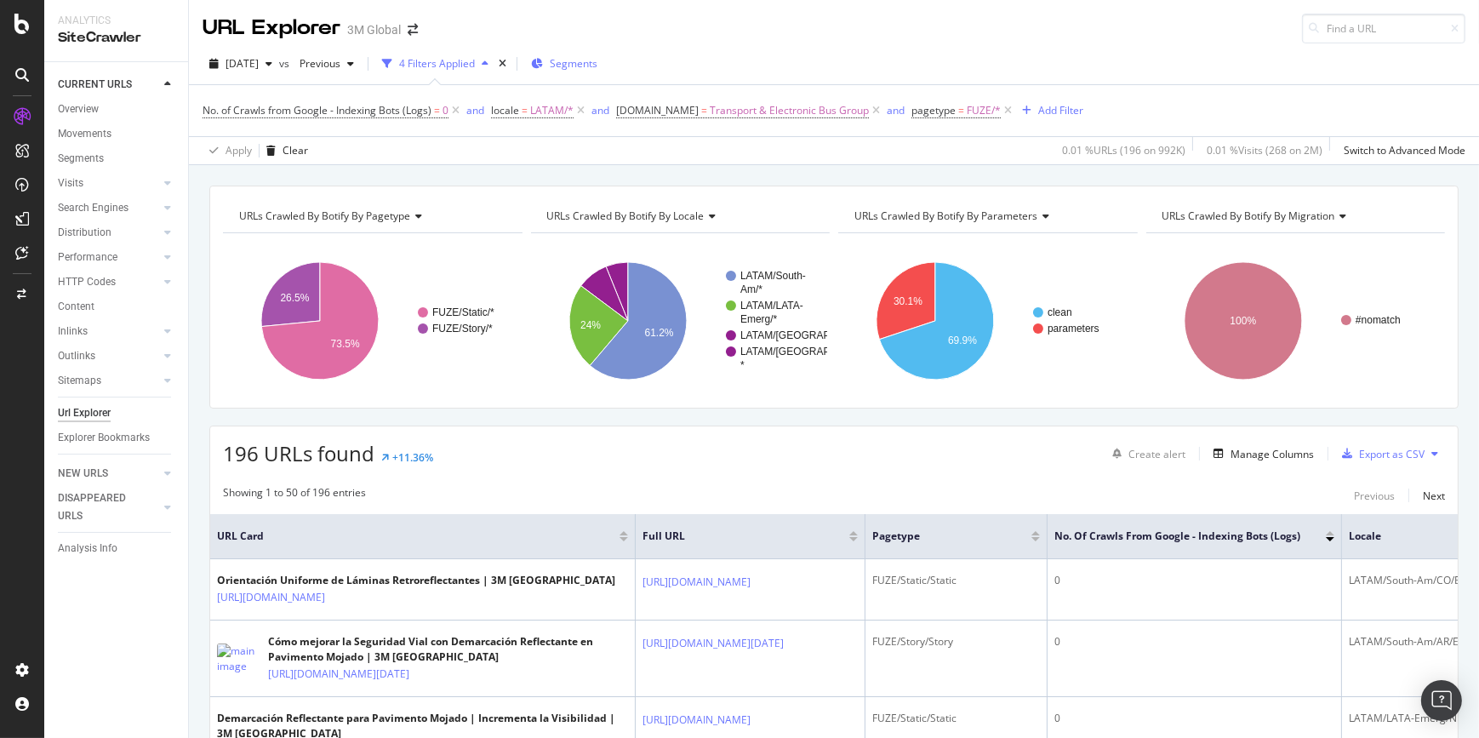
click at [593, 64] on span "Segments" at bounding box center [574, 63] width 48 height 14
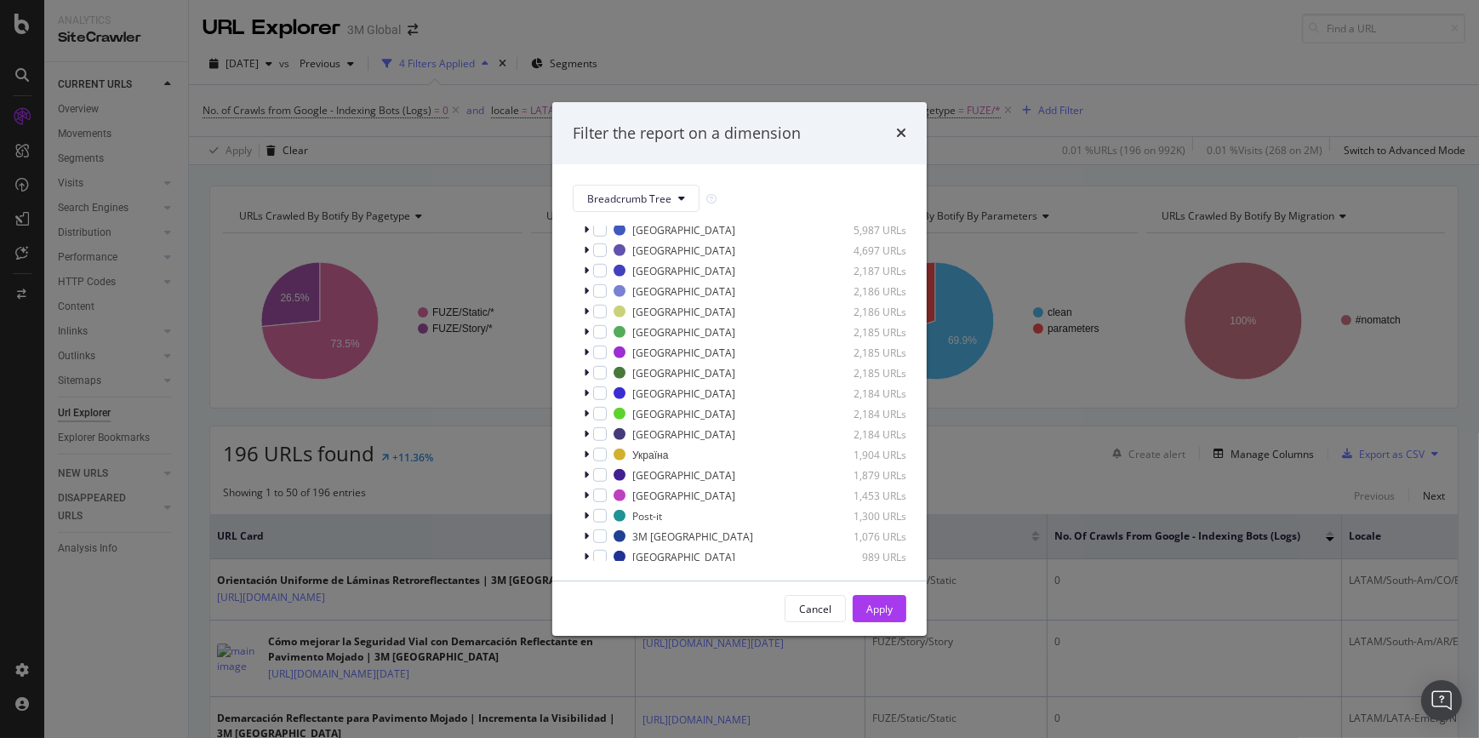
scroll to position [1545, 0]
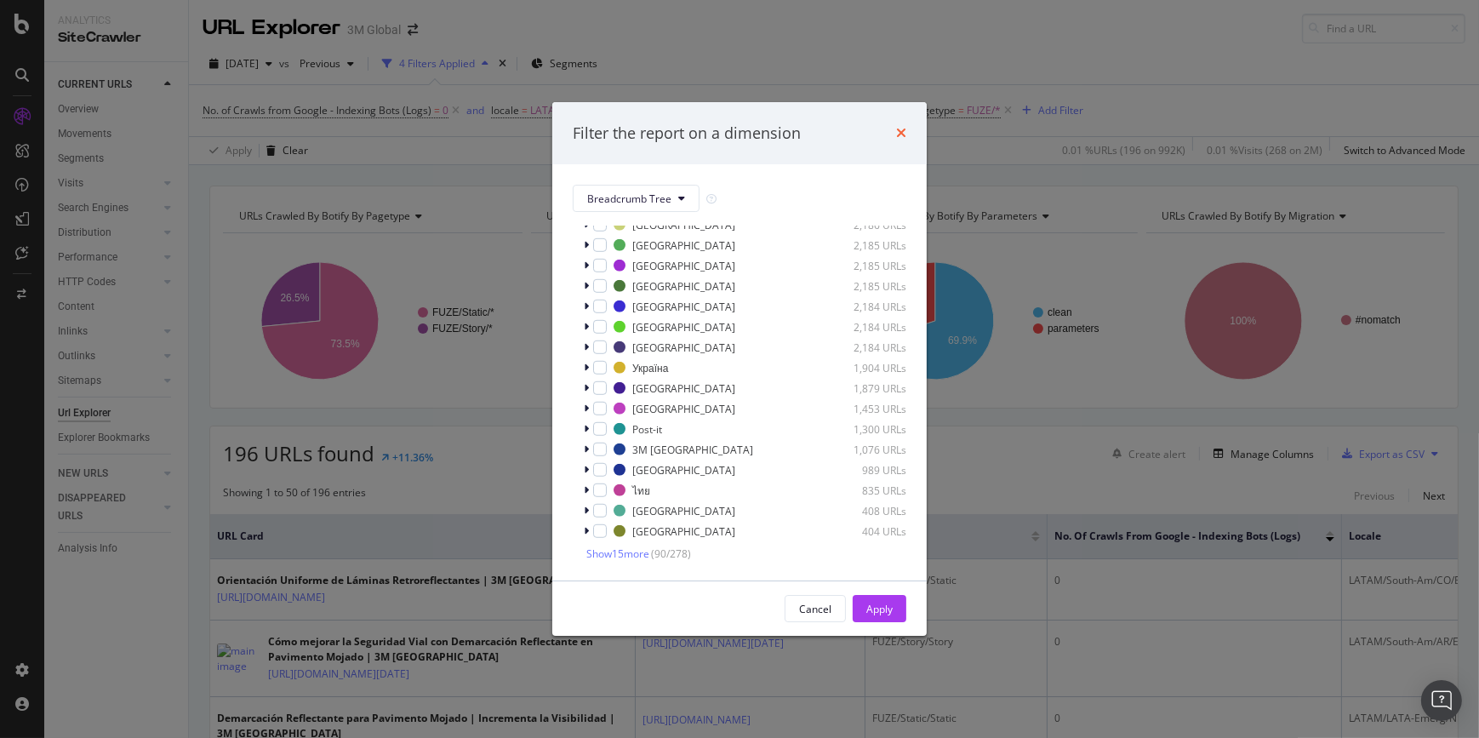
click at [901, 136] on icon "times" at bounding box center [901, 133] width 10 height 14
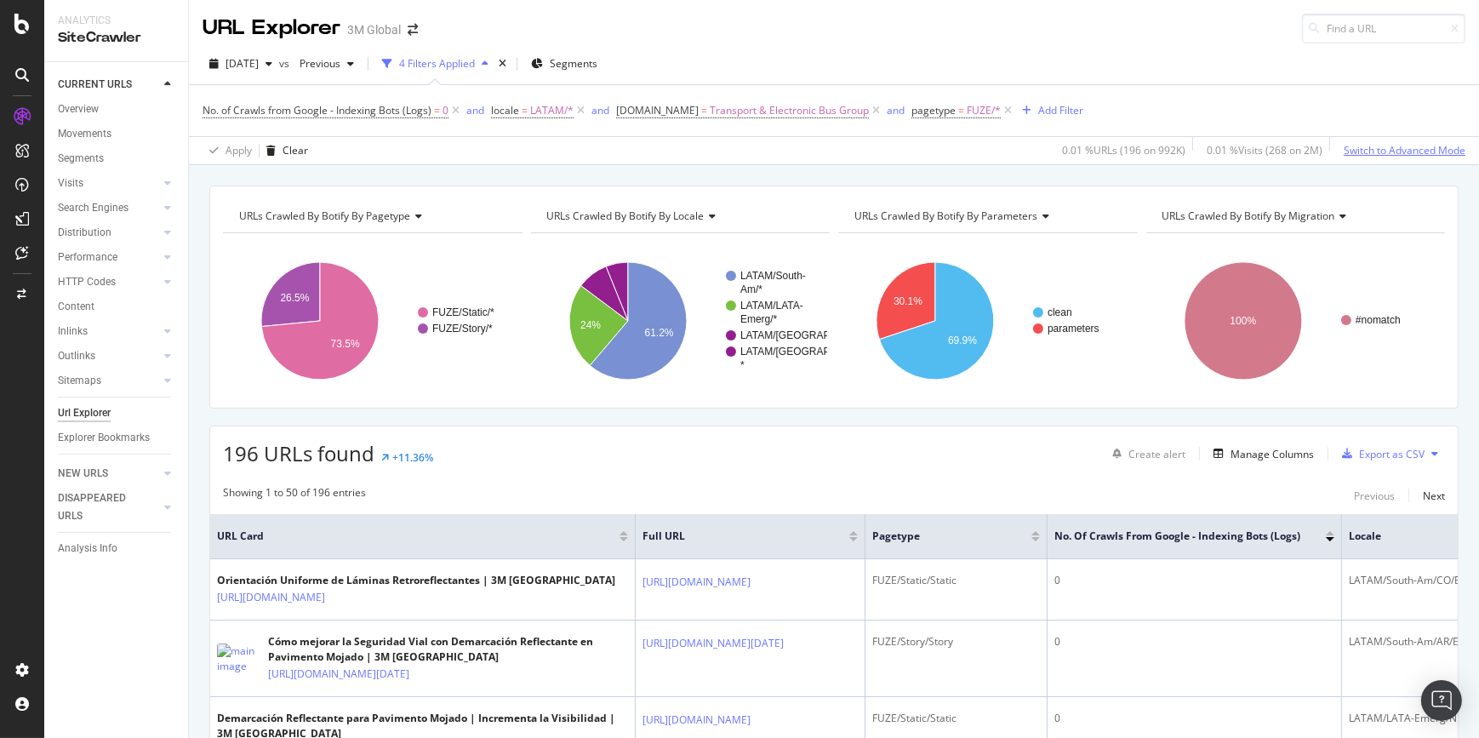
click at [1389, 151] on div "Switch to Advanced Mode" at bounding box center [1404, 150] width 122 height 14
click at [1157, 105] on div "Add Filter Group" at bounding box center [1152, 110] width 77 height 14
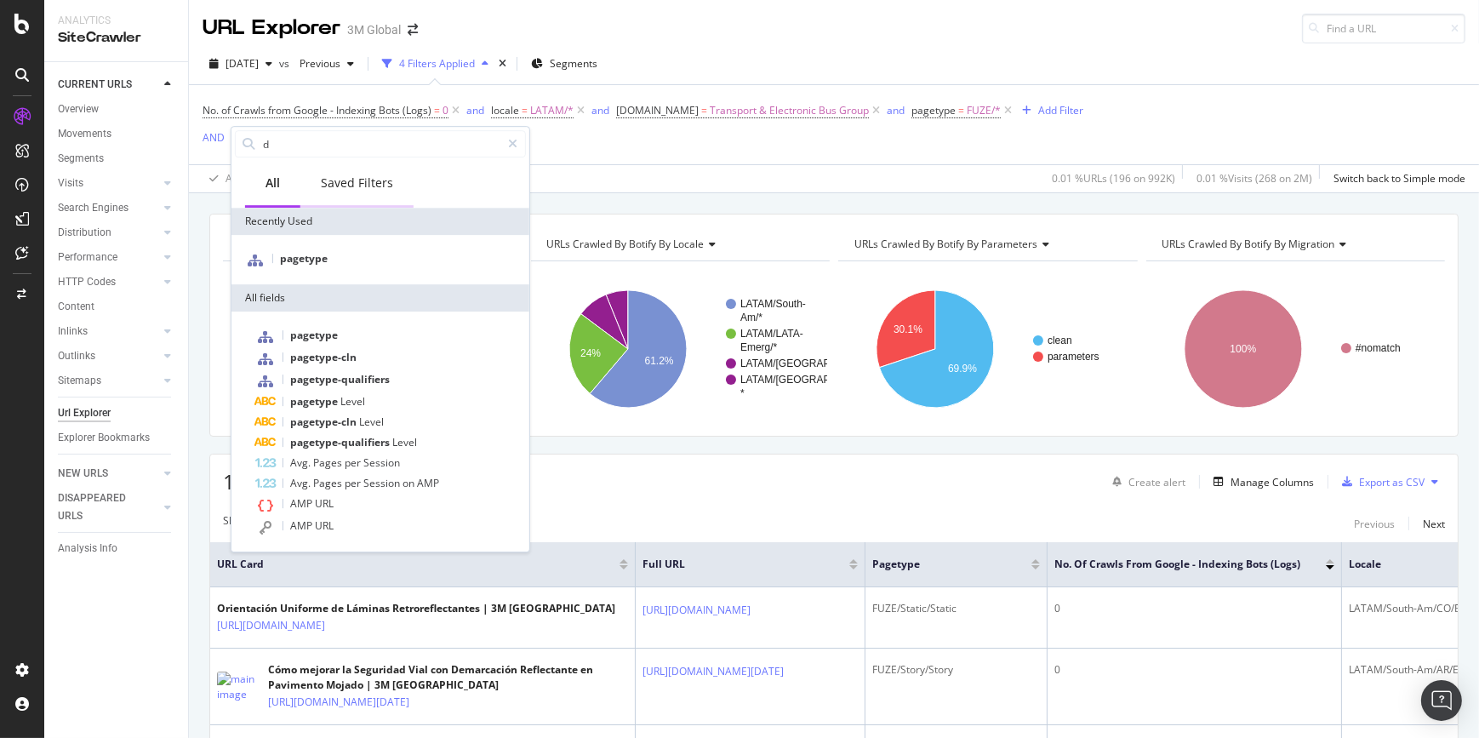
type input "dc"
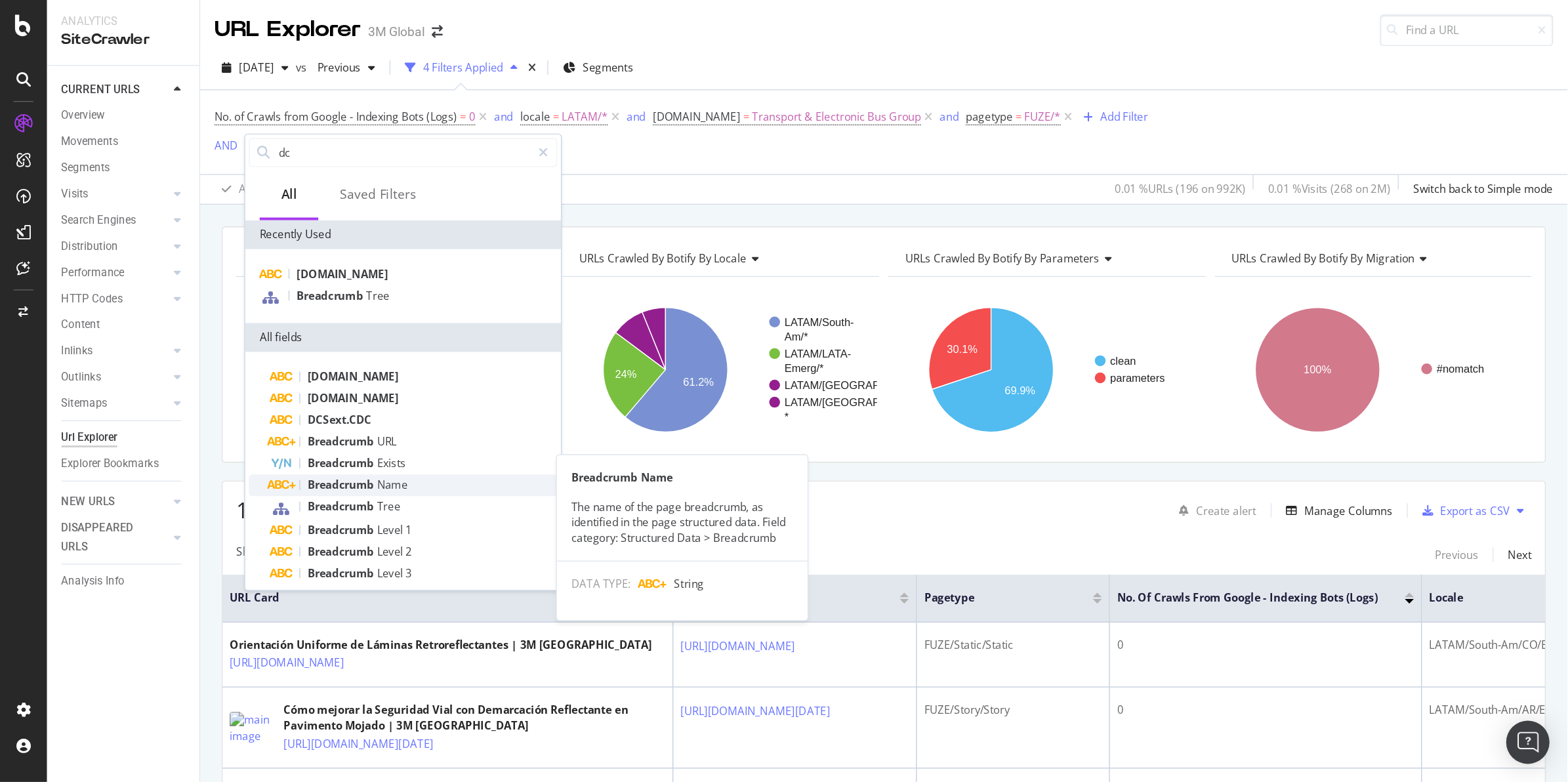
scroll to position [22, 0]
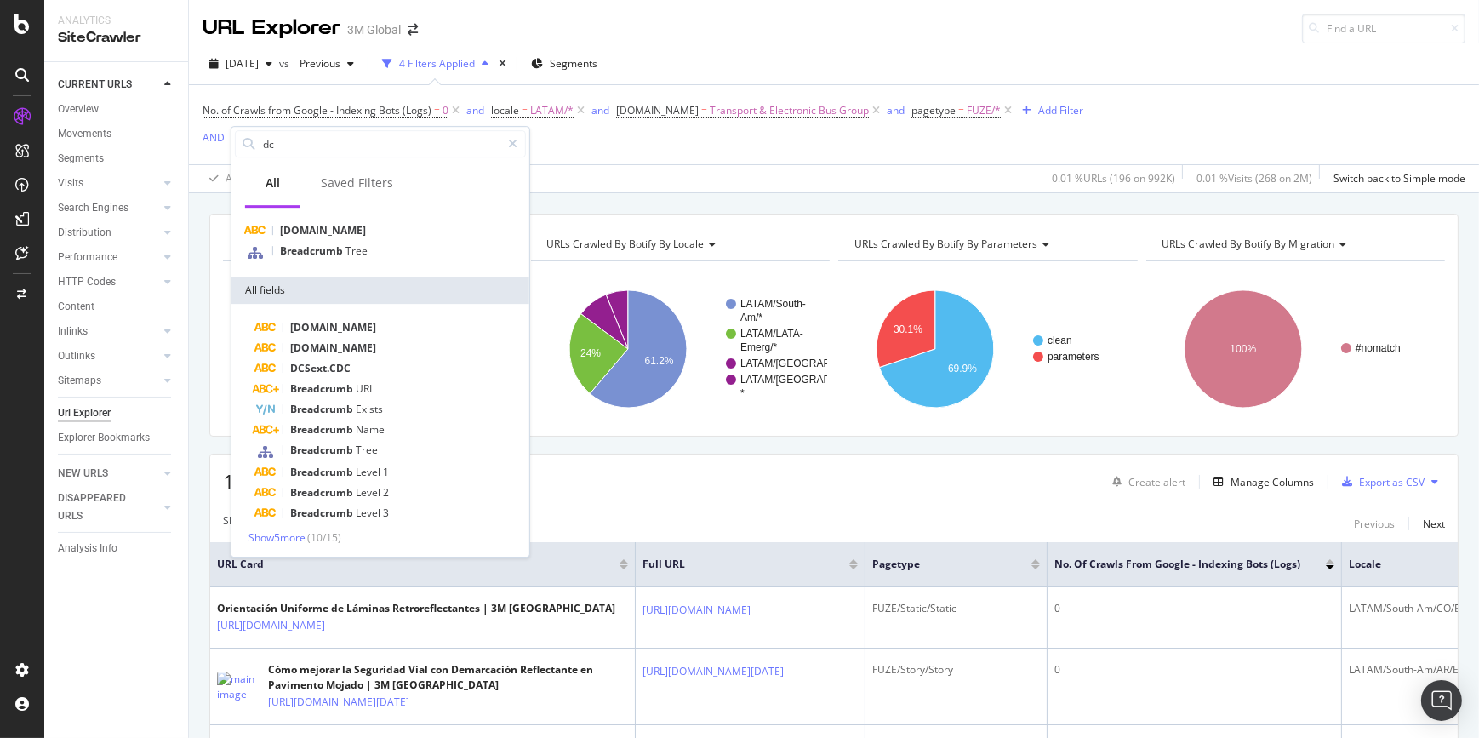
click at [1160, 104] on div "No. of Crawls from Google - Indexing Bots (Logs) = 0 and locale = LATAM/* and […" at bounding box center [833, 124] width 1262 height 79
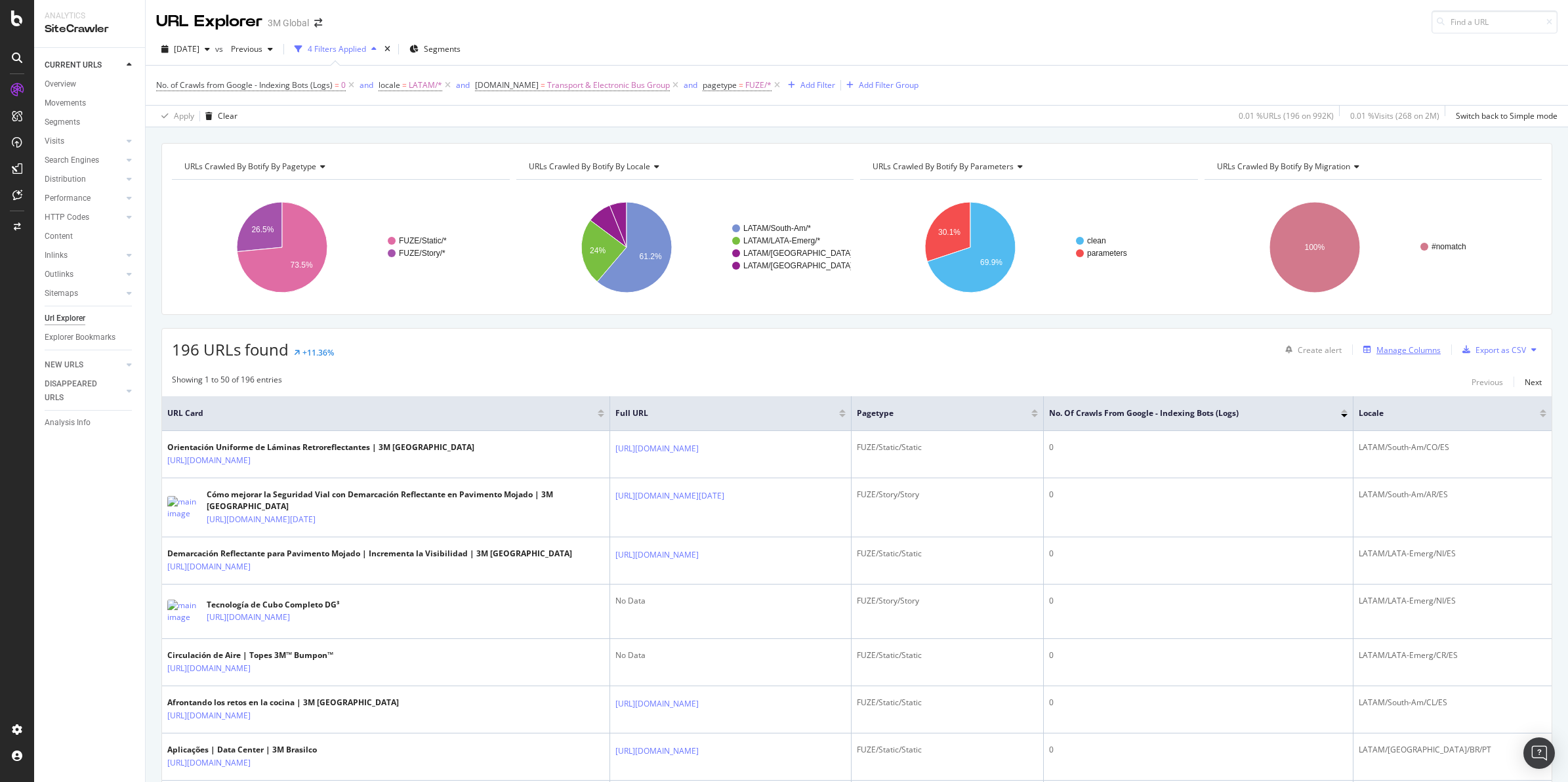
click at [1254, 352] on div "Manage Columns" at bounding box center [1408, 350] width 64 height 11
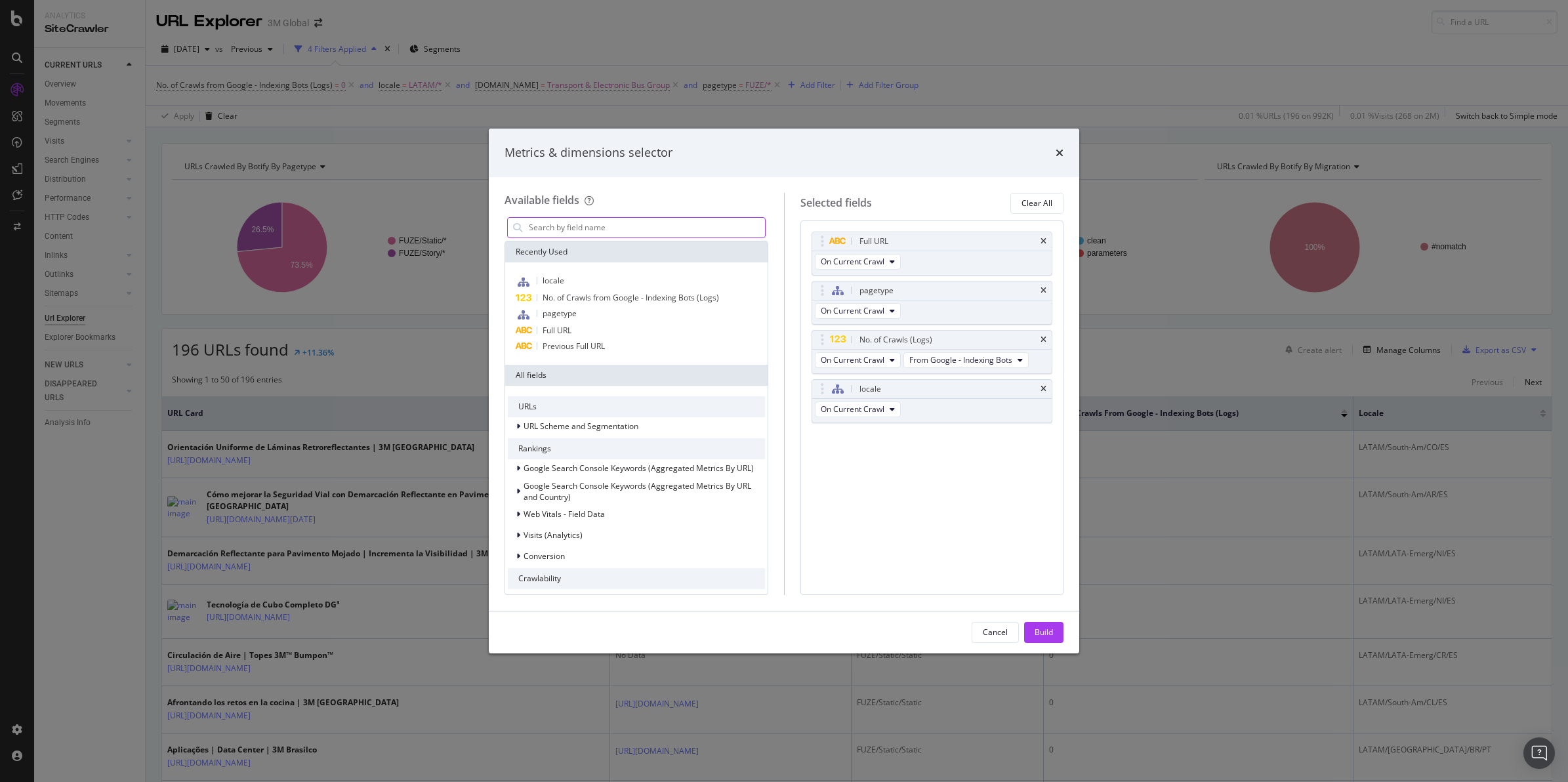
click at [592, 230] on input "modal" at bounding box center [646, 228] width 238 height 20
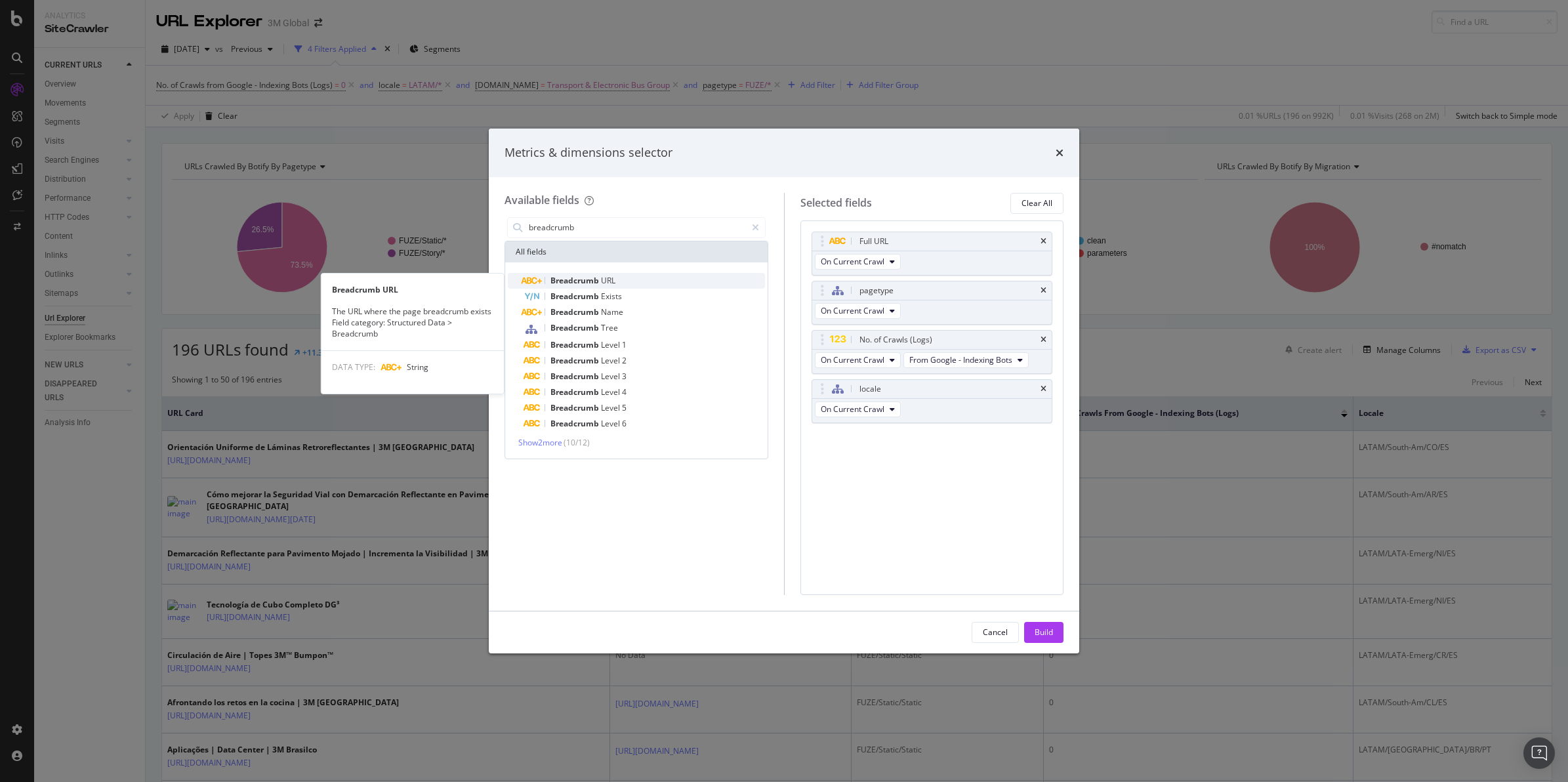
type input "breadcrumb"
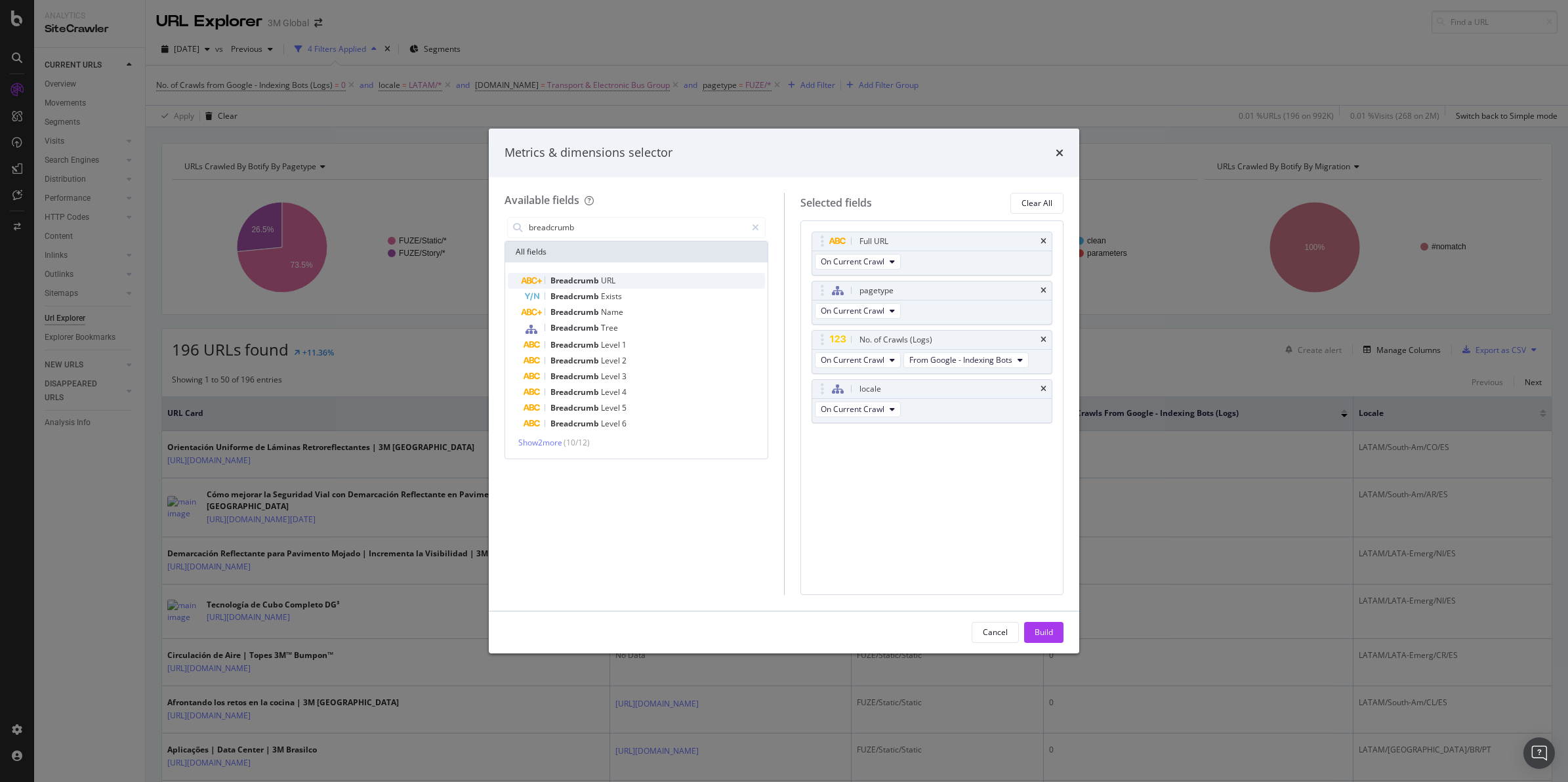
click at [632, 283] on div "Breadcrumb URL" at bounding box center [644, 281] width 241 height 15
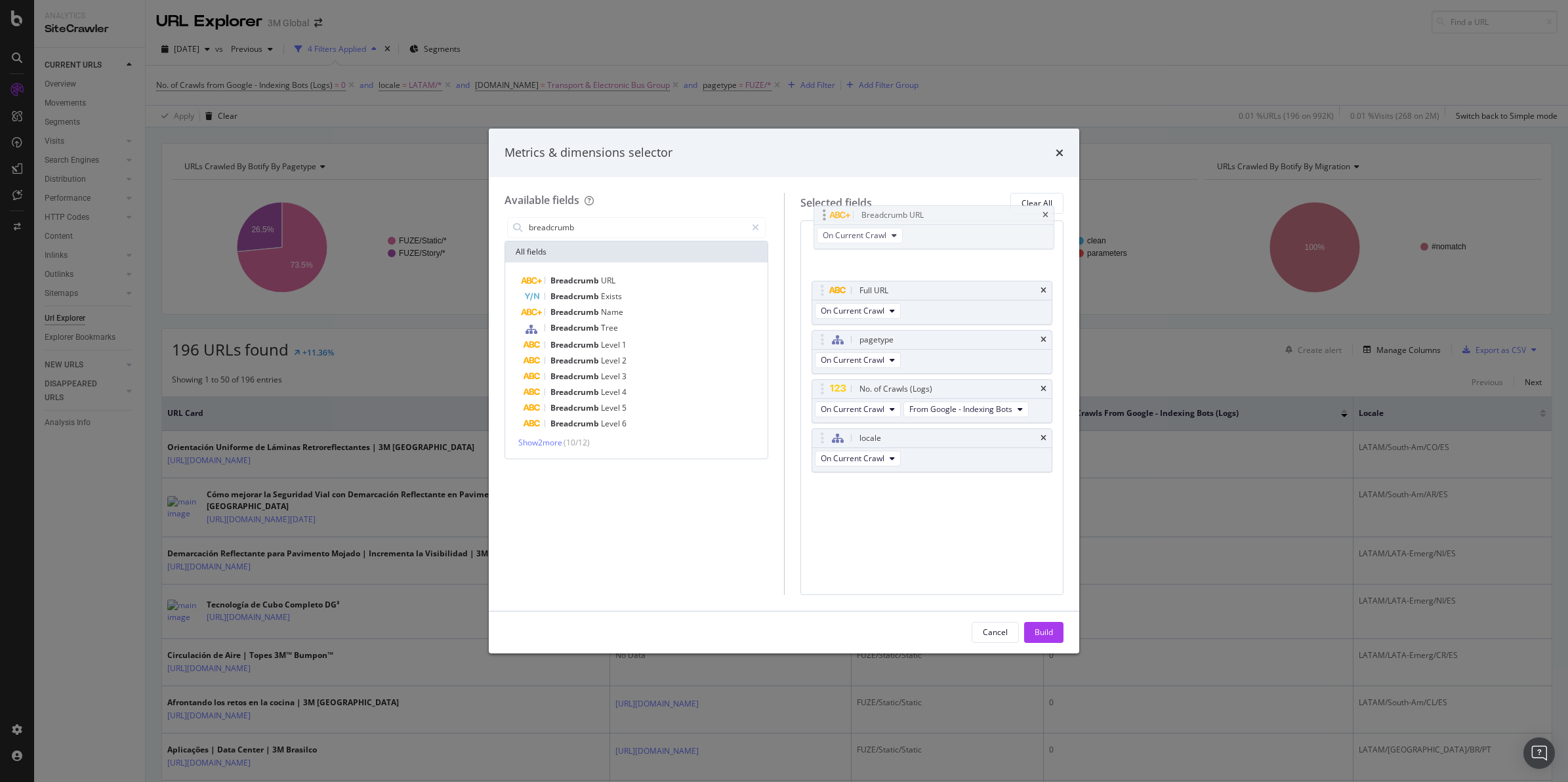
drag, startPoint x: 935, startPoint y: 437, endPoint x: 930, endPoint y: 221, distance: 216.1
click at [933, 217] on body "Analytics SiteCrawler CURRENT URLS Overview Movements Segments Visits Analysis …" at bounding box center [784, 391] width 1568 height 782
click at [1057, 625] on button "Build" at bounding box center [1044, 632] width 39 height 21
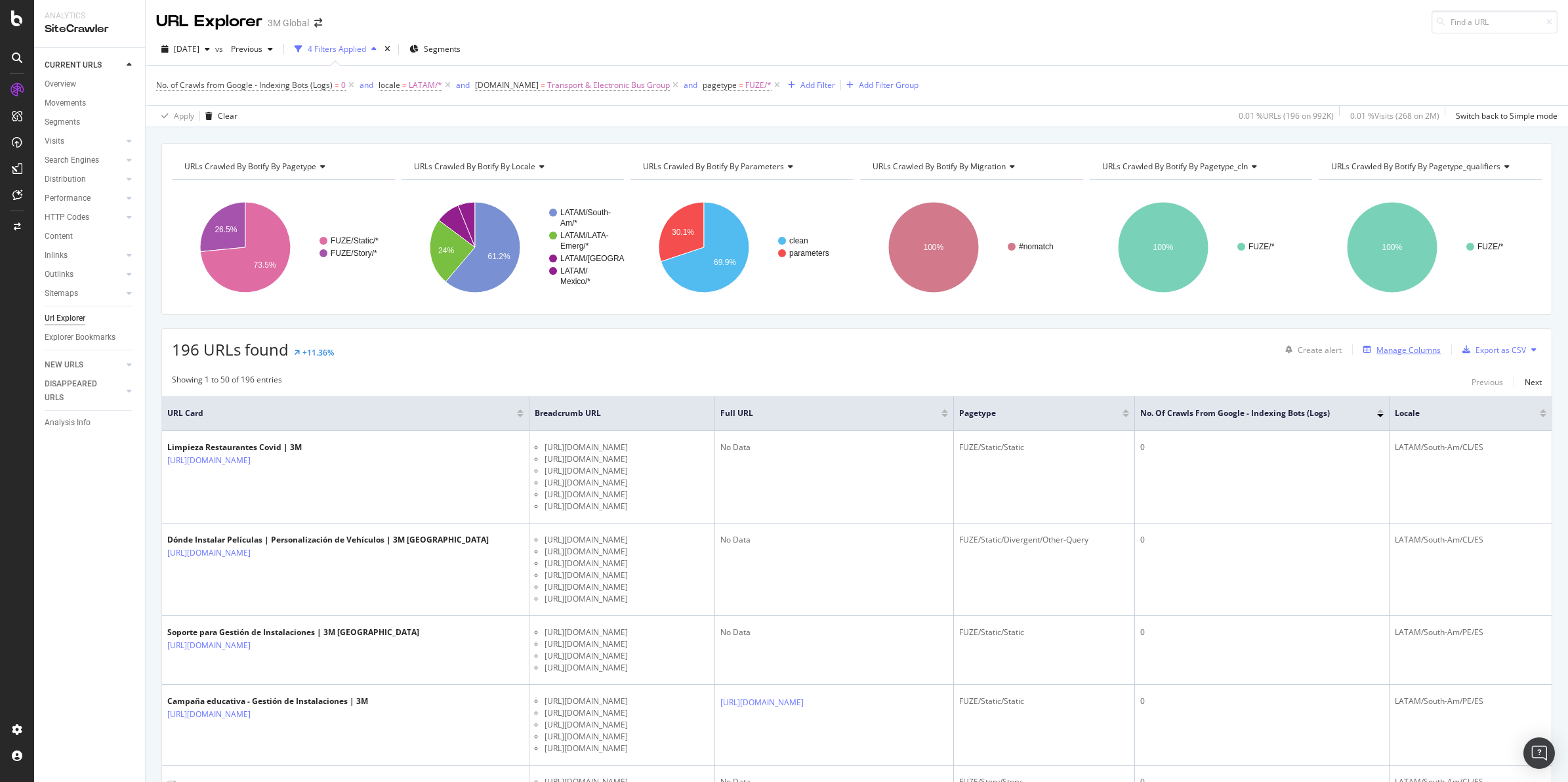
click at [1254, 349] on div "Manage Columns" at bounding box center [1408, 350] width 64 height 11
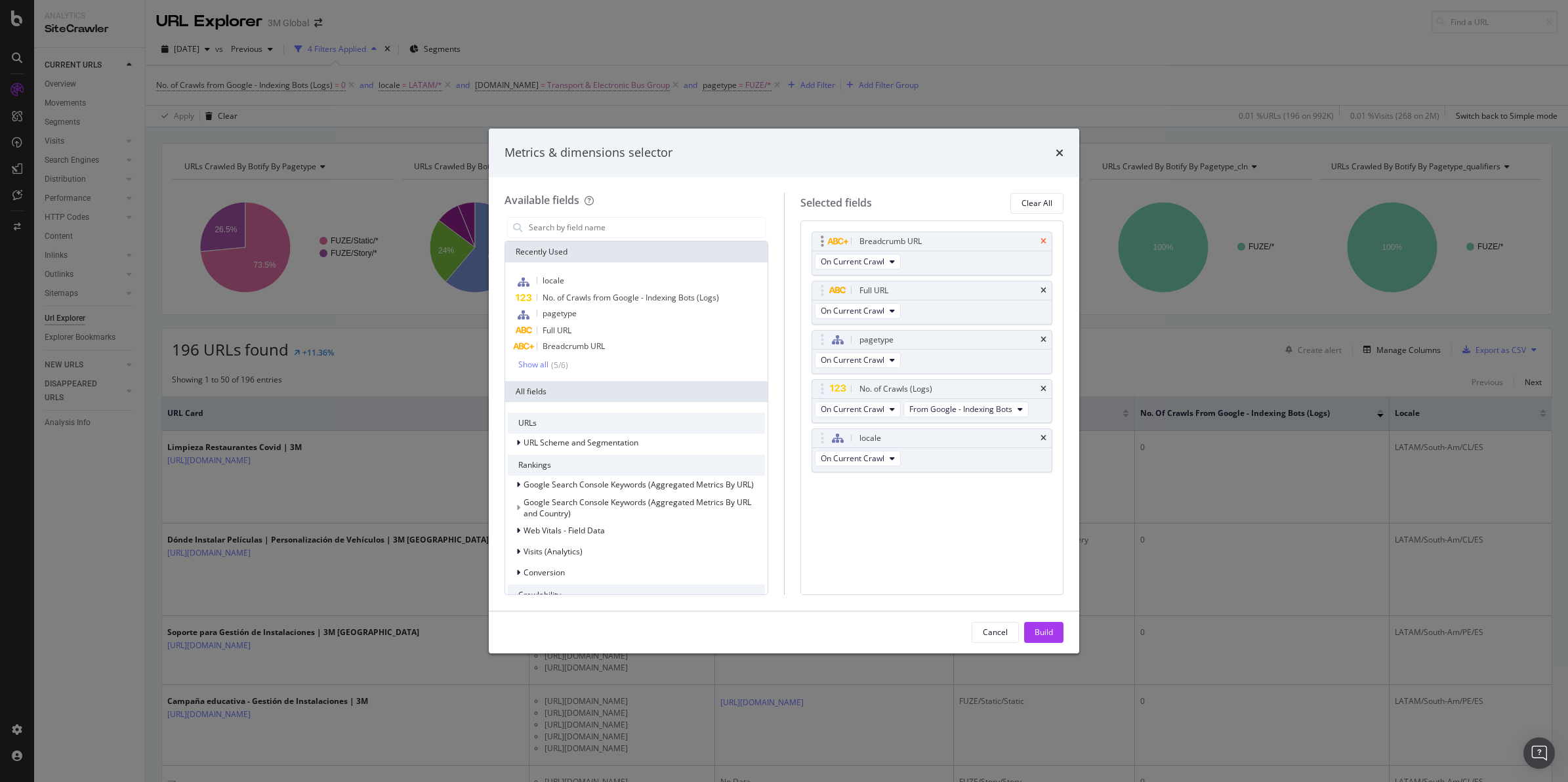
click at [1042, 238] on icon "times" at bounding box center [1044, 241] width 6 height 8
click at [548, 226] on input "modal" at bounding box center [646, 228] width 238 height 20
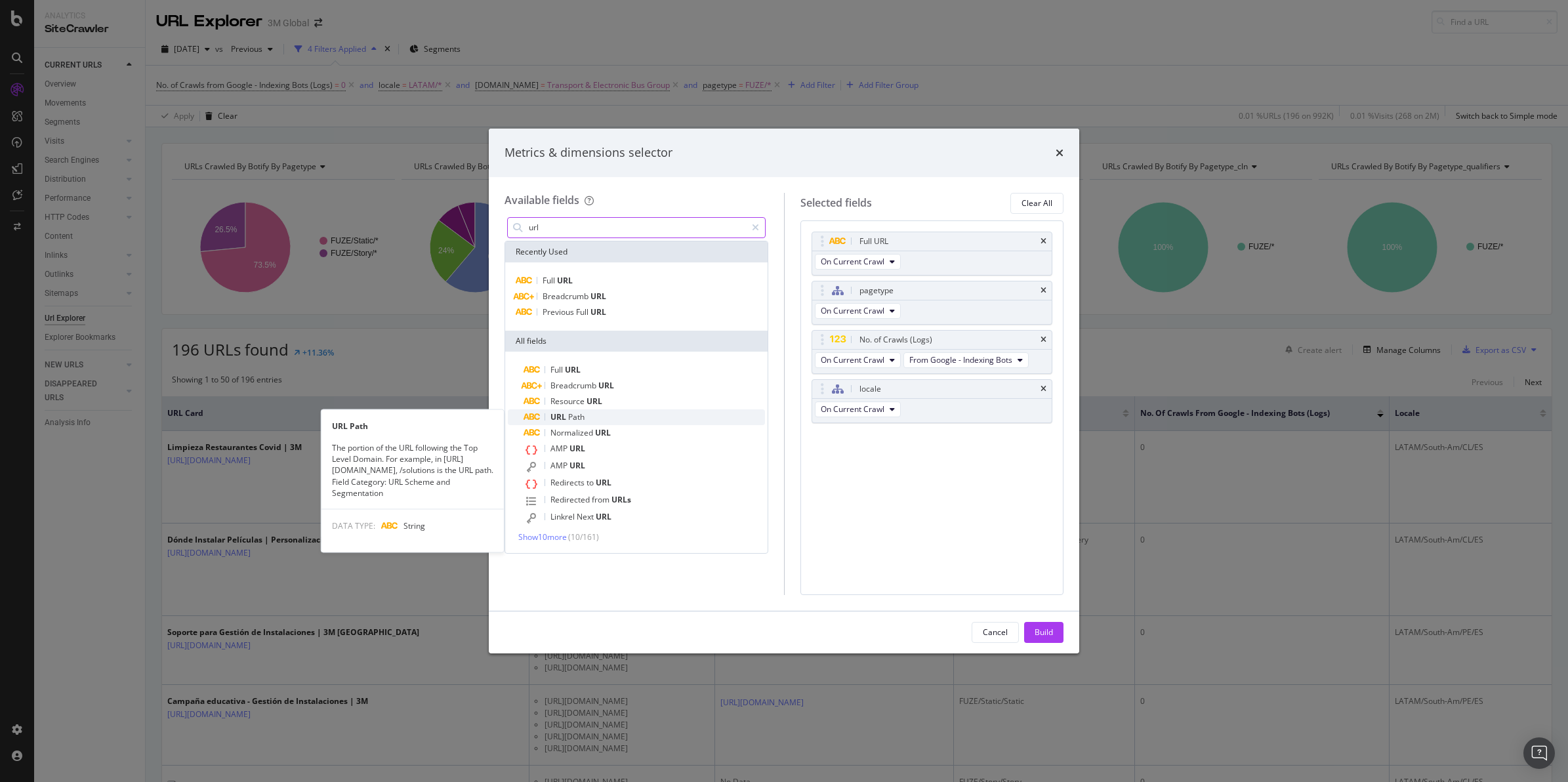
type input "url"
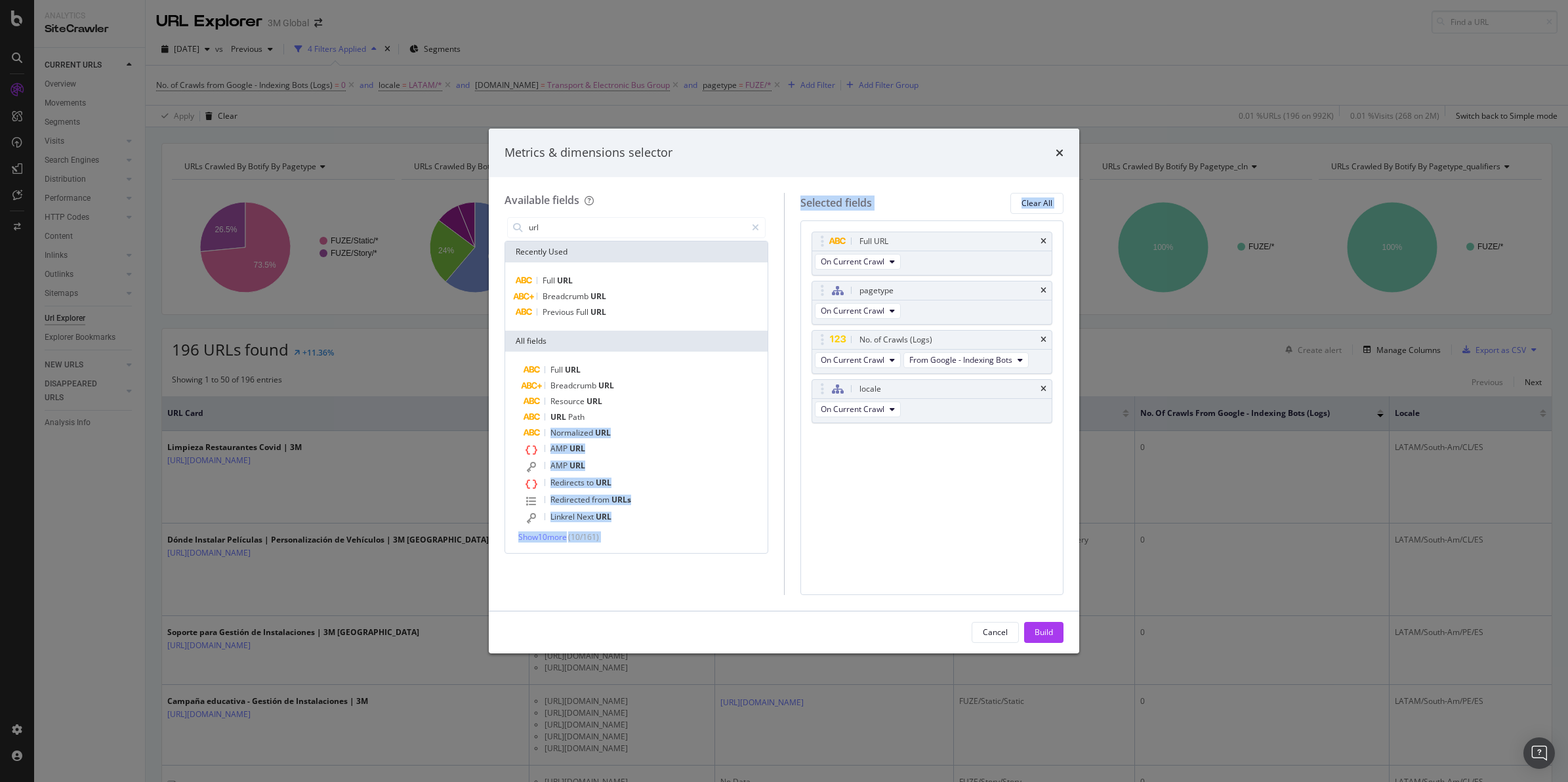
drag, startPoint x: 610, startPoint y: 419, endPoint x: 802, endPoint y: 379, distance: 196.1
click at [802, 379] on div "Available fields url Recently Used Full URL Breadcrumb URL Previous Full URL Al…" at bounding box center [784, 393] width 559 height 402
click at [784, 463] on div "Selected fields Clear All Full URL On Current Crawl pagetype On Current Crawl N…" at bounding box center [924, 393] width 280 height 402
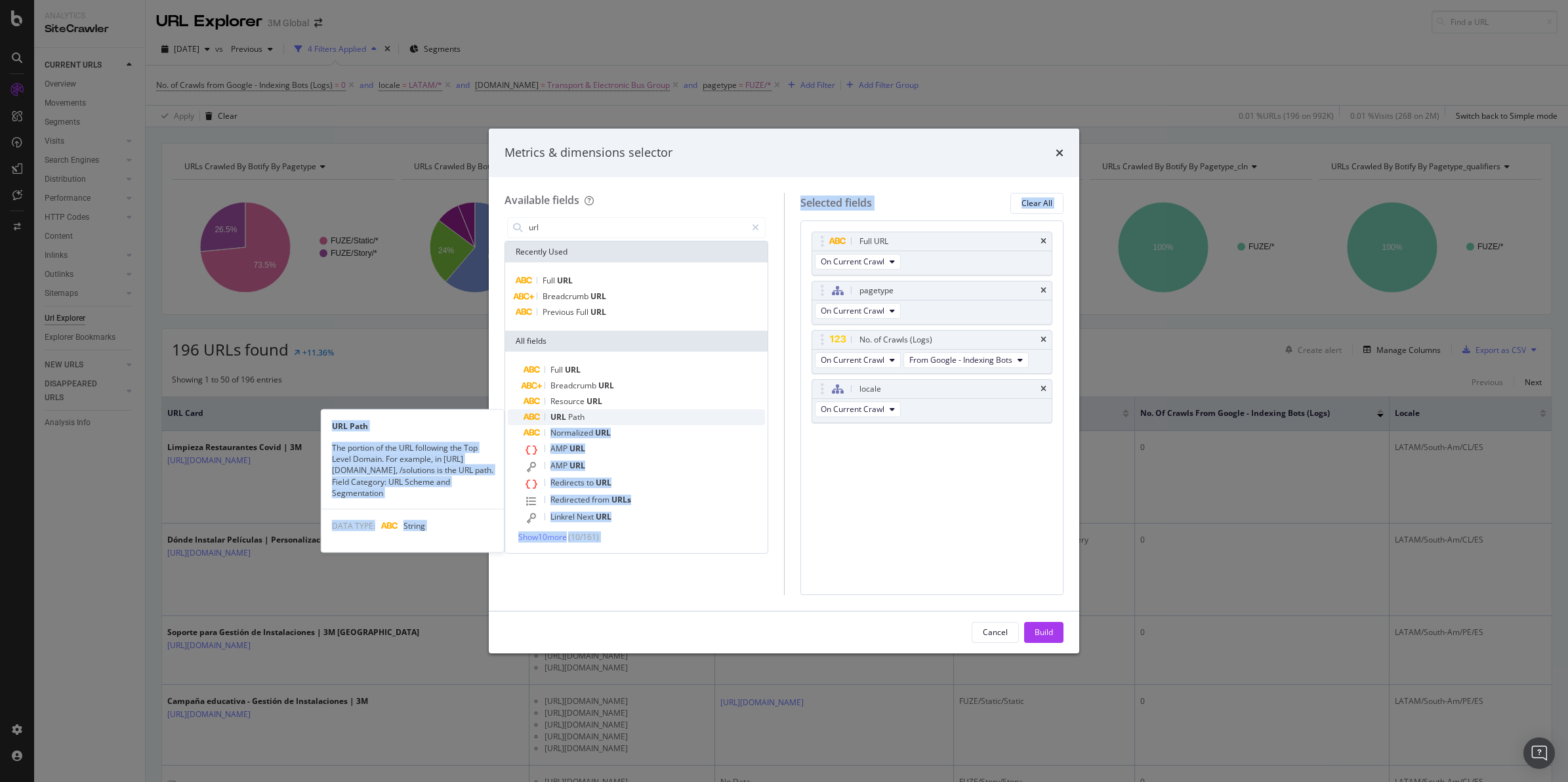
click at [601, 415] on div "URL Path" at bounding box center [644, 417] width 241 height 15
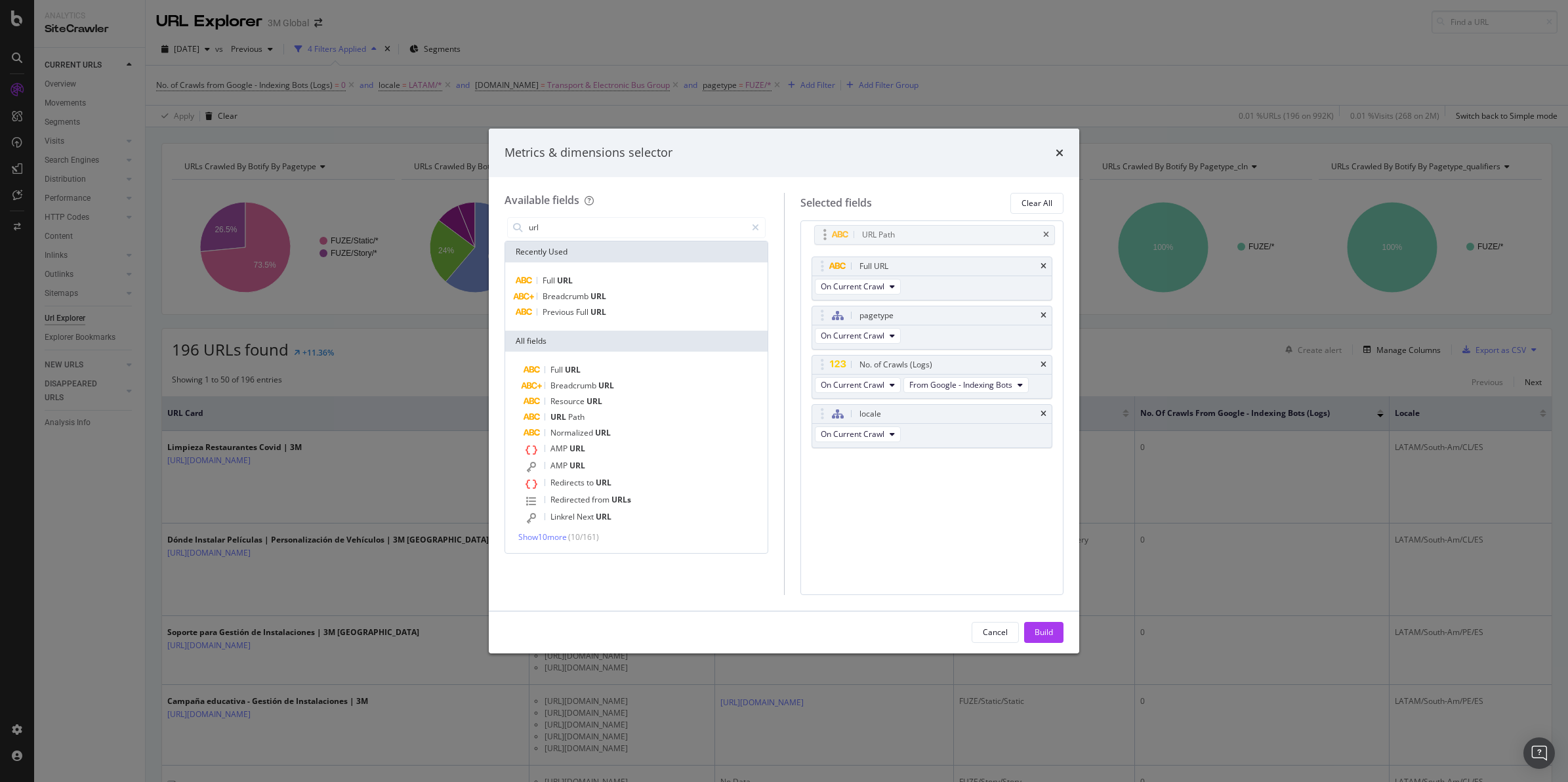
drag, startPoint x: 983, startPoint y: 441, endPoint x: 985, endPoint y: 236, distance: 205.0
click at [985, 236] on body "Analytics SiteCrawler CURRENT URLS Overview Movements Segments Visits Analysis …" at bounding box center [784, 391] width 1568 height 782
click at [1041, 625] on div "Build" at bounding box center [1044, 632] width 19 height 11
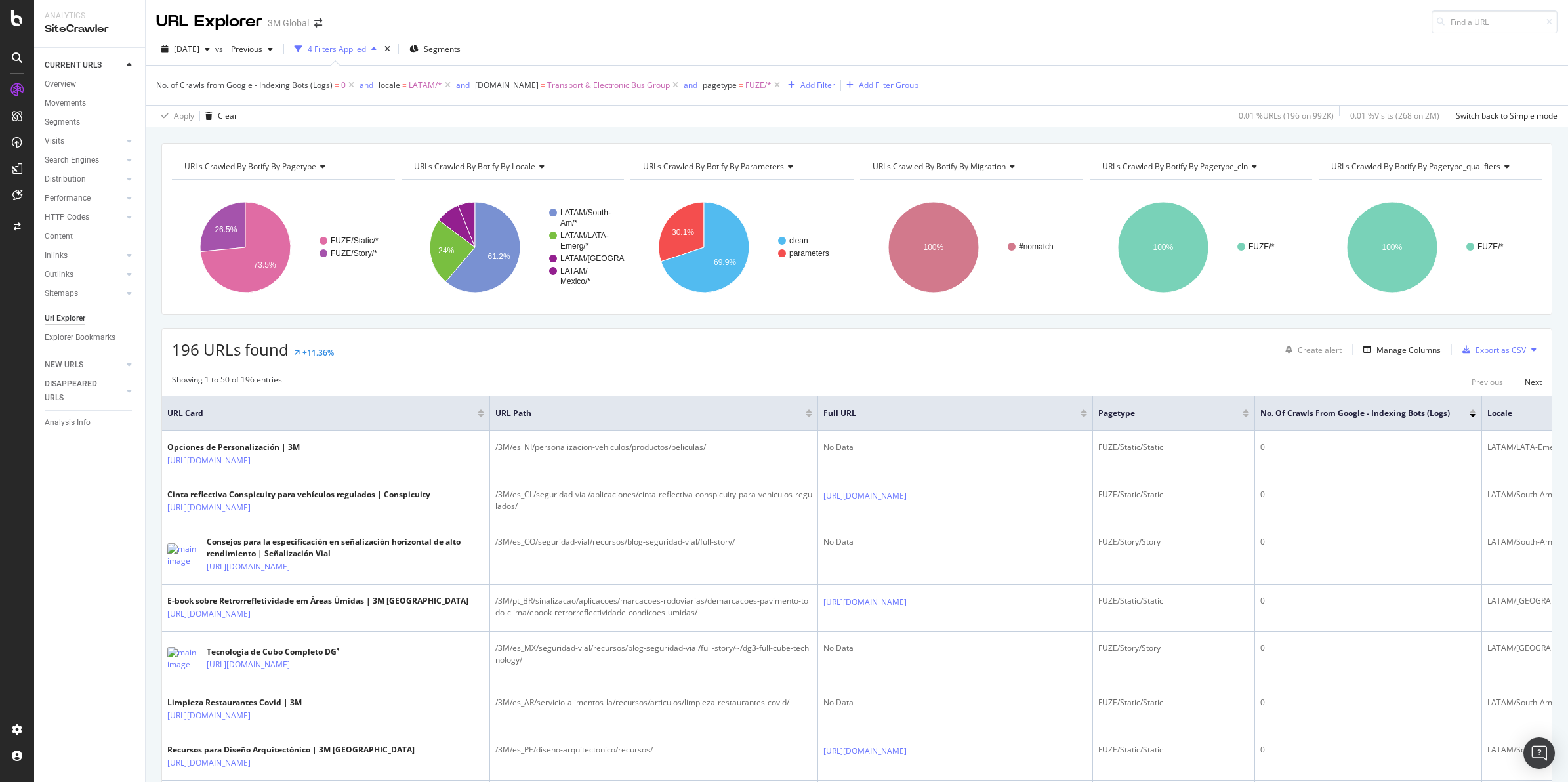
drag, startPoint x: 345, startPoint y: 414, endPoint x: 296, endPoint y: 424, distance: 50.0
click at [404, 420] on span "URL Card" at bounding box center [321, 413] width 307 height 12
click at [666, 238] on icon "A chart." at bounding box center [681, 231] width 46 height 59
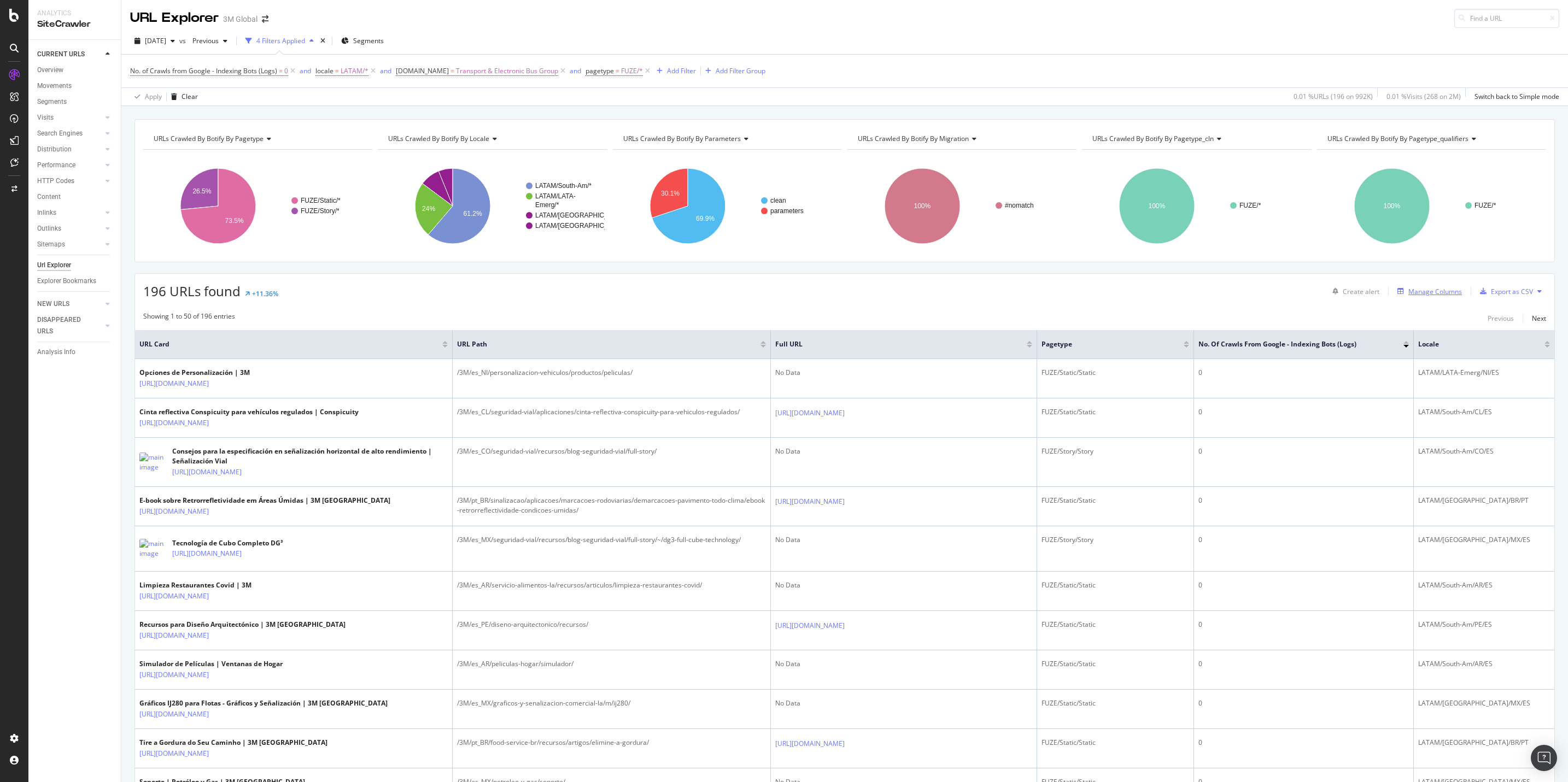
click at [1045, 294] on div "Manage Columns" at bounding box center [1434, 292] width 53 height 9
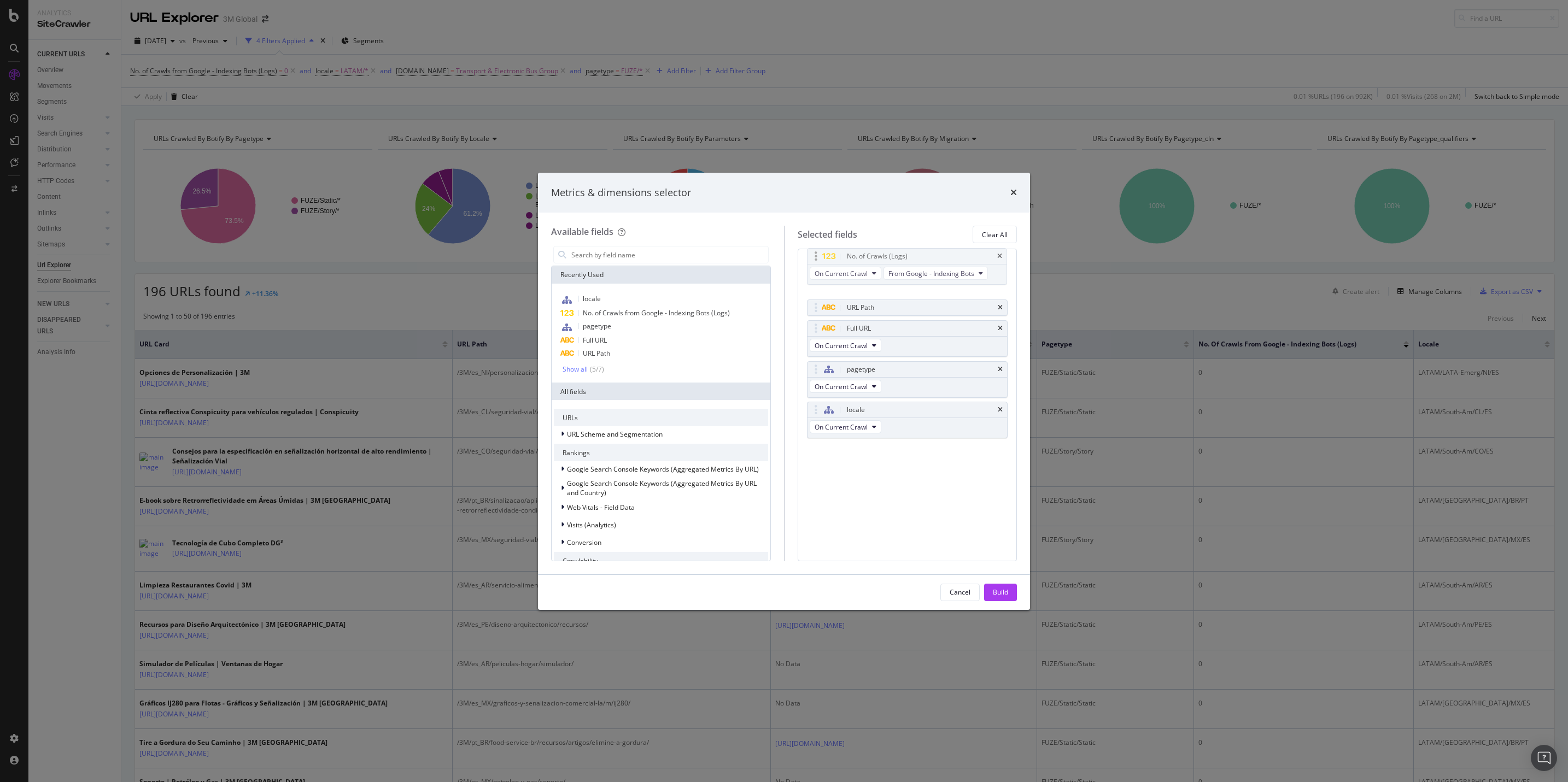
drag, startPoint x: 900, startPoint y: 369, endPoint x: 900, endPoint y: 254, distance: 115.0
click at [900, 254] on body "Analytics SiteCrawler CURRENT URLS Overview Movements Segments Visits Analysis …" at bounding box center [784, 391] width 1568 height 782
click at [1004, 521] on div "Build" at bounding box center [1001, 592] width 15 height 9
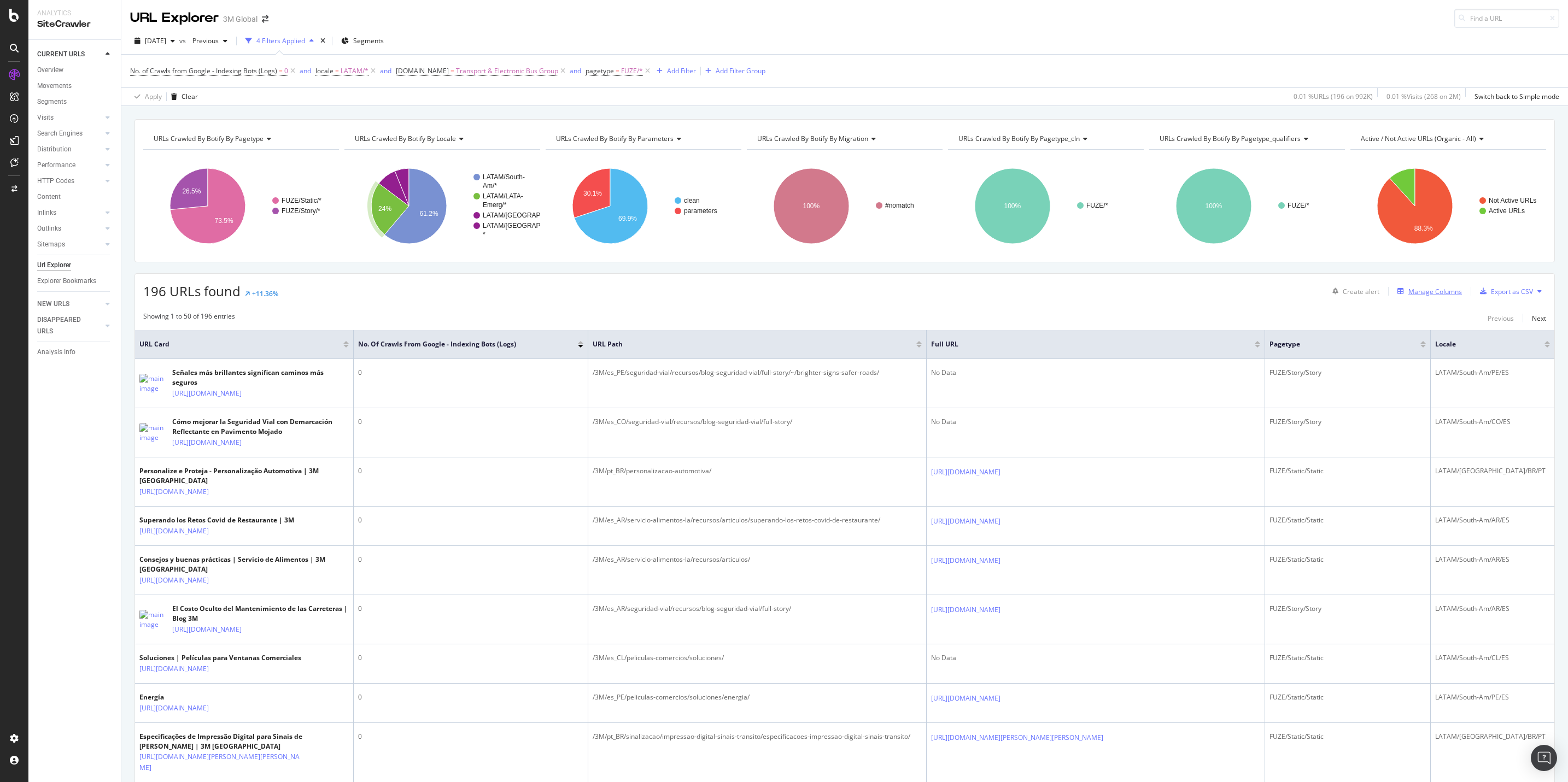
click at [1045, 296] on div "Manage Columns" at bounding box center [1434, 292] width 53 height 9
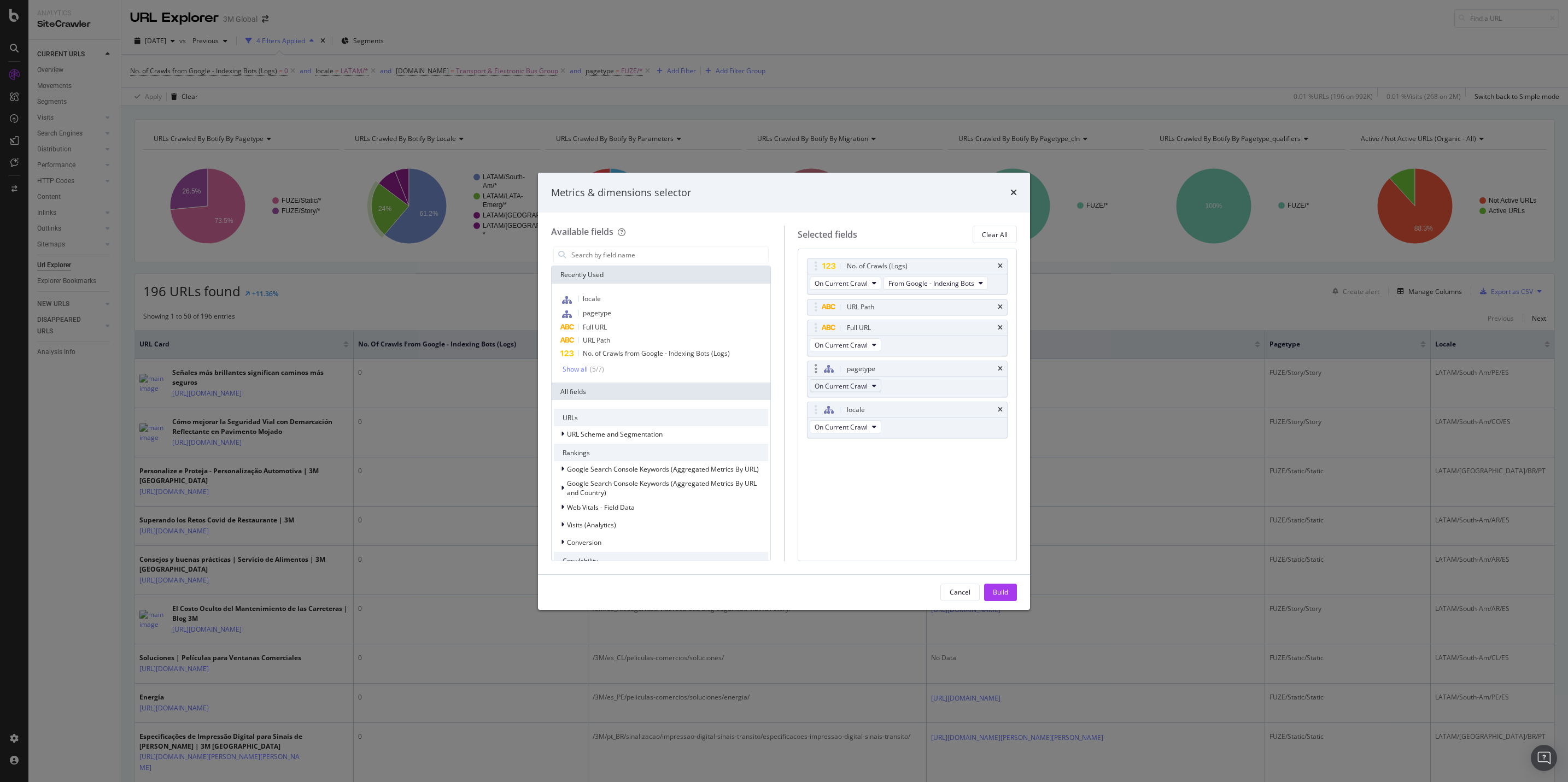
click at [864, 389] on span "On Current Crawl" at bounding box center [841, 386] width 53 height 9
click at [924, 384] on div "pagetype On Current Crawl" at bounding box center [907, 378] width 201 height 37
click at [1013, 190] on icon "times" at bounding box center [1013, 193] width 6 height 9
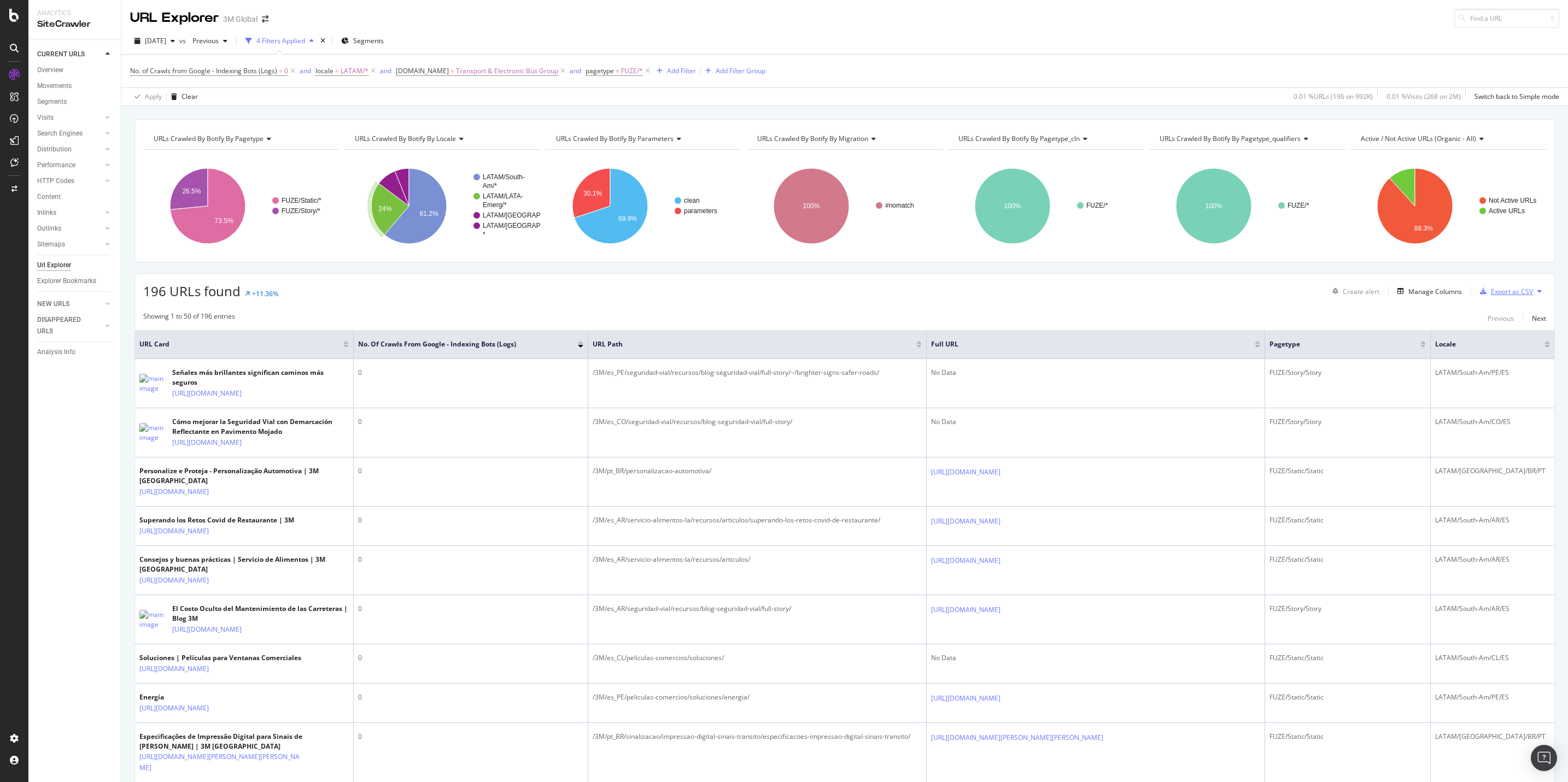
click at [1045, 290] on div "Export as CSV" at bounding box center [1512, 292] width 42 height 9
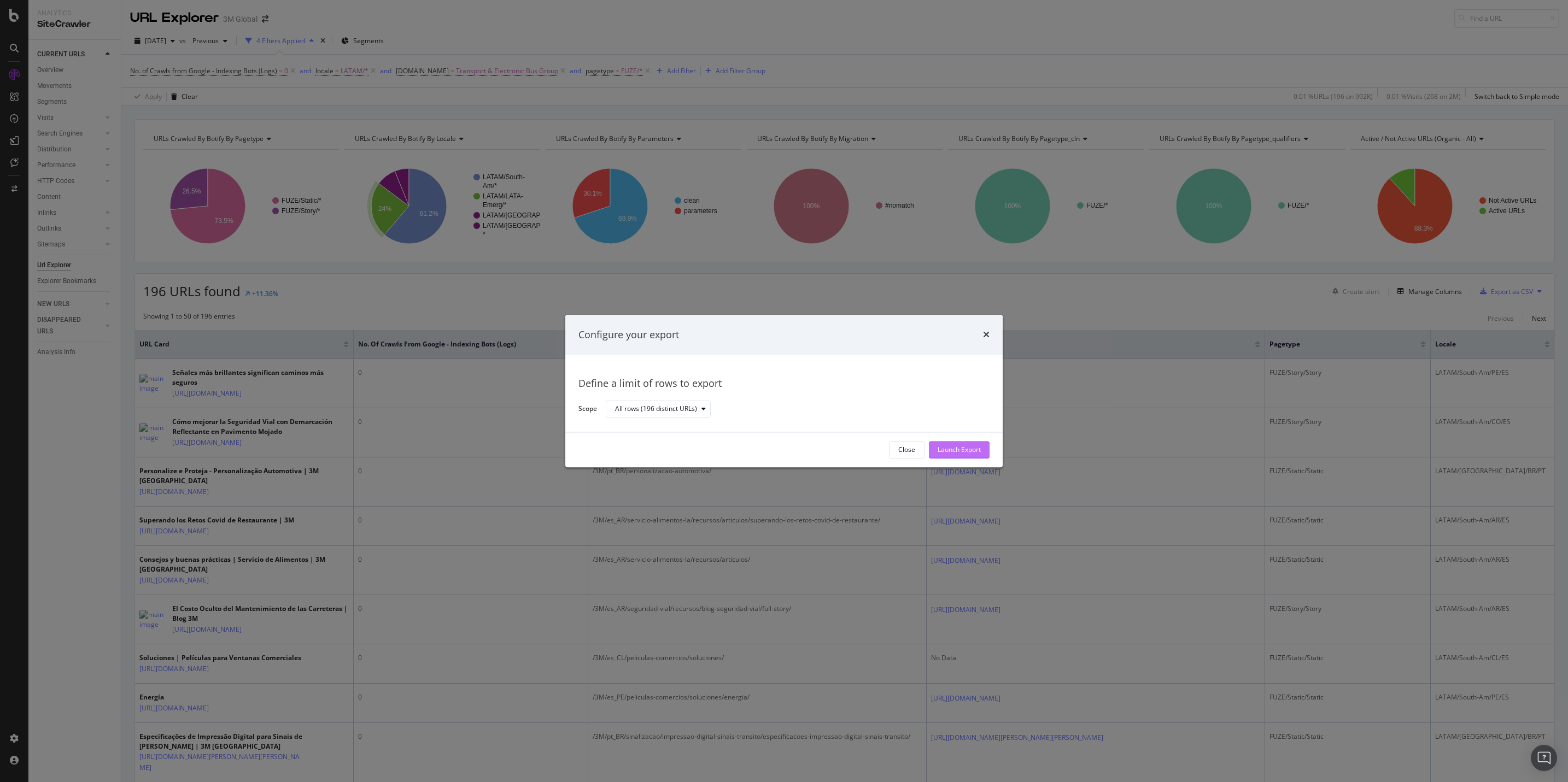
click at [968, 451] on div "Launch Export" at bounding box center [959, 450] width 43 height 9
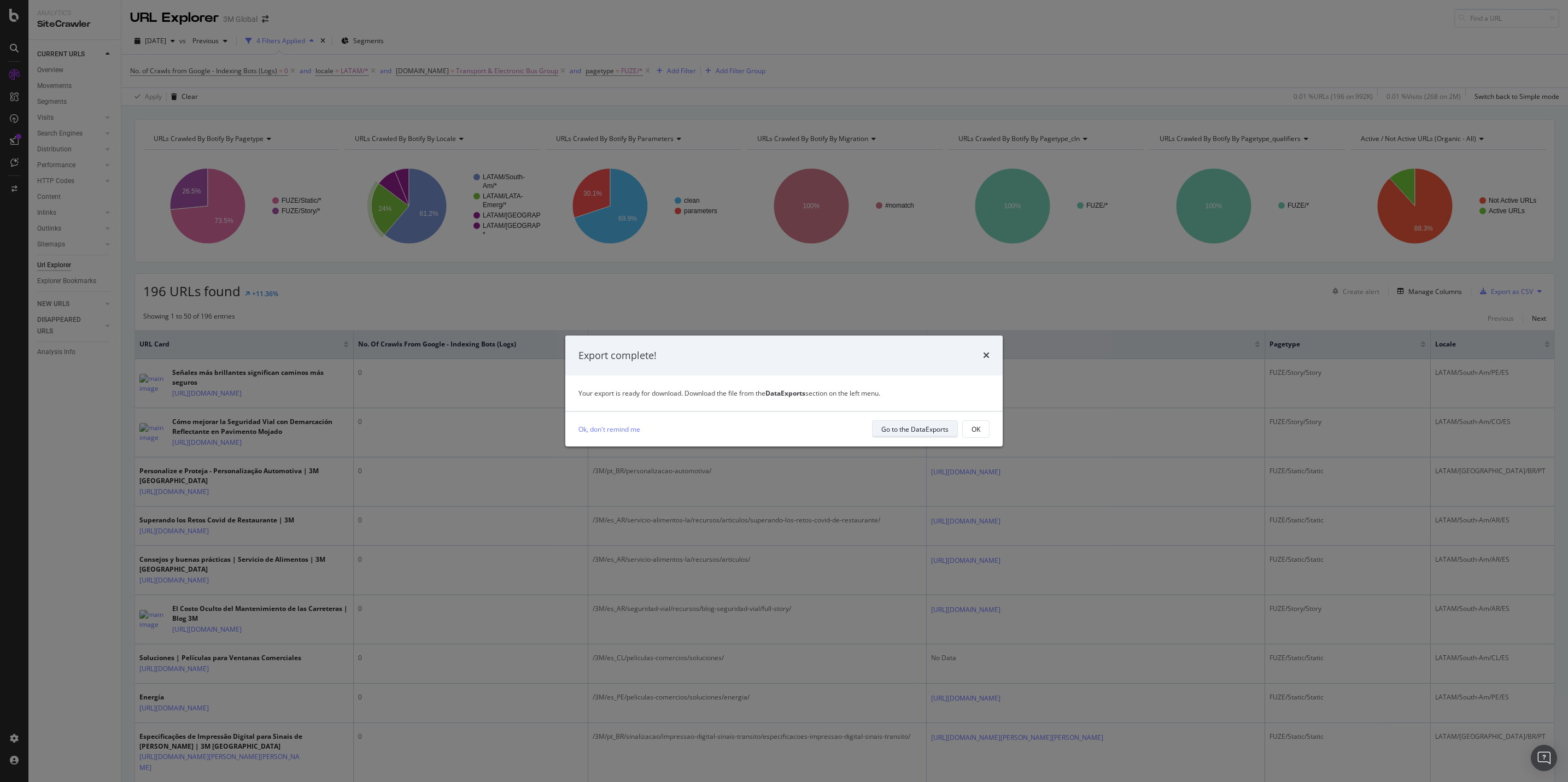
drag, startPoint x: 923, startPoint y: 429, endPoint x: 883, endPoint y: 434, distance: 40.3
click at [883, 434] on div "Go to the DataExports" at bounding box center [914, 429] width 67 height 9
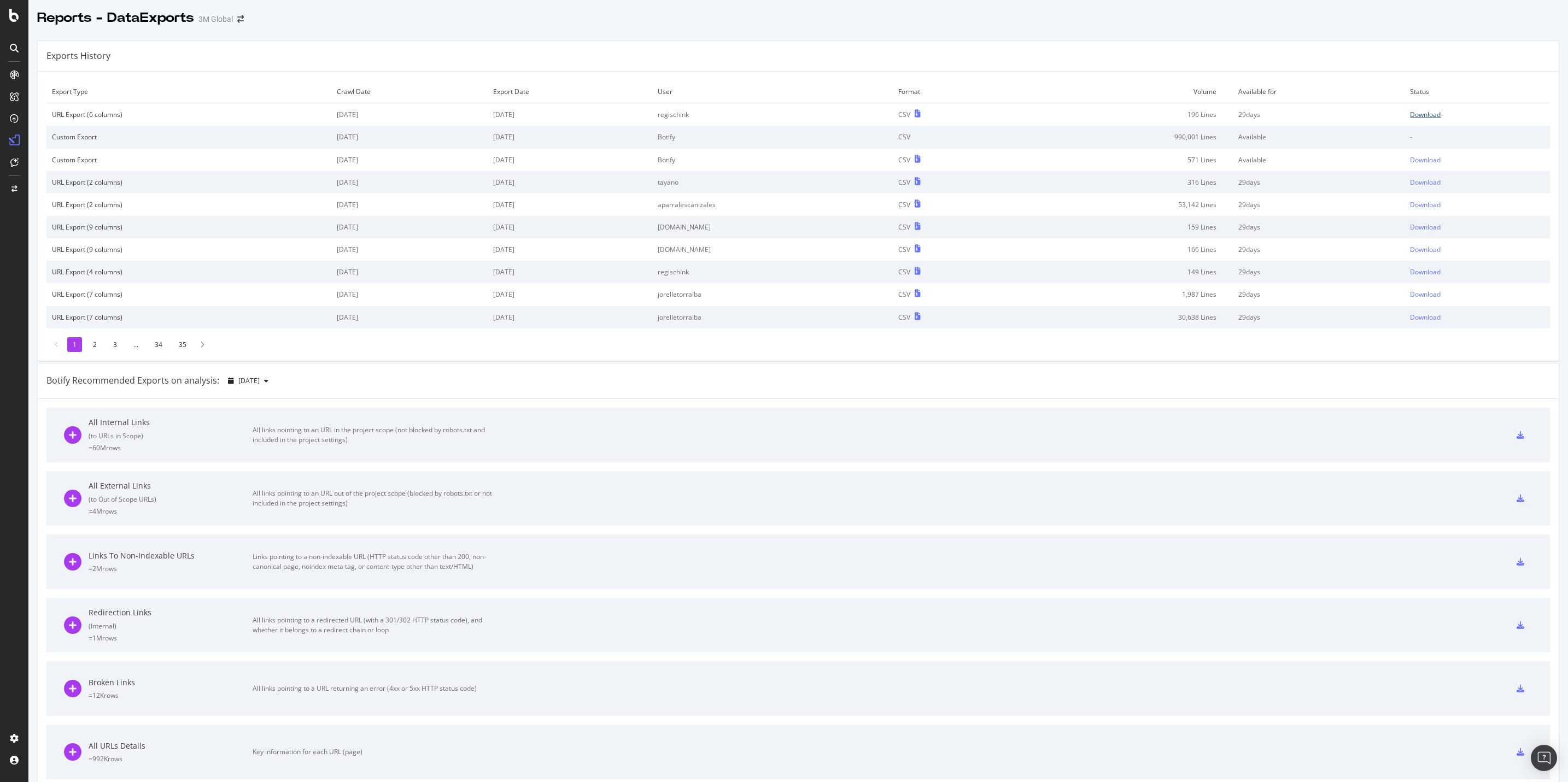
click at [1045, 112] on div "Download" at bounding box center [1425, 114] width 31 height 9
click at [742, 271] on td "regischink" at bounding box center [772, 272] width 240 height 22
click at [80, 271] on div "URL Export (4 columns)" at bounding box center [189, 272] width 274 height 9
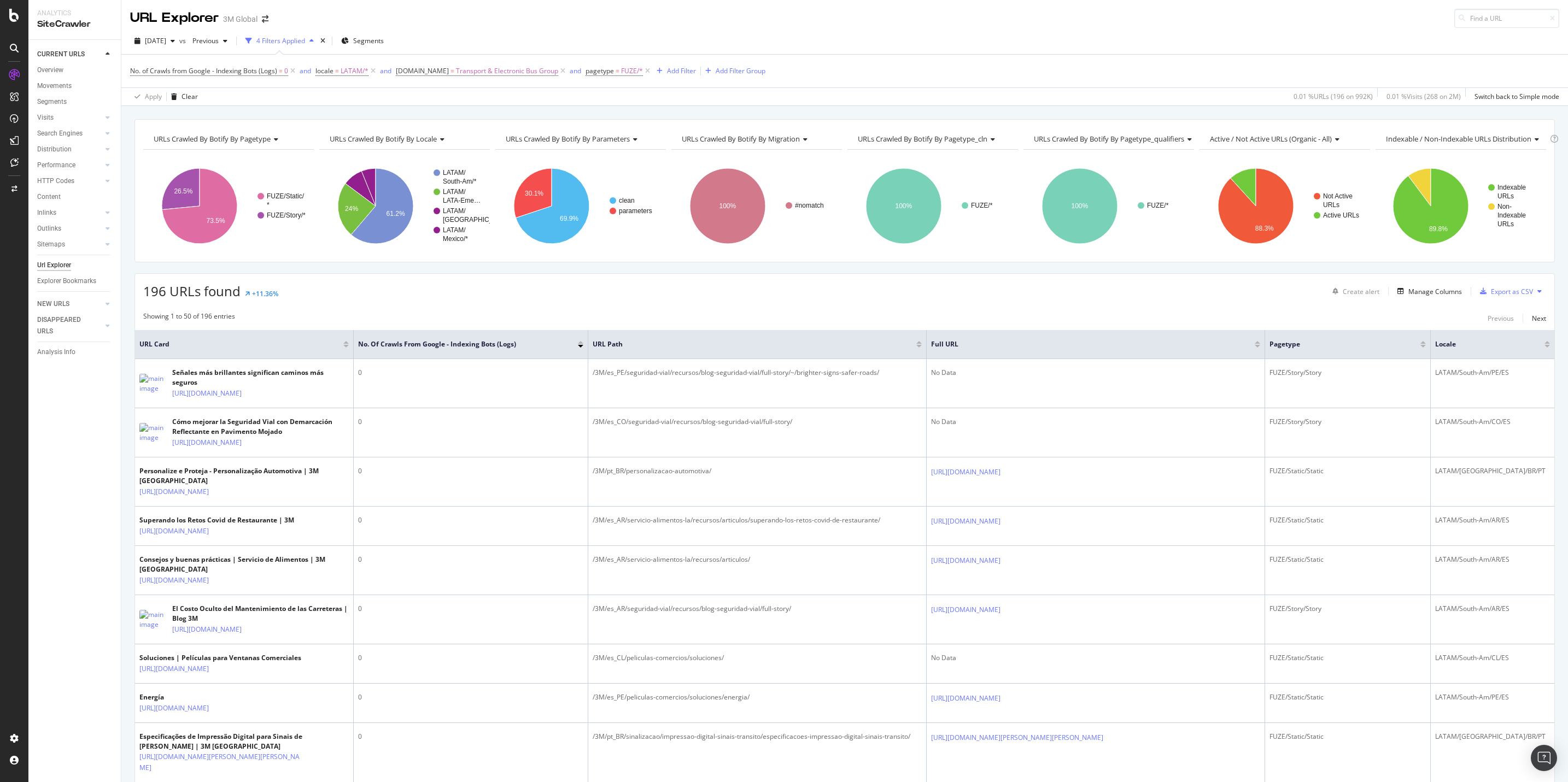
click at [1045, 62] on div "No. of Crawls from Google - Indexing Bots (Logs) = 0 and locale = LATAM/* and […" at bounding box center [844, 71] width 1429 height 33
click at [1045, 60] on div "No. of Crawls from Google - Indexing Bots (Logs) = 0 and locale = LATAM/* and […" at bounding box center [844, 71] width 1429 height 33
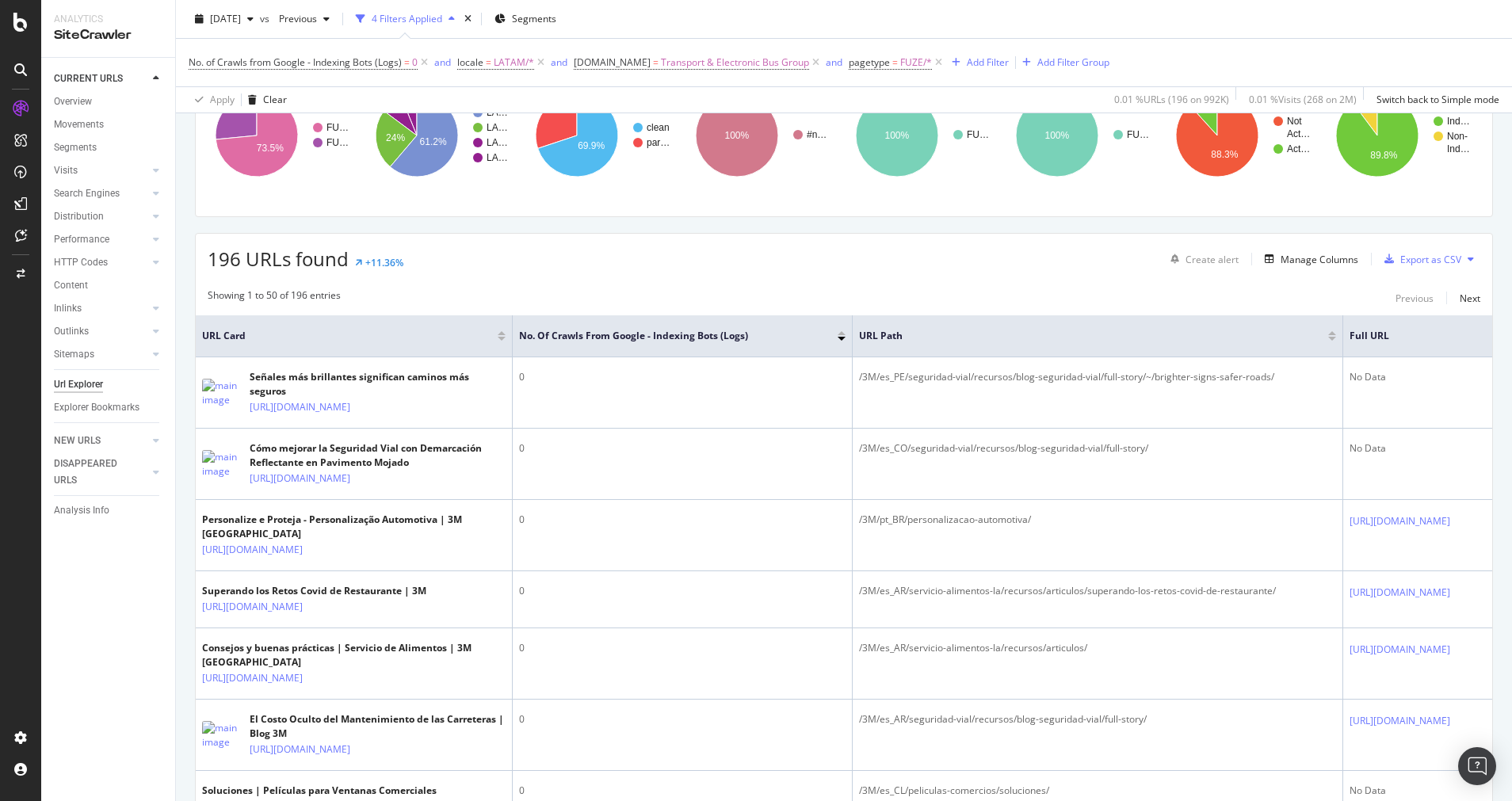
scroll to position [174, 0]
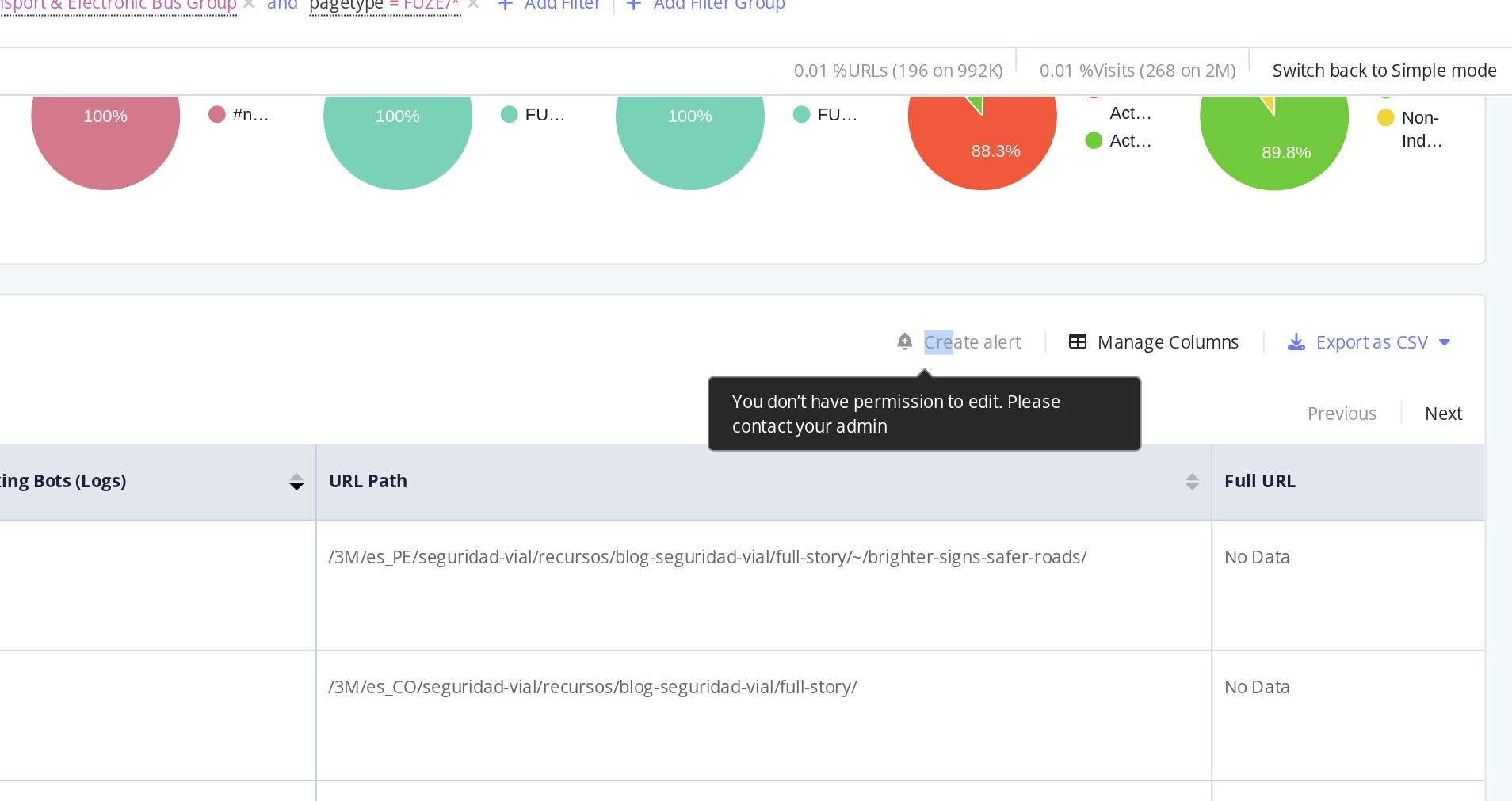
drag, startPoint x: 1073, startPoint y: 262, endPoint x: 1187, endPoint y: 261, distance: 114.0
click at [1187, 261] on div "196 URLs found +11.36% Create alert Manage Columns Export as CSV" at bounding box center [844, 242] width 1297 height 39
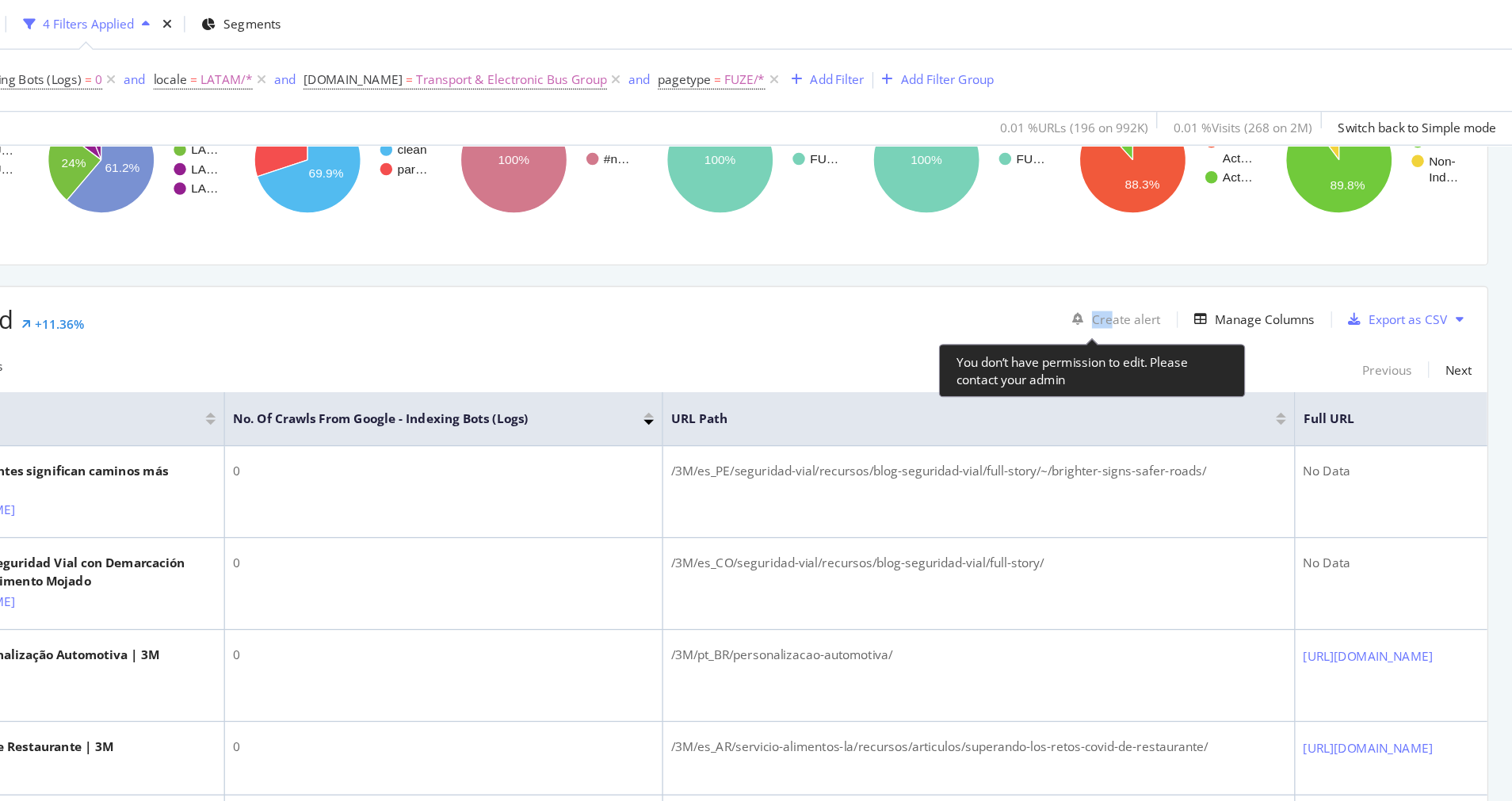
scroll to position [0, 0]
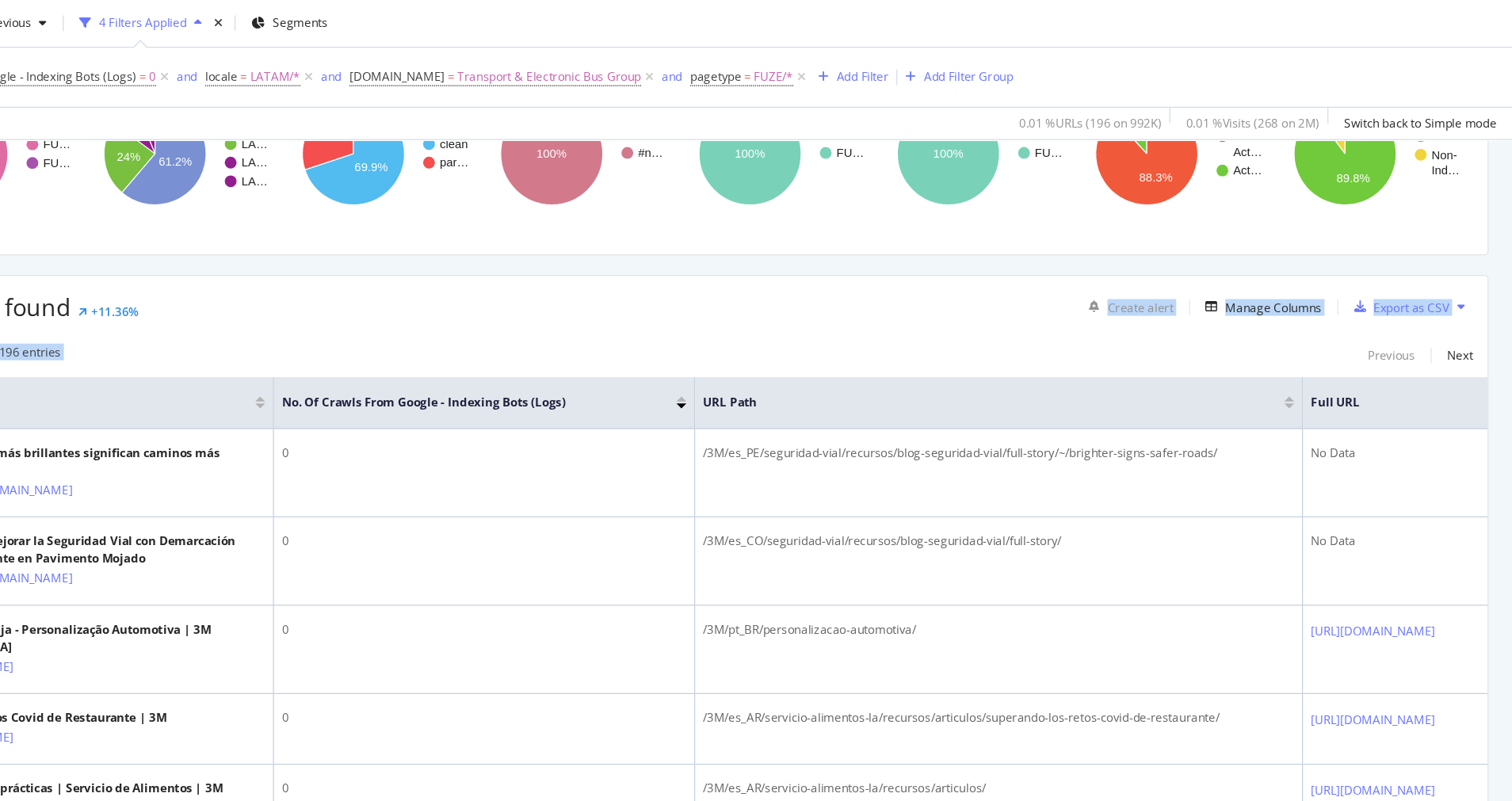
drag, startPoint x: 691, startPoint y: 262, endPoint x: 918, endPoint y: 268, distance: 227.1
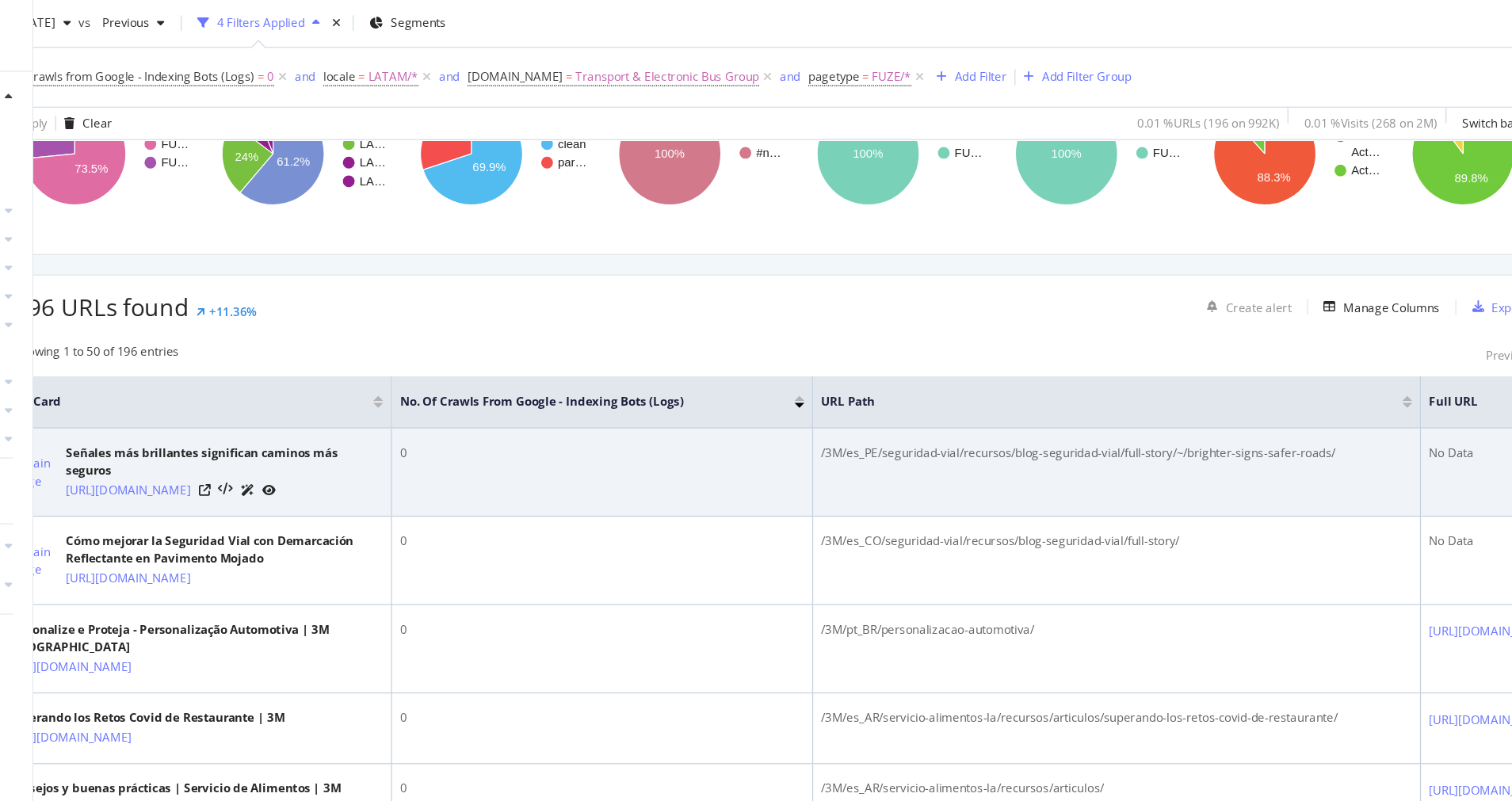
scroll to position [174, 86]
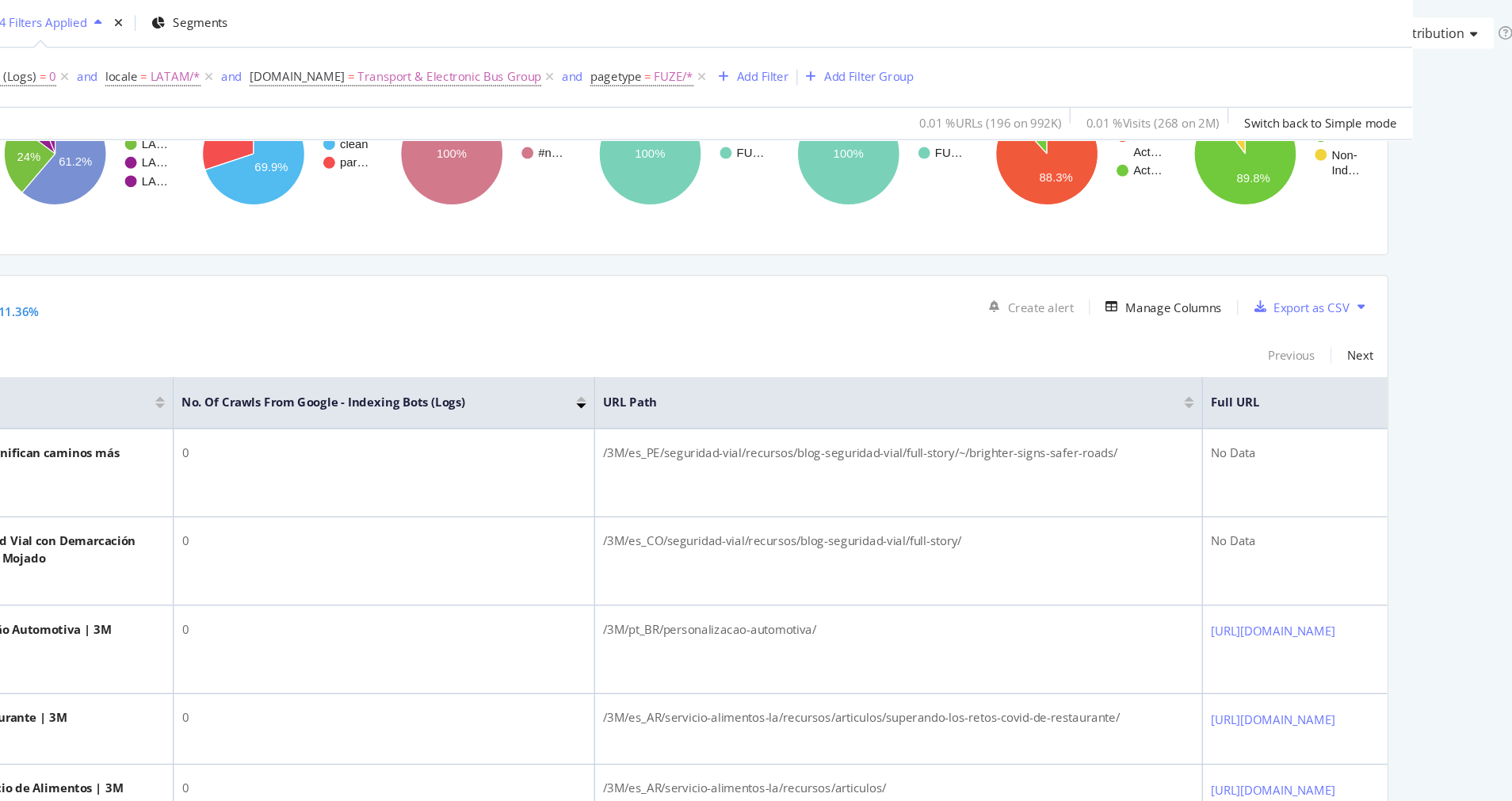
click at [1364, 315] on th "Full URL" at bounding box center [1507, 325] width 491 height 42
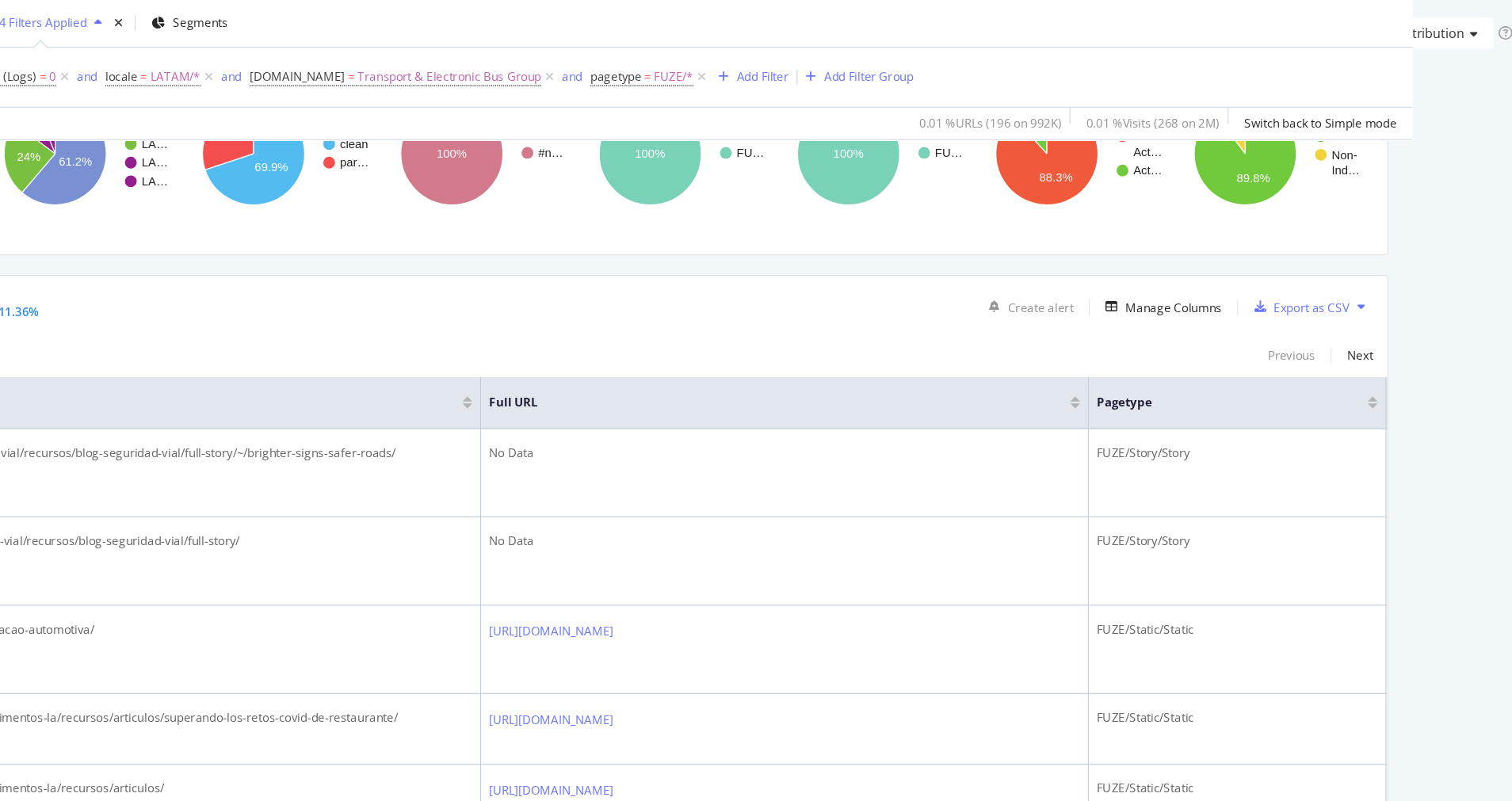
scroll to position [0, 619]
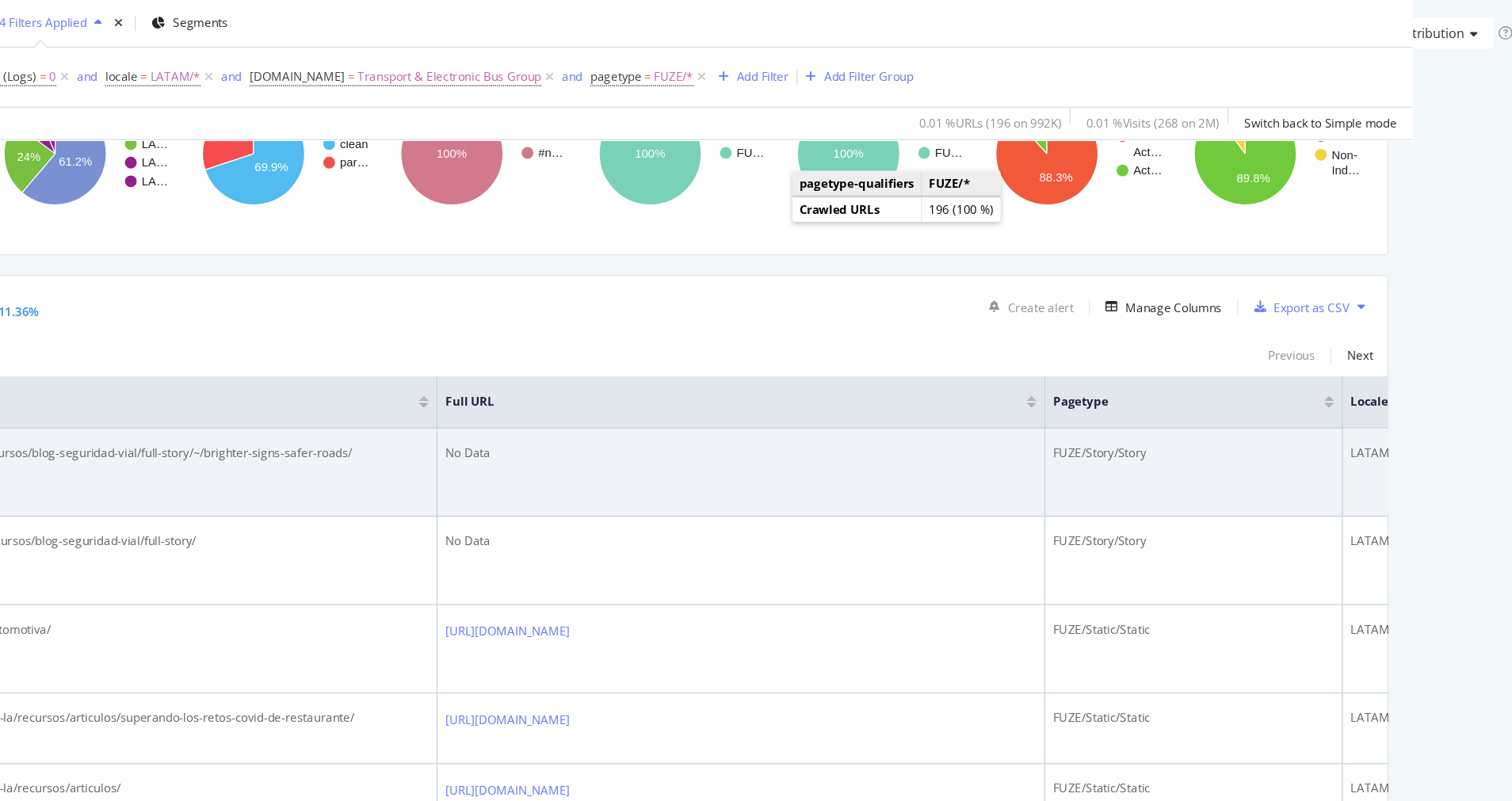
click at [1038, 361] on div "No Data" at bounding box center [889, 365] width 477 height 14
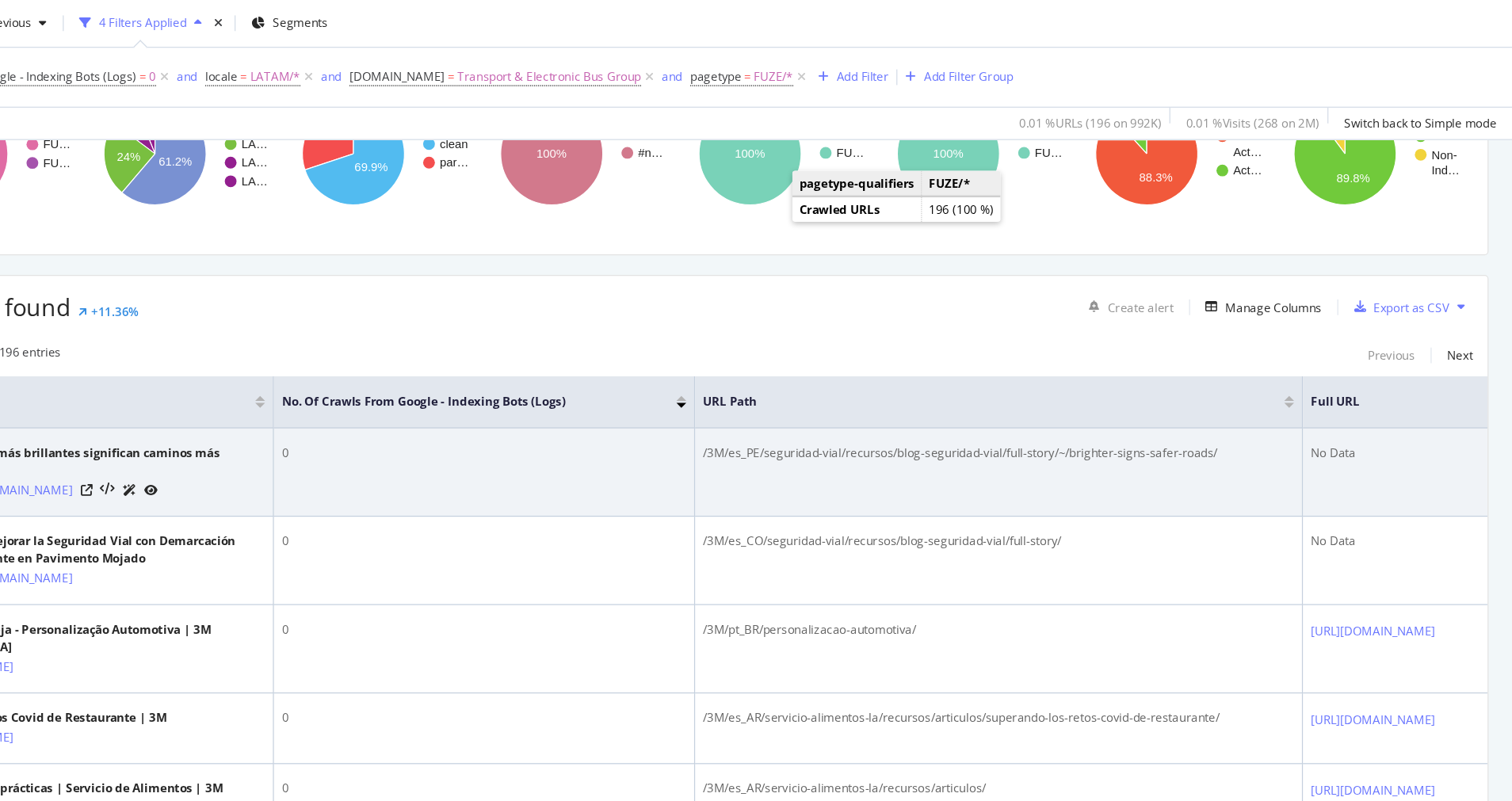
scroll to position [174, 0]
